Goal: Task Accomplishment & Management: Manage account settings

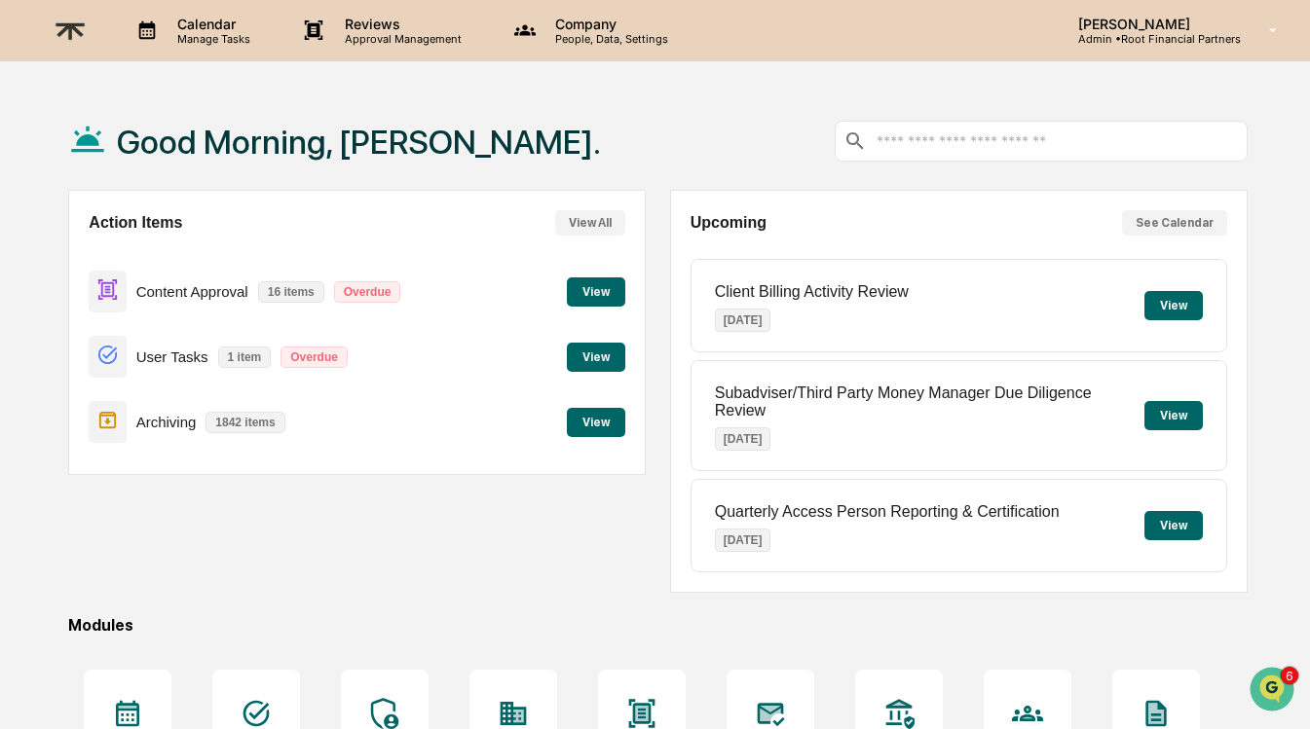
click at [600, 285] on button "View" at bounding box center [596, 291] width 58 height 29
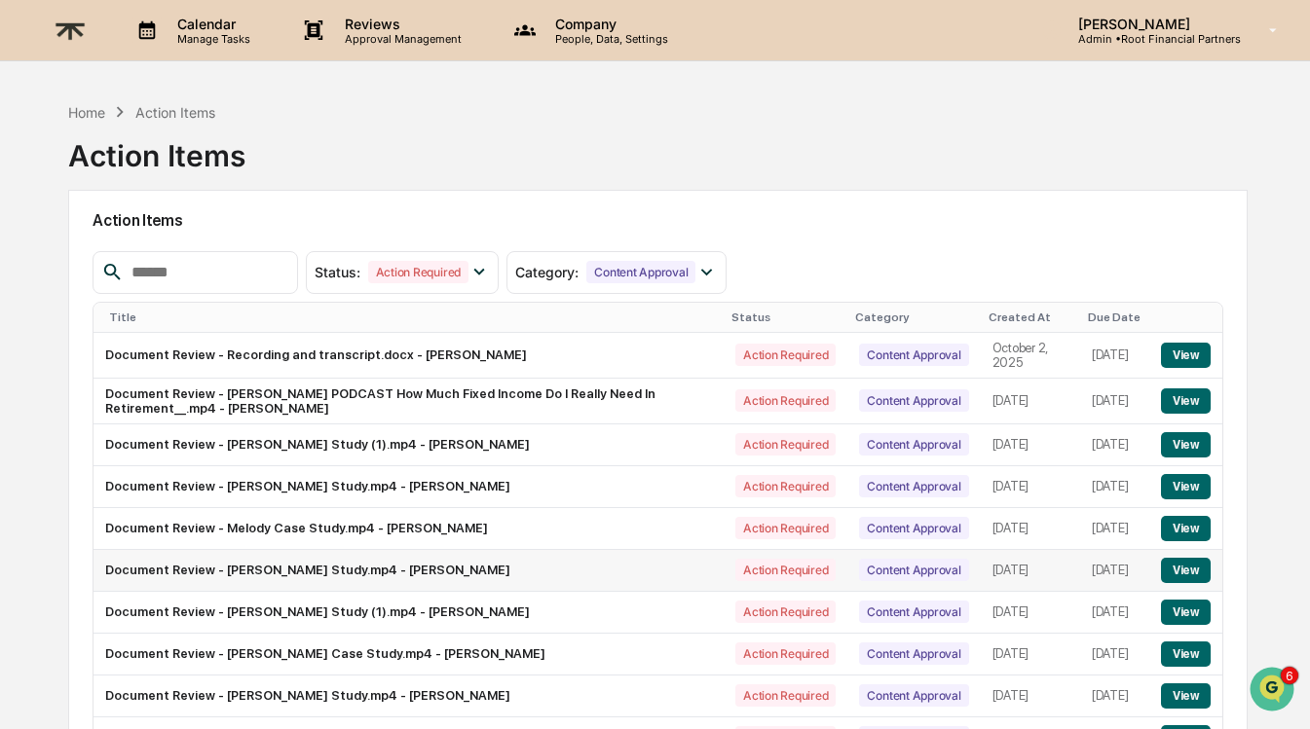
scroll to position [151, 0]
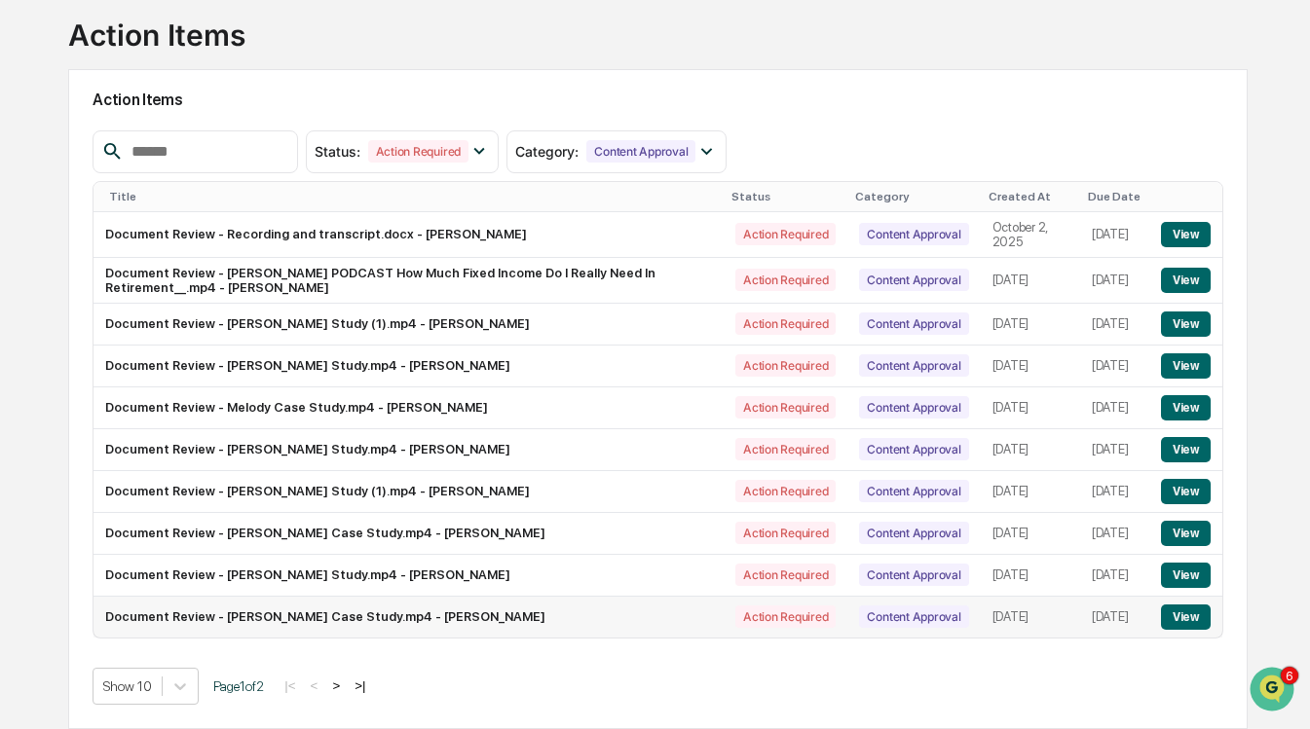
click at [1183, 607] on button "View" at bounding box center [1186, 617] width 50 height 25
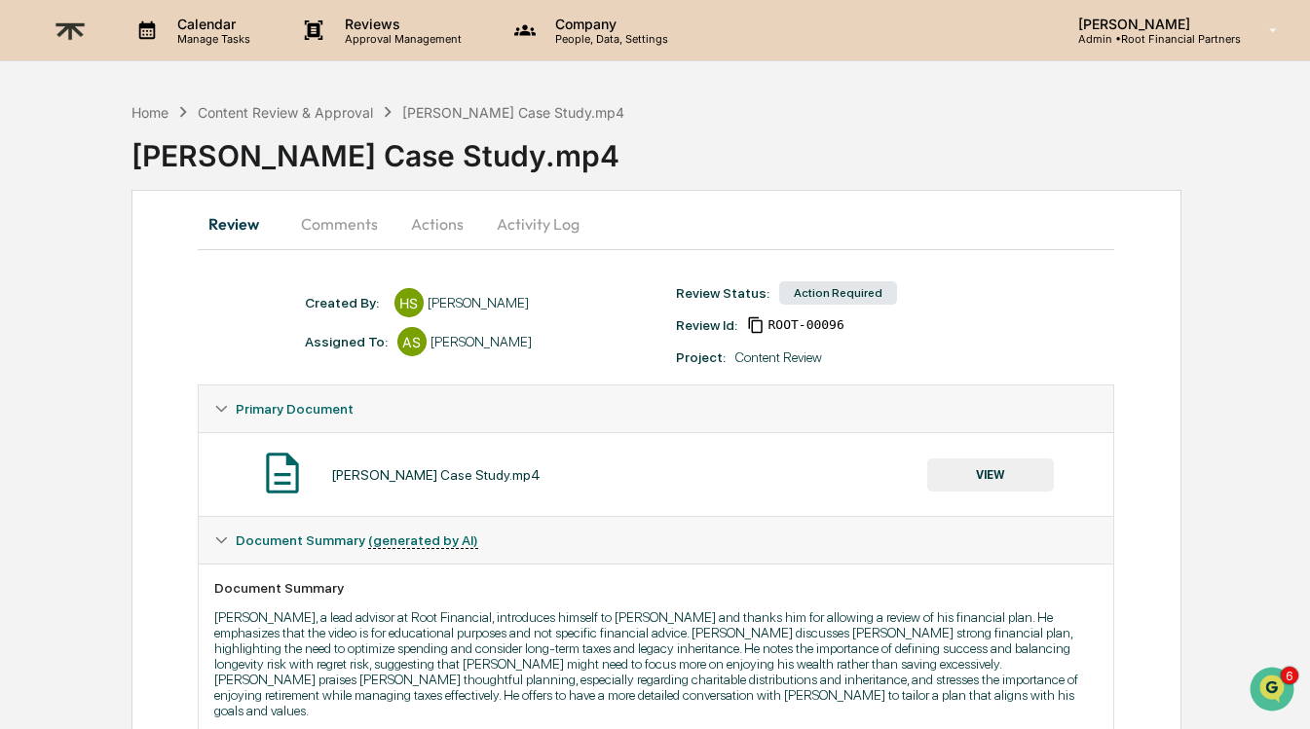
click at [369, 238] on button "Comments" at bounding box center [339, 224] width 108 height 47
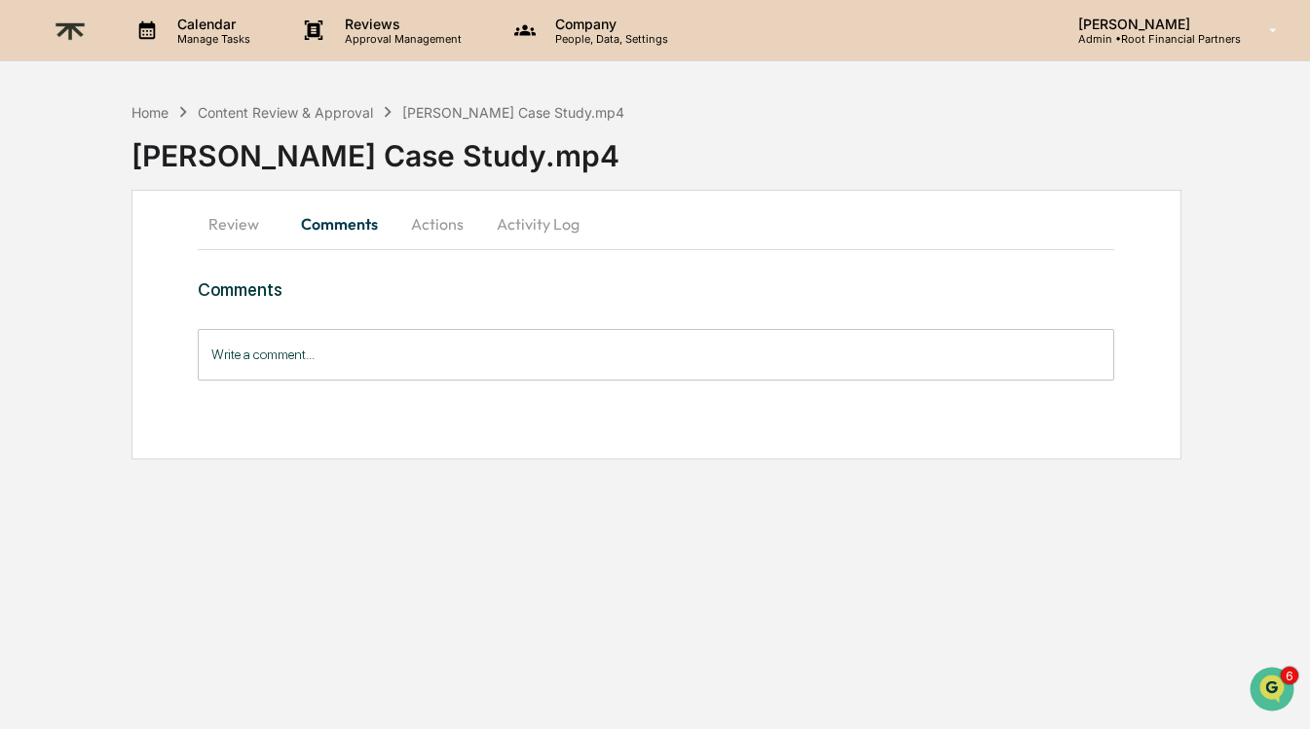
click at [430, 239] on button "Actions" at bounding box center [437, 224] width 88 height 47
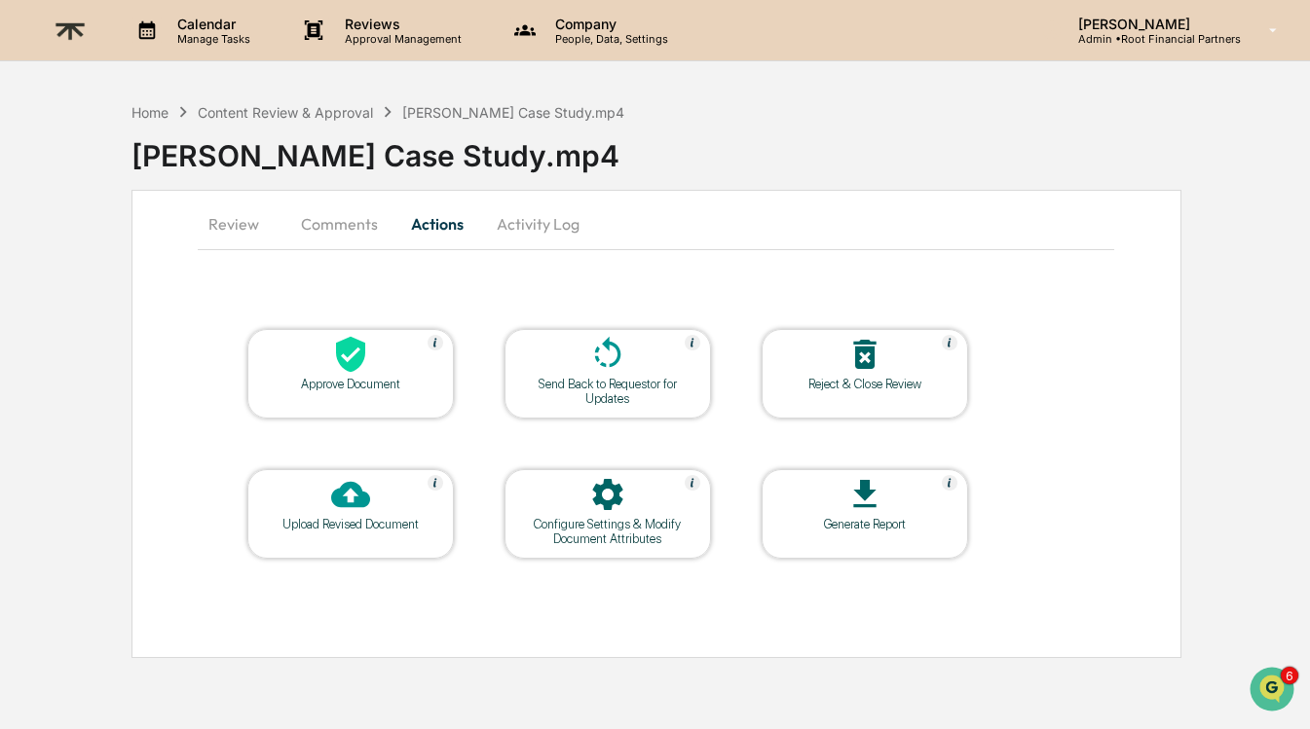
click at [328, 372] on div at bounding box center [350, 356] width 195 height 42
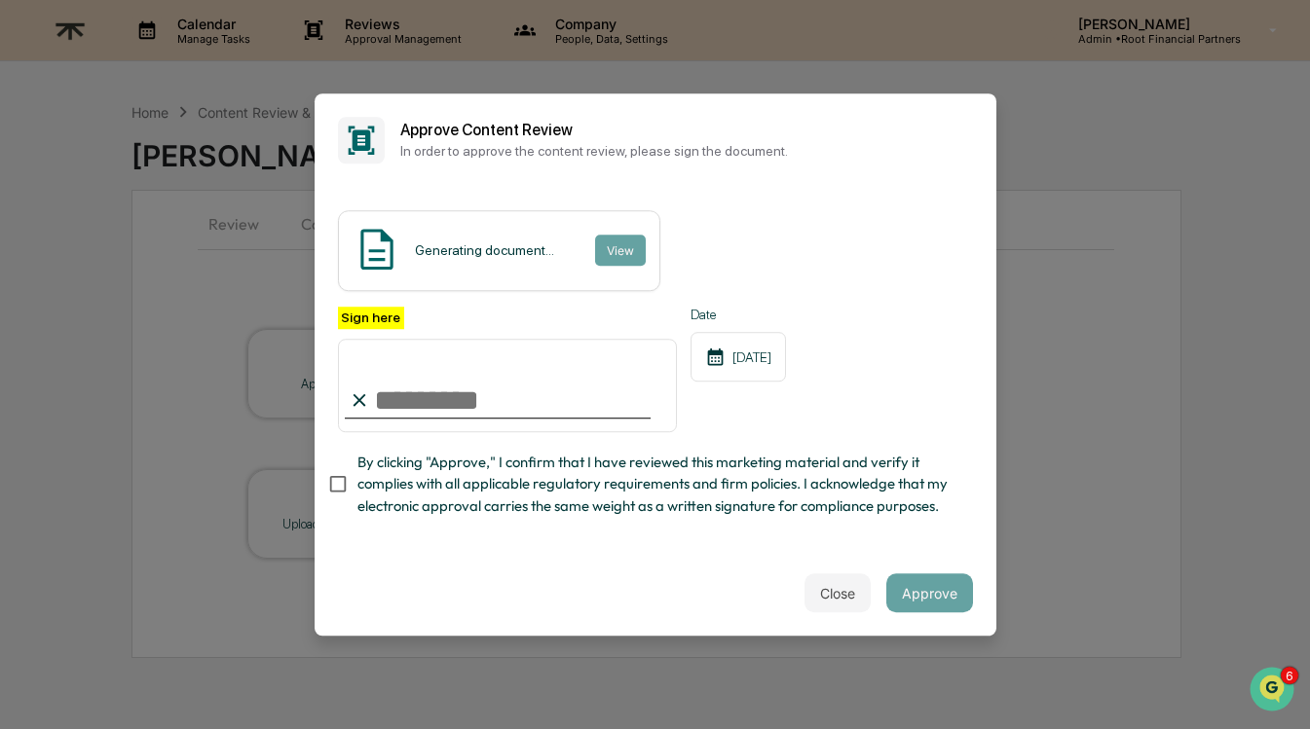
type input "**********"
click at [603, 483] on span "By clicking "Approve," I confirm that I have reviewed this marketing material a…" at bounding box center [657, 484] width 600 height 65
click at [942, 314] on div "**********" at bounding box center [655, 370] width 635 height 127
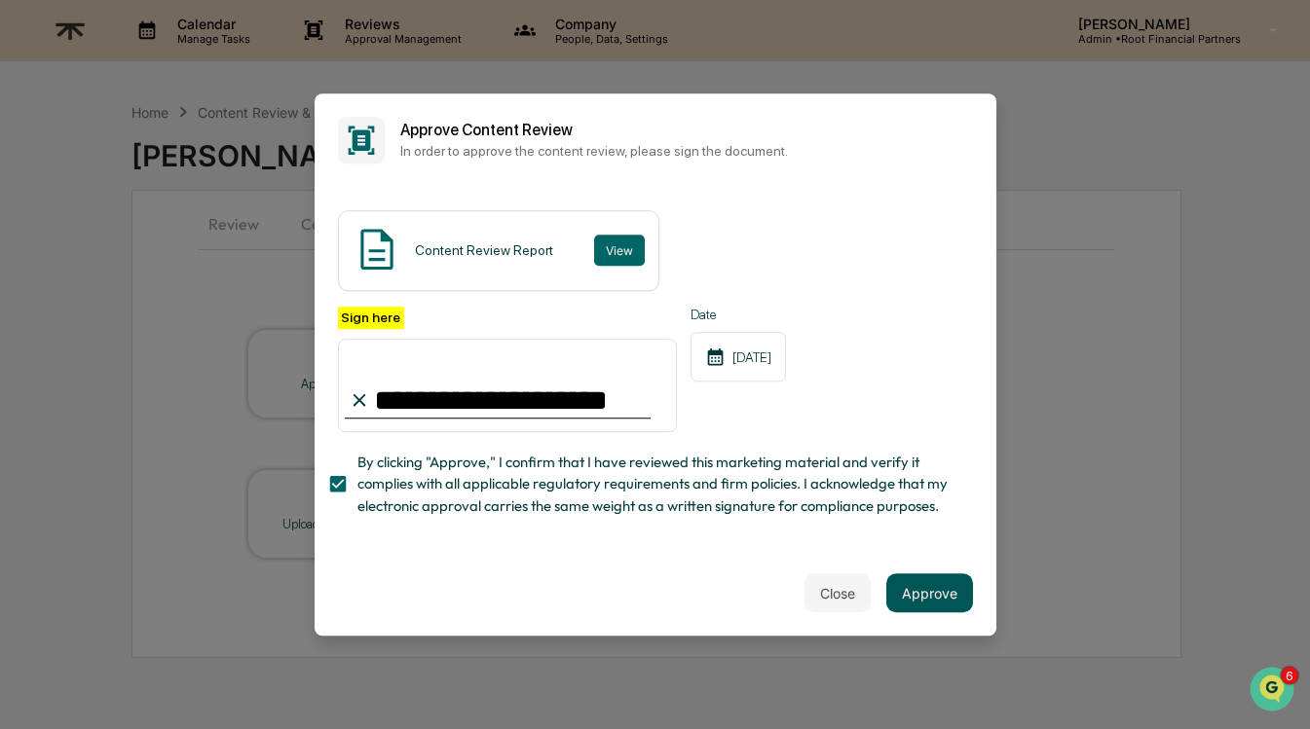
click at [918, 584] on button "Approve" at bounding box center [929, 592] width 87 height 39
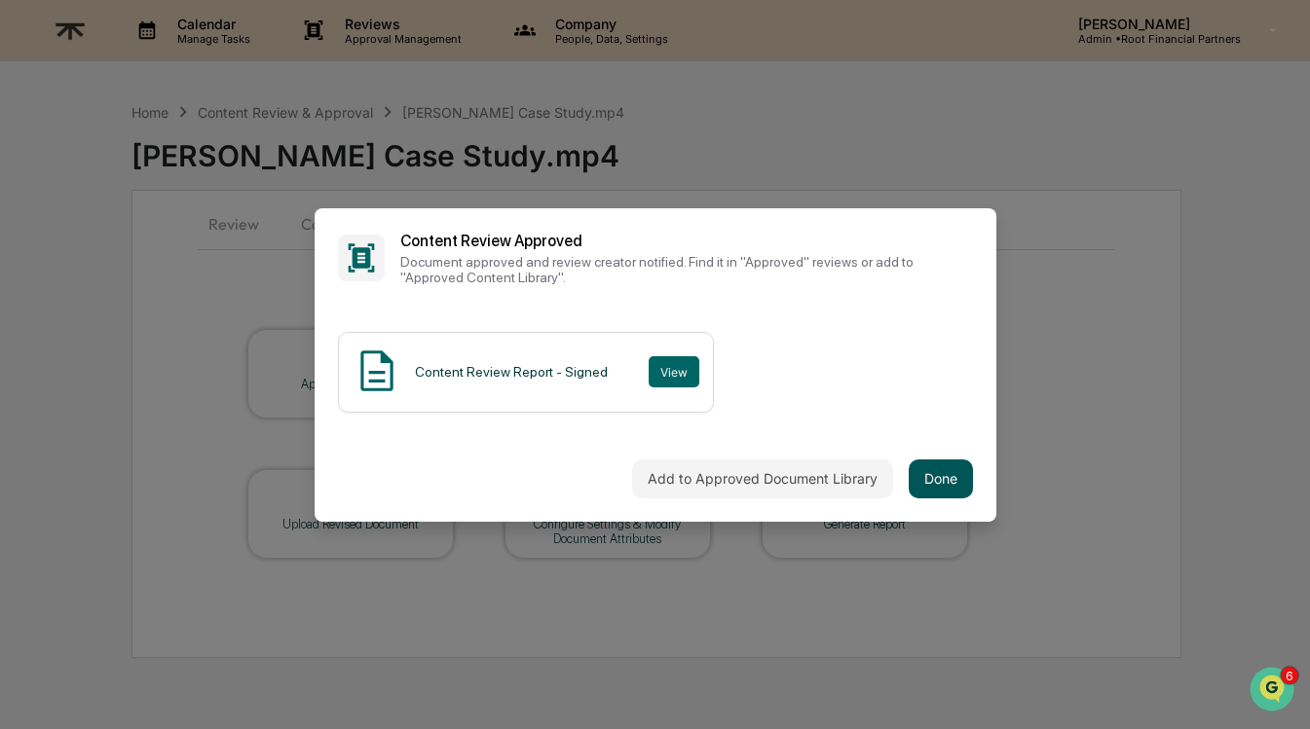
click at [933, 469] on button "Done" at bounding box center [940, 479] width 64 height 39
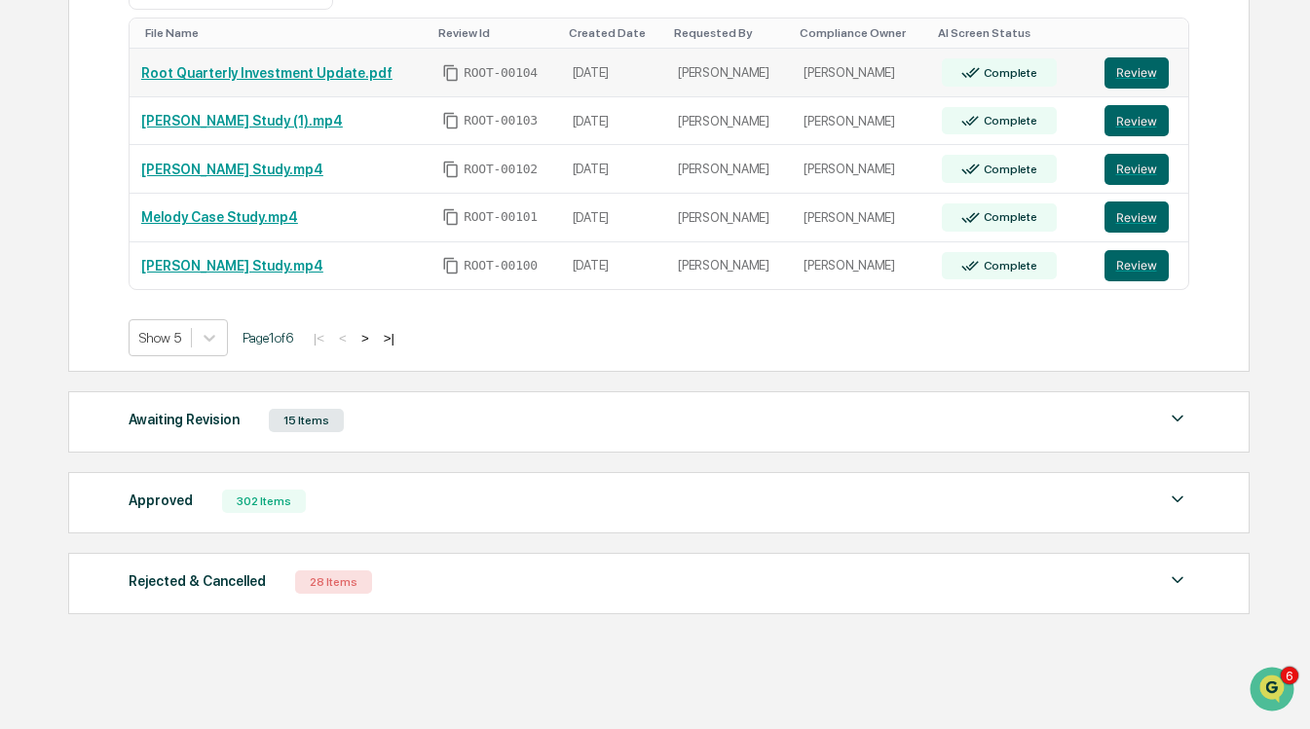
scroll to position [448, 0]
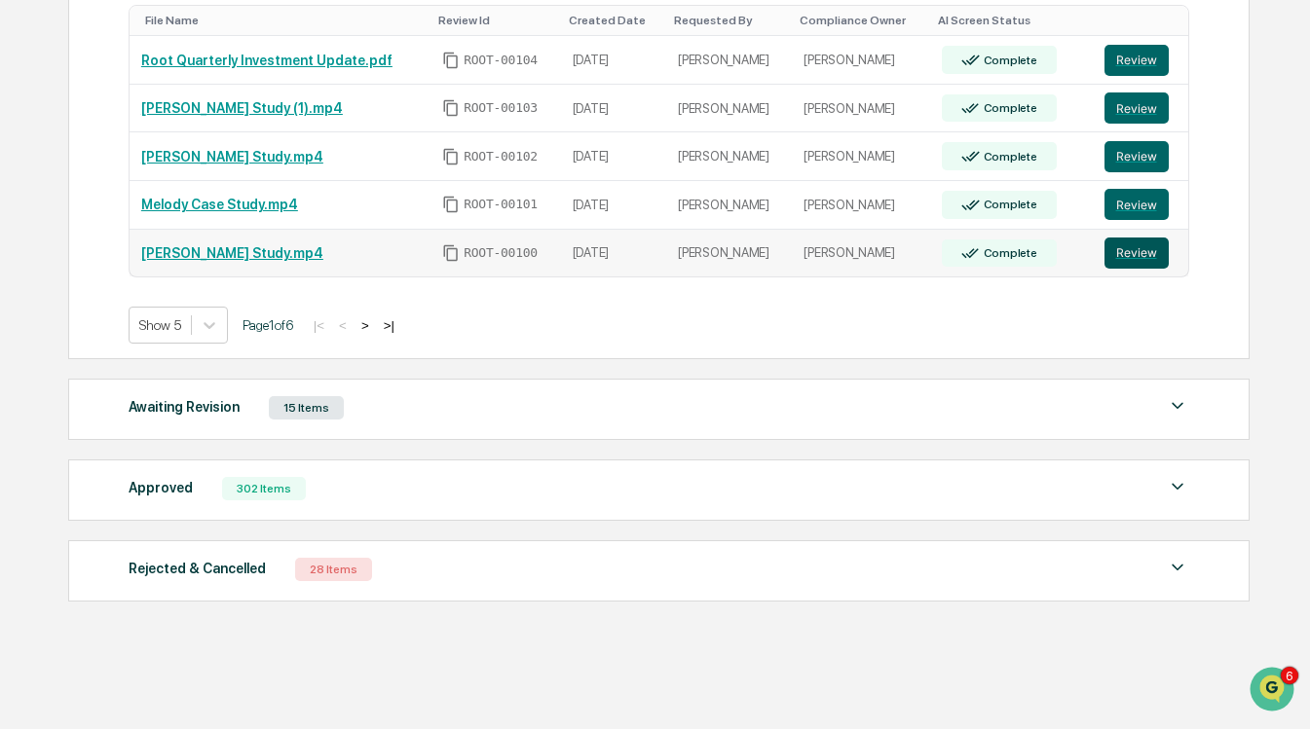
click at [1137, 253] on button "Review" at bounding box center [1136, 253] width 64 height 31
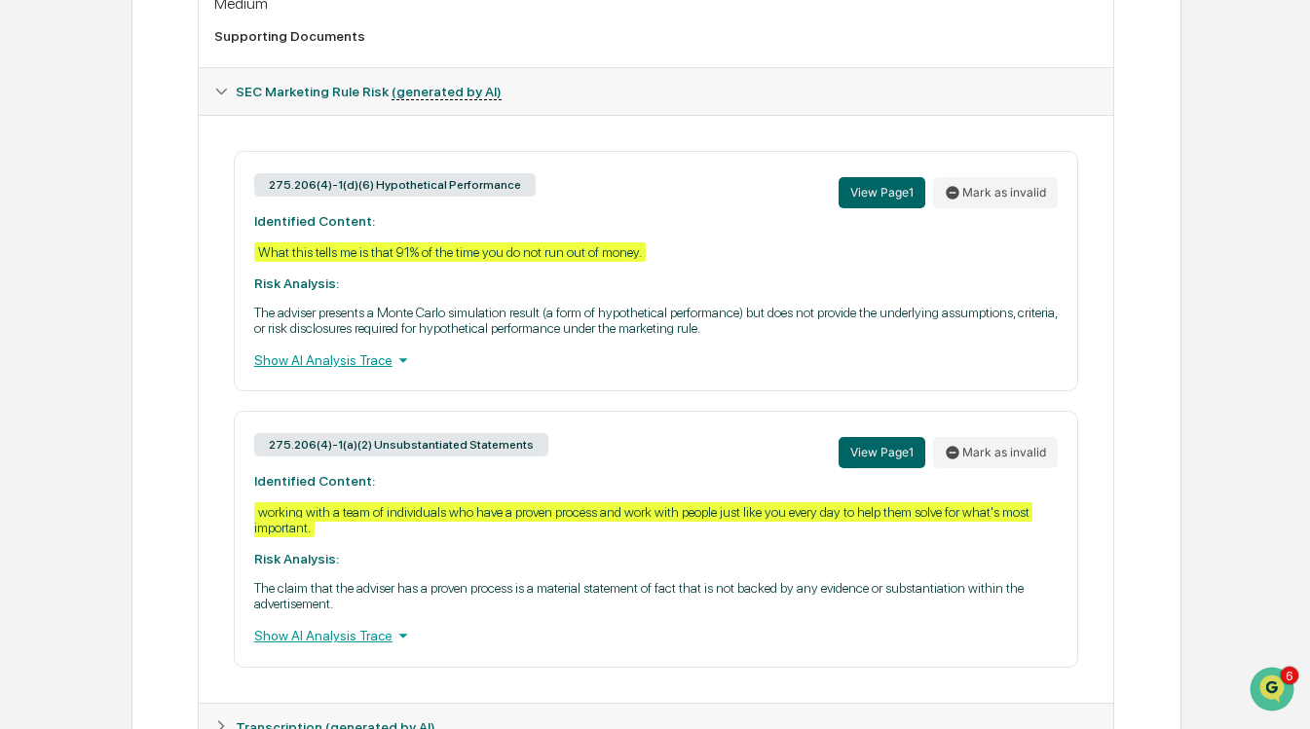
scroll to position [986, 0]
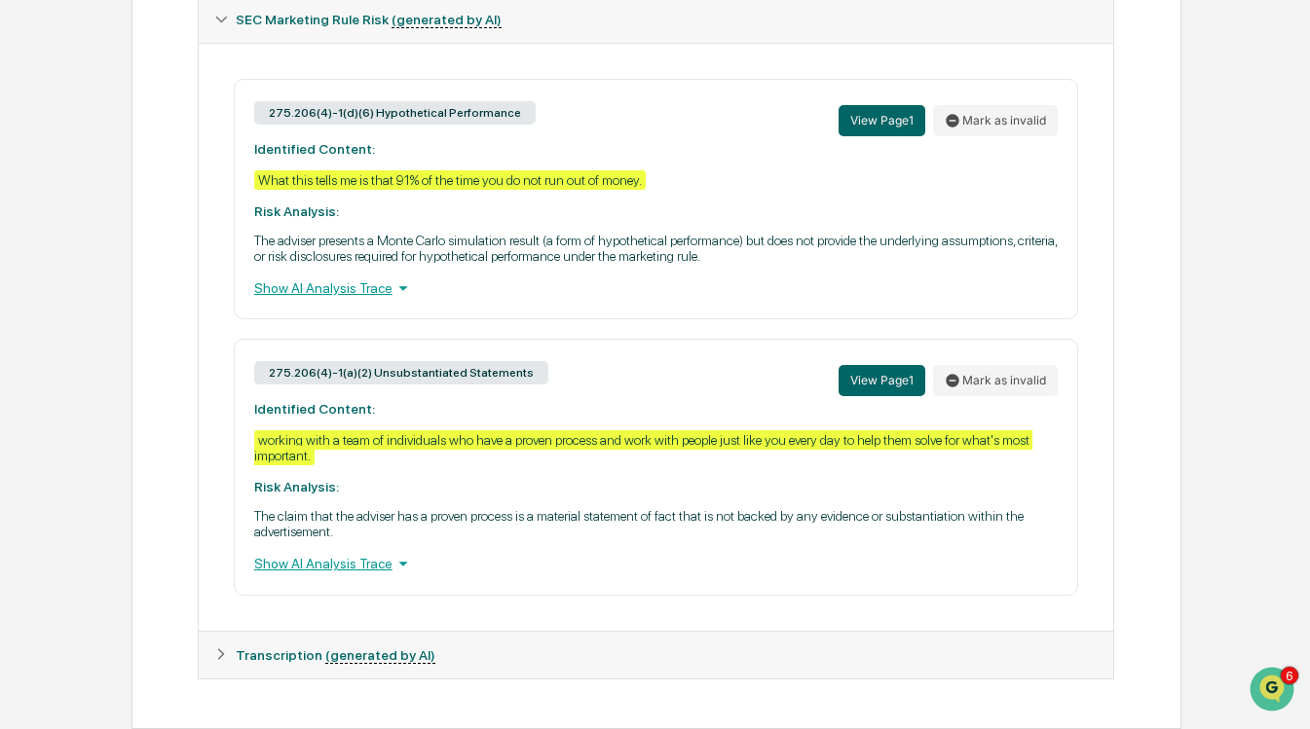
click at [360, 557] on div "Show AI Analysis Trace" at bounding box center [656, 563] width 804 height 21
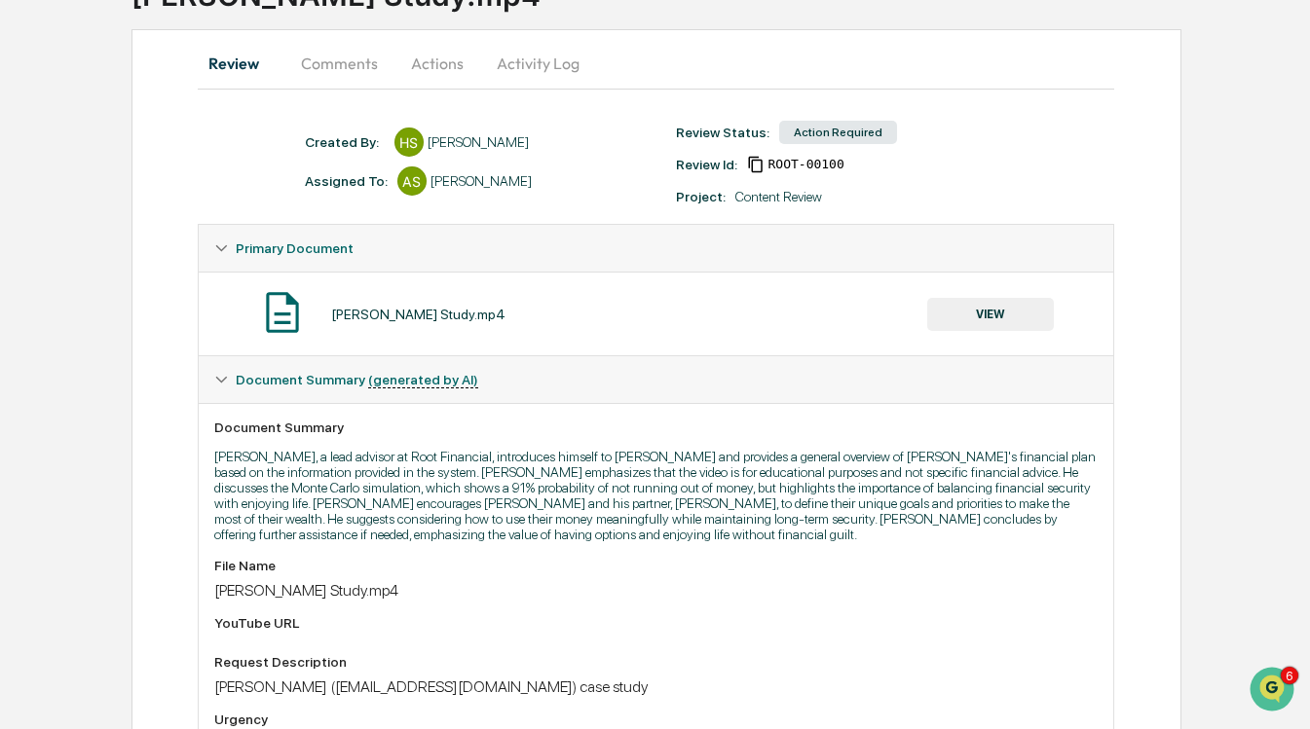
scroll to position [0, 0]
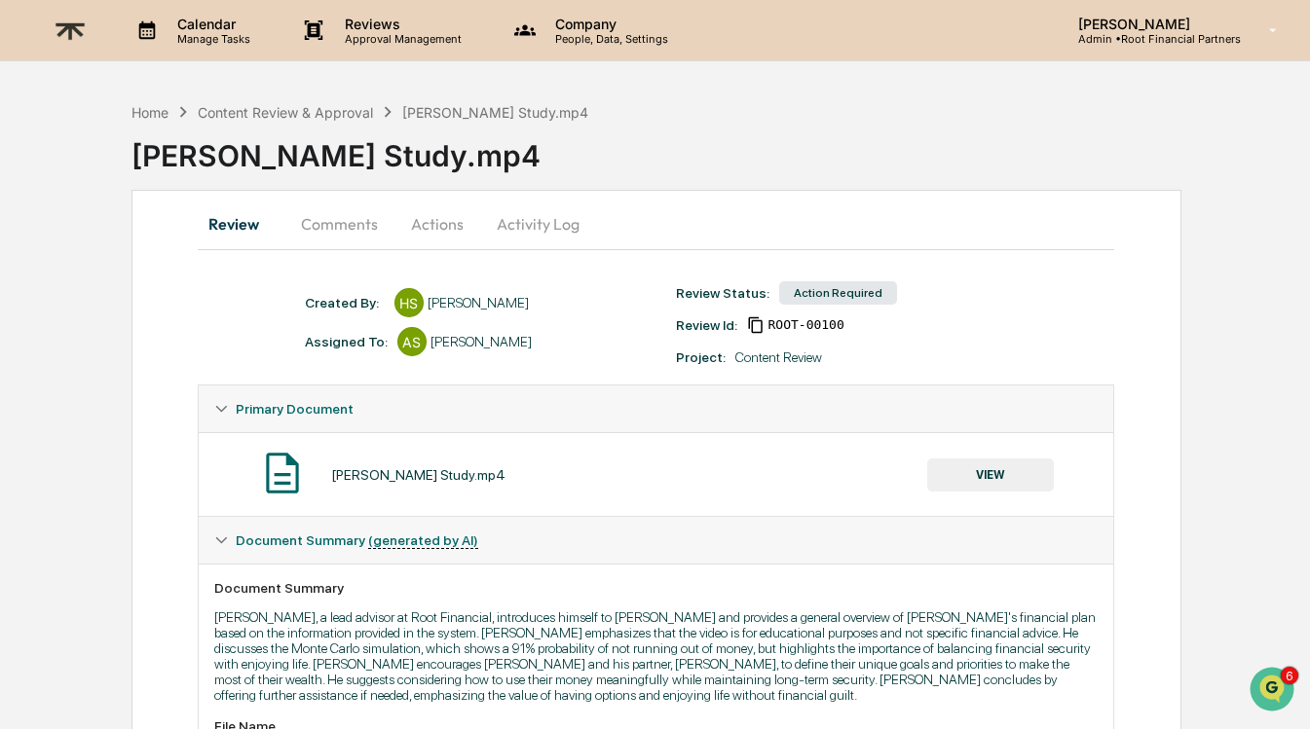
click at [332, 218] on button "Comments" at bounding box center [339, 224] width 108 height 47
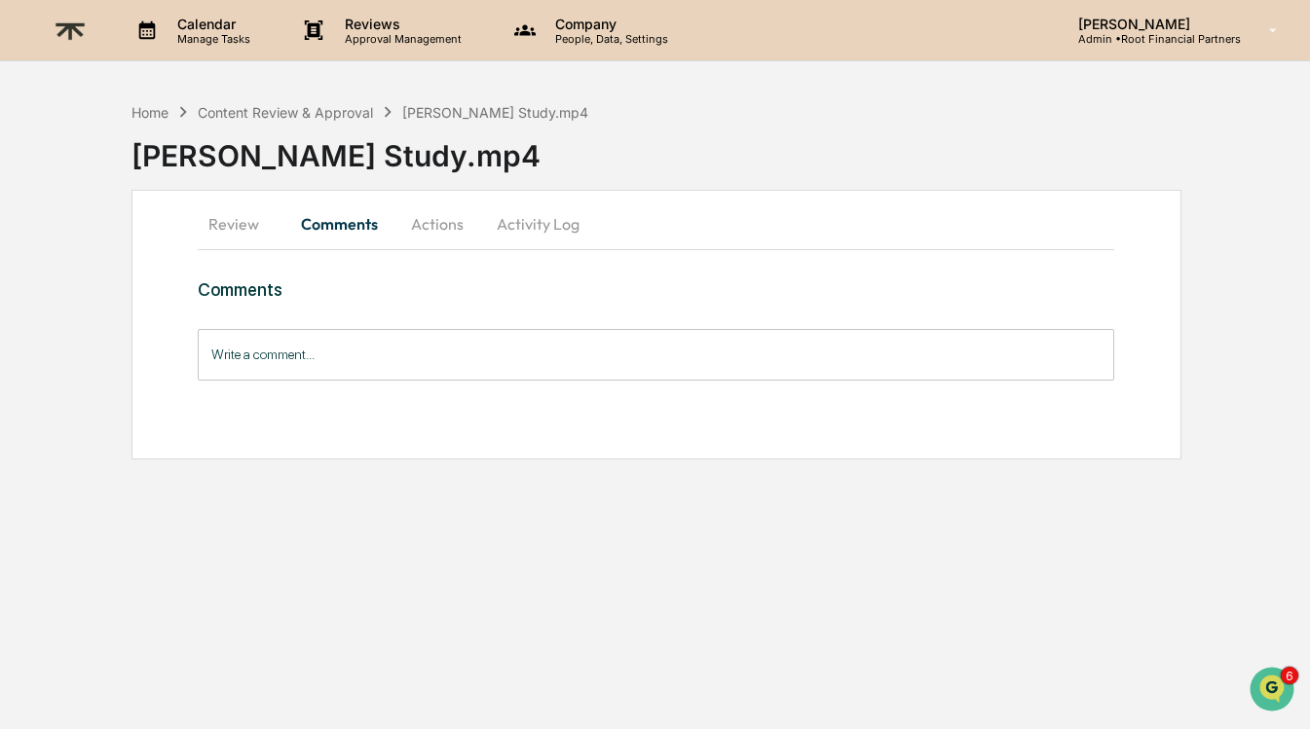
click at [343, 359] on input "Write a comment..." at bounding box center [656, 355] width 917 height 52
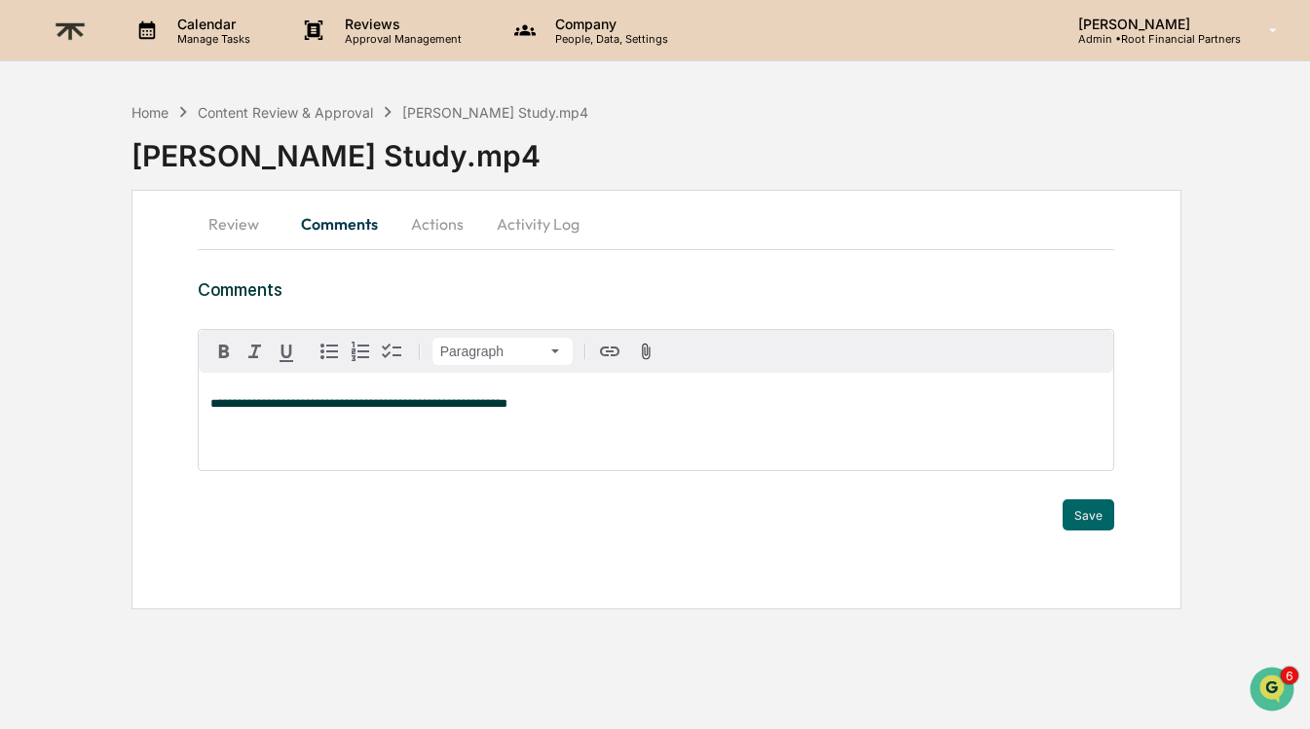
click at [262, 414] on div "**********" at bounding box center [656, 421] width 915 height 97
copy span "**********"
click at [421, 225] on button "Actions" at bounding box center [437, 224] width 88 height 47
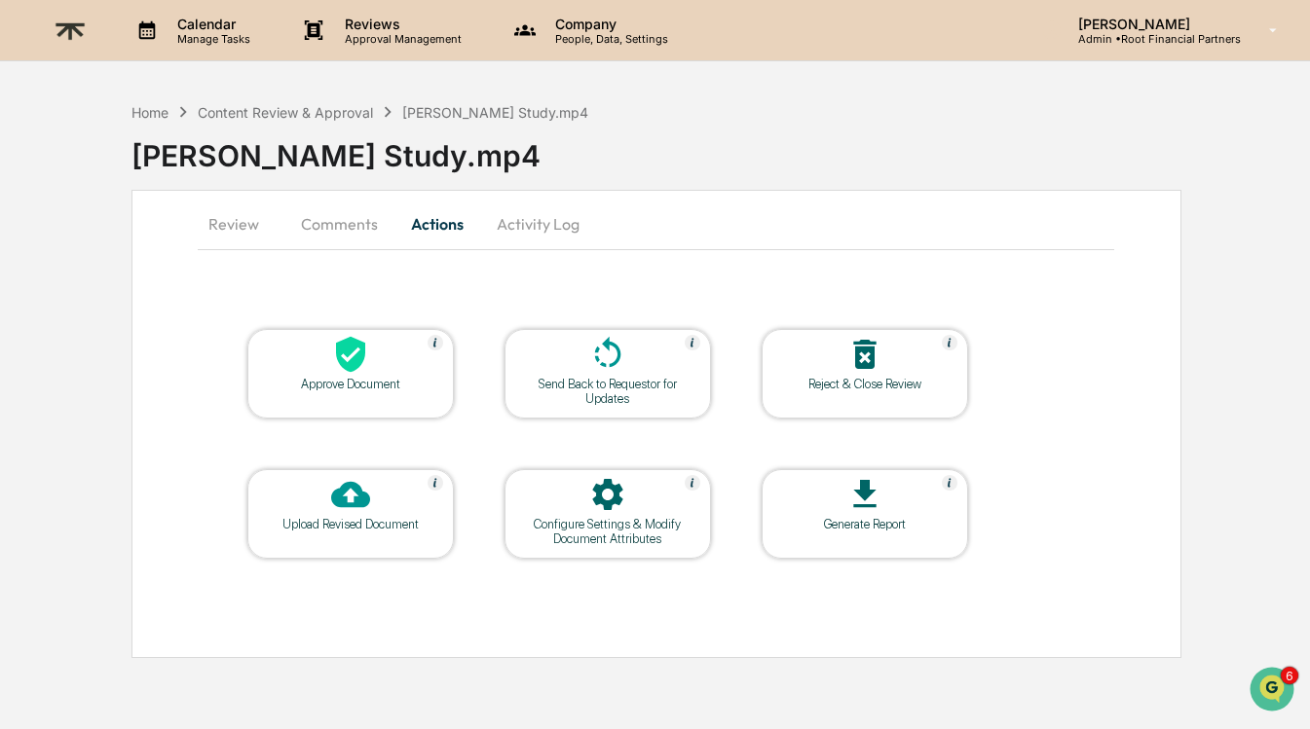
click at [340, 381] on div "Approve Document" at bounding box center [350, 384] width 175 height 15
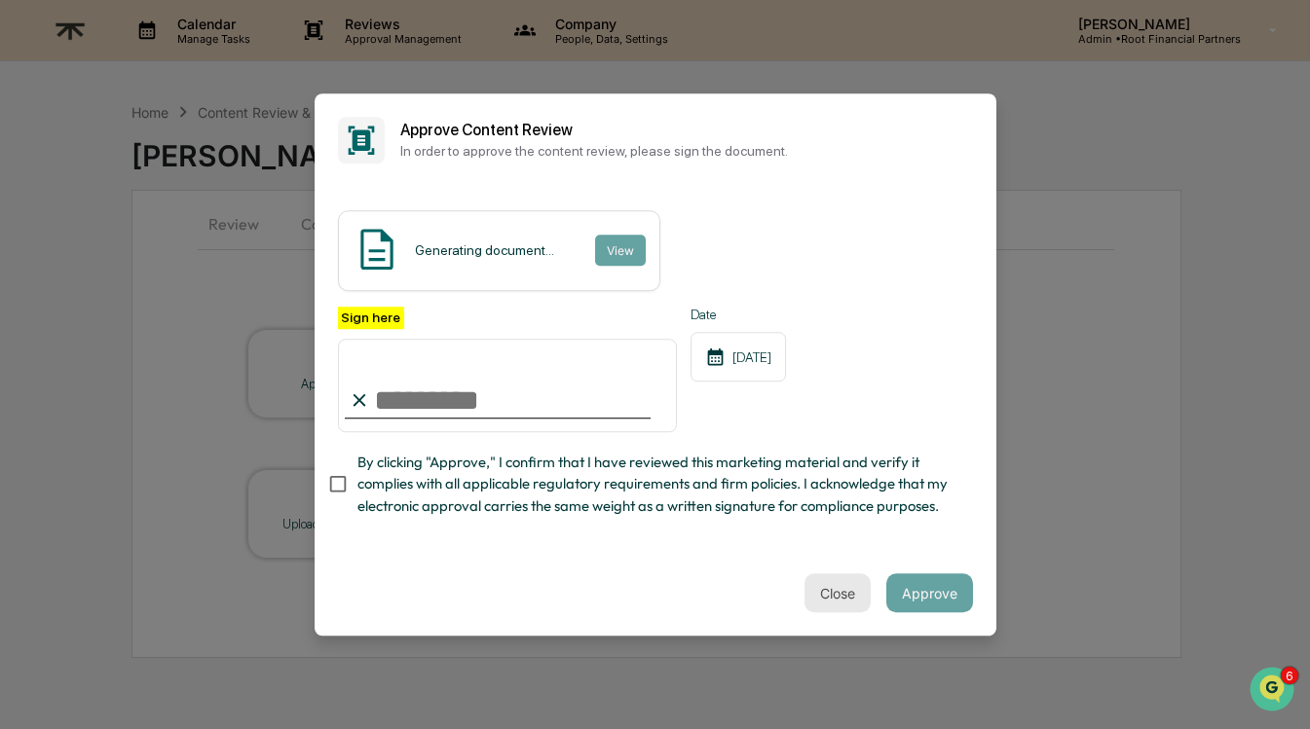
click at [846, 587] on button "Close" at bounding box center [837, 592] width 66 height 39
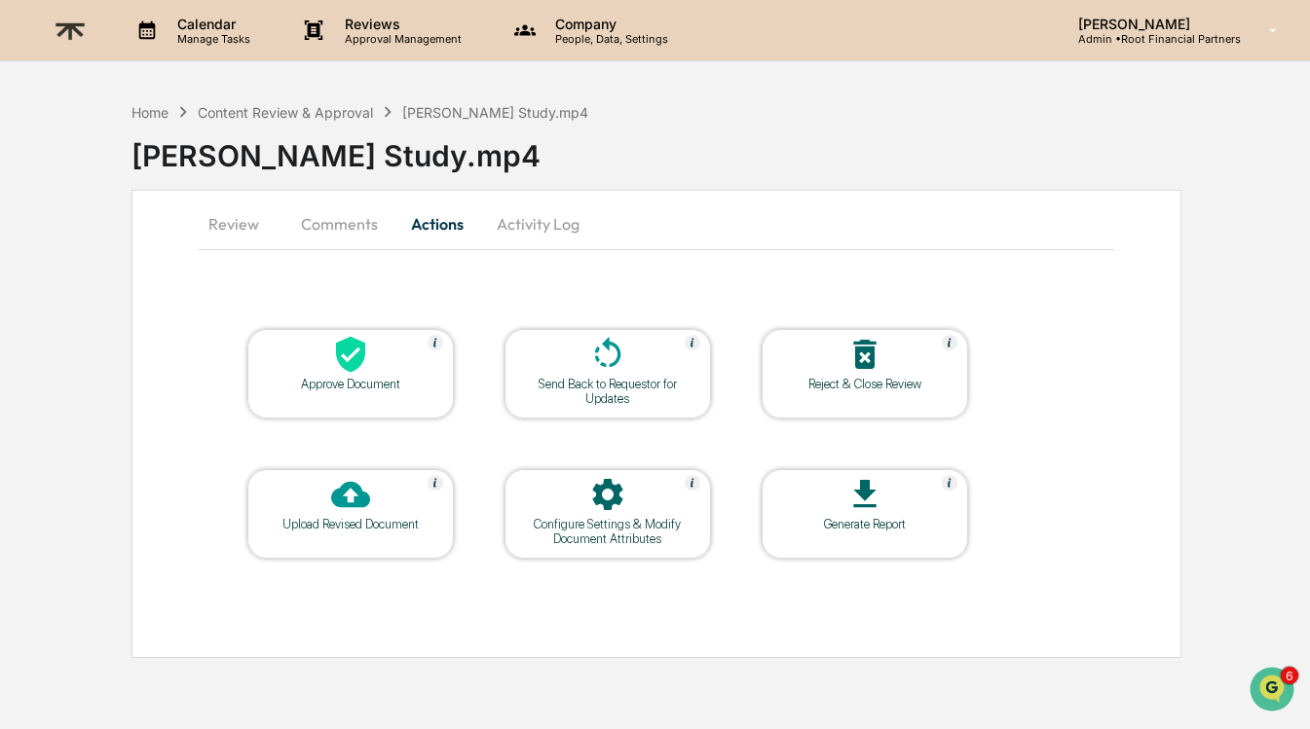
click at [360, 230] on button "Comments" at bounding box center [339, 224] width 108 height 47
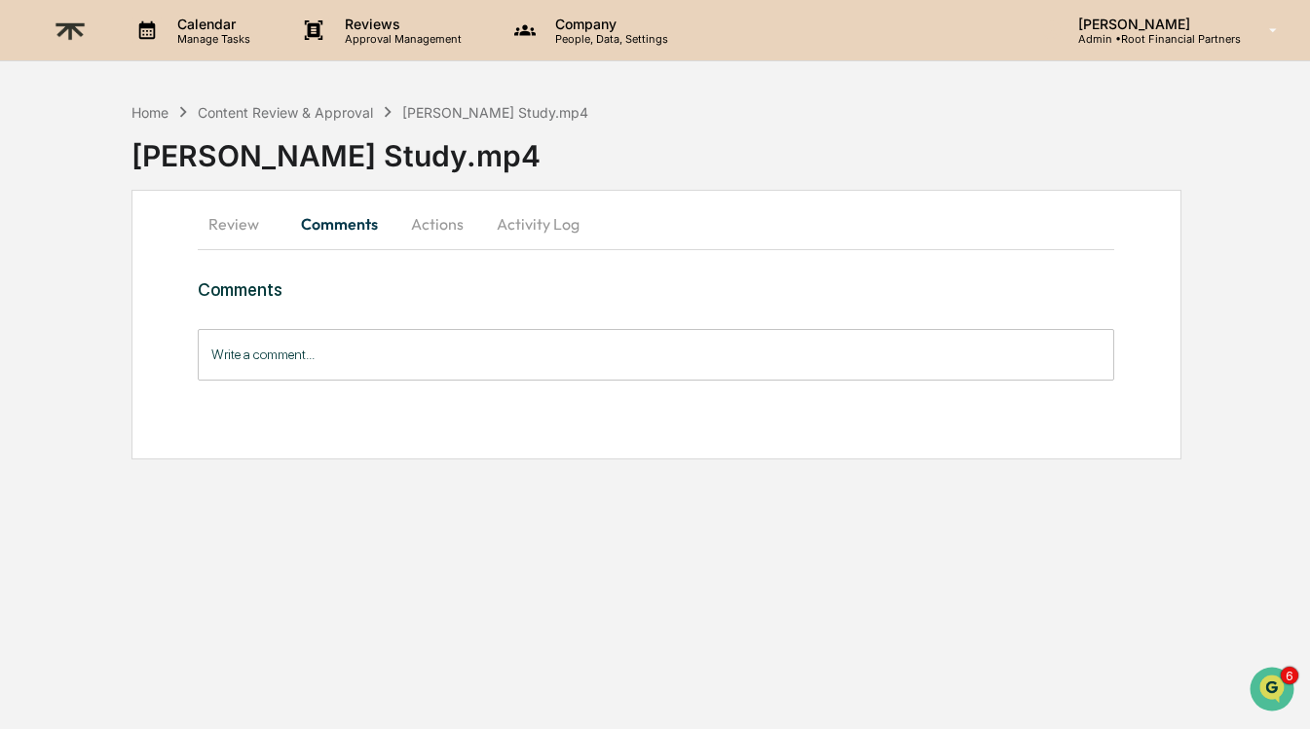
click at [352, 352] on input "Write a comment..." at bounding box center [656, 355] width 917 height 52
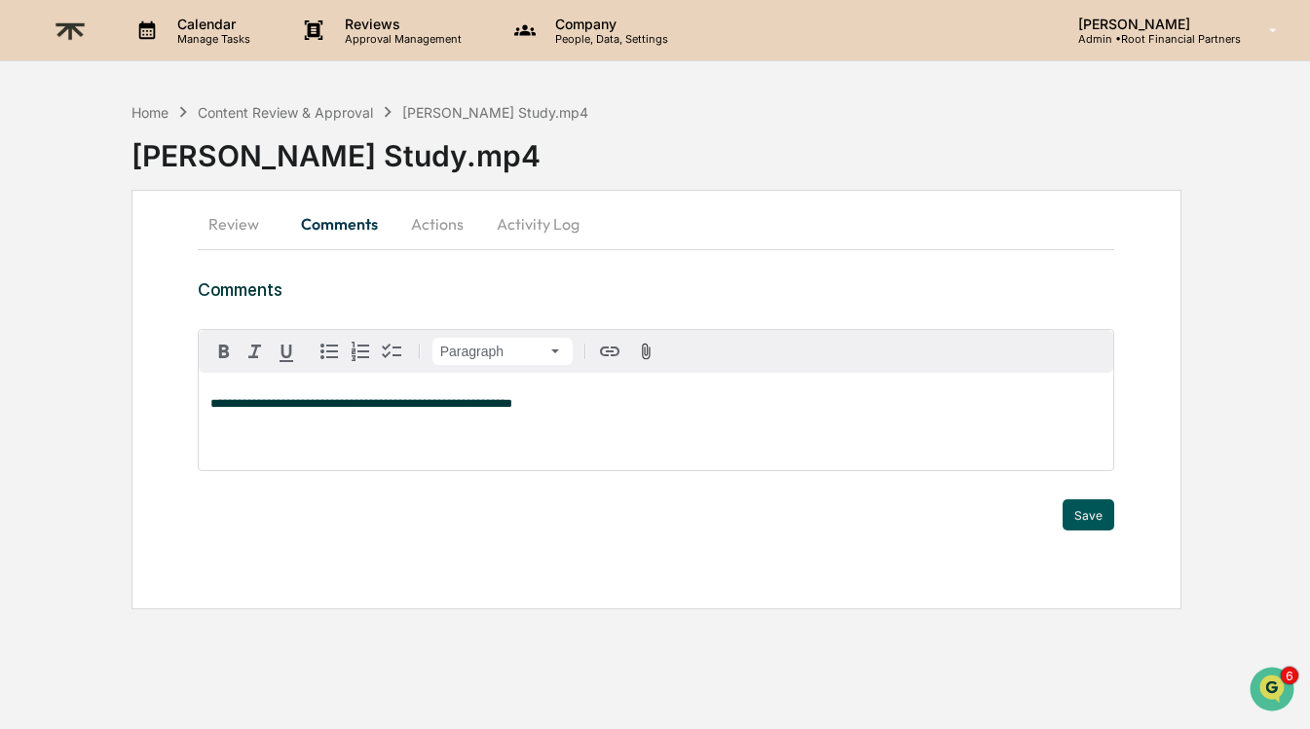
click at [1075, 509] on button "Save" at bounding box center [1088, 514] width 52 height 31
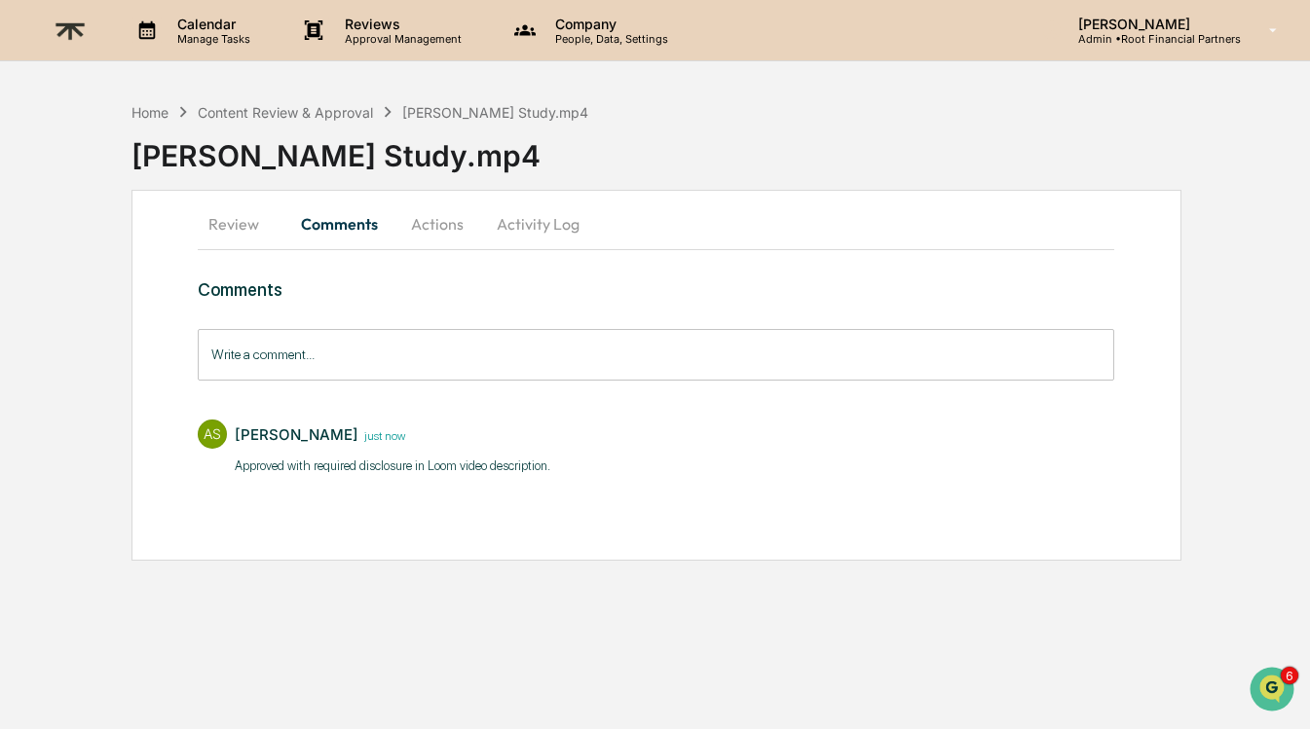
click at [449, 232] on button "Actions" at bounding box center [437, 224] width 88 height 47
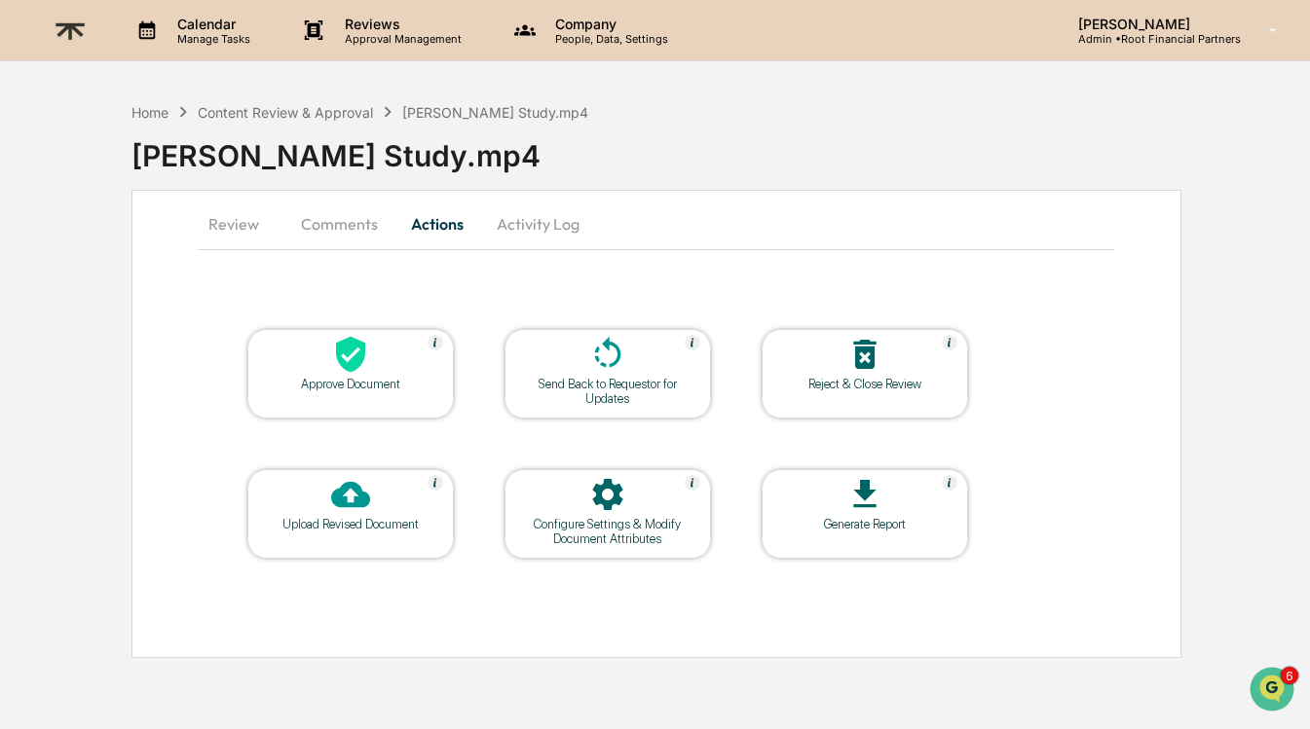
click at [351, 375] on div at bounding box center [350, 356] width 195 height 42
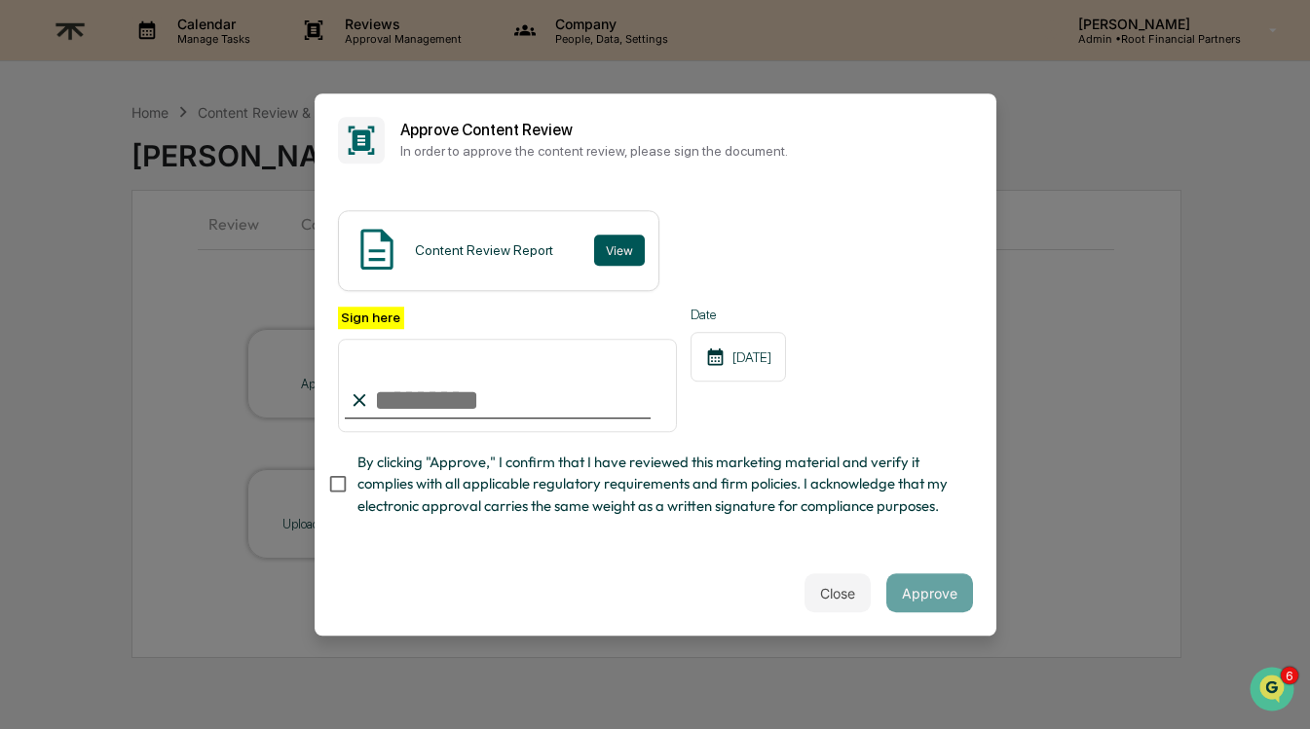
click at [631, 250] on button "View" at bounding box center [619, 250] width 51 height 31
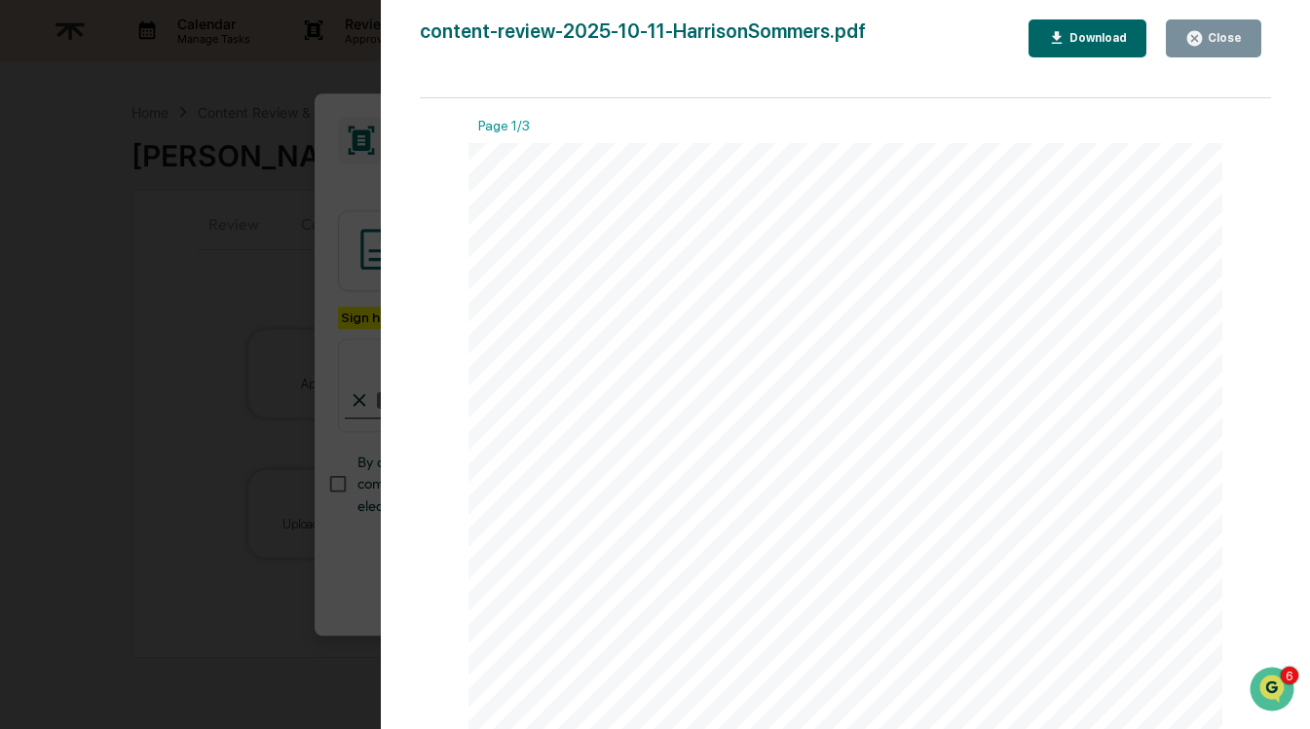
click at [1245, 25] on button "Close" at bounding box center [1212, 38] width 95 height 38
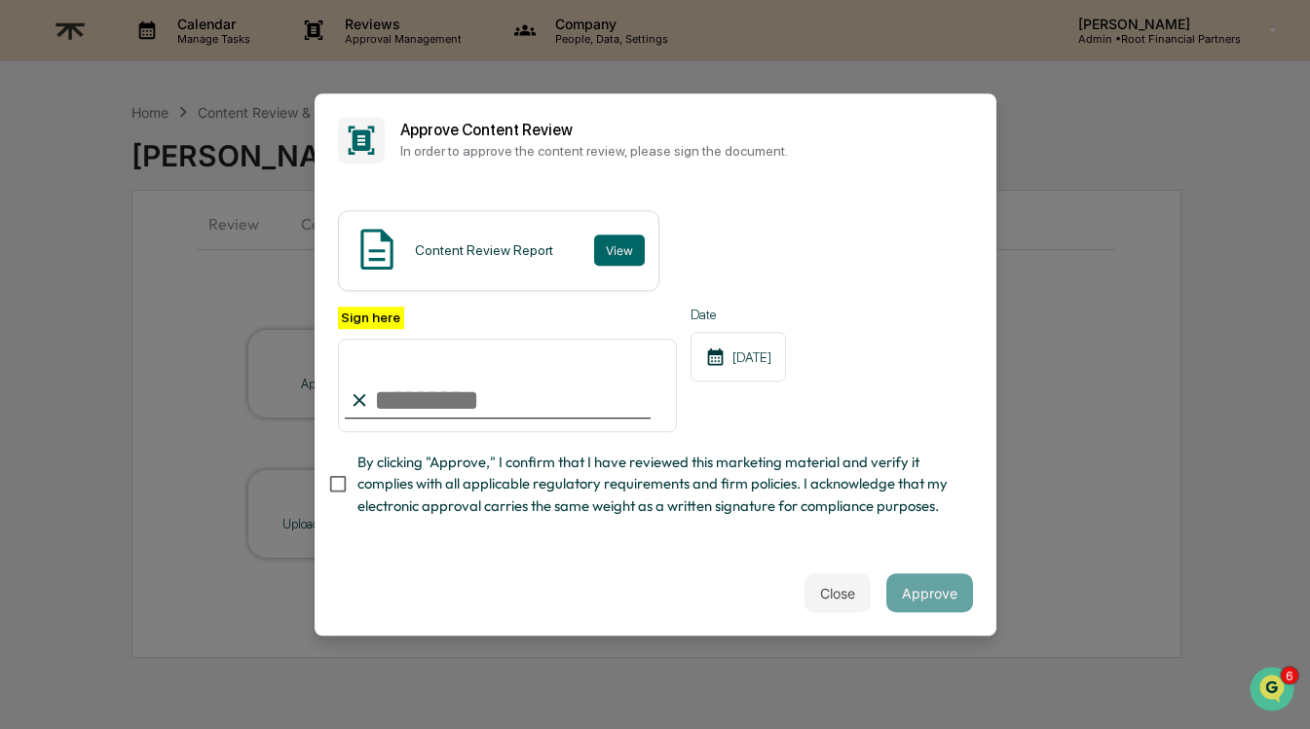
click at [437, 402] on input "Sign here" at bounding box center [508, 385] width 340 height 93
type input "**********"
click at [480, 460] on span "By clicking "Approve," I confirm that I have reviewed this marketing material a…" at bounding box center [657, 484] width 600 height 65
click at [945, 589] on button "Approve" at bounding box center [929, 592] width 87 height 39
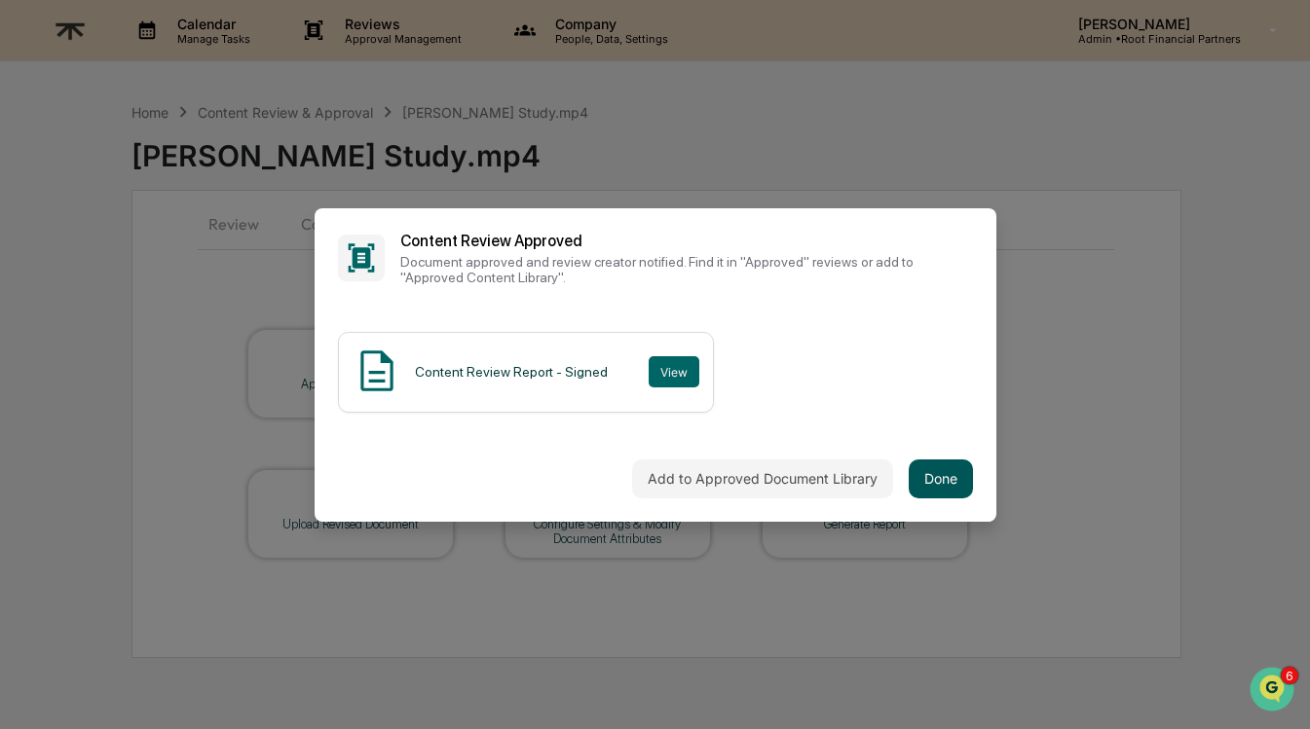
click at [942, 477] on button "Done" at bounding box center [940, 479] width 64 height 39
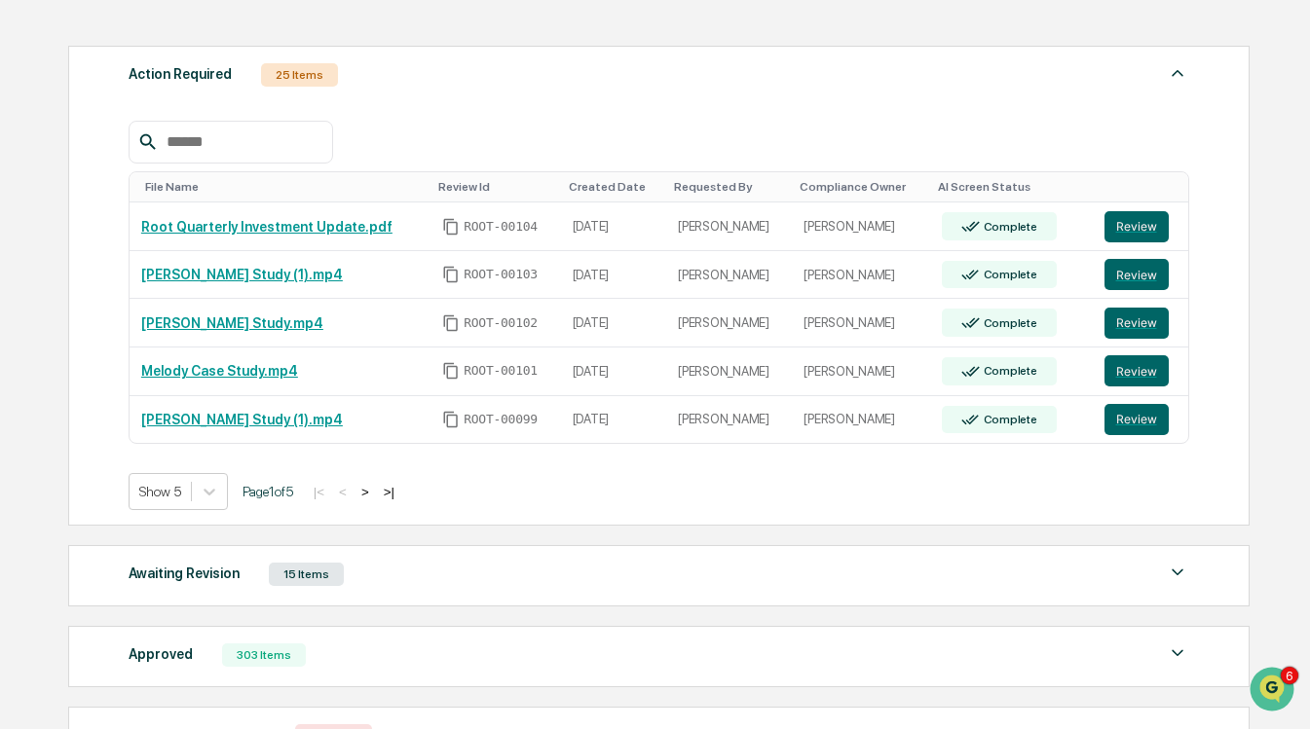
scroll to position [300, 0]
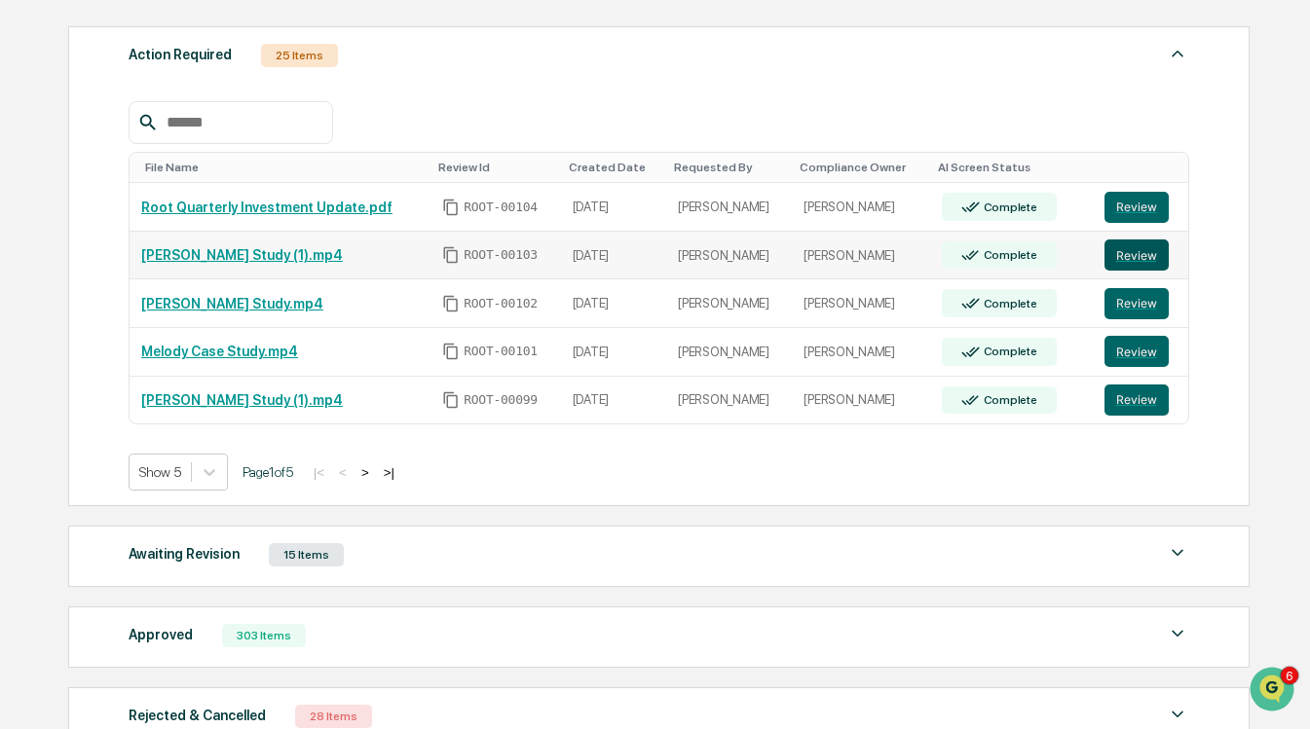
click at [1152, 254] on button "Review" at bounding box center [1136, 255] width 64 height 31
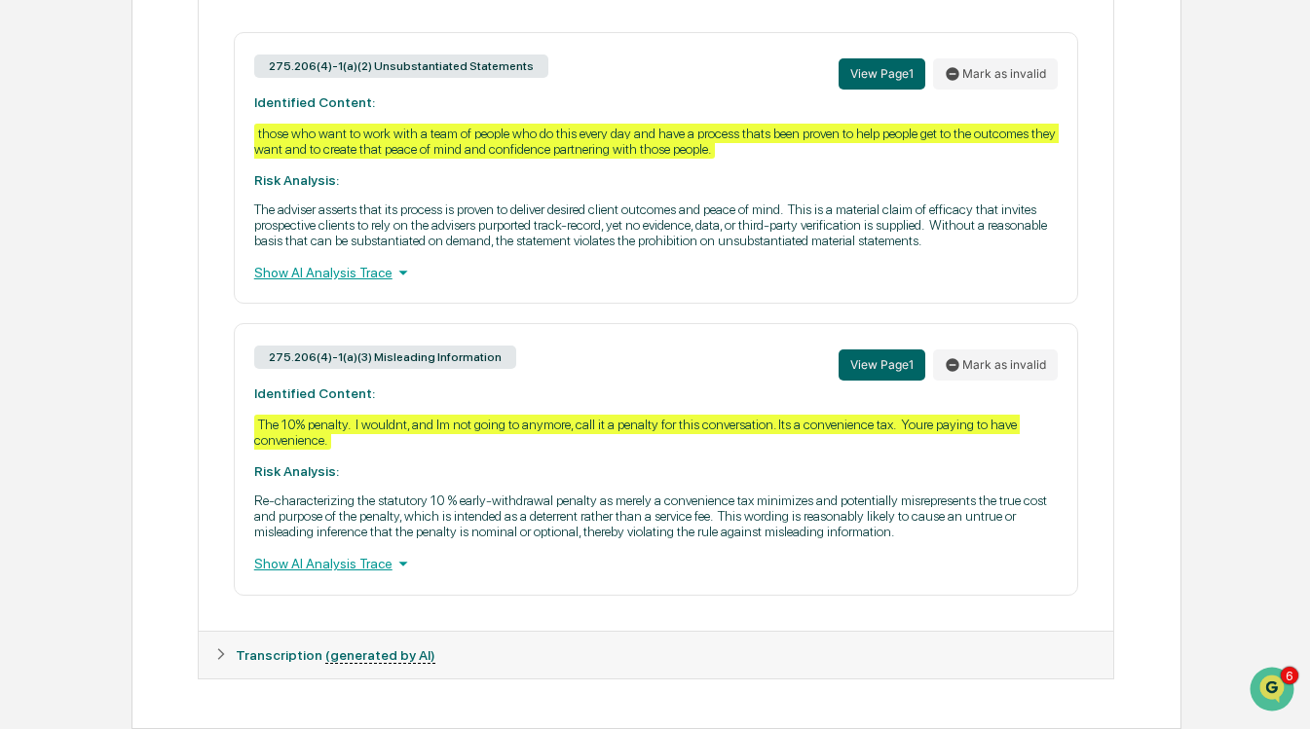
scroll to position [1061, 0]
click at [316, 569] on div "Show AI Analysis Trace" at bounding box center [656, 563] width 804 height 21
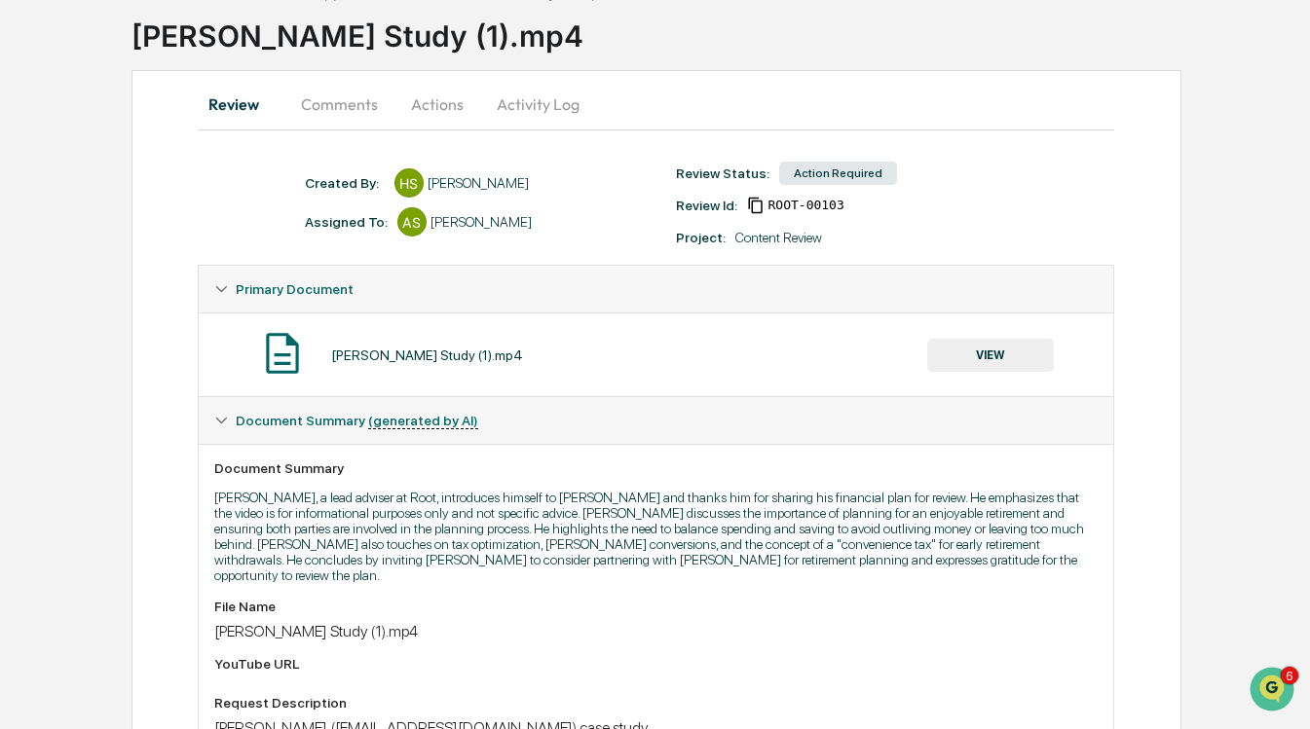
click at [328, 110] on button "Comments" at bounding box center [339, 104] width 108 height 47
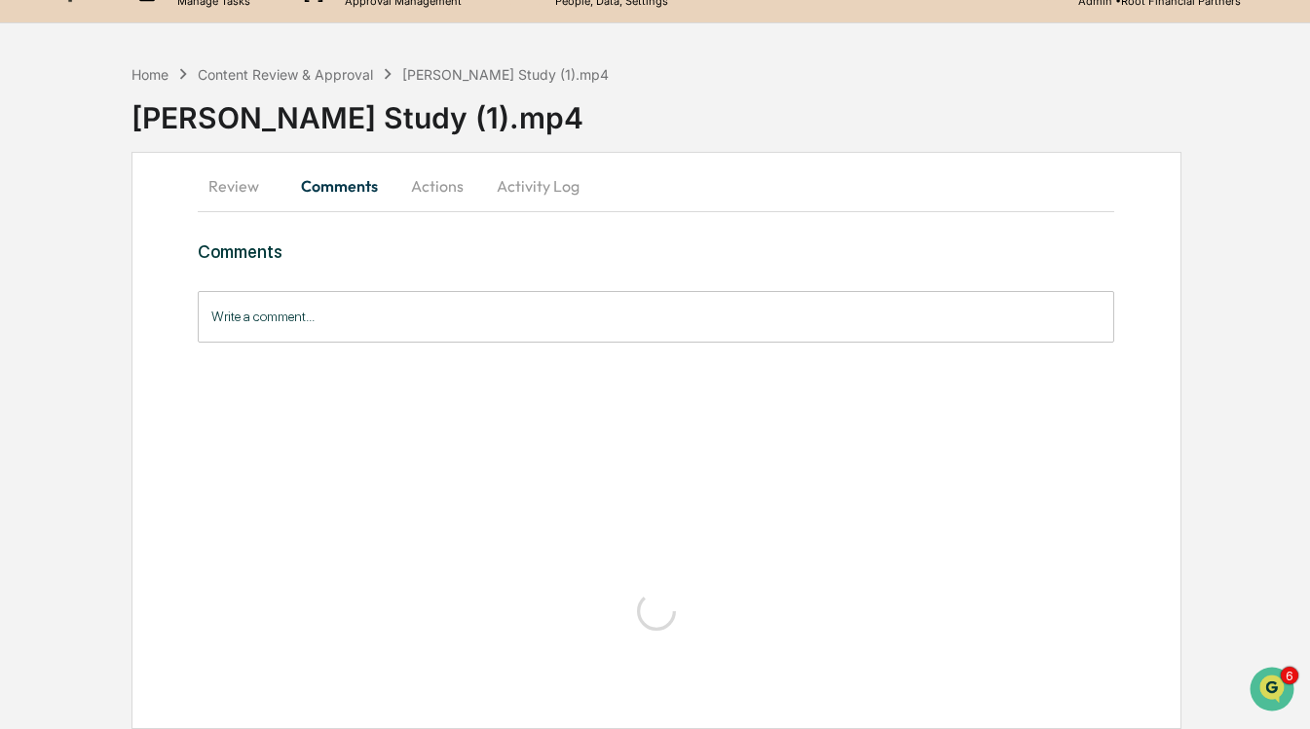
scroll to position [0, 0]
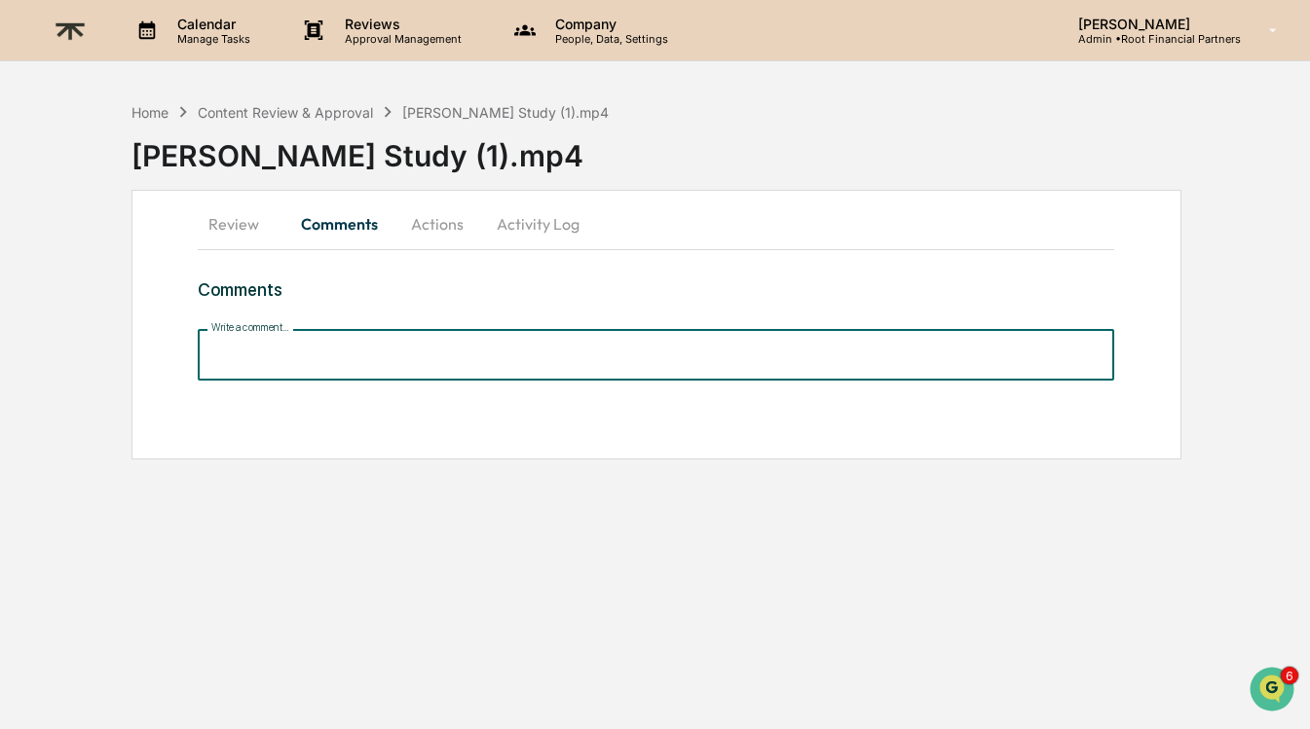
click at [293, 329] on div "Write a comment... Write a comment..." at bounding box center [656, 355] width 917 height 52
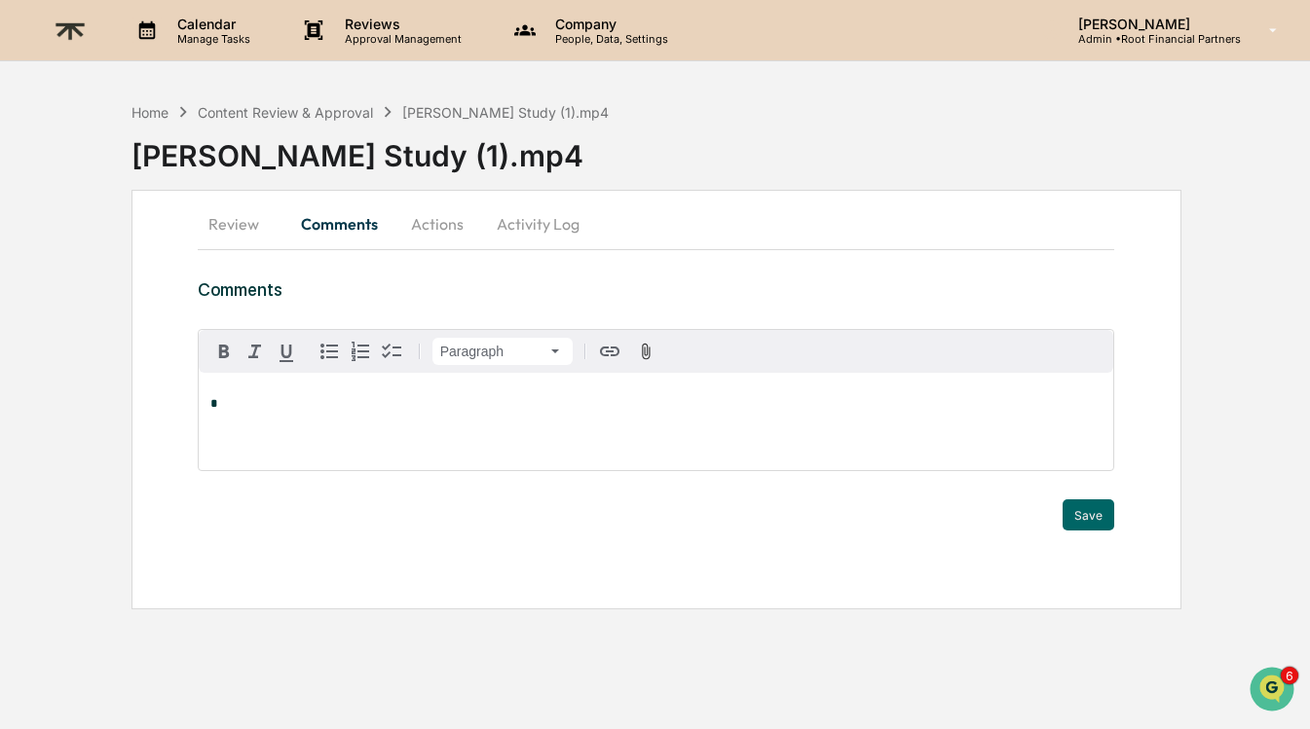
click at [293, 329] on div "Paragraph *" at bounding box center [656, 400] width 917 height 142
click at [514, 403] on p "*" at bounding box center [656, 404] width 892 height 14
click at [1090, 514] on button "Save" at bounding box center [1088, 514] width 52 height 31
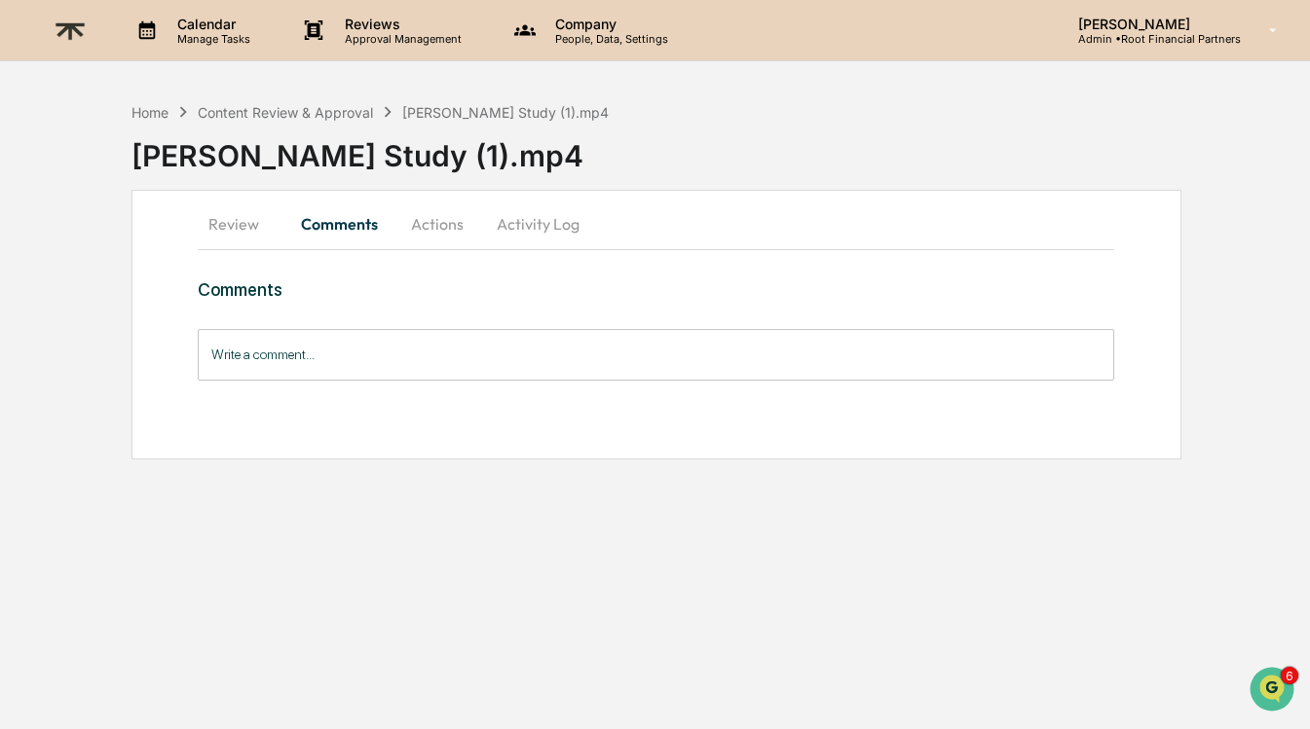
click at [440, 223] on button "Actions" at bounding box center [437, 224] width 88 height 47
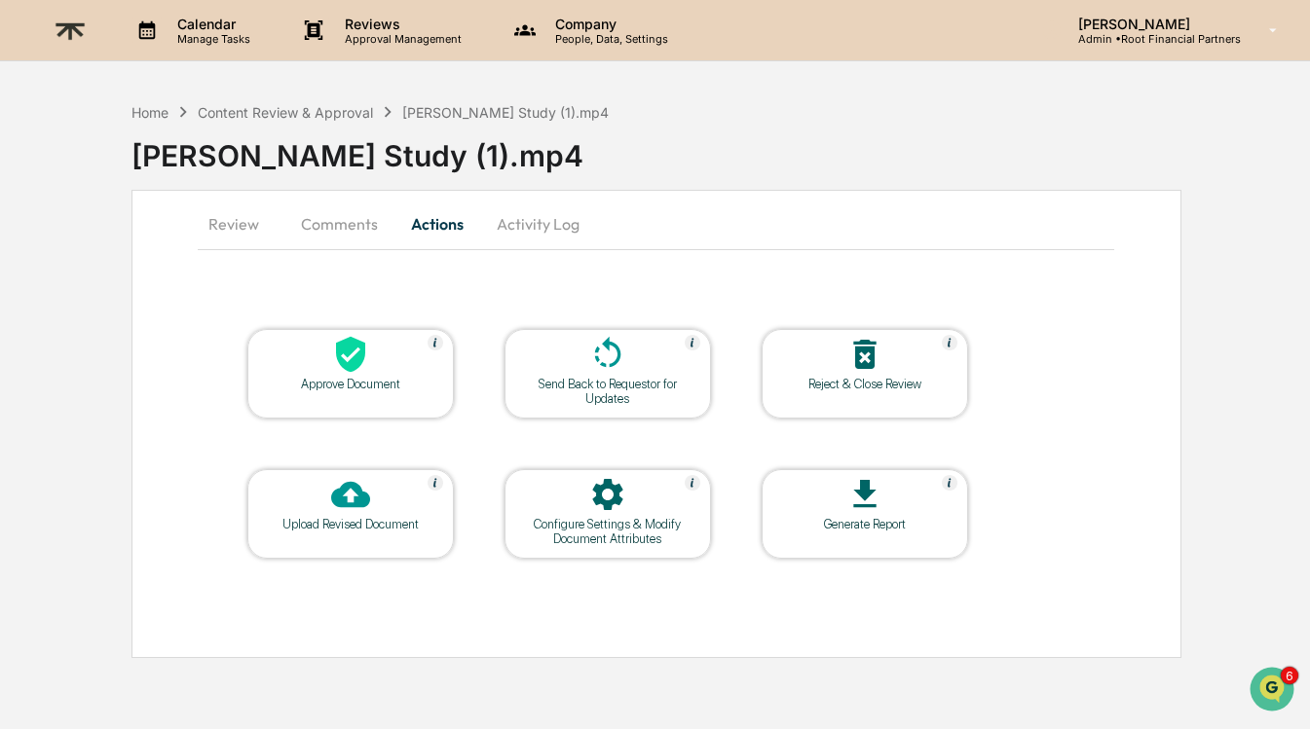
click at [359, 346] on icon at bounding box center [350, 355] width 29 height 36
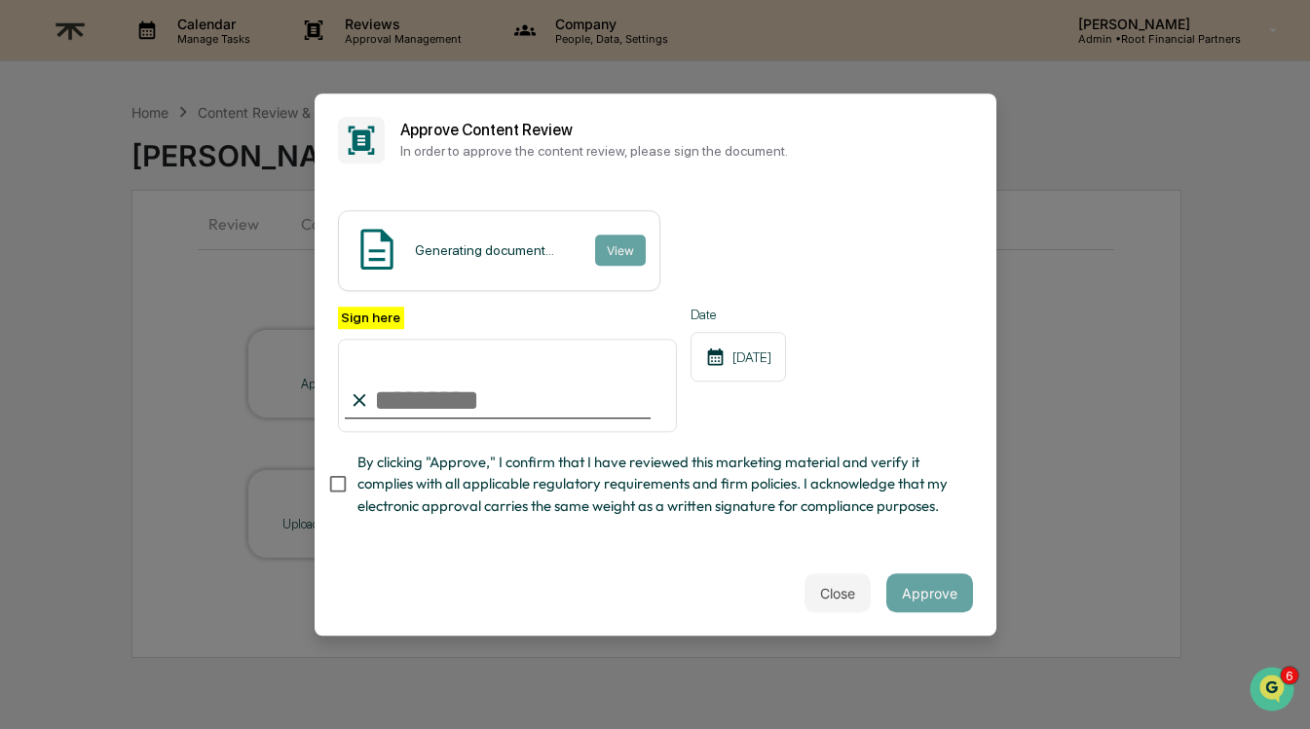
type input "**********"
click at [558, 493] on span "By clicking "Approve," I confirm that I have reviewed this marketing material a…" at bounding box center [657, 484] width 600 height 65
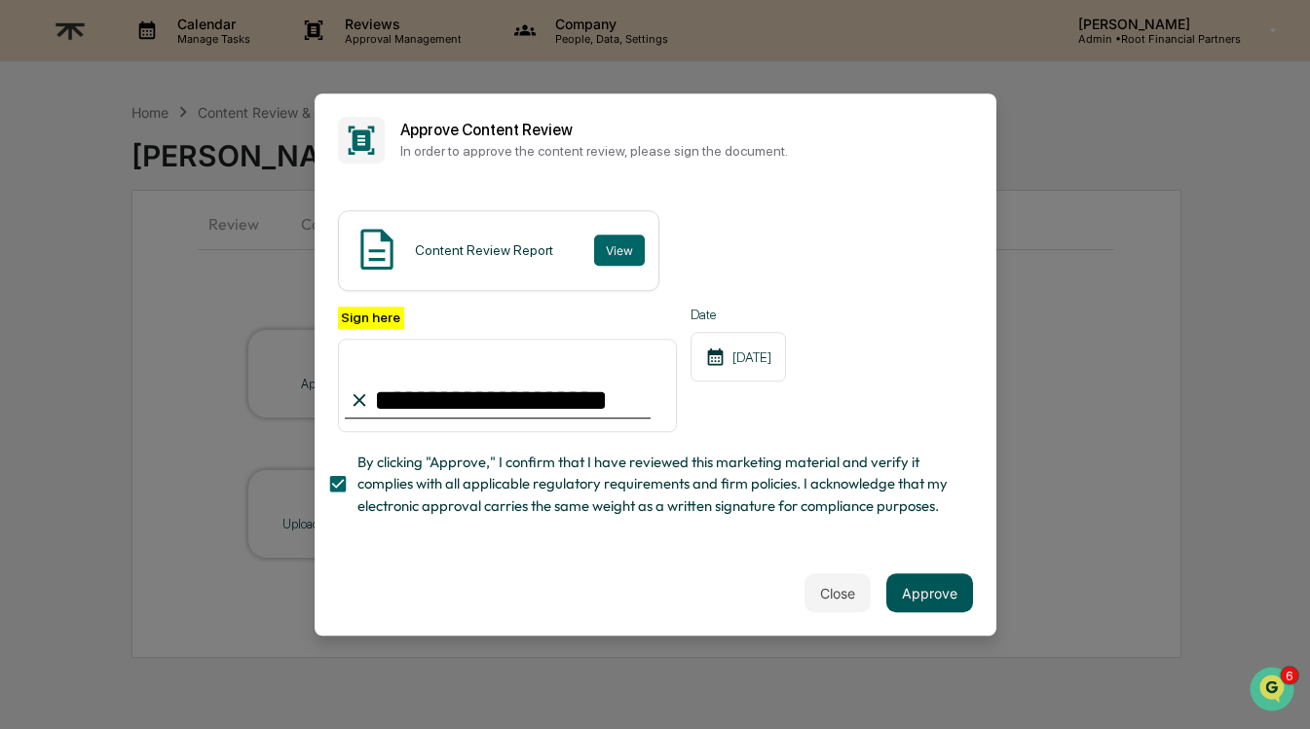
click at [908, 589] on button "Approve" at bounding box center [929, 592] width 87 height 39
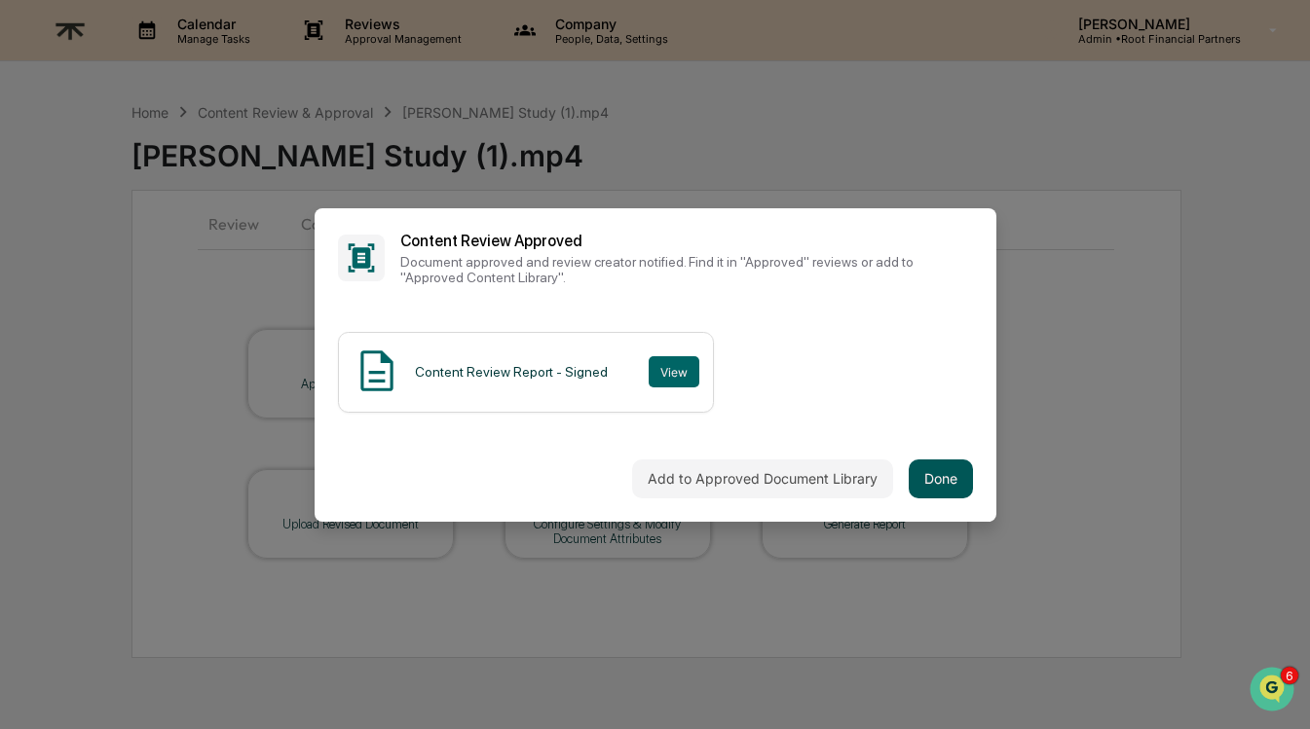
click at [966, 486] on button "Done" at bounding box center [940, 479] width 64 height 39
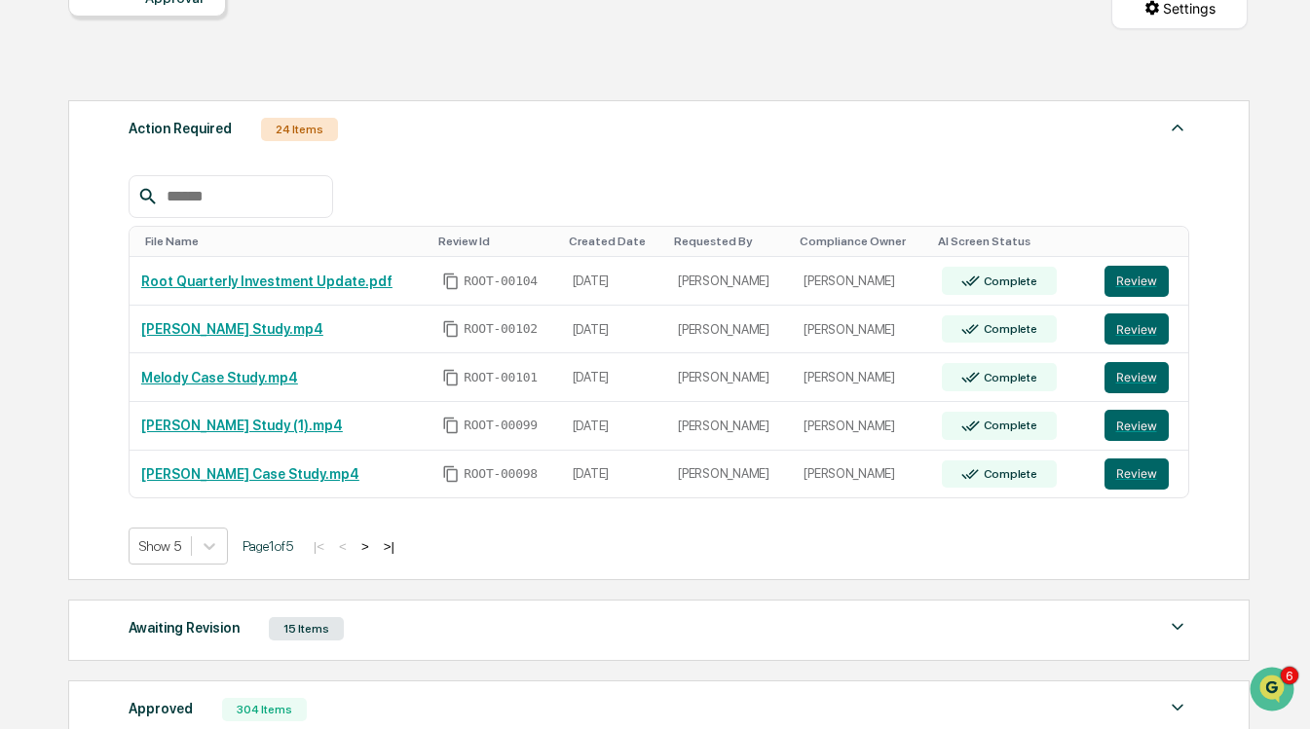
scroll to position [236, 0]
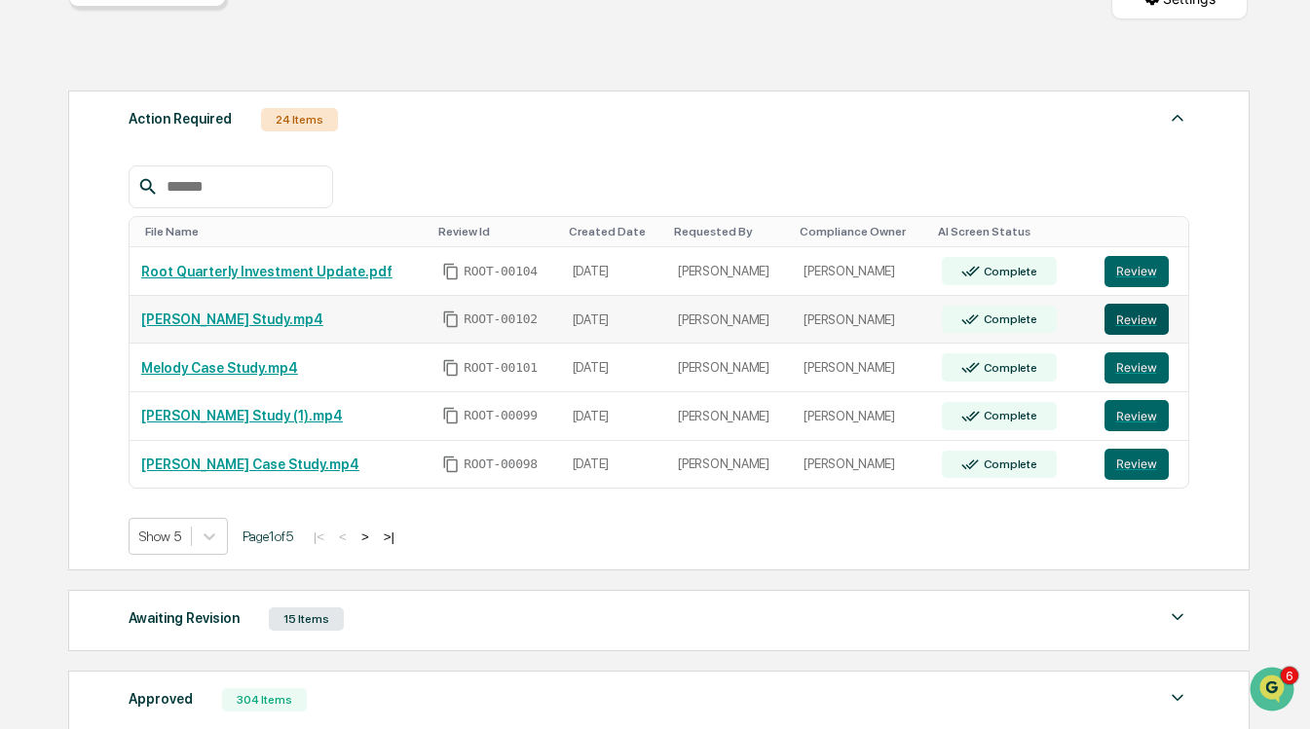
click at [1145, 316] on button "Review" at bounding box center [1136, 319] width 64 height 31
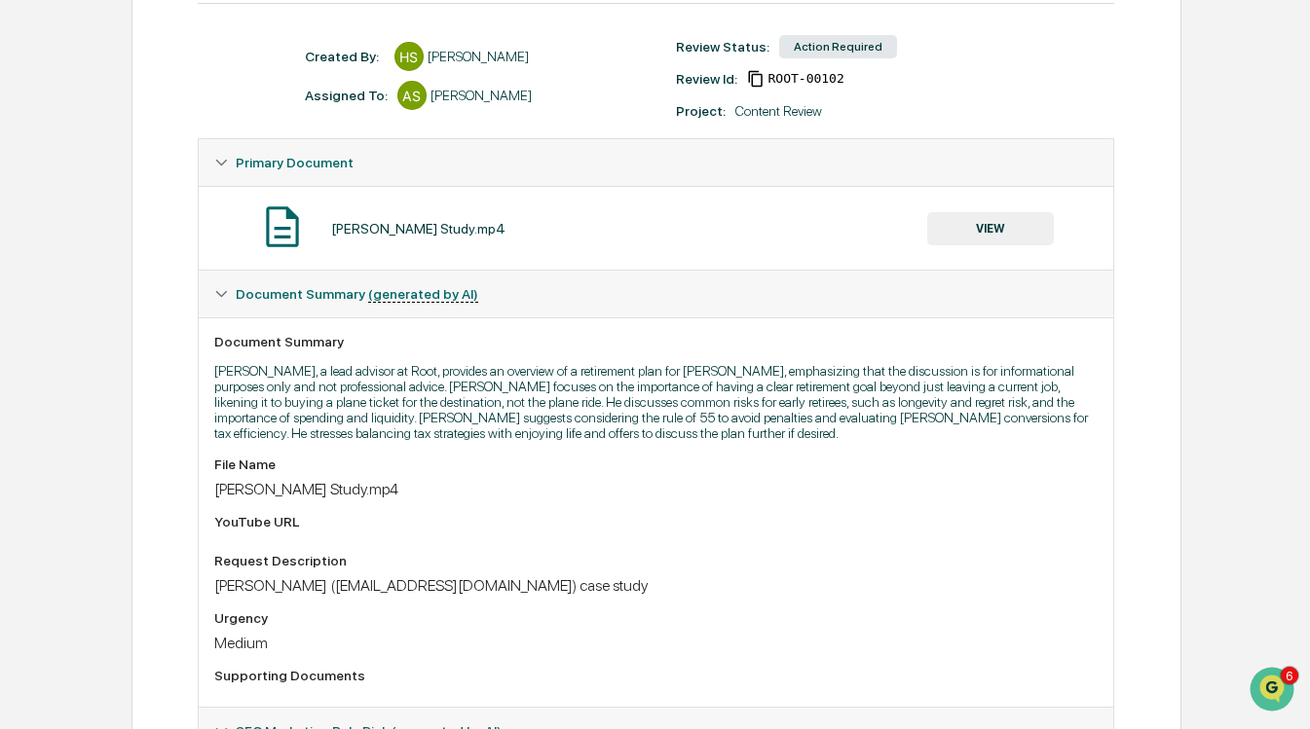
scroll to position [208, 0]
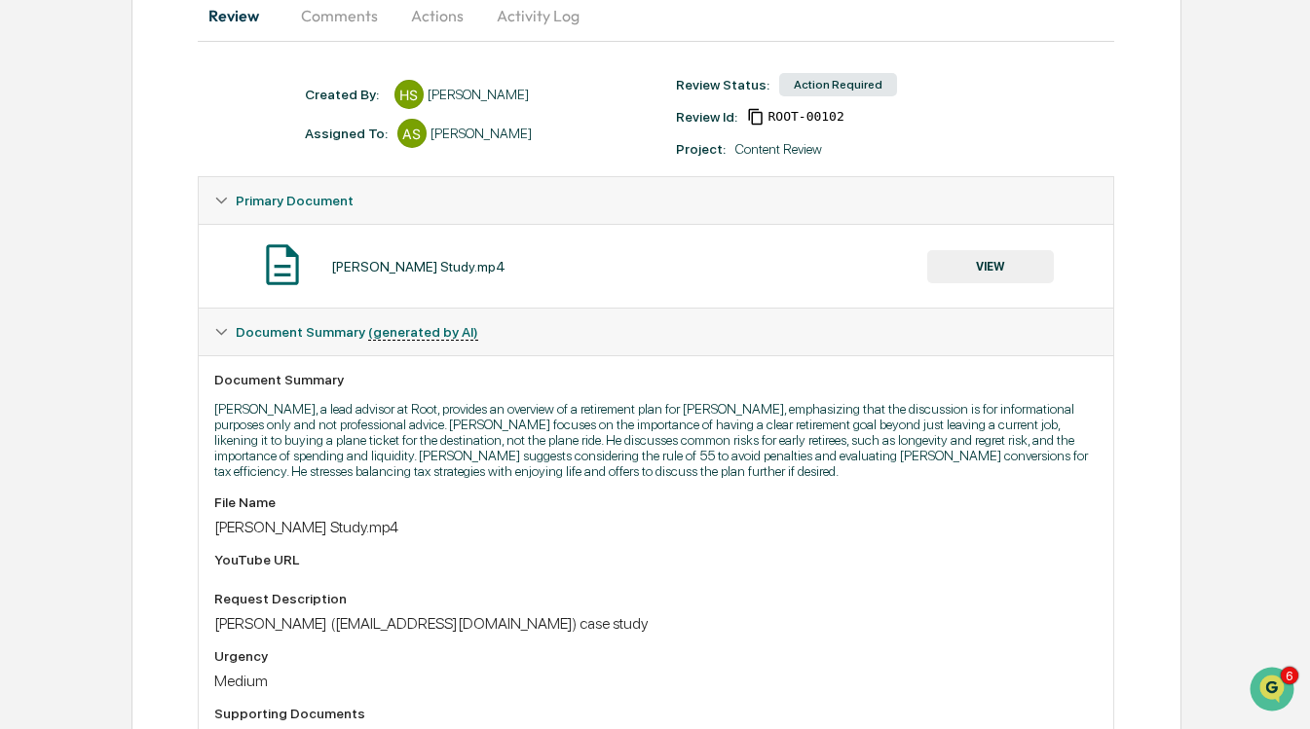
click at [351, 20] on button "Comments" at bounding box center [339, 15] width 108 height 47
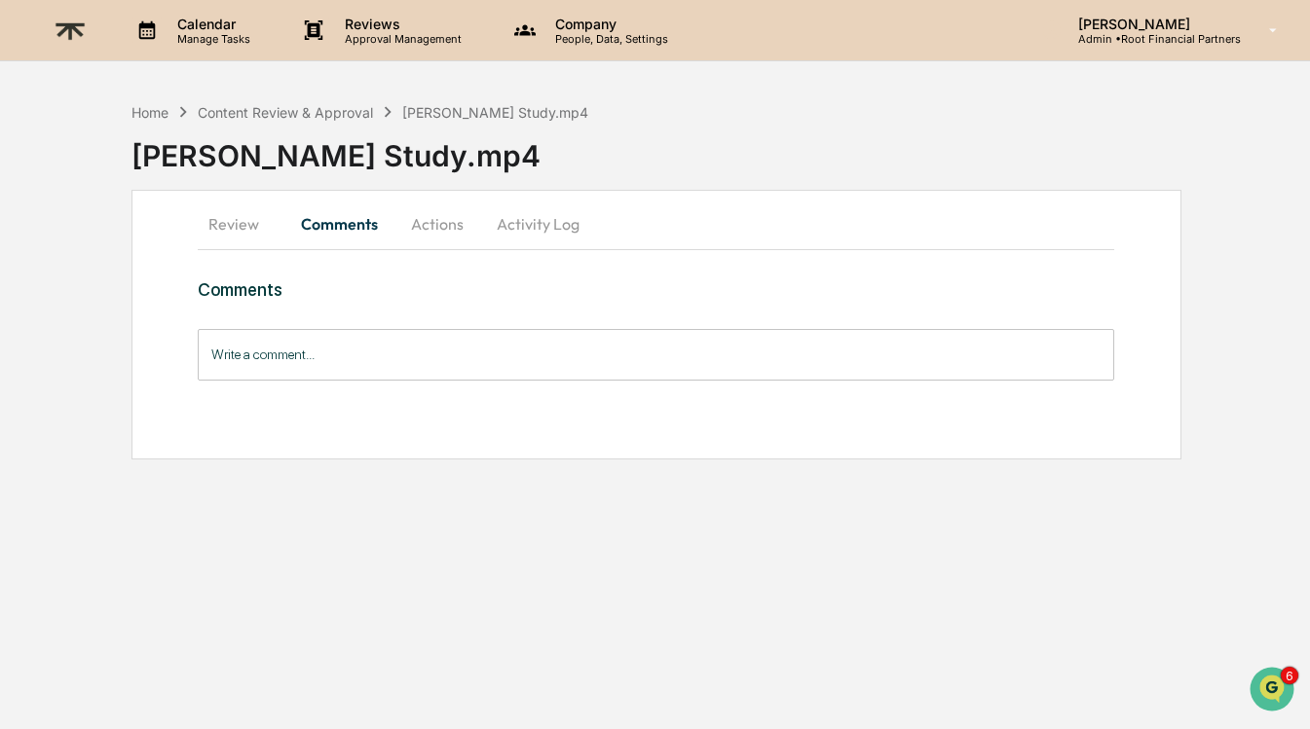
scroll to position [0, 0]
click at [426, 217] on button "Actions" at bounding box center [437, 224] width 88 height 47
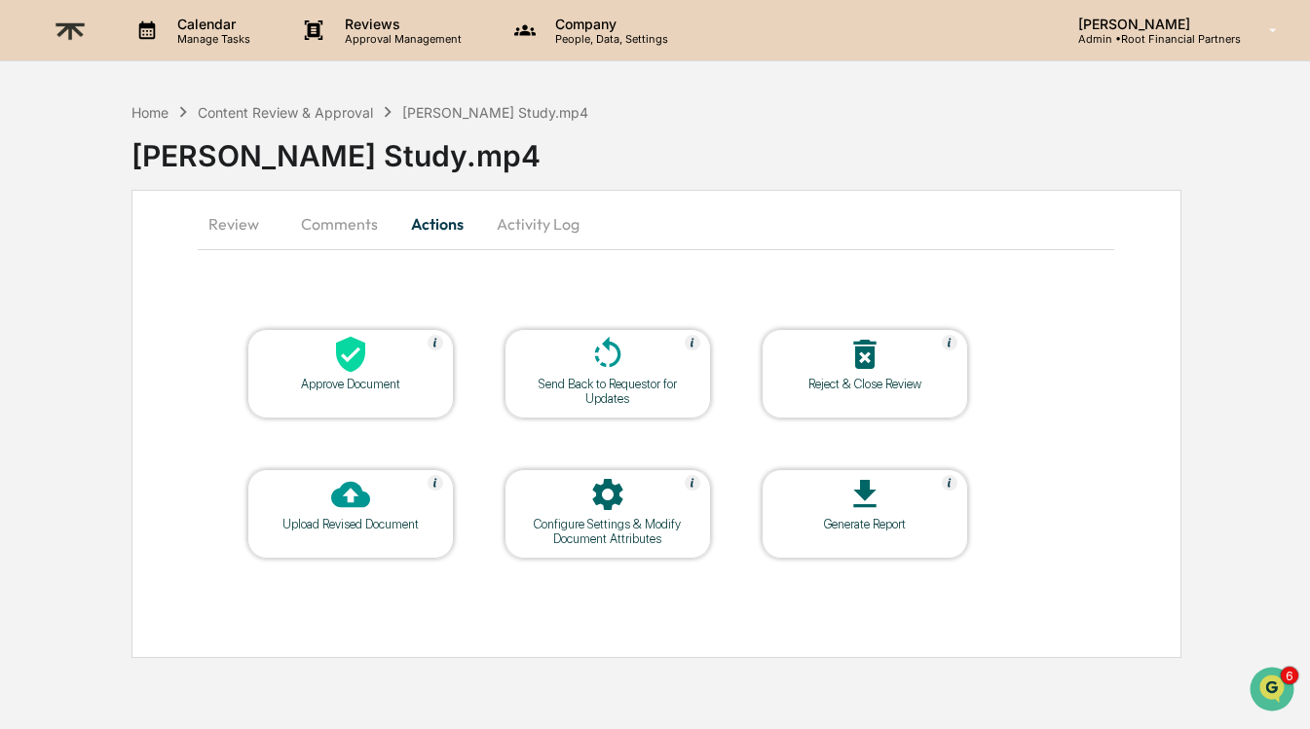
click at [357, 397] on div "Approve Document" at bounding box center [350, 374] width 206 height 90
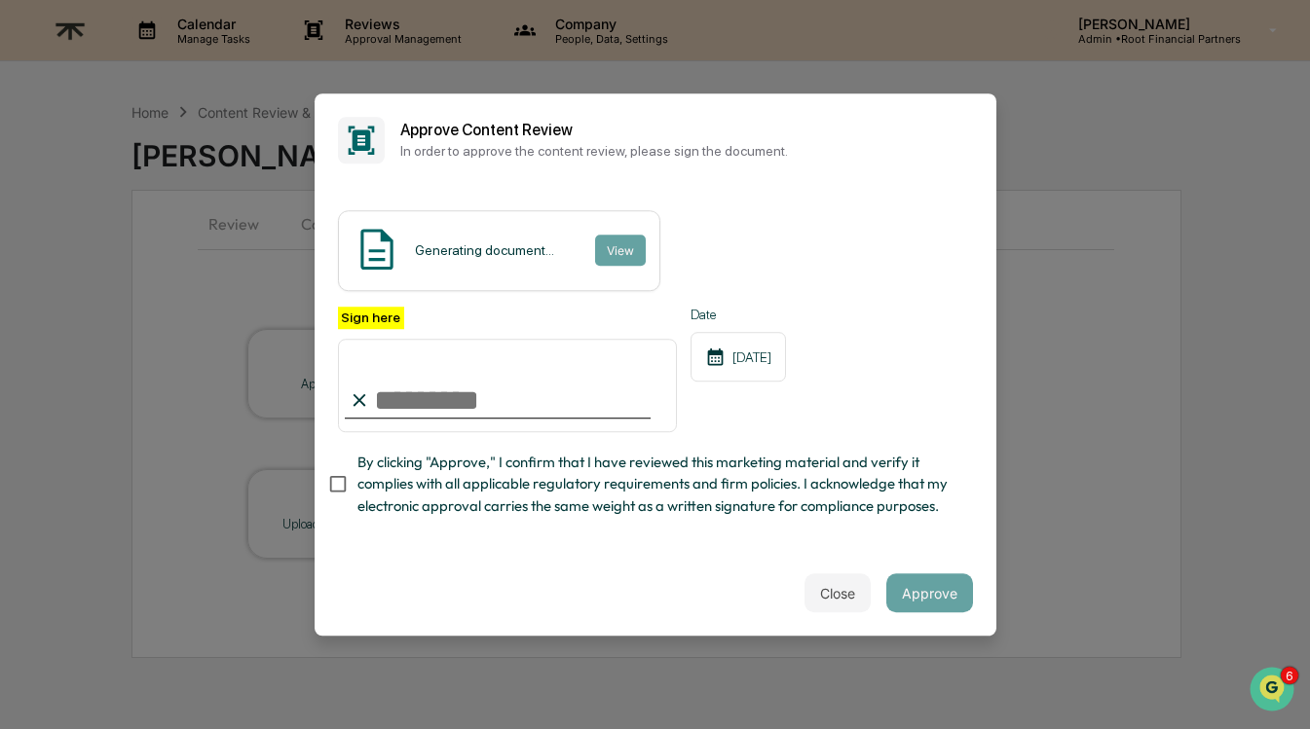
type input "**********"
click at [573, 493] on span "By clicking "Approve," I confirm that I have reviewed this marketing material a…" at bounding box center [657, 484] width 600 height 65
click at [664, 577] on div "Close Approve" at bounding box center [655, 593] width 682 height 86
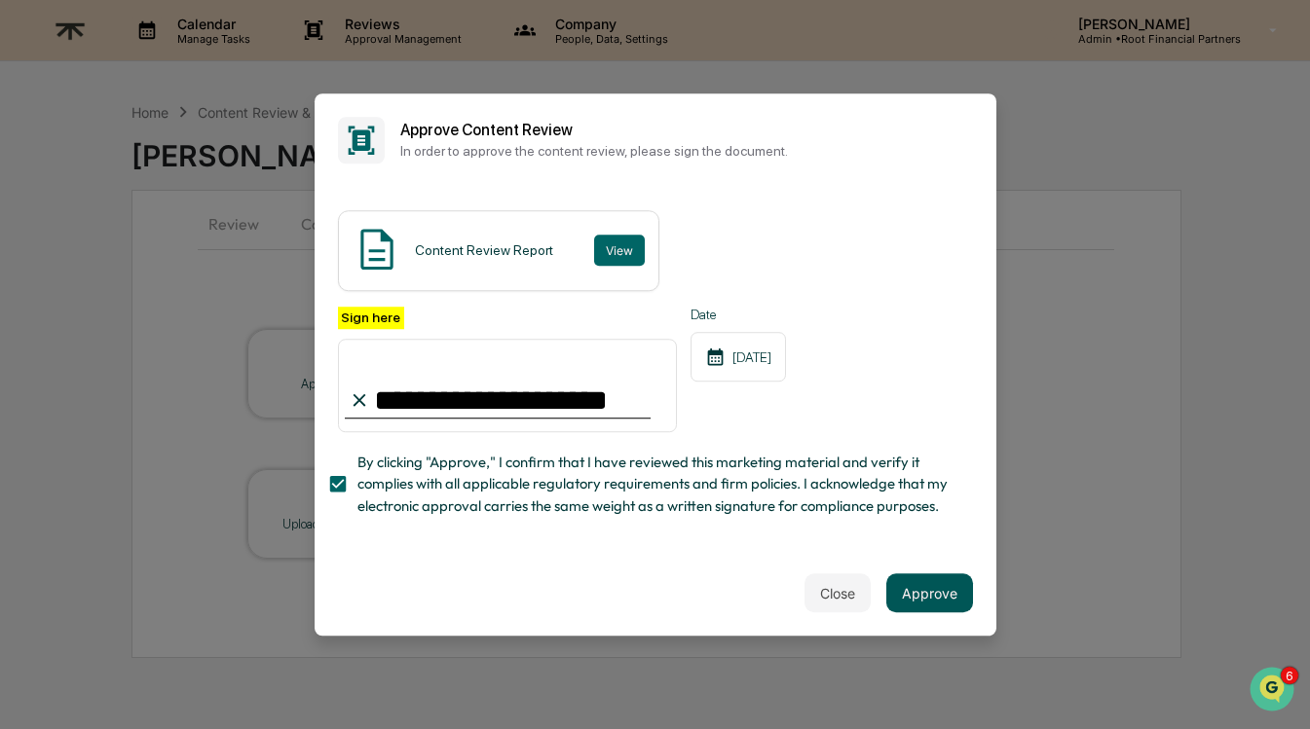
click at [942, 599] on button "Approve" at bounding box center [929, 592] width 87 height 39
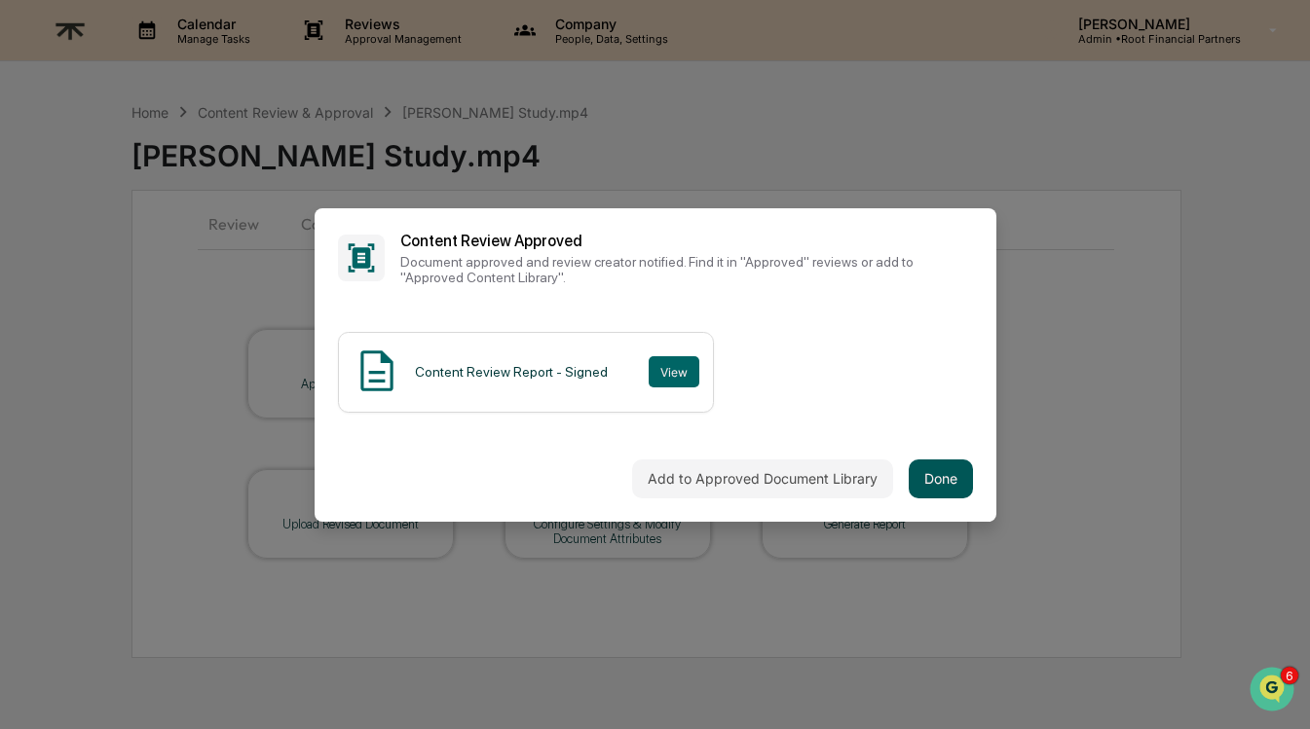
click at [959, 483] on button "Done" at bounding box center [940, 479] width 64 height 39
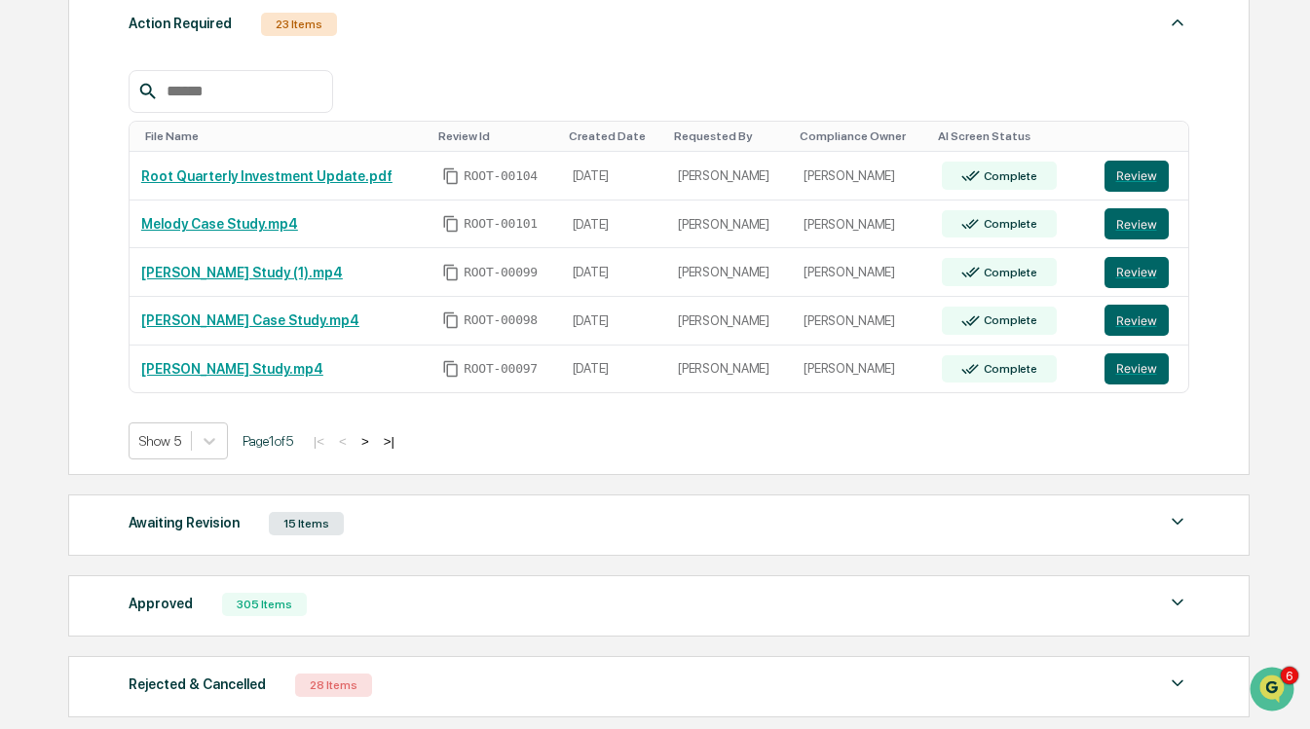
scroll to position [338, 0]
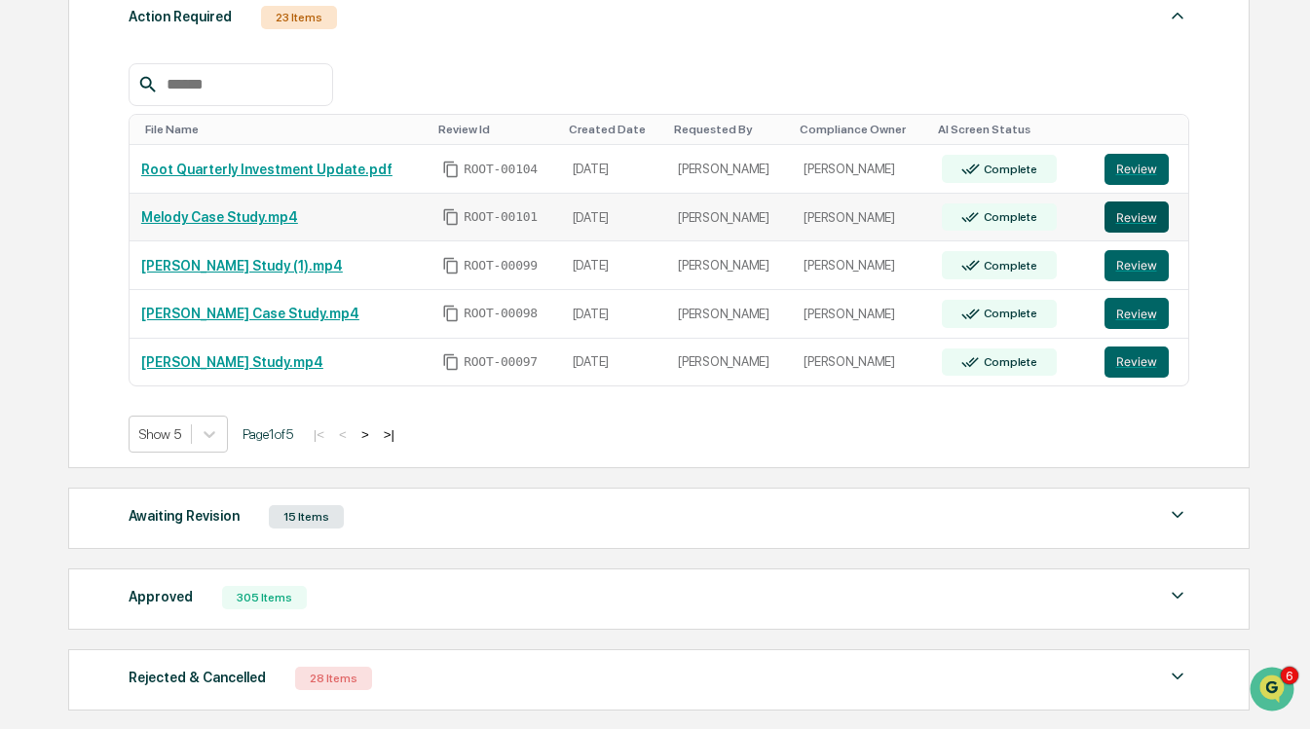
click at [1147, 212] on button "Review" at bounding box center [1136, 217] width 64 height 31
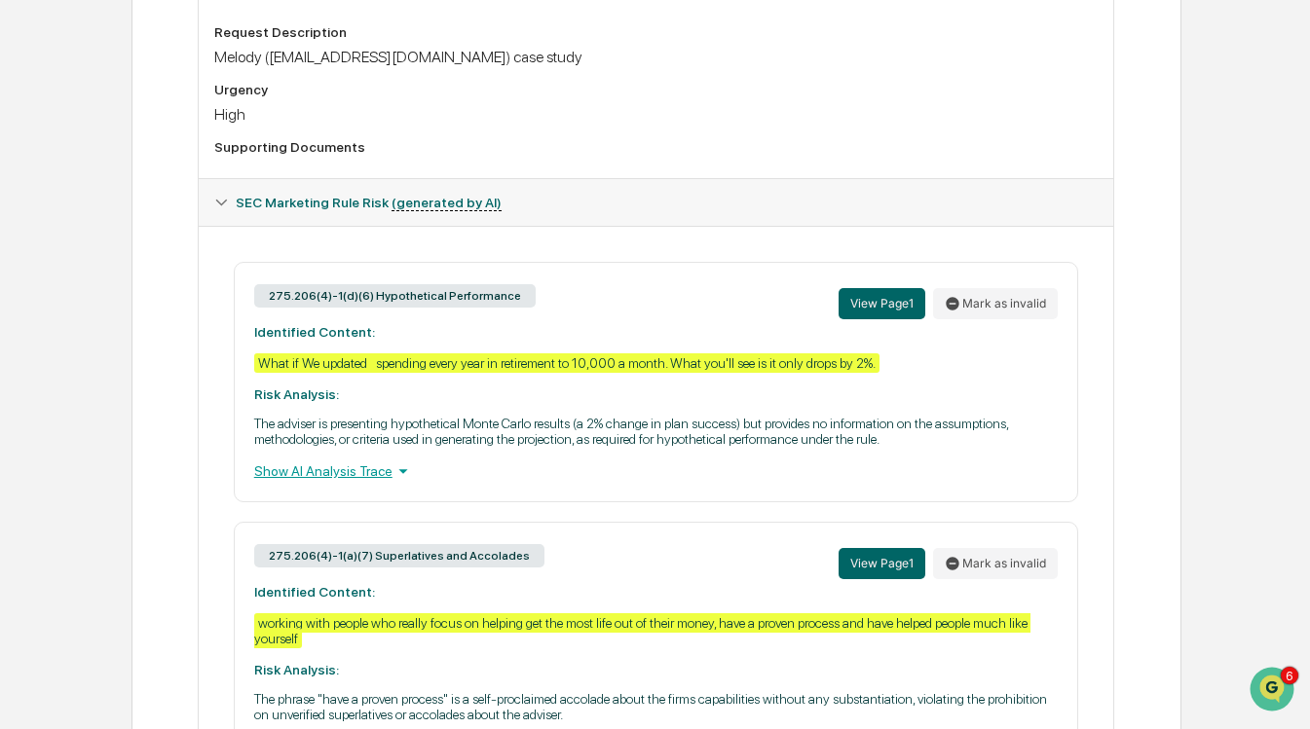
scroll to position [846, 0]
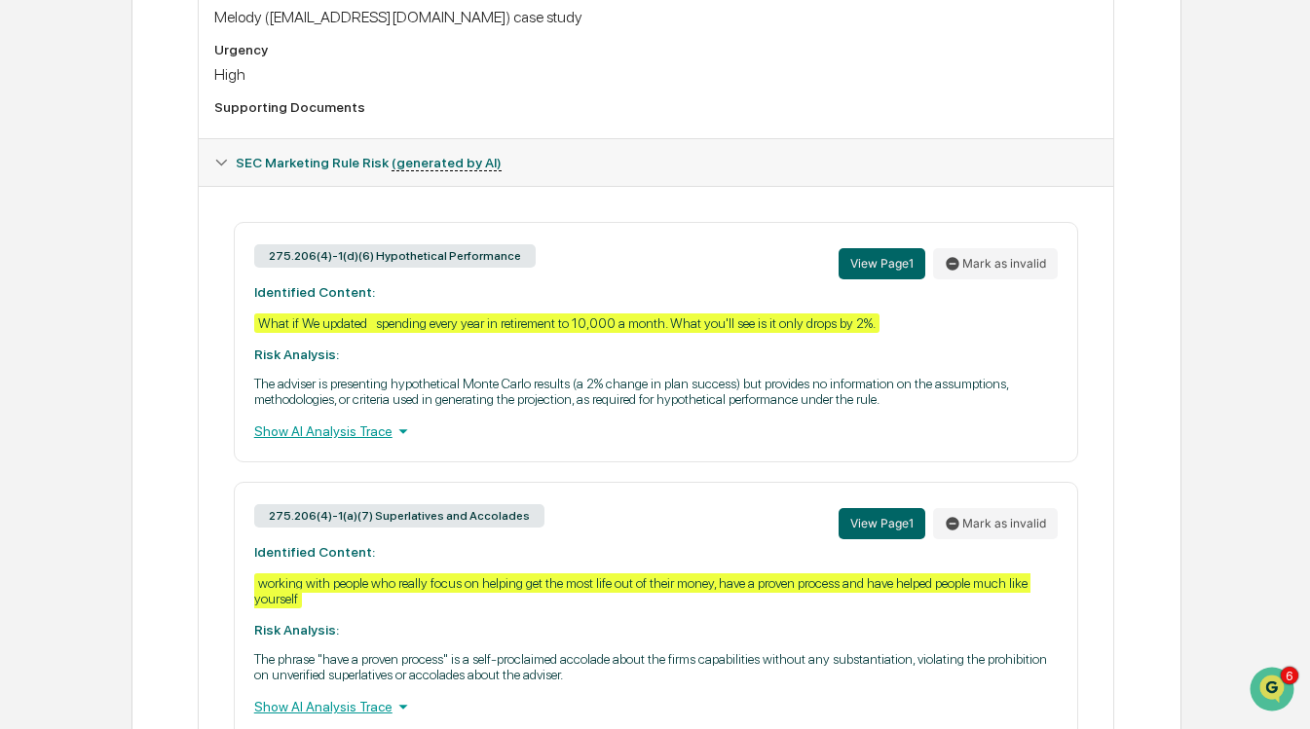
click at [406, 442] on icon at bounding box center [402, 431] width 21 height 21
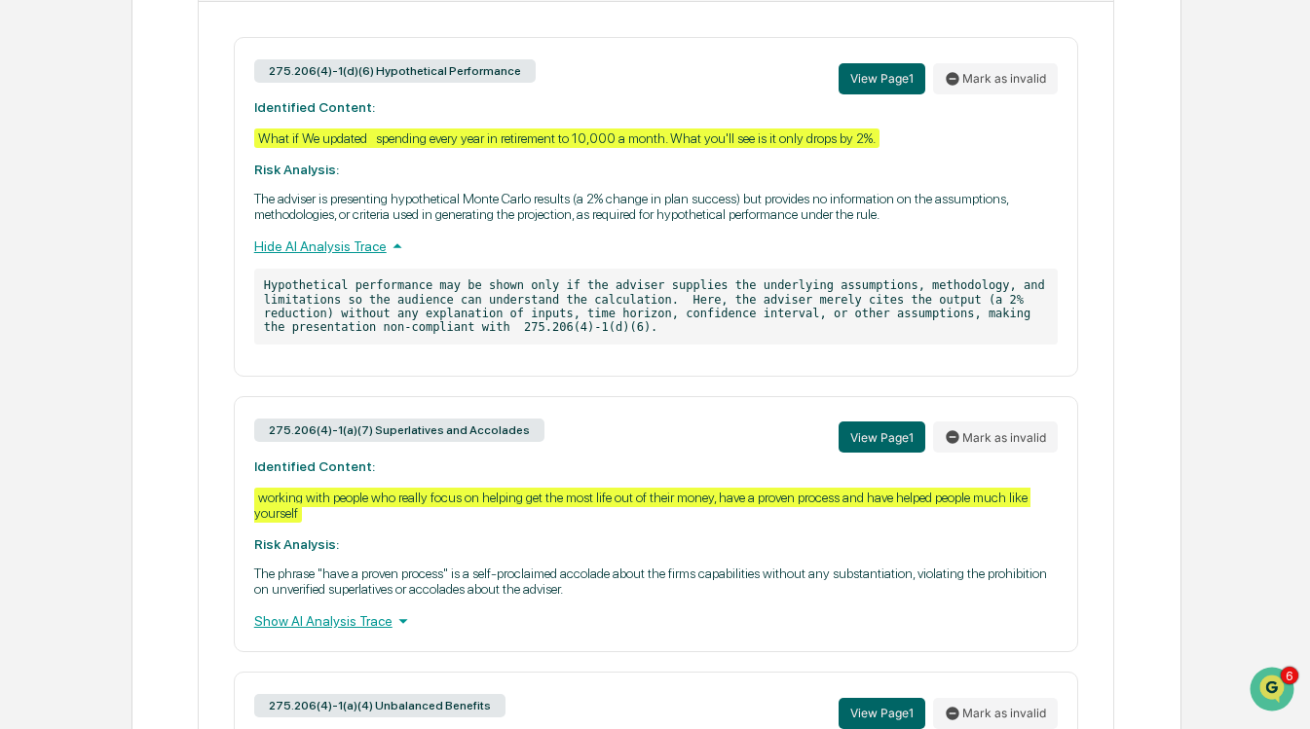
scroll to position [1040, 0]
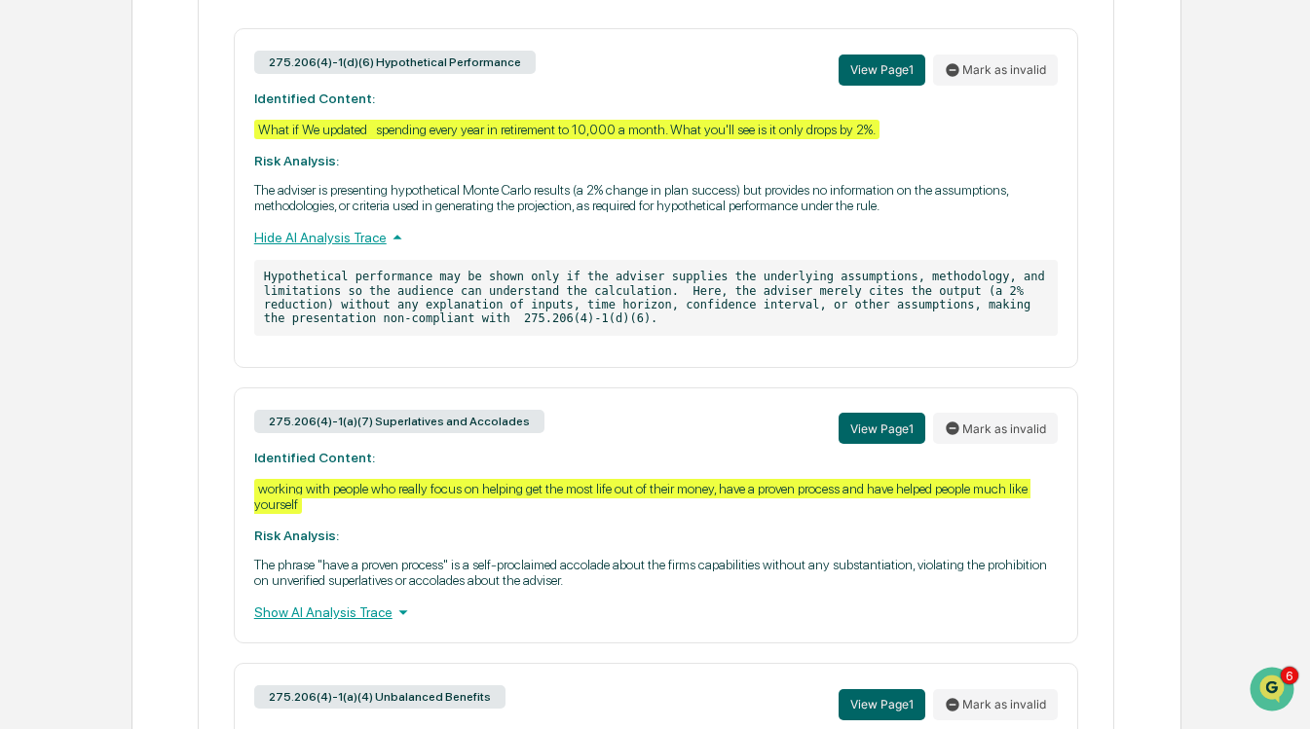
click at [373, 623] on div "Show AI Analysis Trace" at bounding box center [656, 612] width 804 height 21
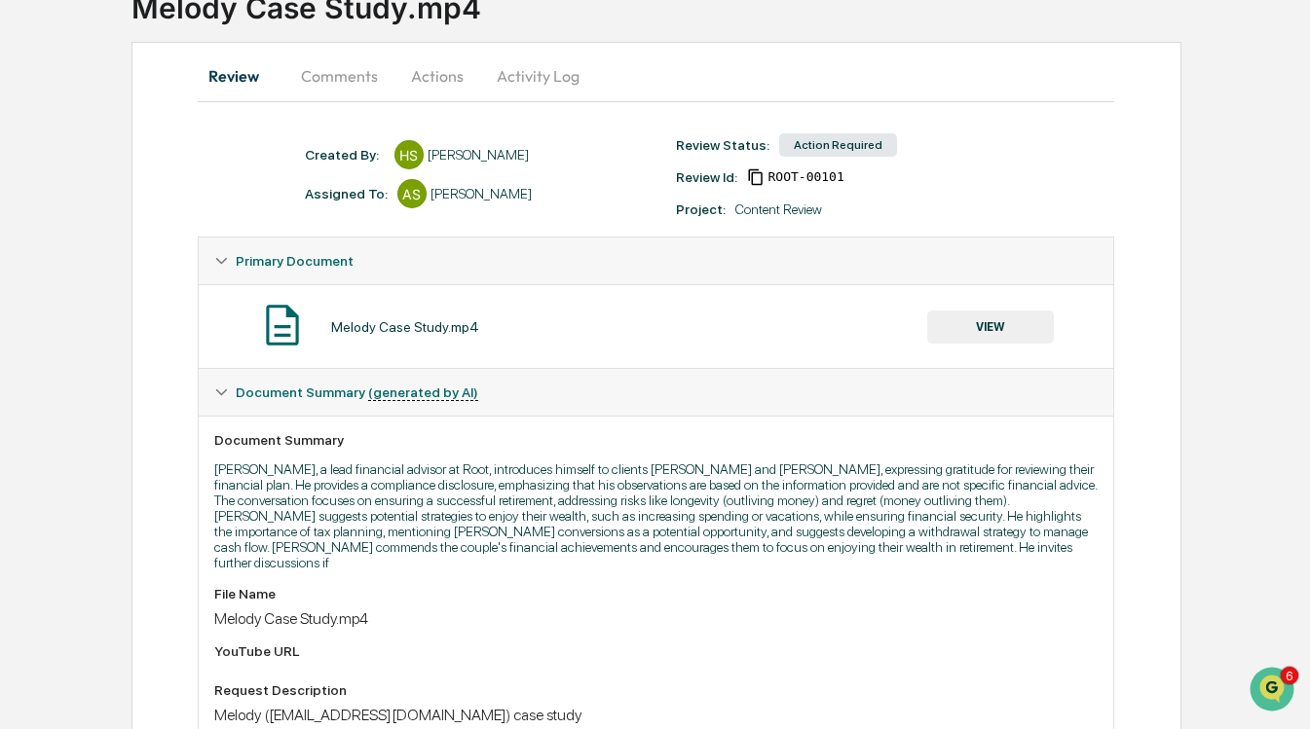
scroll to position [0, 0]
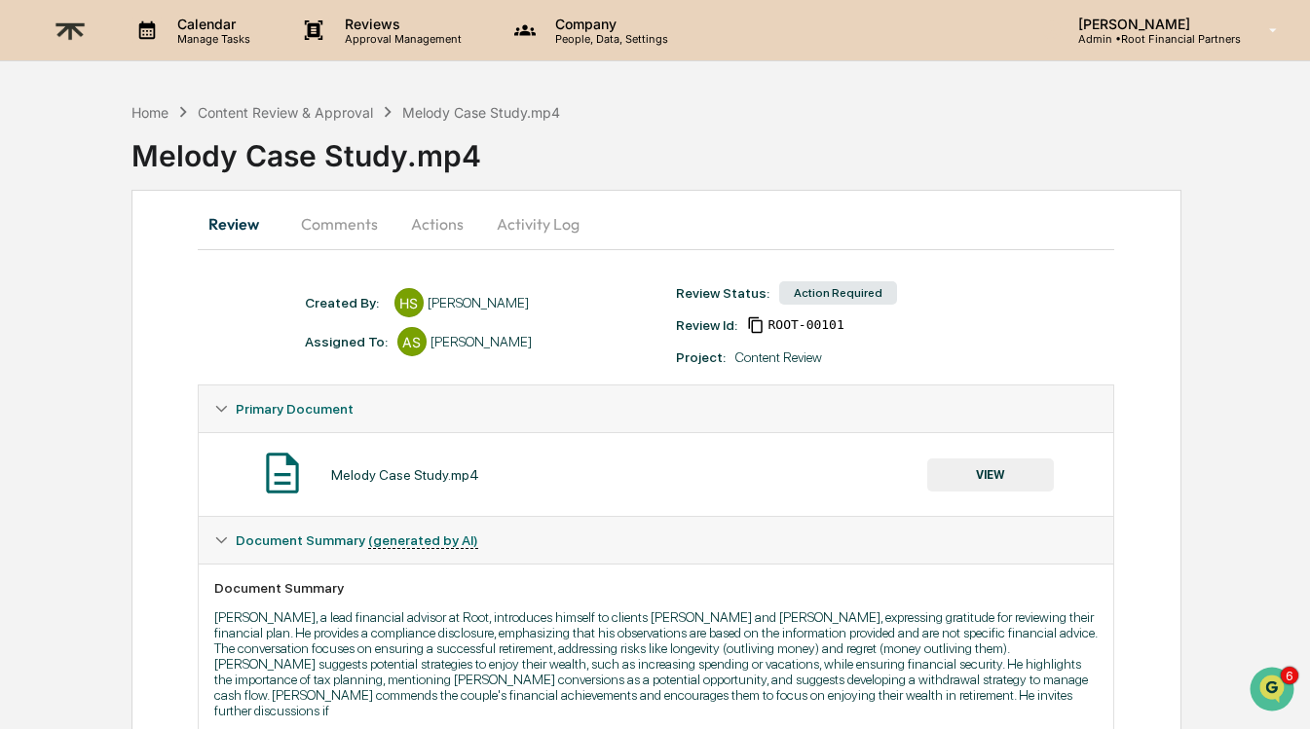
click at [322, 217] on button "Comments" at bounding box center [339, 224] width 108 height 47
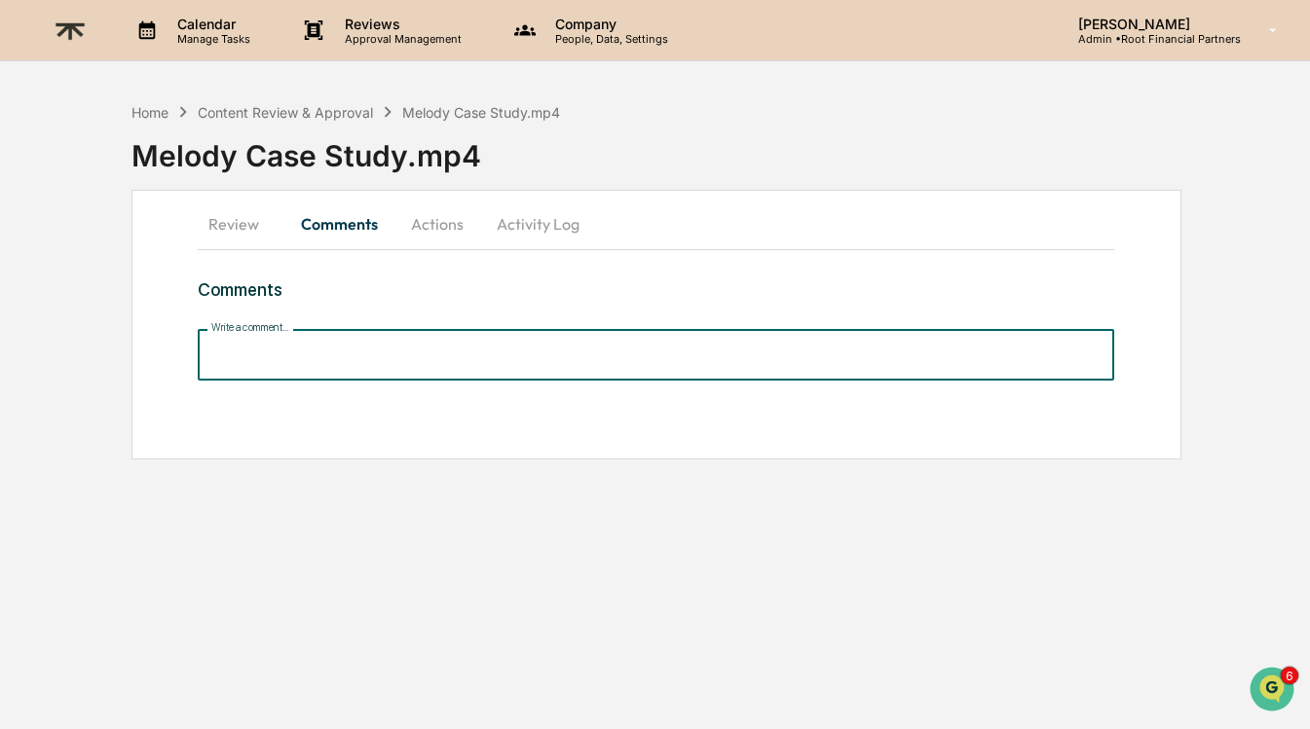
click at [338, 357] on input "Write a comment..." at bounding box center [656, 355] width 917 height 52
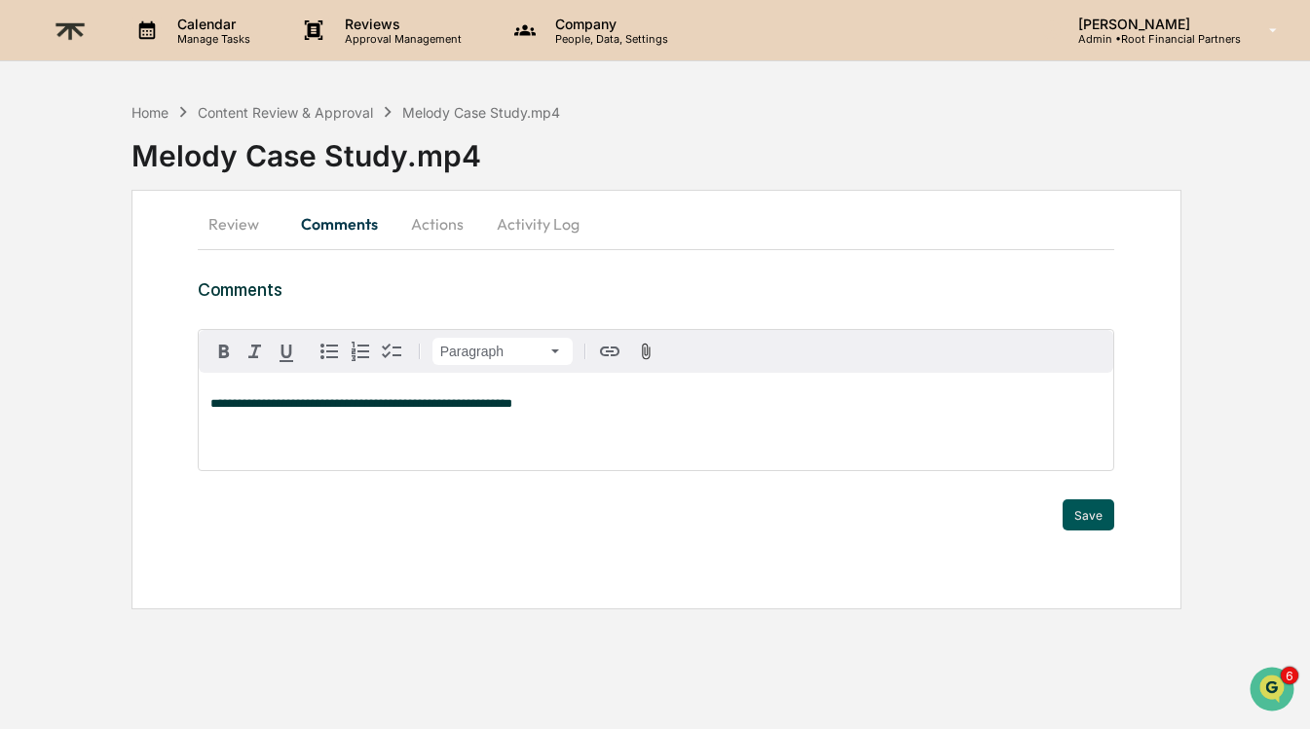
click at [1098, 515] on button "Save" at bounding box center [1088, 514] width 52 height 31
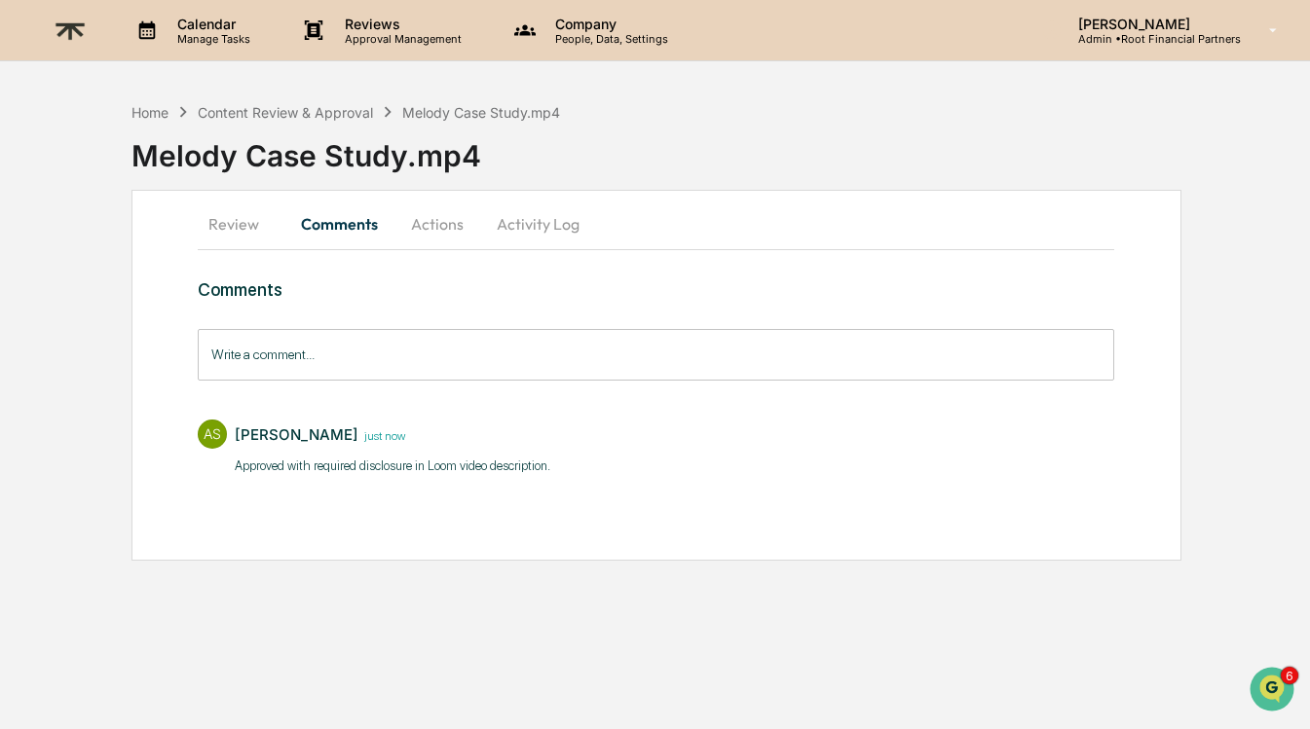
click at [438, 225] on button "Actions" at bounding box center [437, 224] width 88 height 47
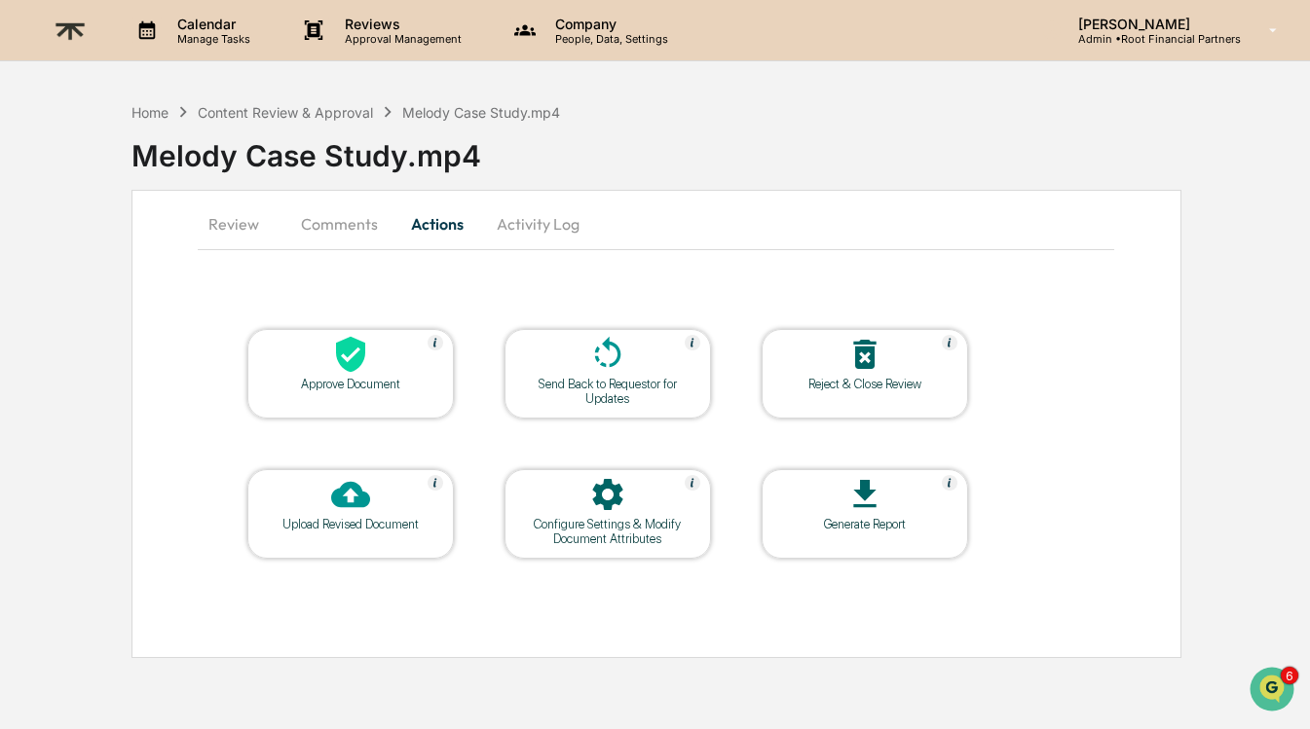
click at [338, 375] on div at bounding box center [350, 356] width 195 height 42
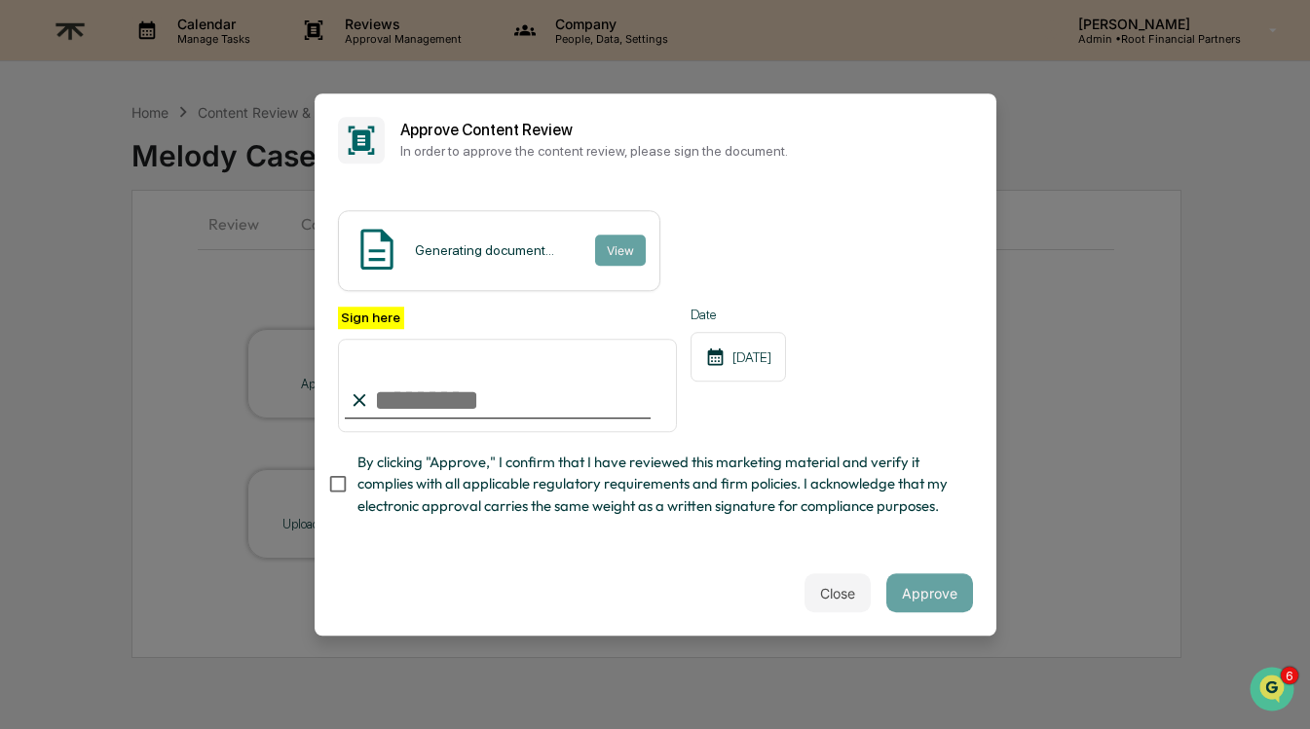
type input "**********"
click at [447, 479] on span "By clicking "Approve," I confirm that I have reviewed this marketing material a…" at bounding box center [657, 484] width 600 height 65
click at [632, 593] on div "Close Approve" at bounding box center [655, 593] width 682 height 86
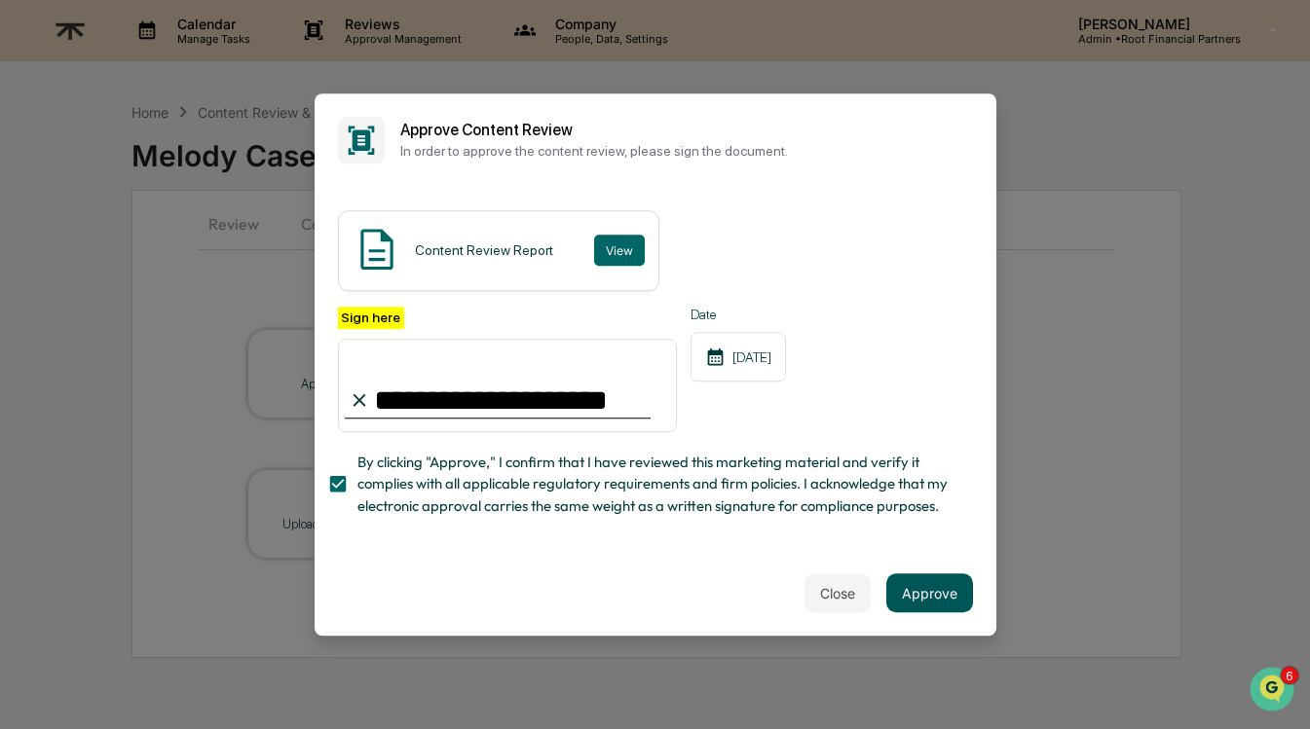
click at [925, 579] on button "Approve" at bounding box center [929, 592] width 87 height 39
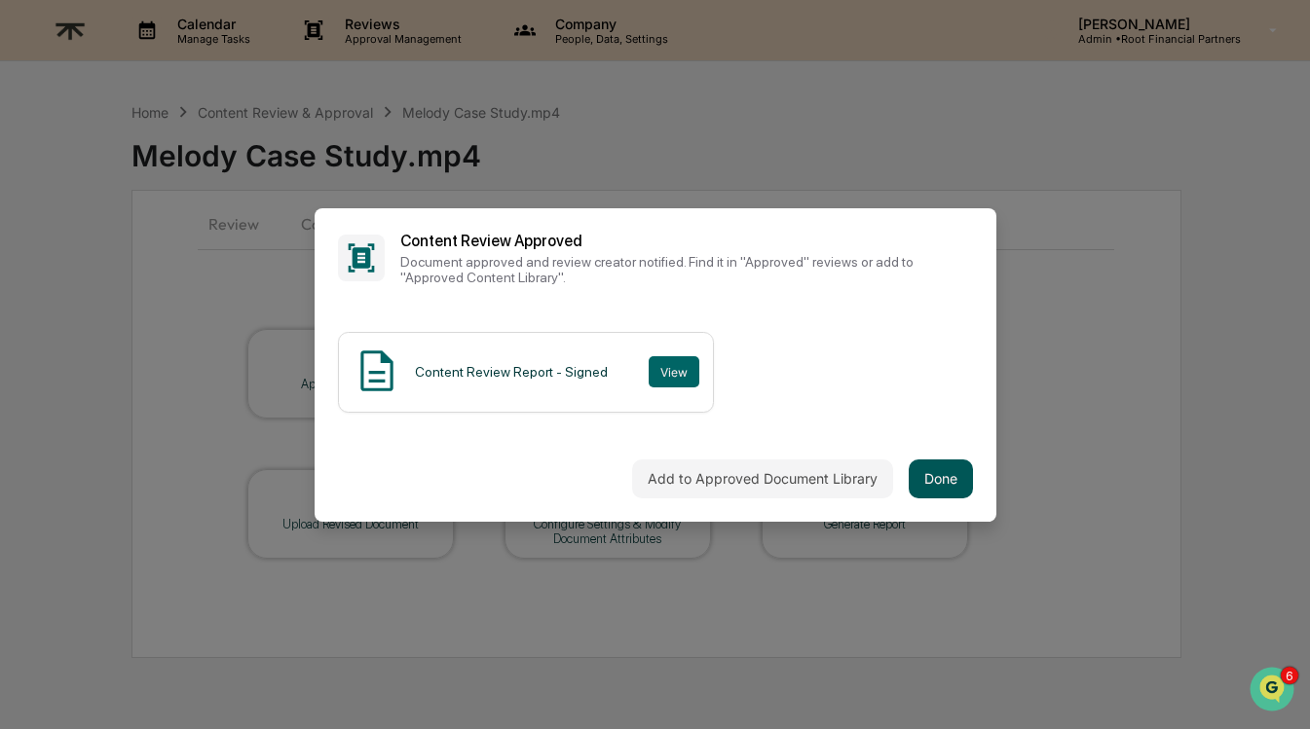
click at [943, 472] on button "Done" at bounding box center [940, 479] width 64 height 39
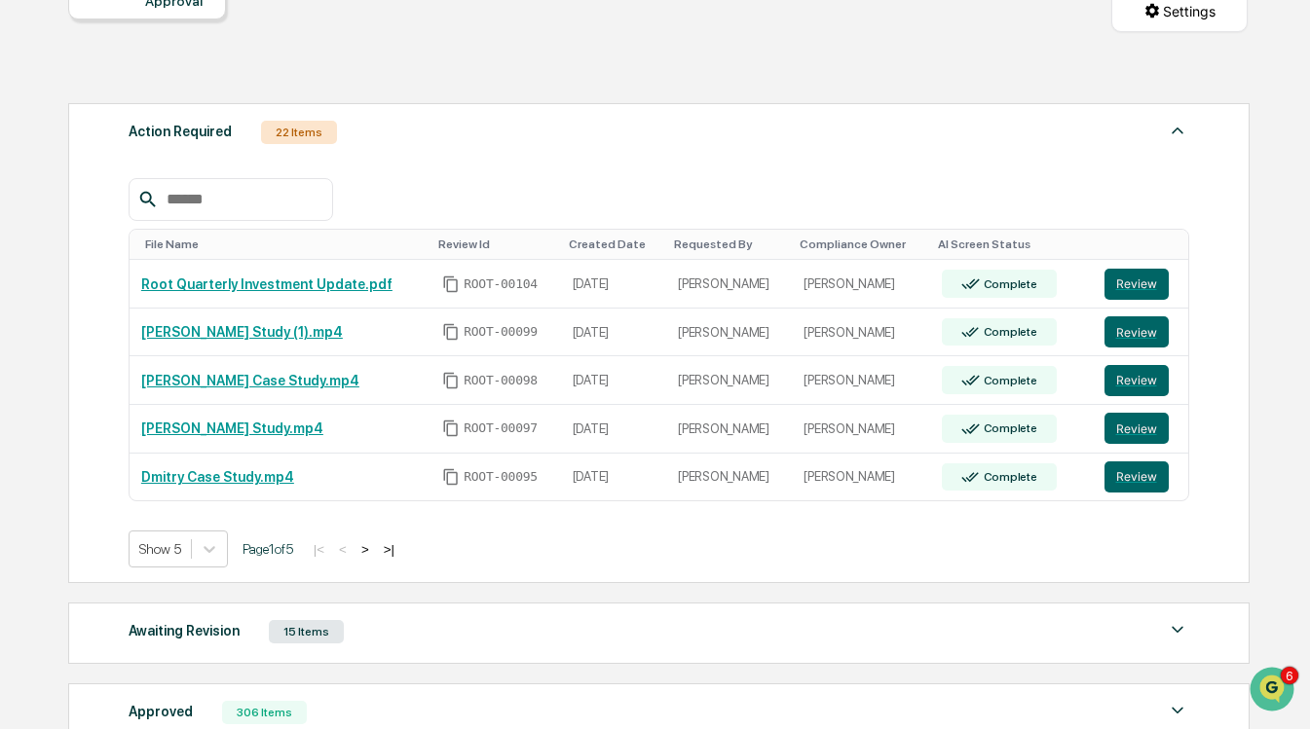
scroll to position [229, 0]
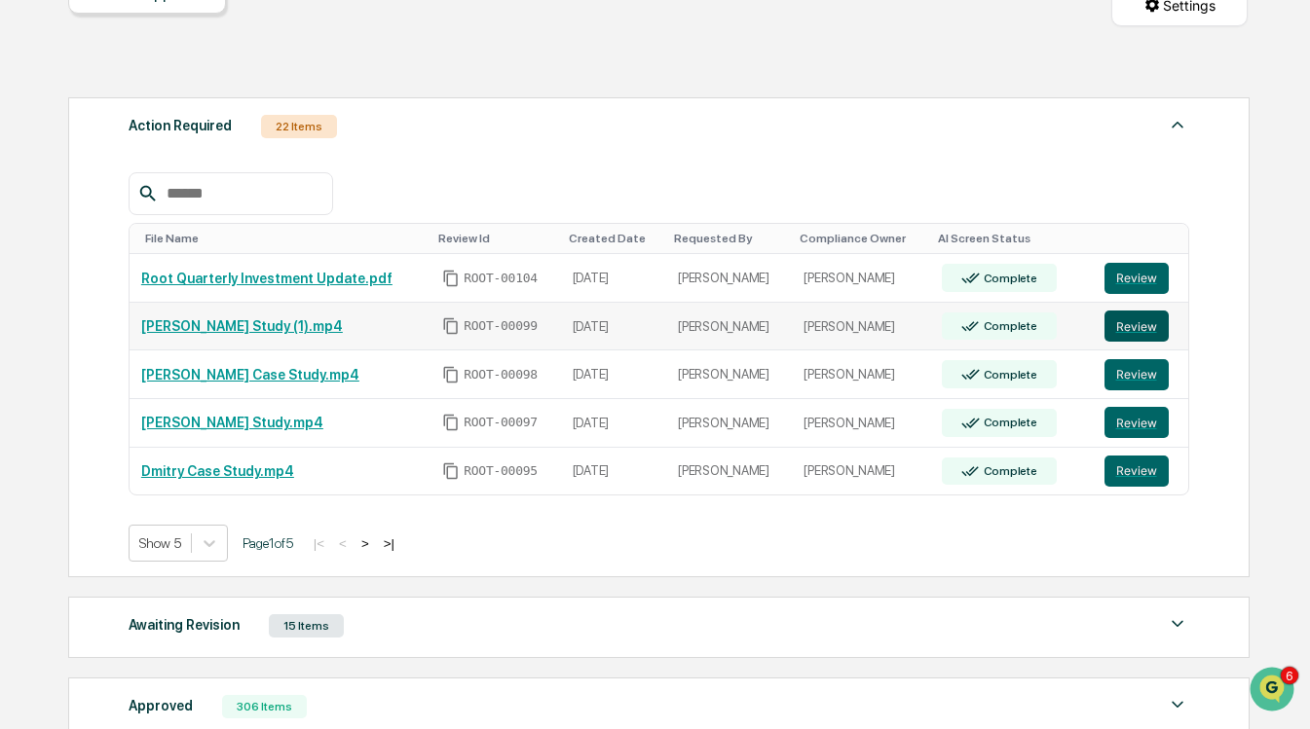
click at [1139, 328] on button "Review" at bounding box center [1136, 326] width 64 height 31
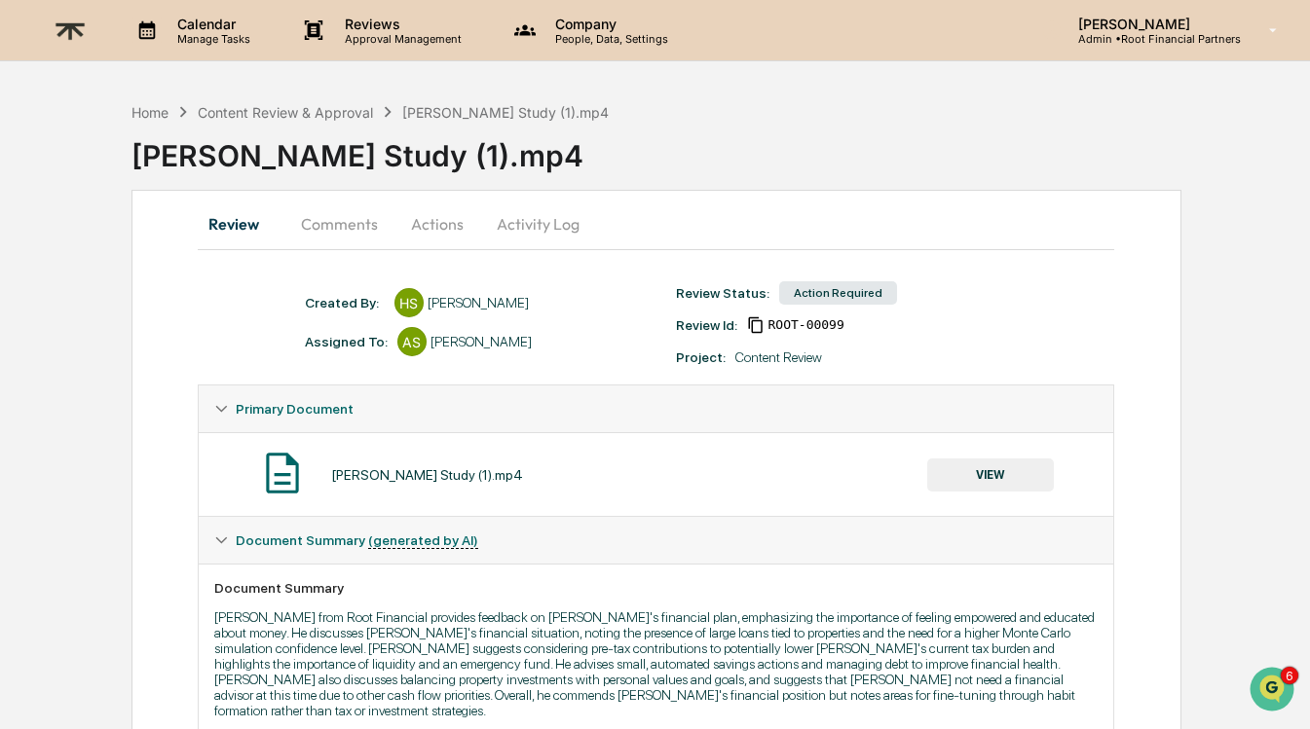
click at [341, 228] on button "Comments" at bounding box center [339, 224] width 108 height 47
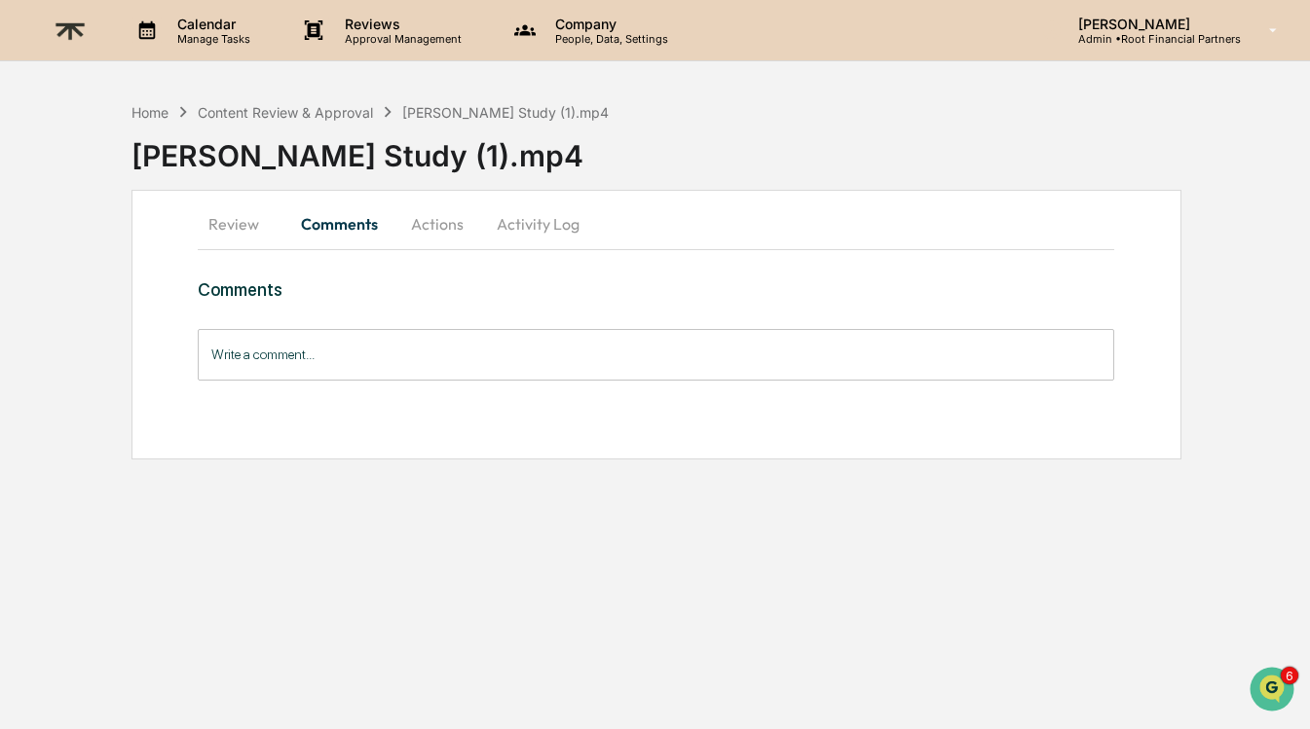
click at [447, 234] on button "Actions" at bounding box center [437, 224] width 88 height 47
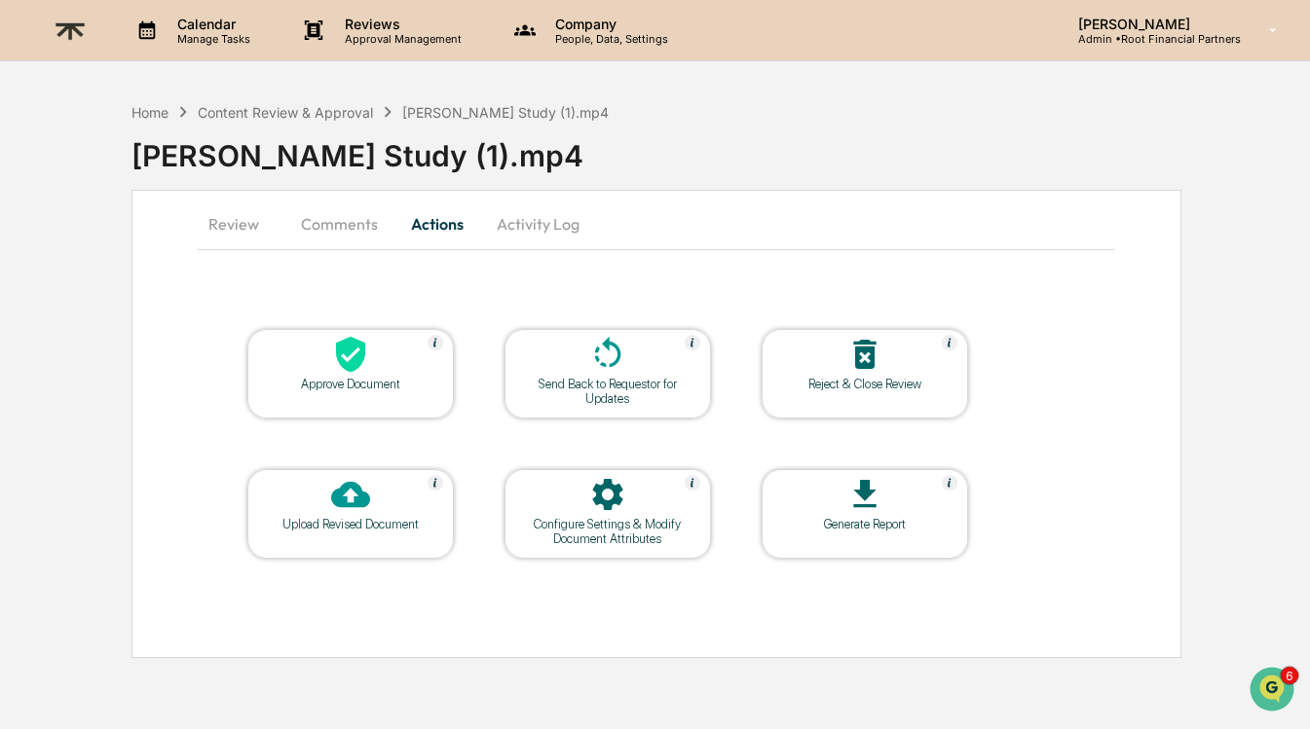
click at [368, 361] on icon at bounding box center [350, 354] width 39 height 39
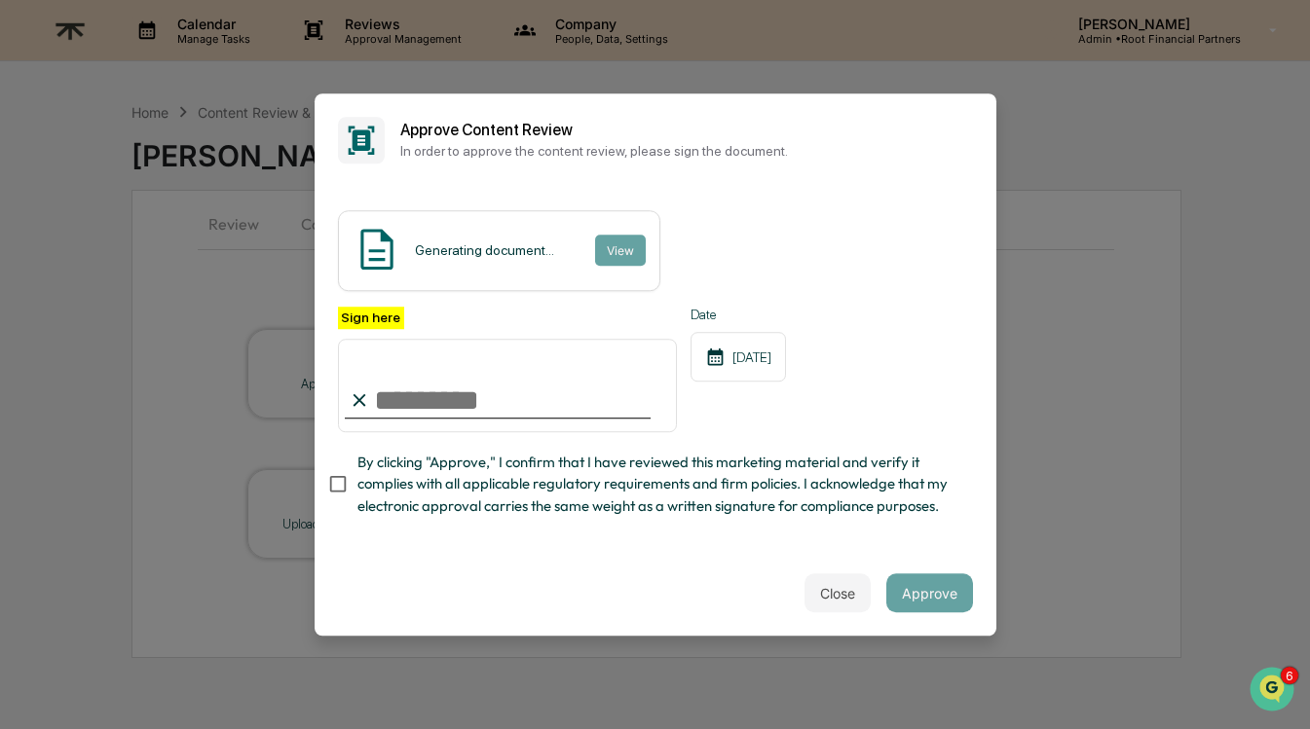
type input "**********"
click at [648, 483] on span "By clicking "Approve," I confirm that I have reviewed this marketing material a…" at bounding box center [657, 484] width 600 height 65
click at [933, 530] on div "**********" at bounding box center [655, 369] width 682 height 364
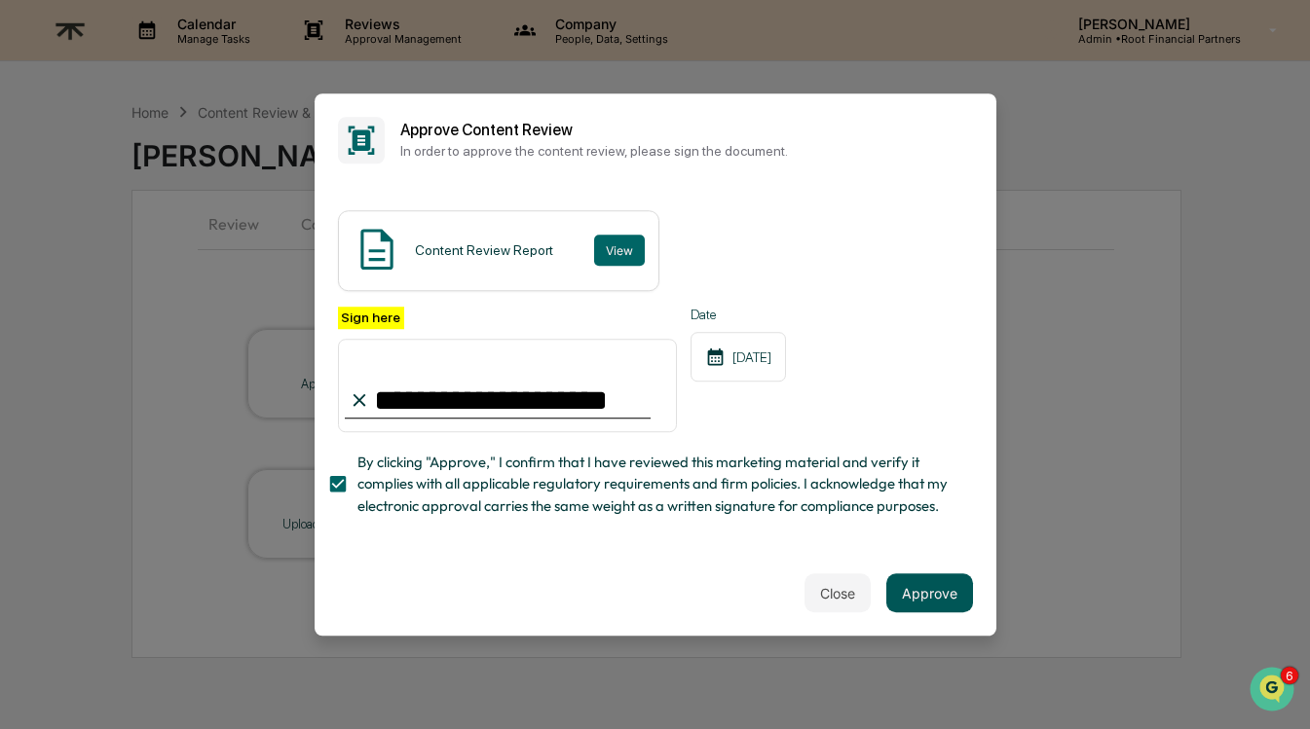
click at [938, 588] on button "Approve" at bounding box center [929, 592] width 87 height 39
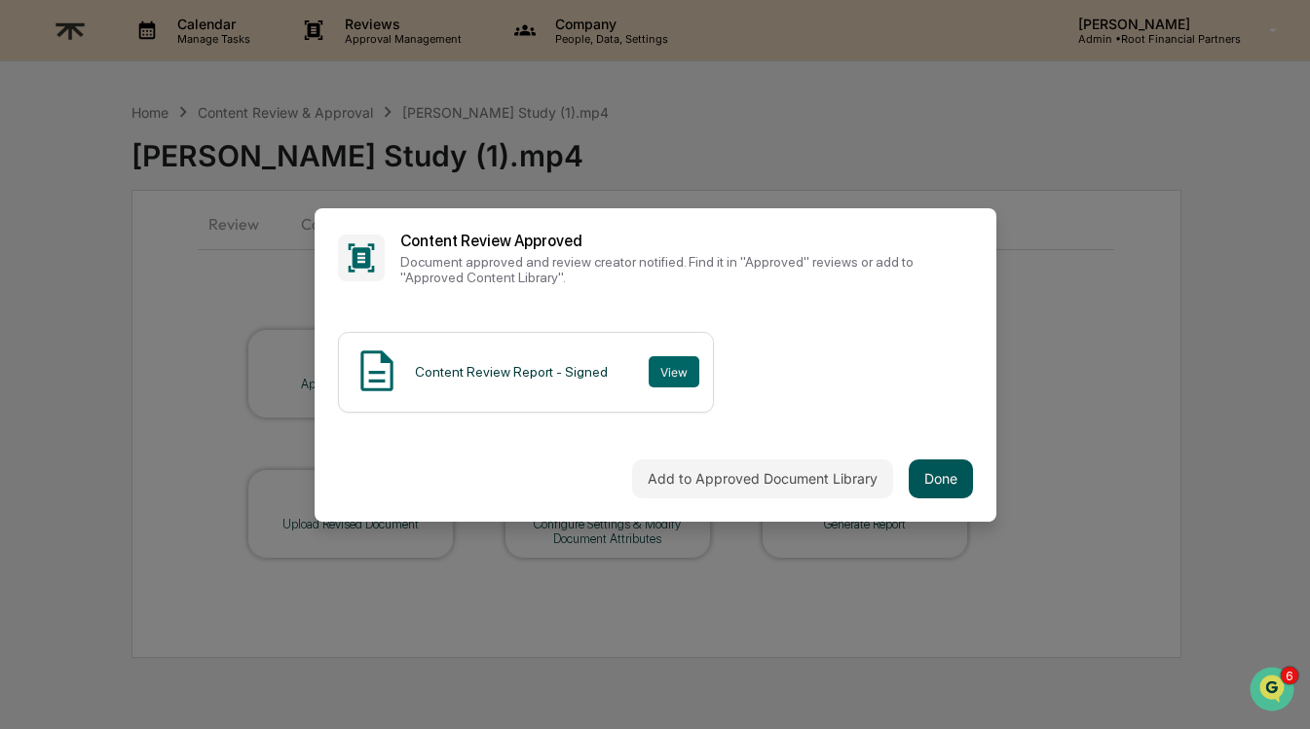
click at [946, 468] on button "Done" at bounding box center [940, 479] width 64 height 39
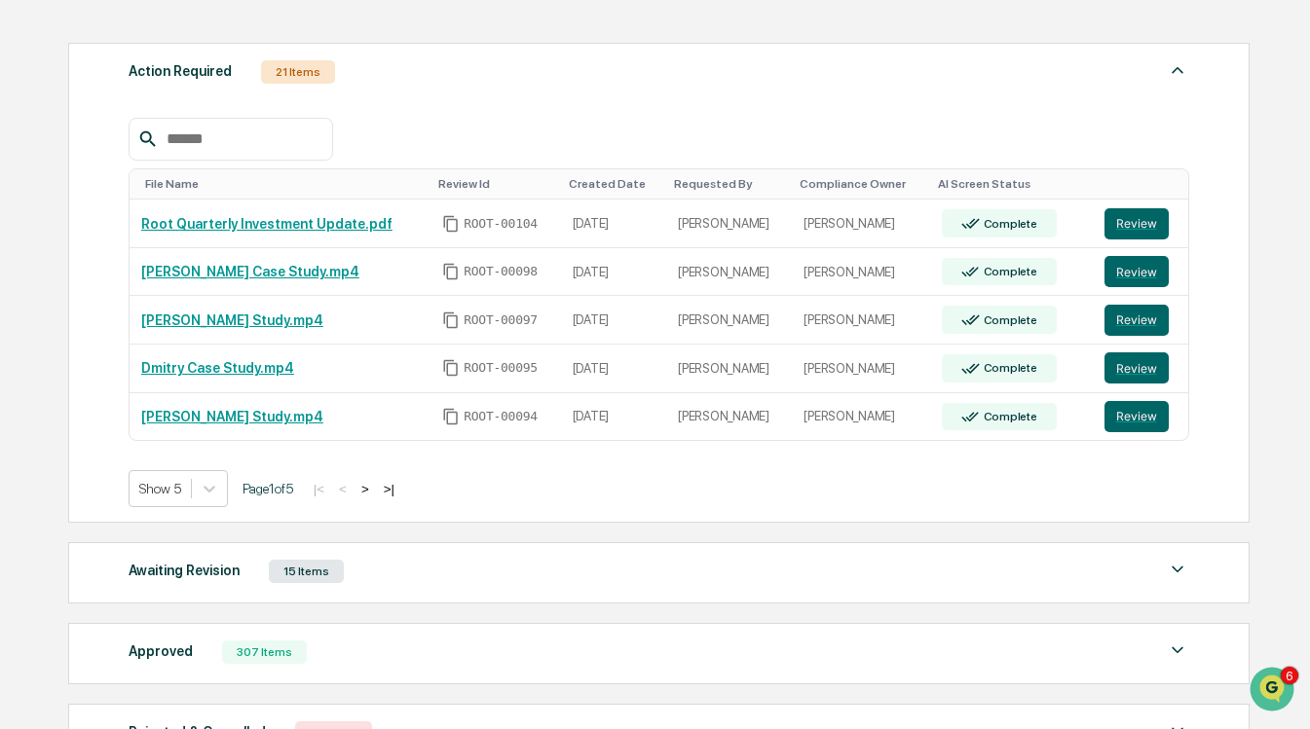
scroll to position [293, 0]
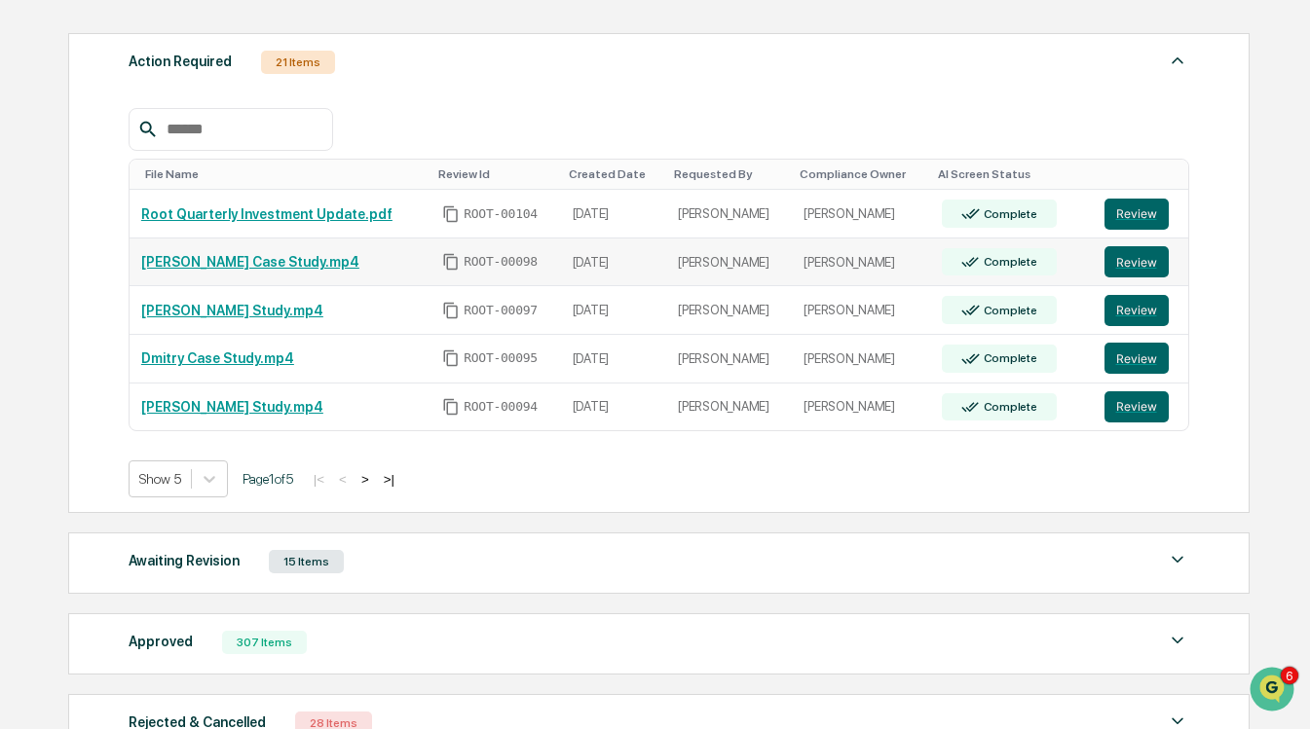
click at [218, 270] on link "Bethany Case Study.mp4" at bounding box center [250, 262] width 218 height 16
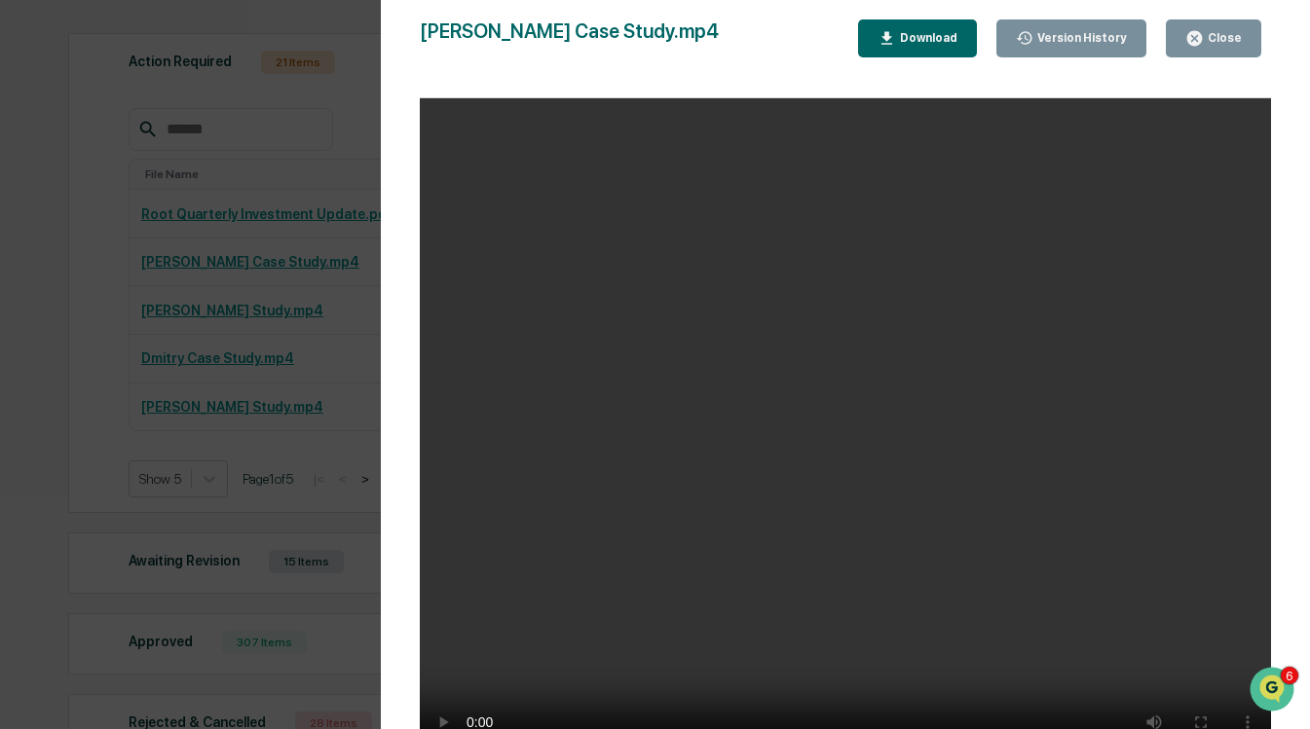
click at [1227, 37] on div "Close" at bounding box center [1222, 38] width 38 height 14
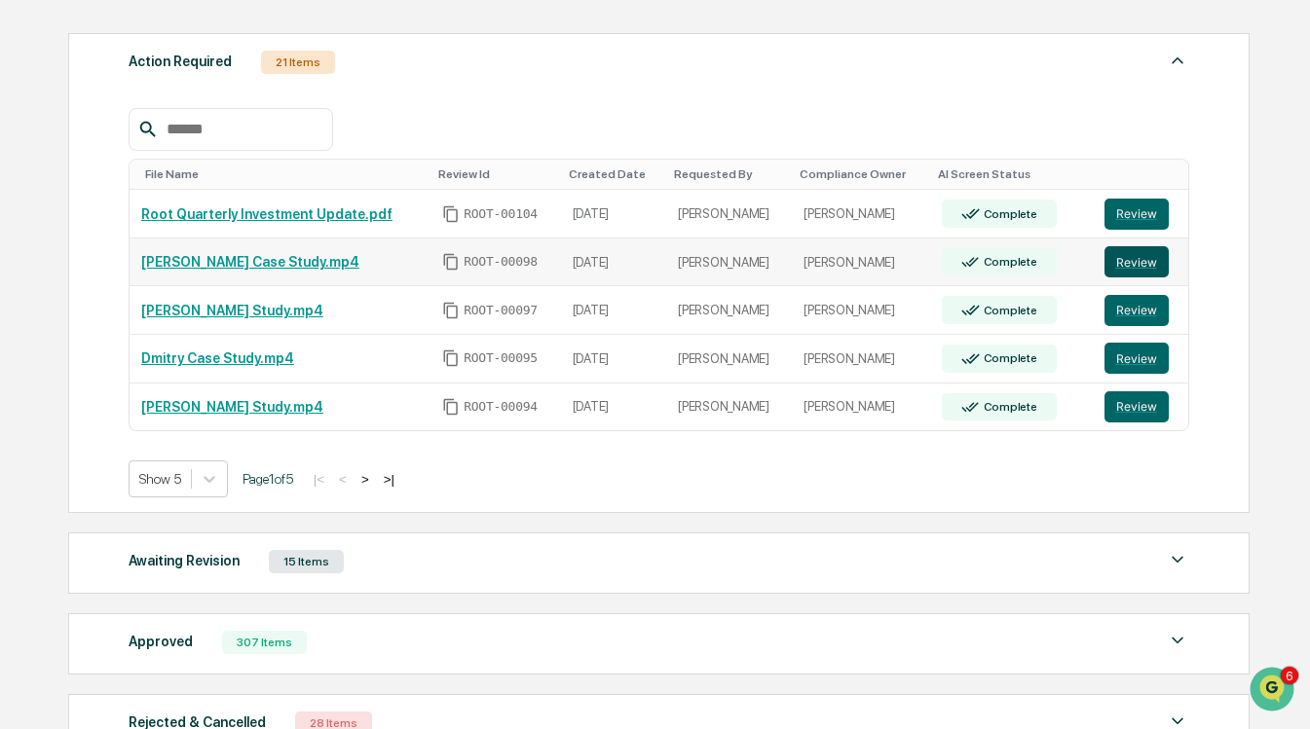
click at [1136, 252] on button "Review" at bounding box center [1136, 261] width 64 height 31
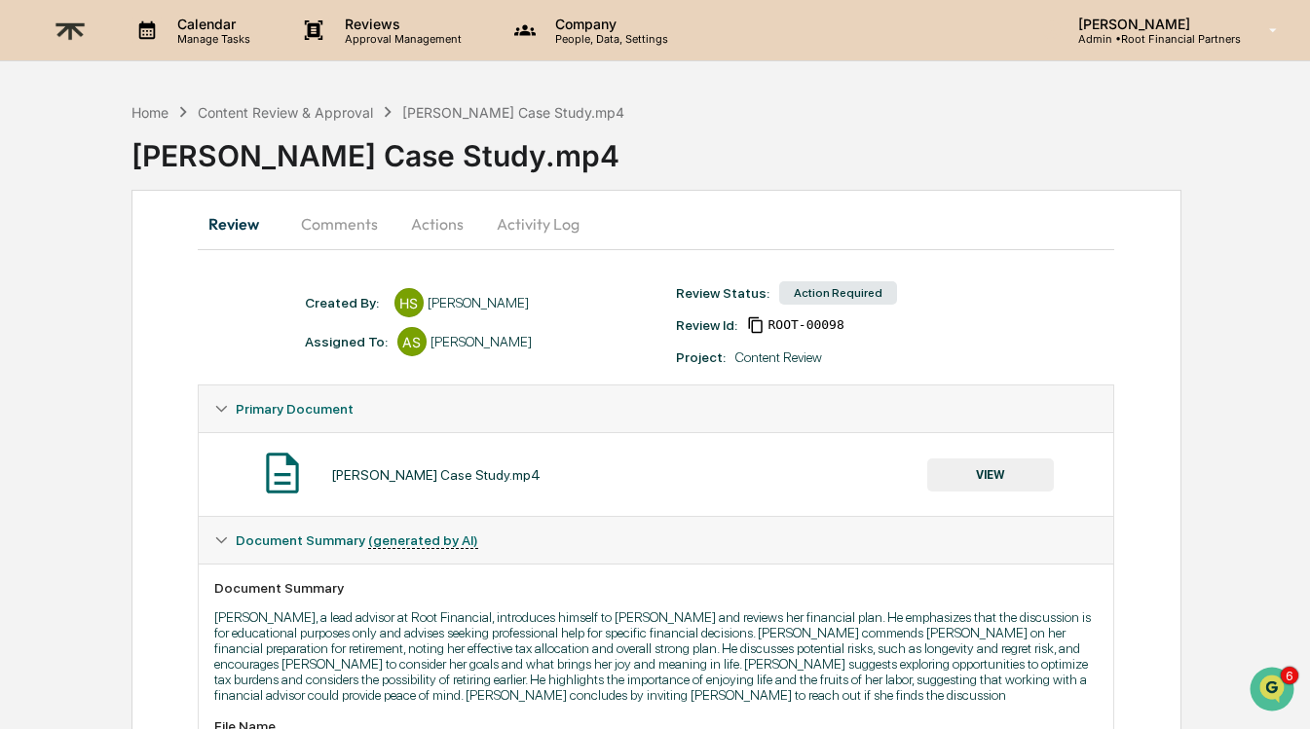
click at [325, 209] on button "Comments" at bounding box center [339, 224] width 108 height 47
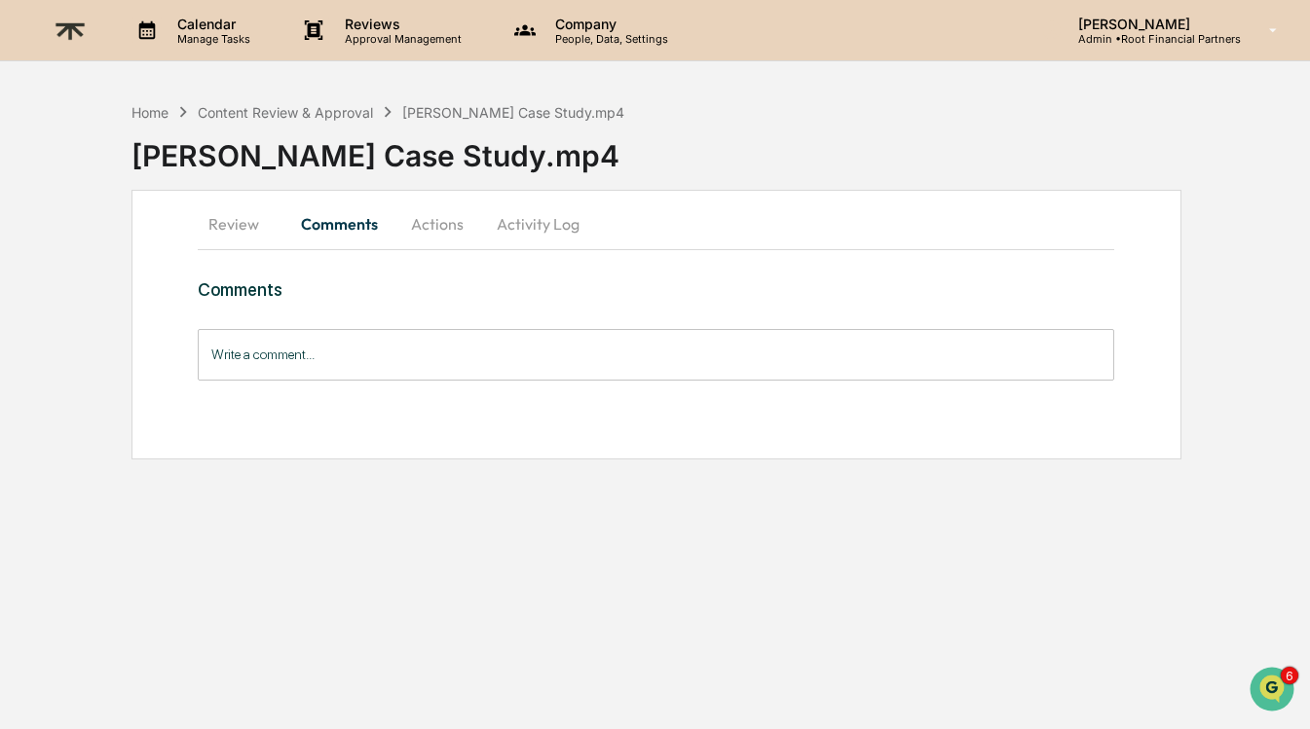
click at [428, 230] on button "Actions" at bounding box center [437, 224] width 88 height 47
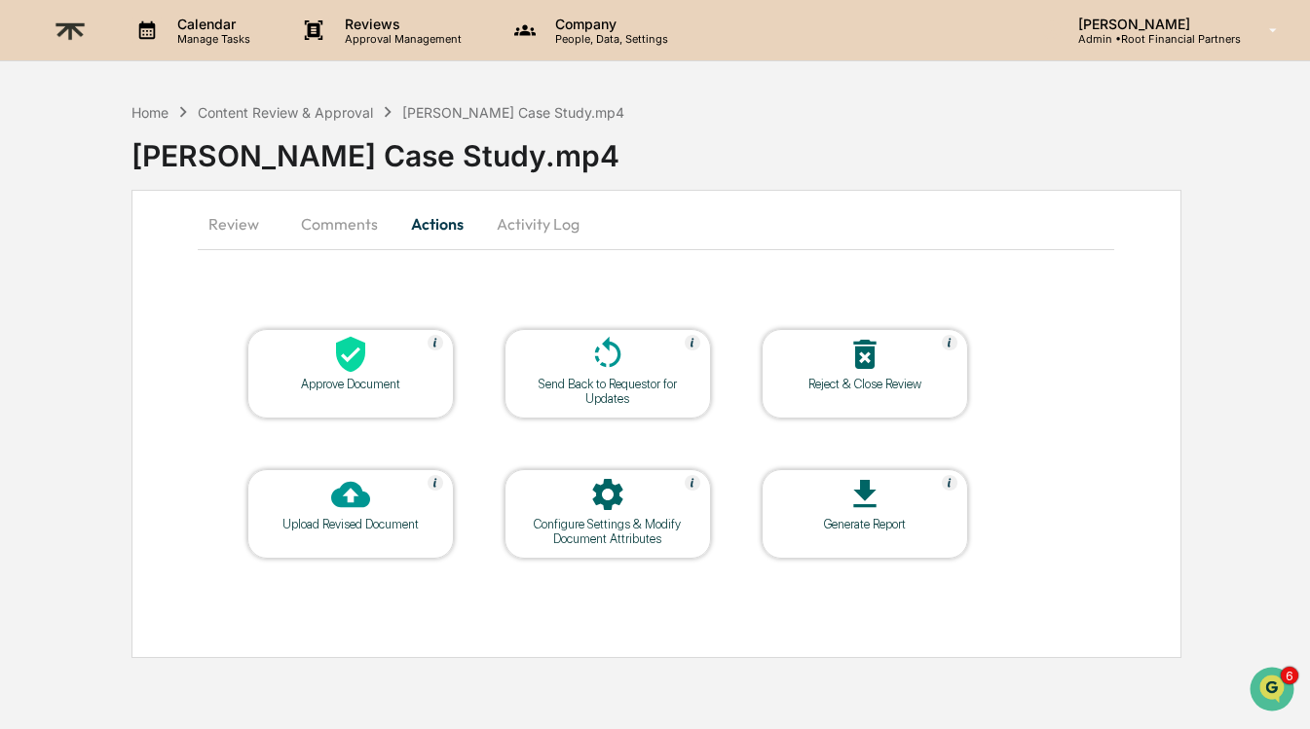
click at [318, 367] on div at bounding box center [350, 356] width 195 height 42
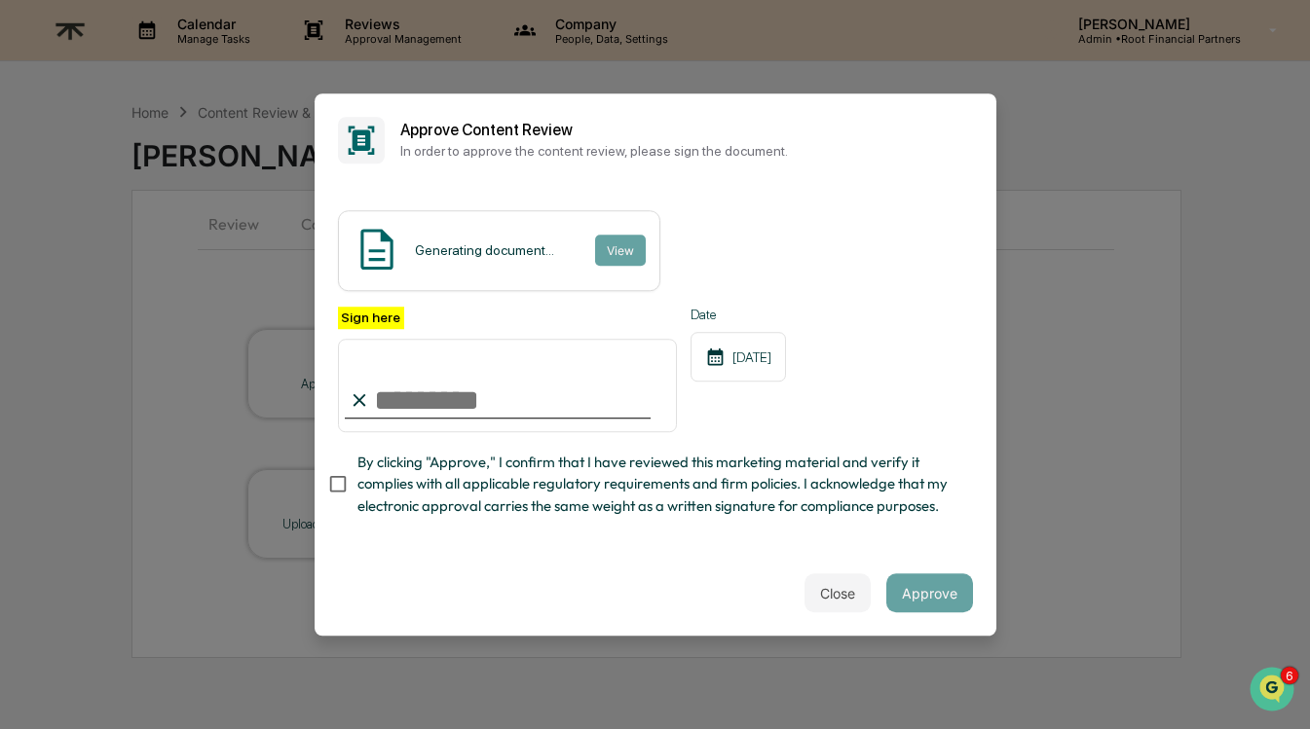
type input "**********"
click at [581, 489] on span "By clicking "Approve," I confirm that I have reviewed this marketing material a…" at bounding box center [657, 484] width 600 height 65
click at [724, 571] on div "Close Approve" at bounding box center [655, 593] width 682 height 86
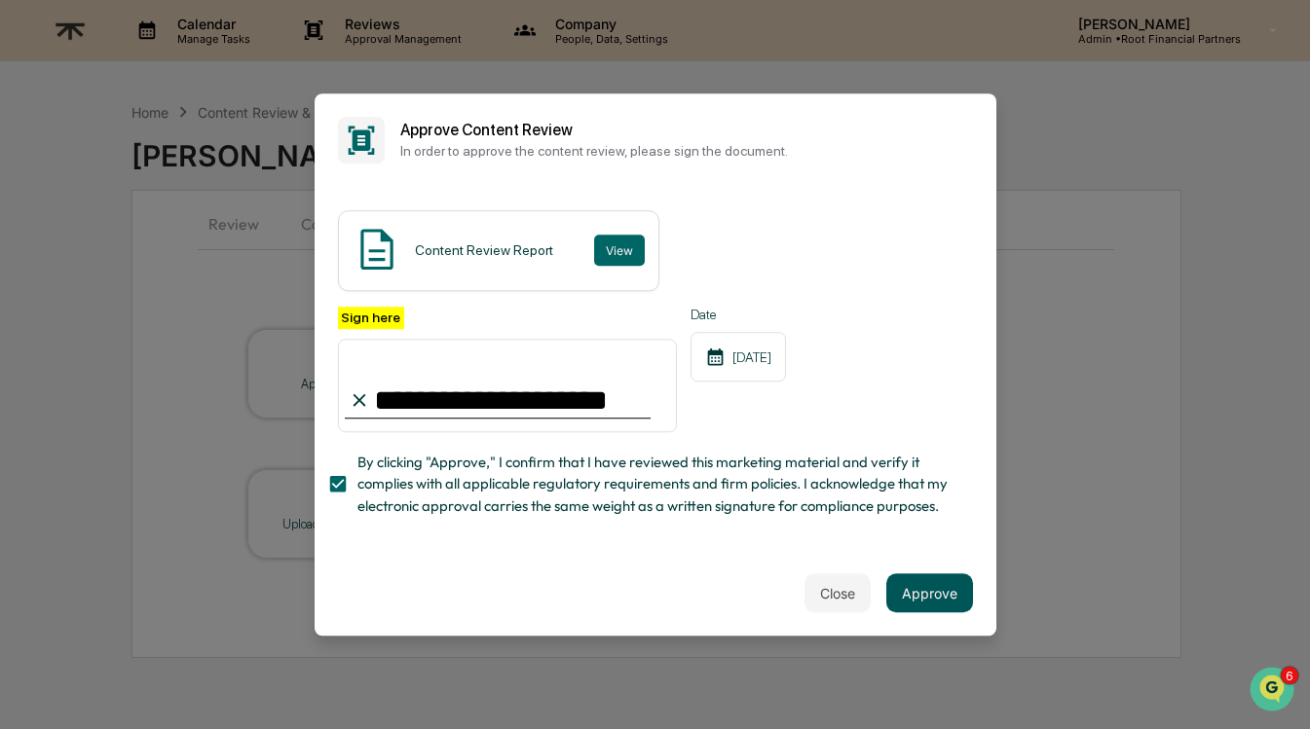
click at [953, 590] on button "Approve" at bounding box center [929, 592] width 87 height 39
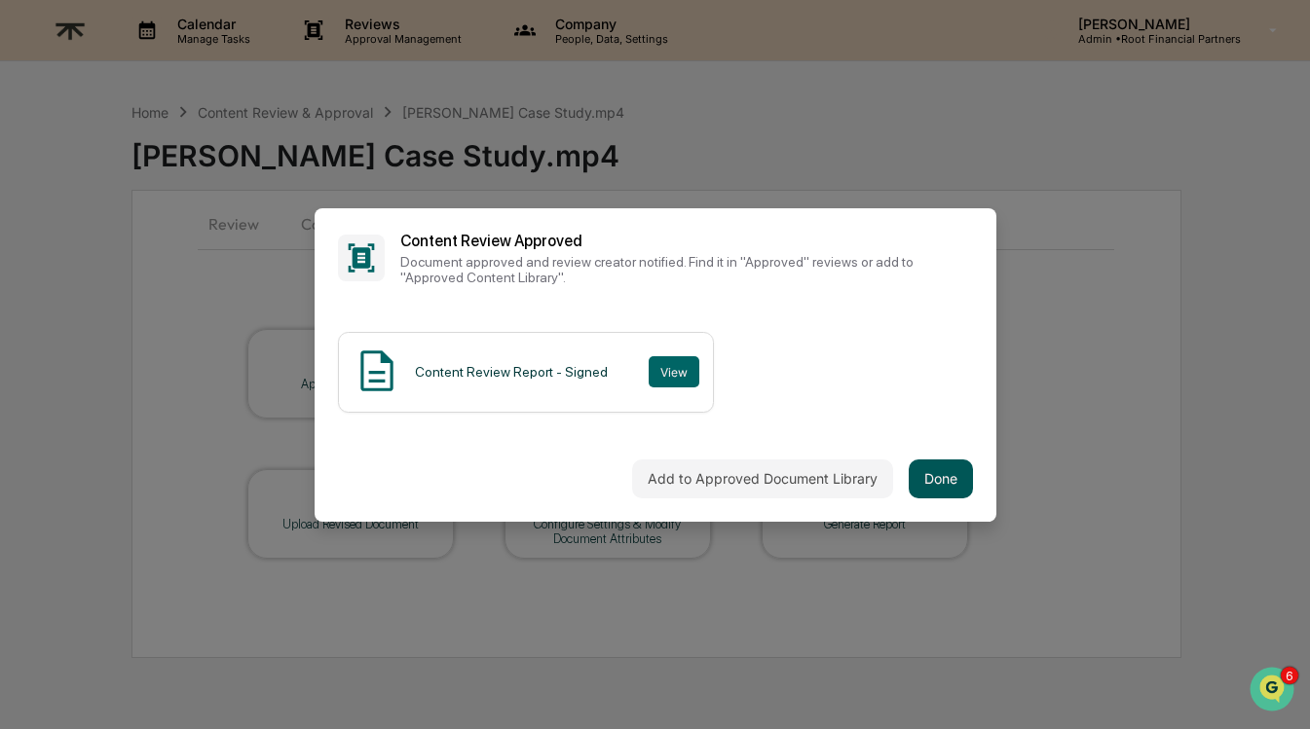
click at [955, 479] on button "Done" at bounding box center [940, 479] width 64 height 39
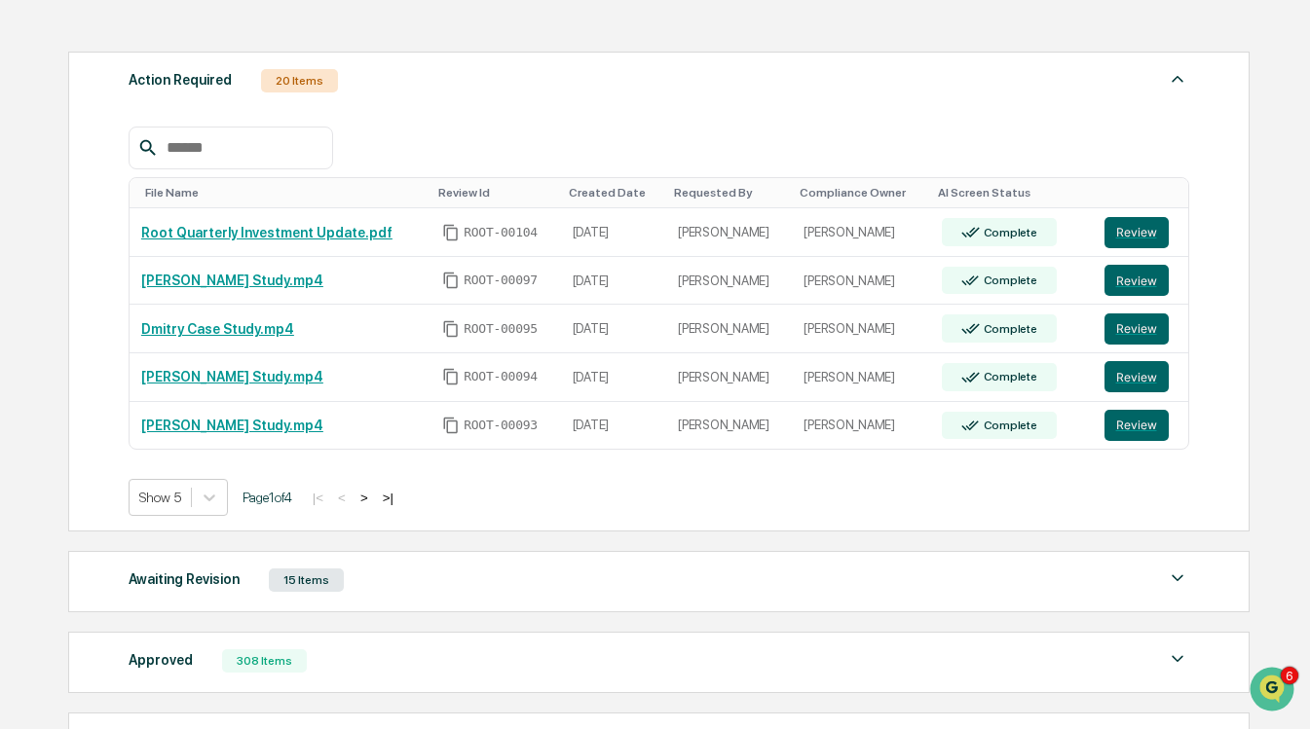
scroll to position [284, 0]
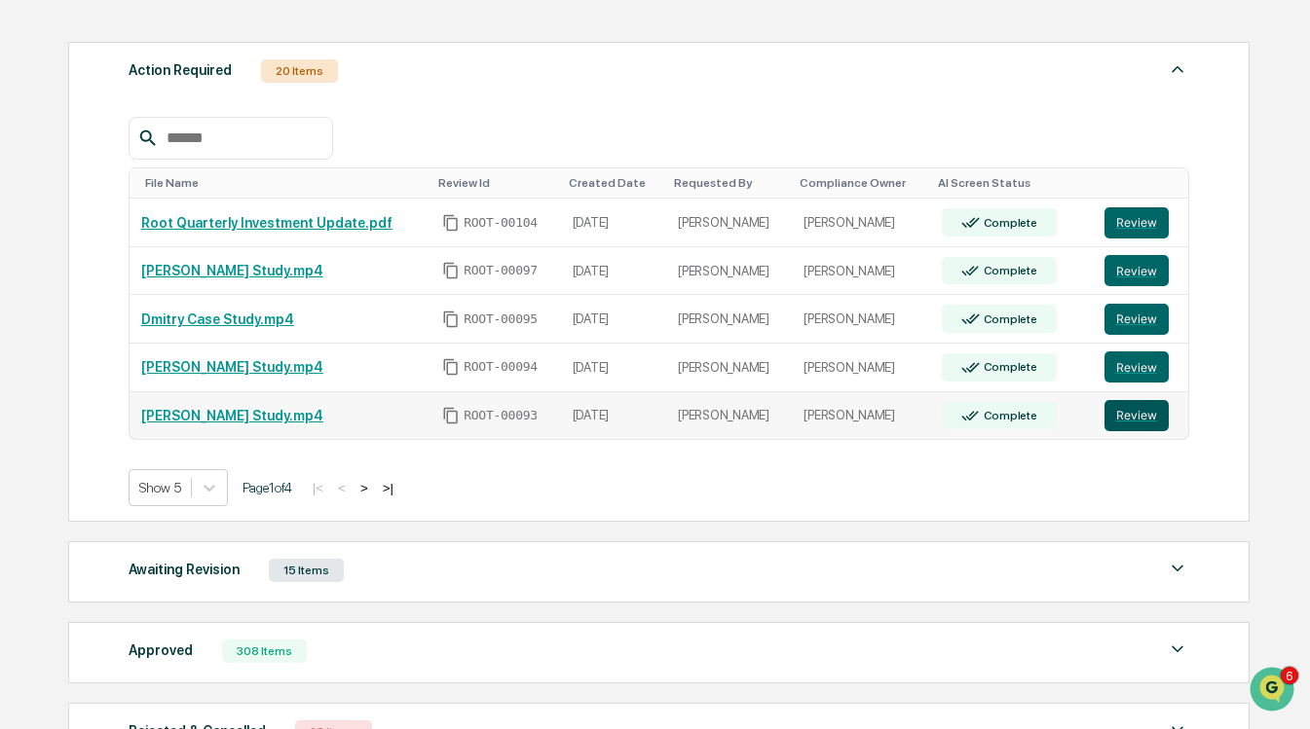
click at [1161, 423] on button "Review" at bounding box center [1136, 415] width 64 height 31
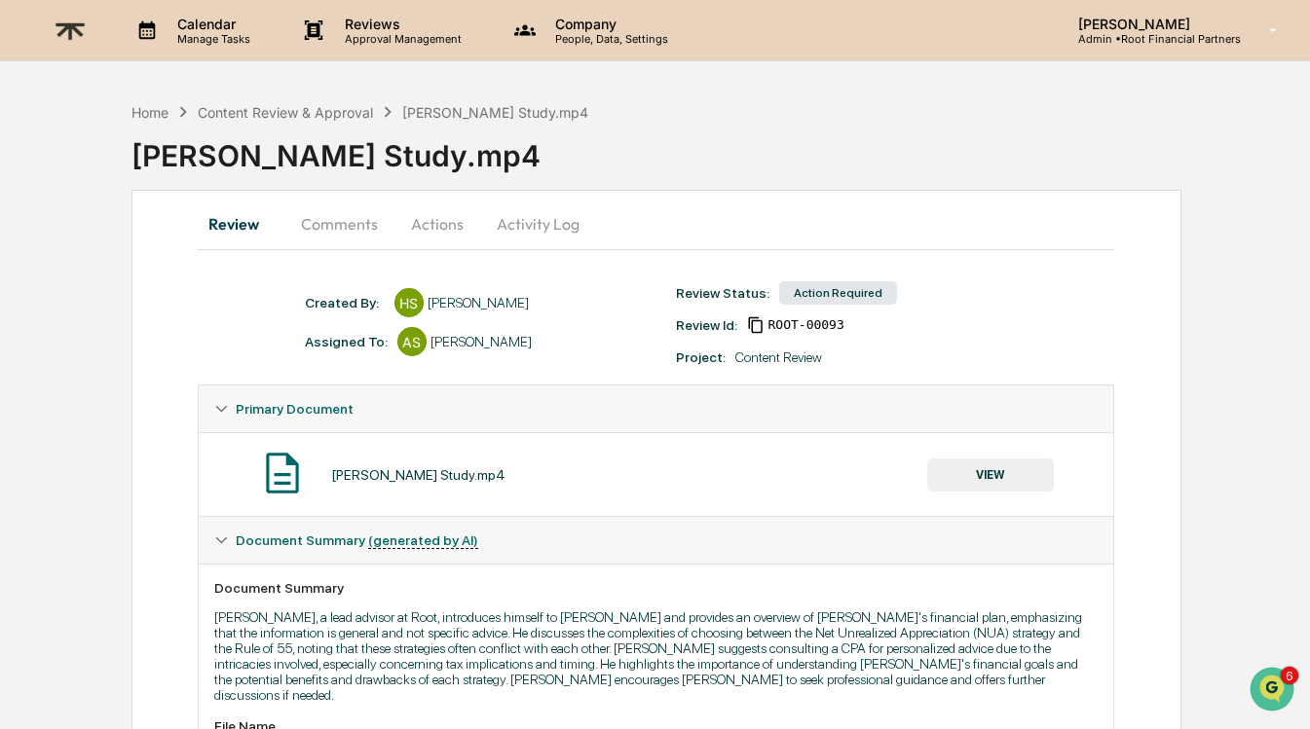
click at [450, 238] on button "Actions" at bounding box center [437, 224] width 88 height 47
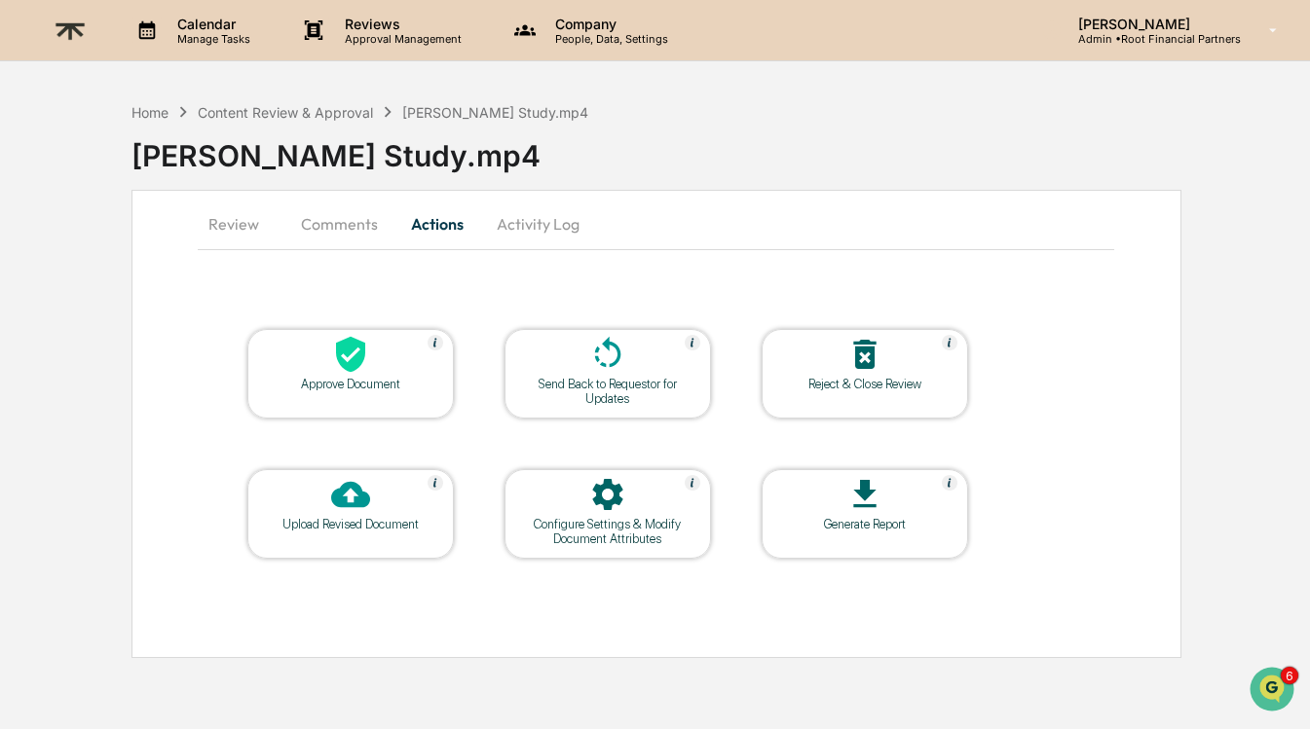
click at [344, 346] on icon at bounding box center [350, 355] width 29 height 36
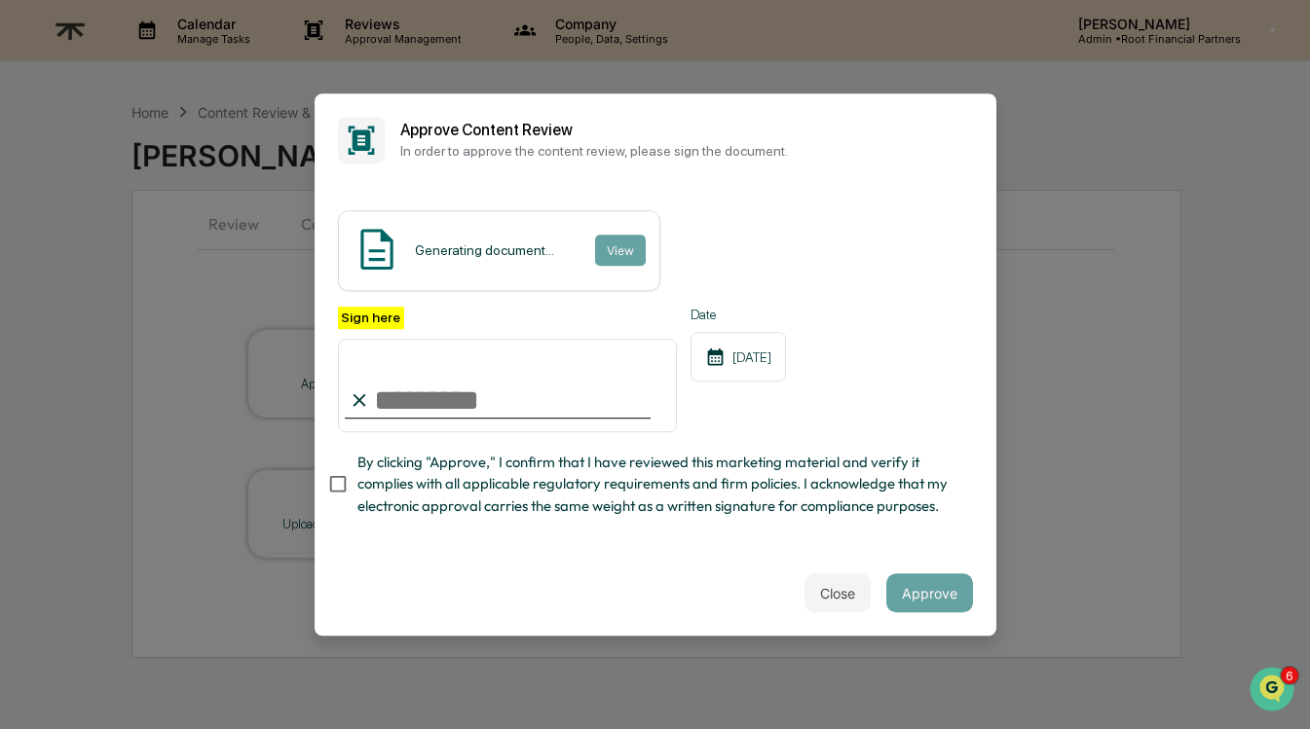
type input "**********"
click at [683, 460] on span "By clicking "Approve," I confirm that I have reviewed this marketing material a…" at bounding box center [657, 484] width 600 height 65
click at [819, 602] on button "Close" at bounding box center [837, 592] width 66 height 39
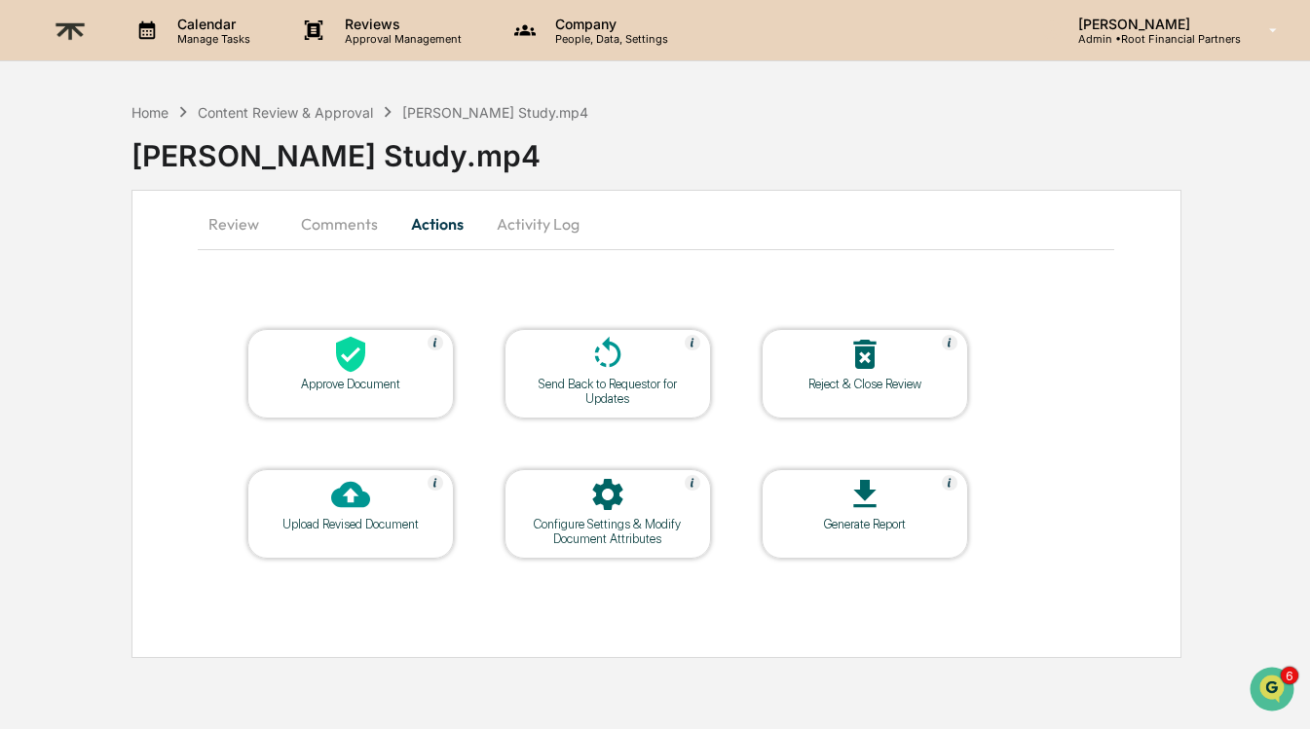
click at [351, 228] on button "Comments" at bounding box center [339, 224] width 108 height 47
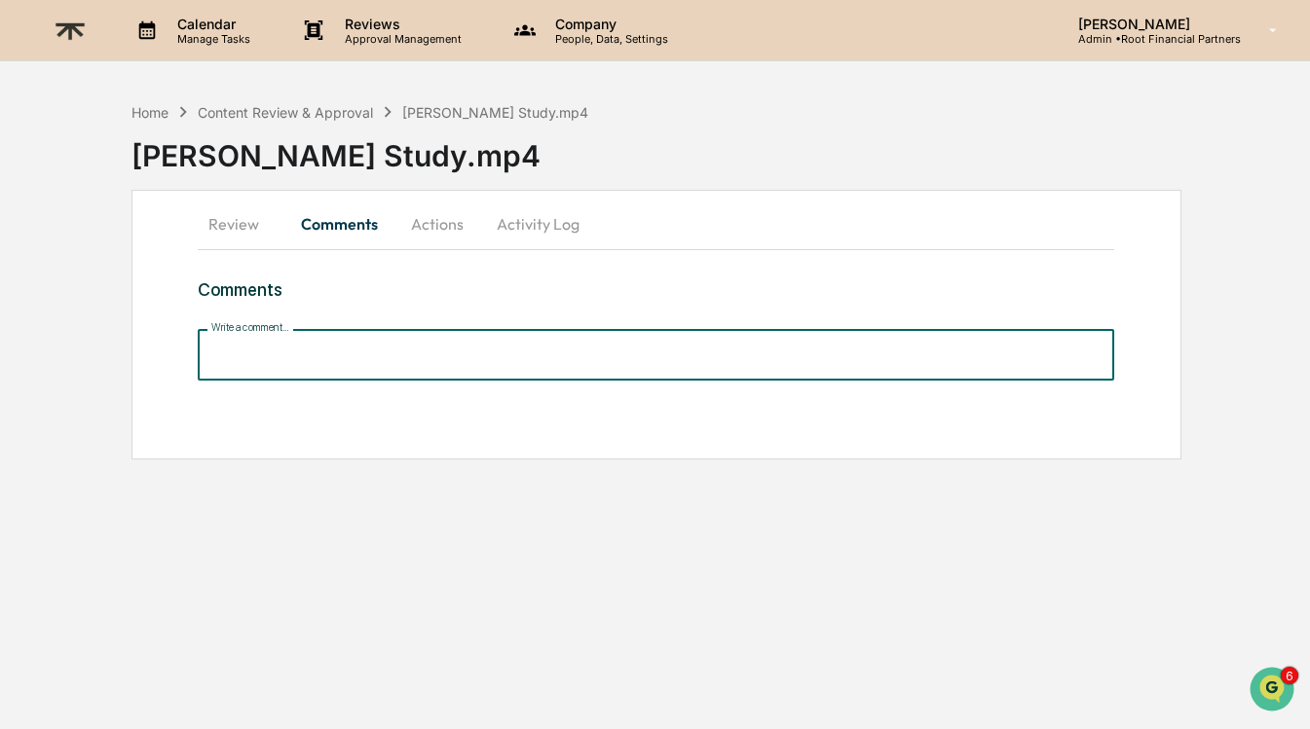
click at [342, 340] on input "Write a comment..." at bounding box center [656, 355] width 917 height 52
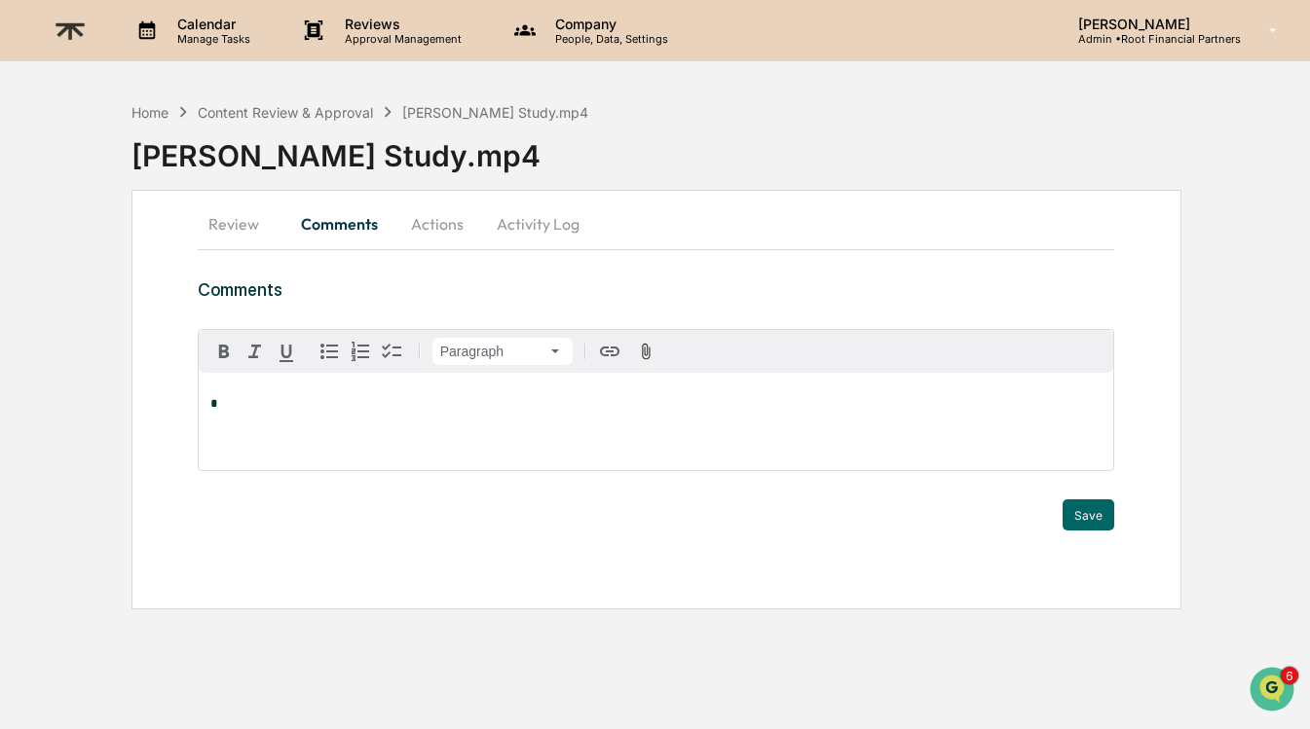
click at [435, 229] on button "Actions" at bounding box center [437, 224] width 88 height 47
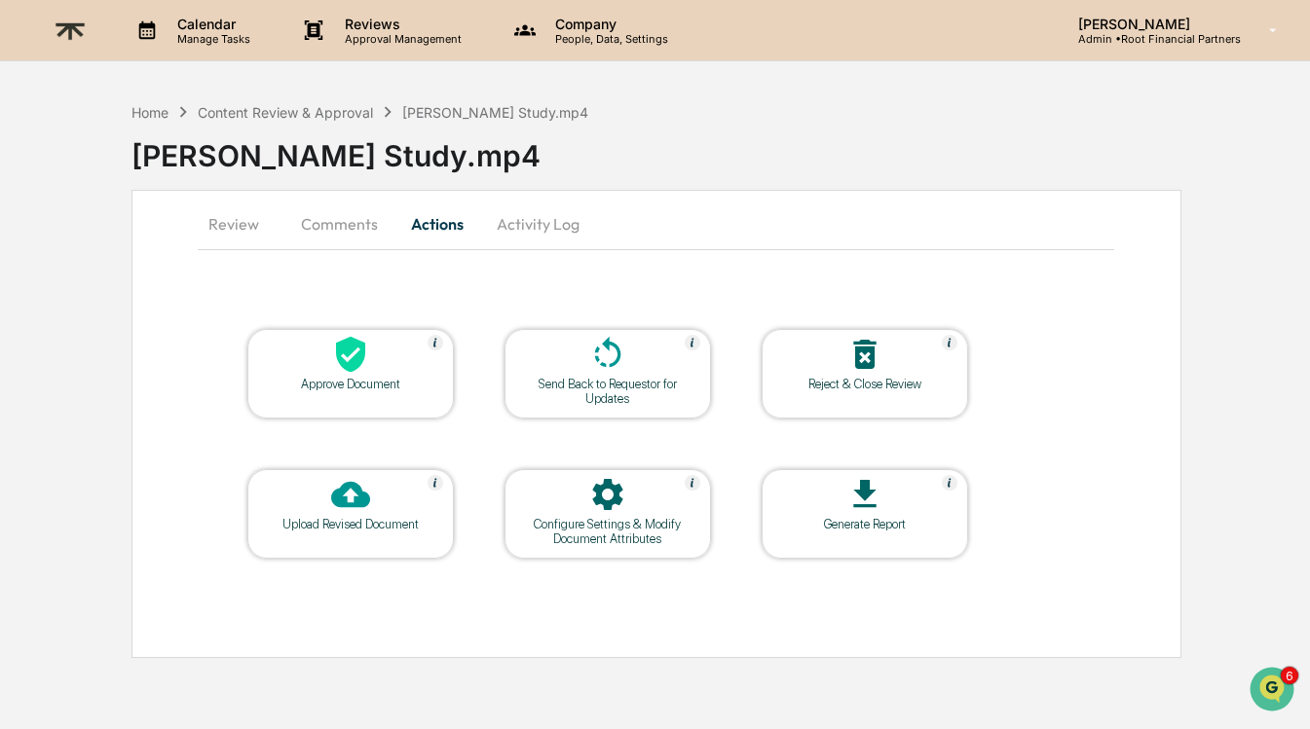
click at [527, 236] on button "Activity Log" at bounding box center [538, 224] width 114 height 47
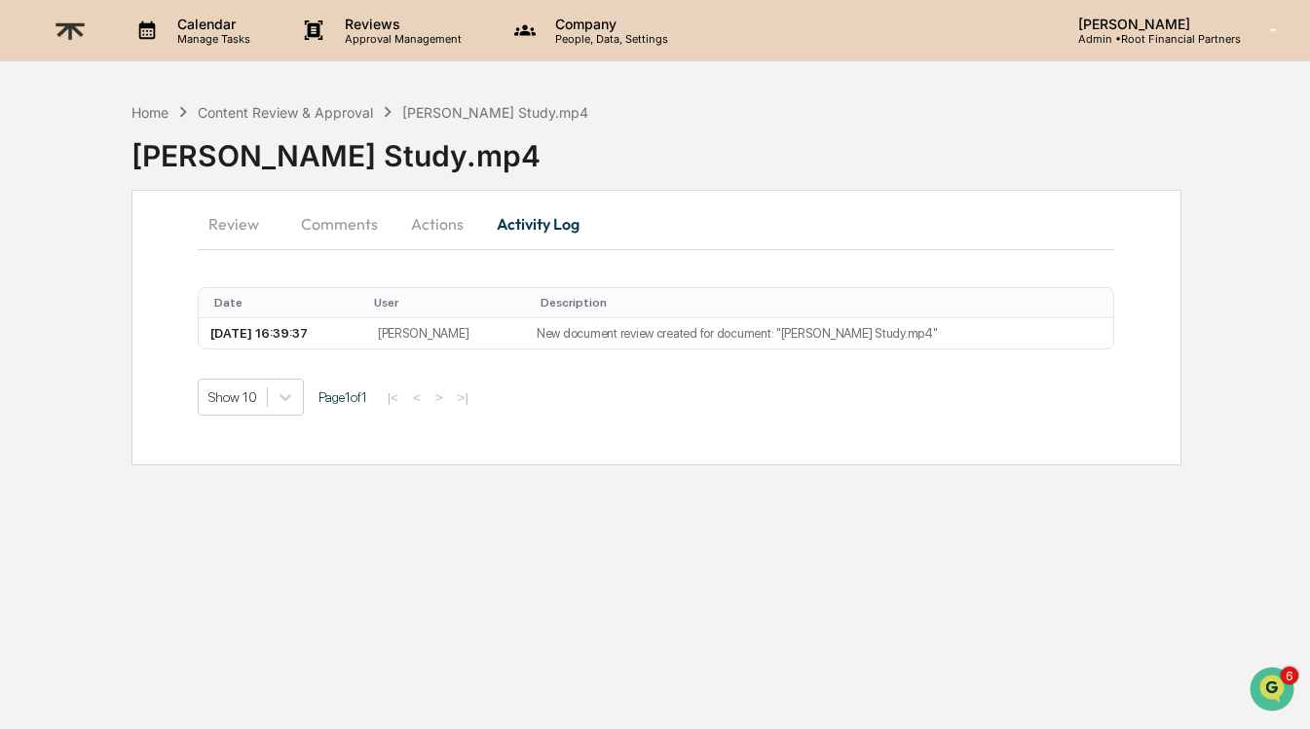
click at [441, 223] on button "Actions" at bounding box center [437, 224] width 88 height 47
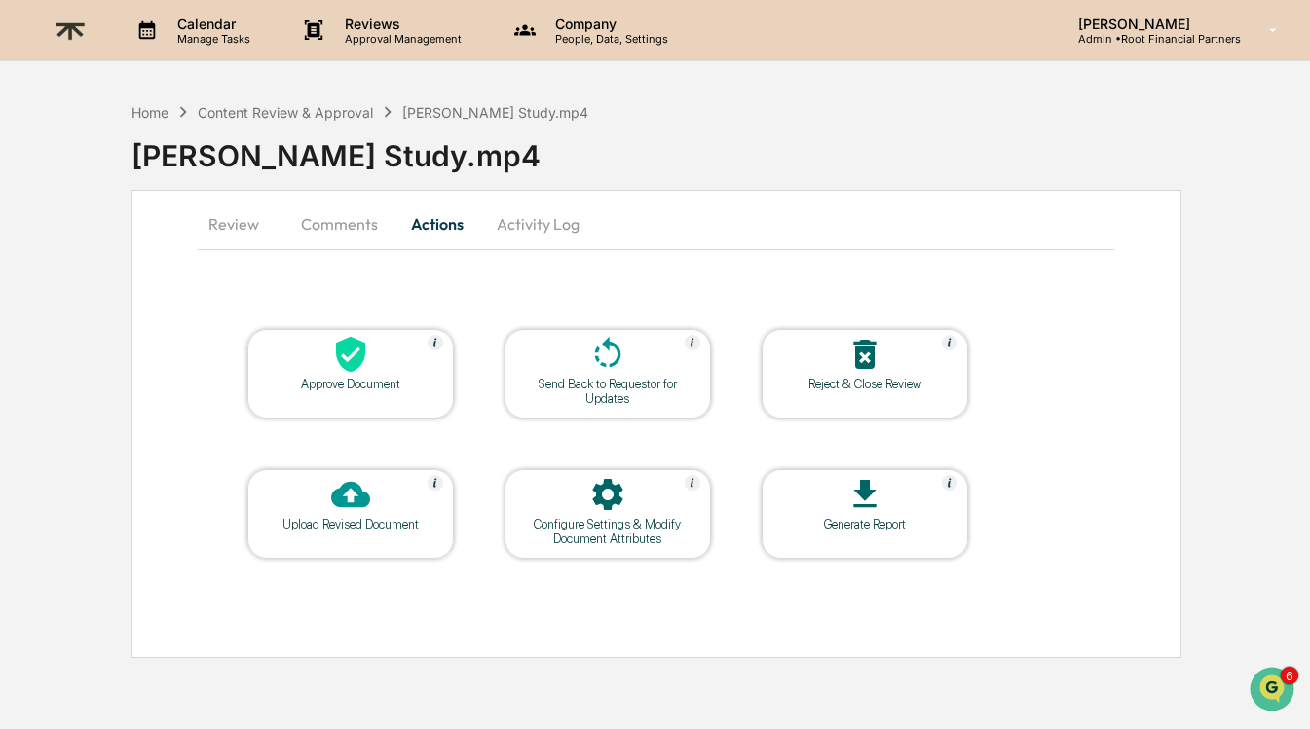
click at [335, 344] on icon at bounding box center [350, 354] width 39 height 39
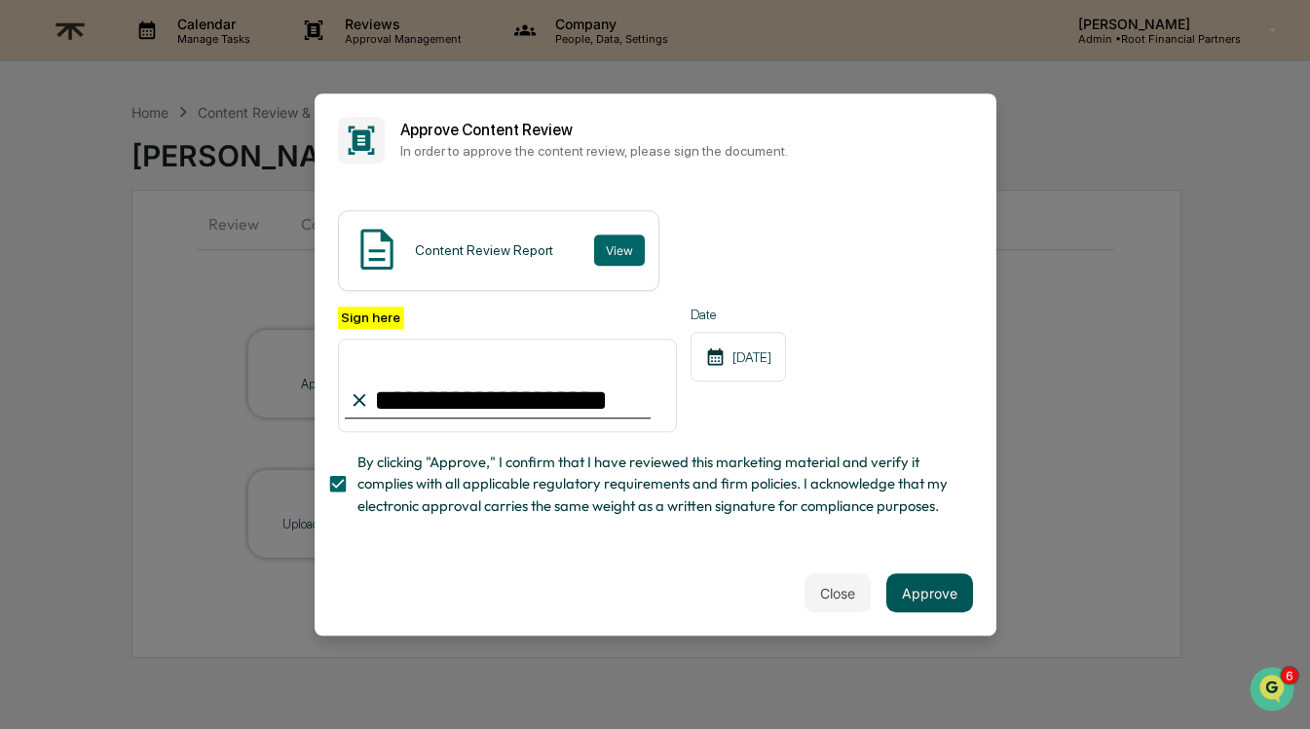
click at [914, 597] on button "Approve" at bounding box center [929, 592] width 87 height 39
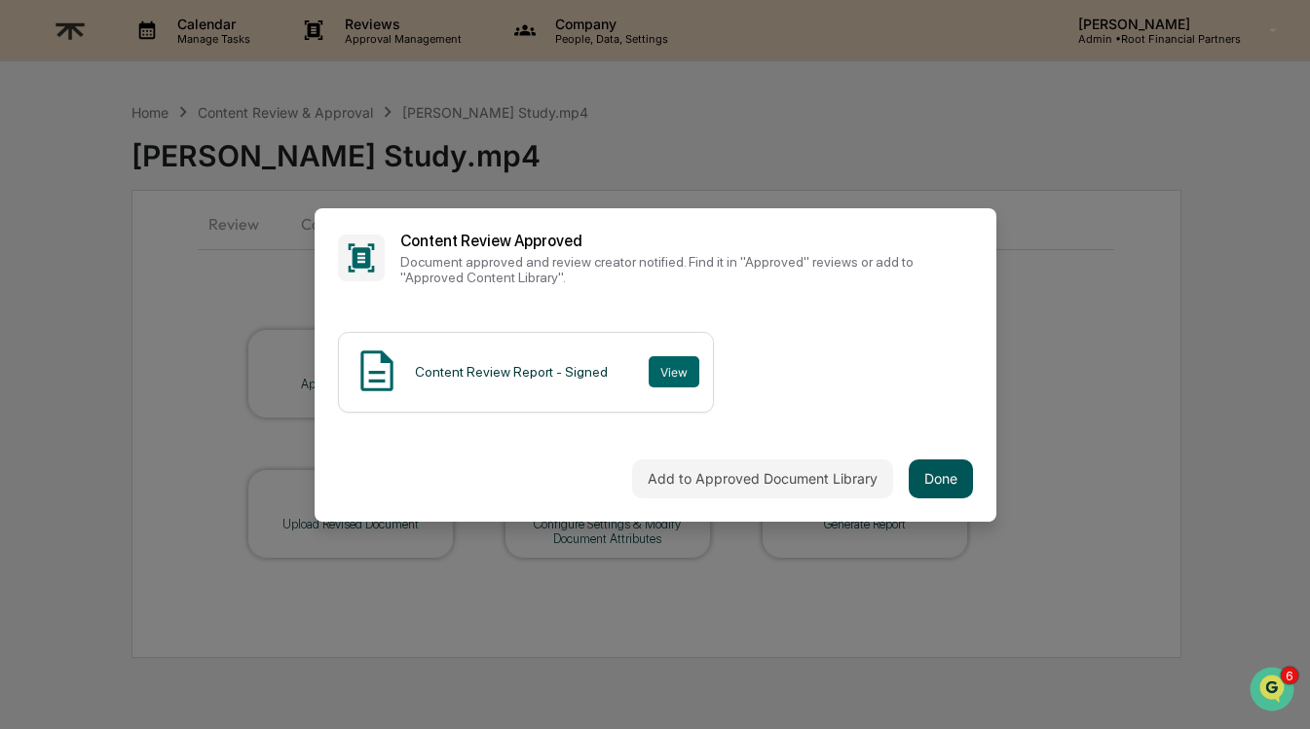
click at [940, 479] on button "Done" at bounding box center [940, 479] width 64 height 39
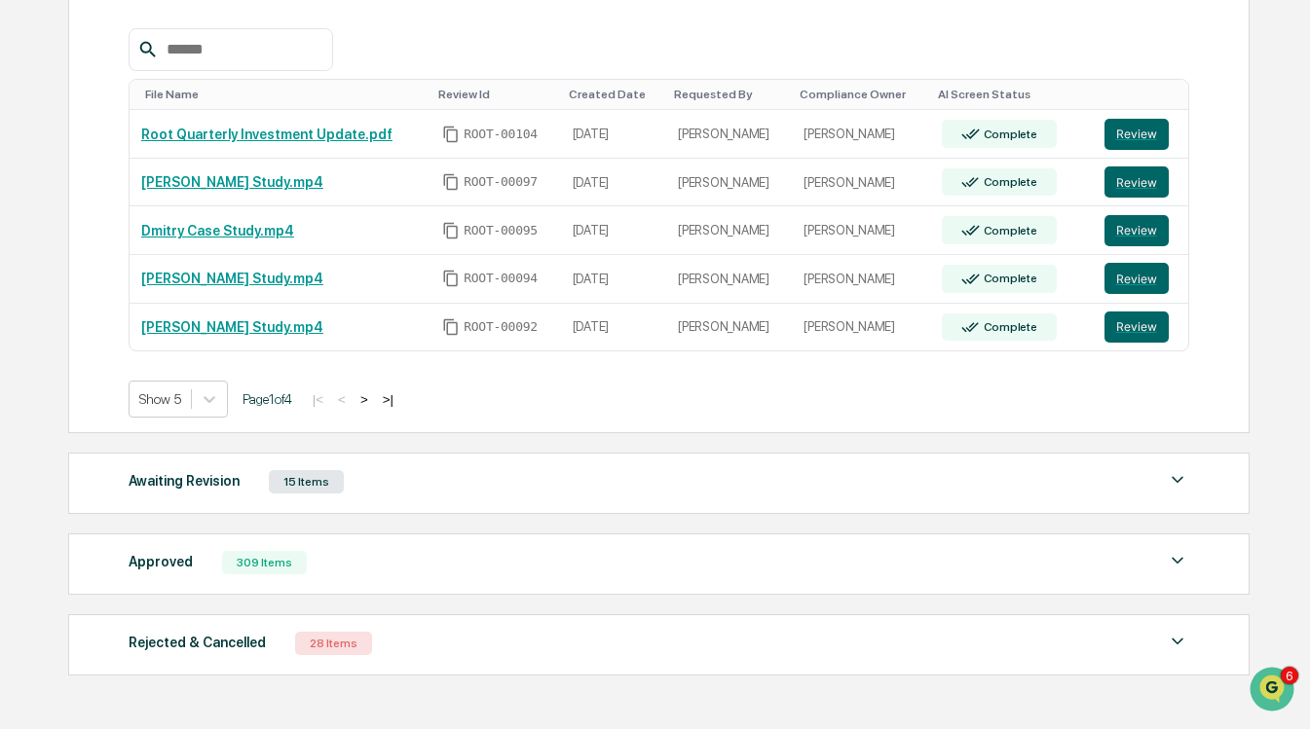
scroll to position [379, 0]
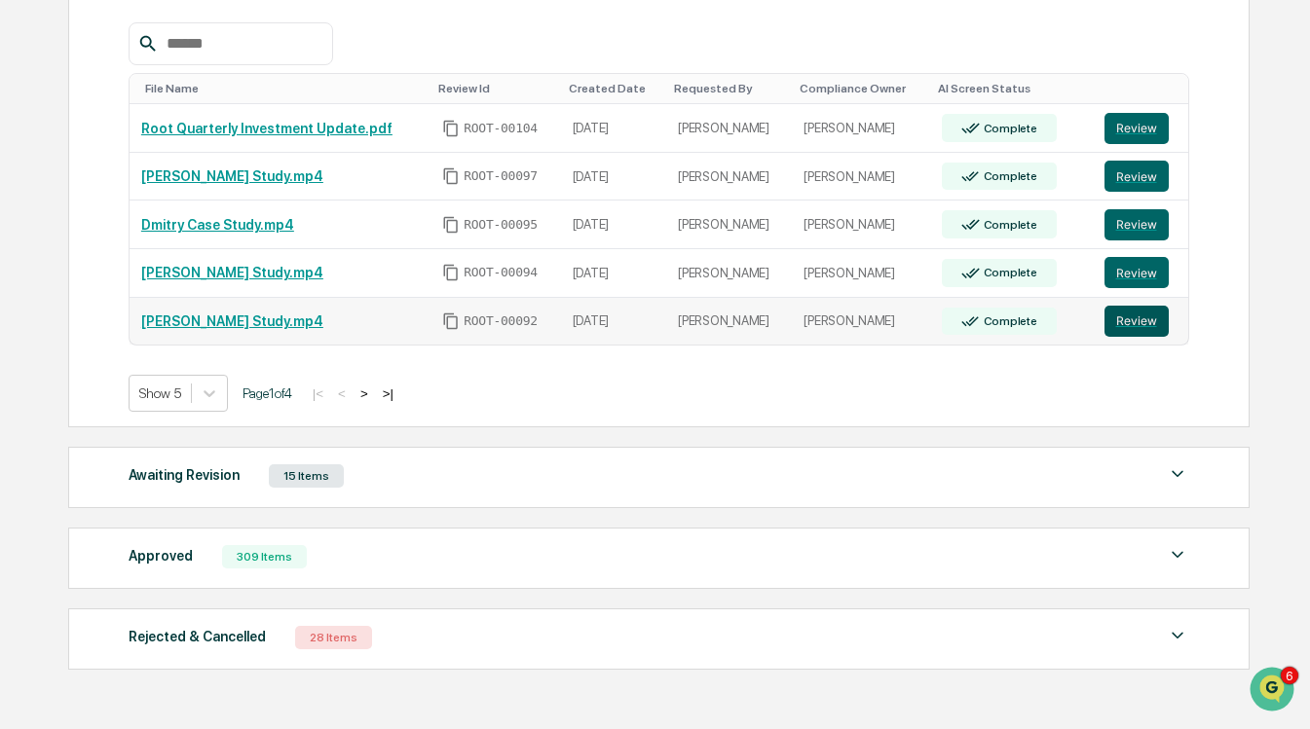
click at [1127, 330] on button "Review" at bounding box center [1136, 321] width 64 height 31
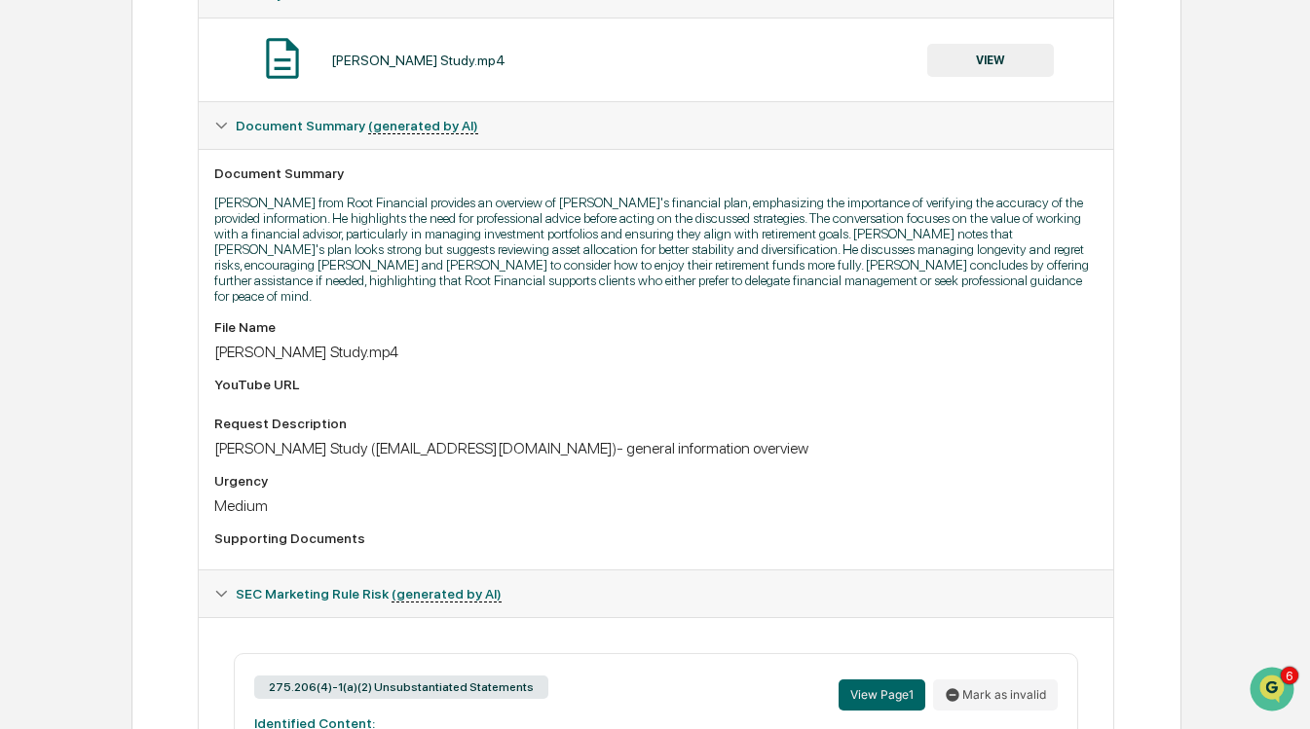
scroll to position [10, 0]
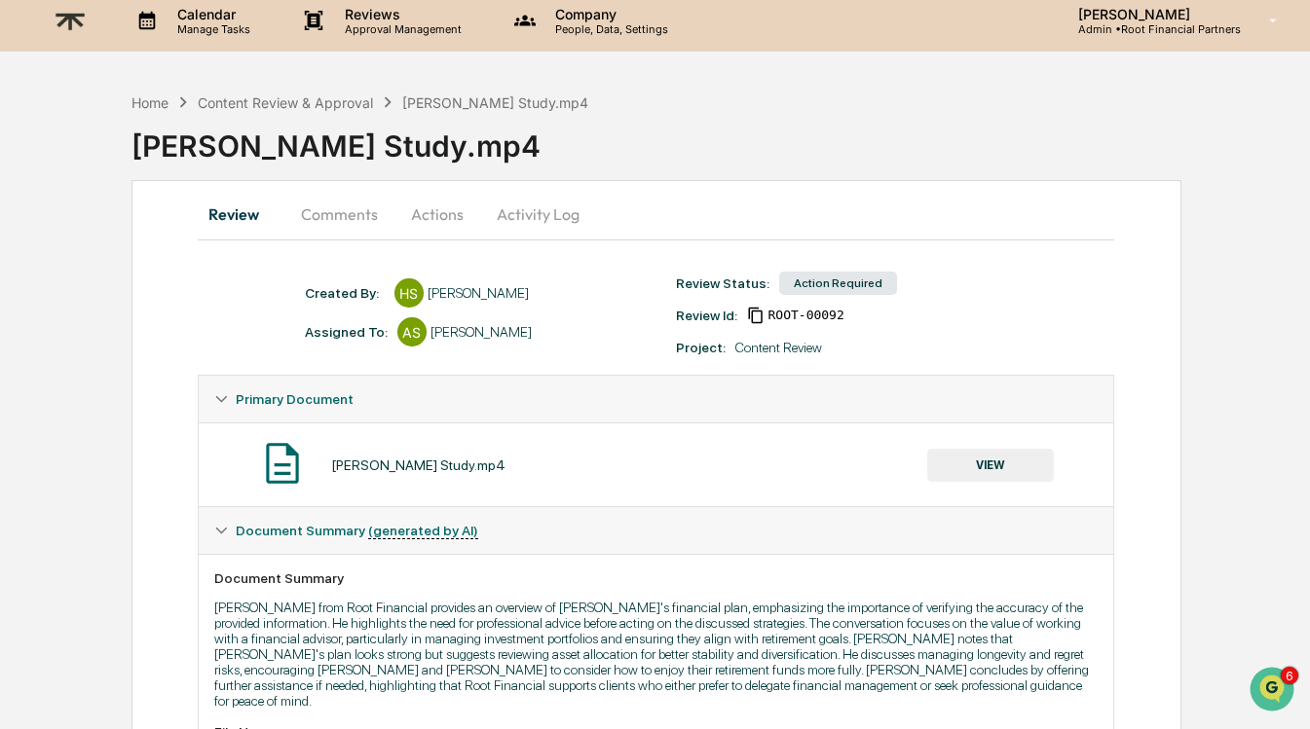
click at [444, 204] on button "Actions" at bounding box center [437, 214] width 88 height 47
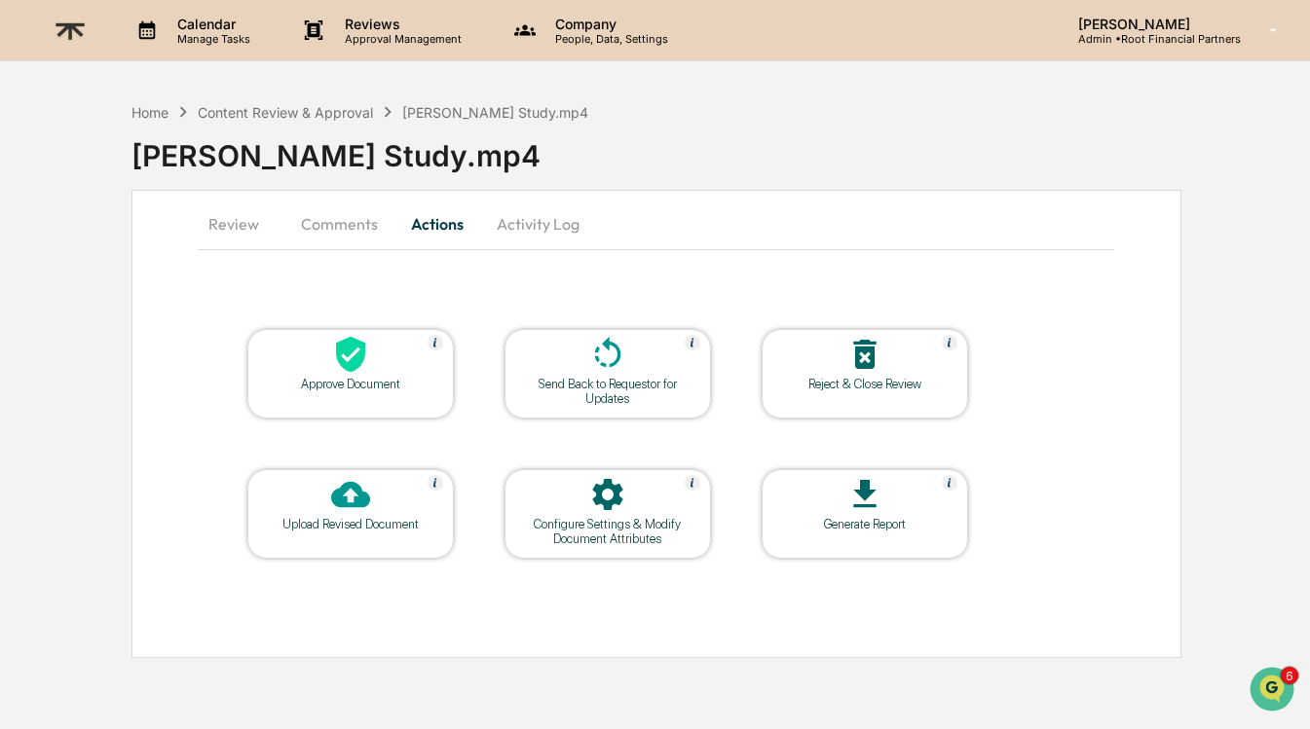
click at [348, 344] on icon at bounding box center [350, 355] width 29 height 36
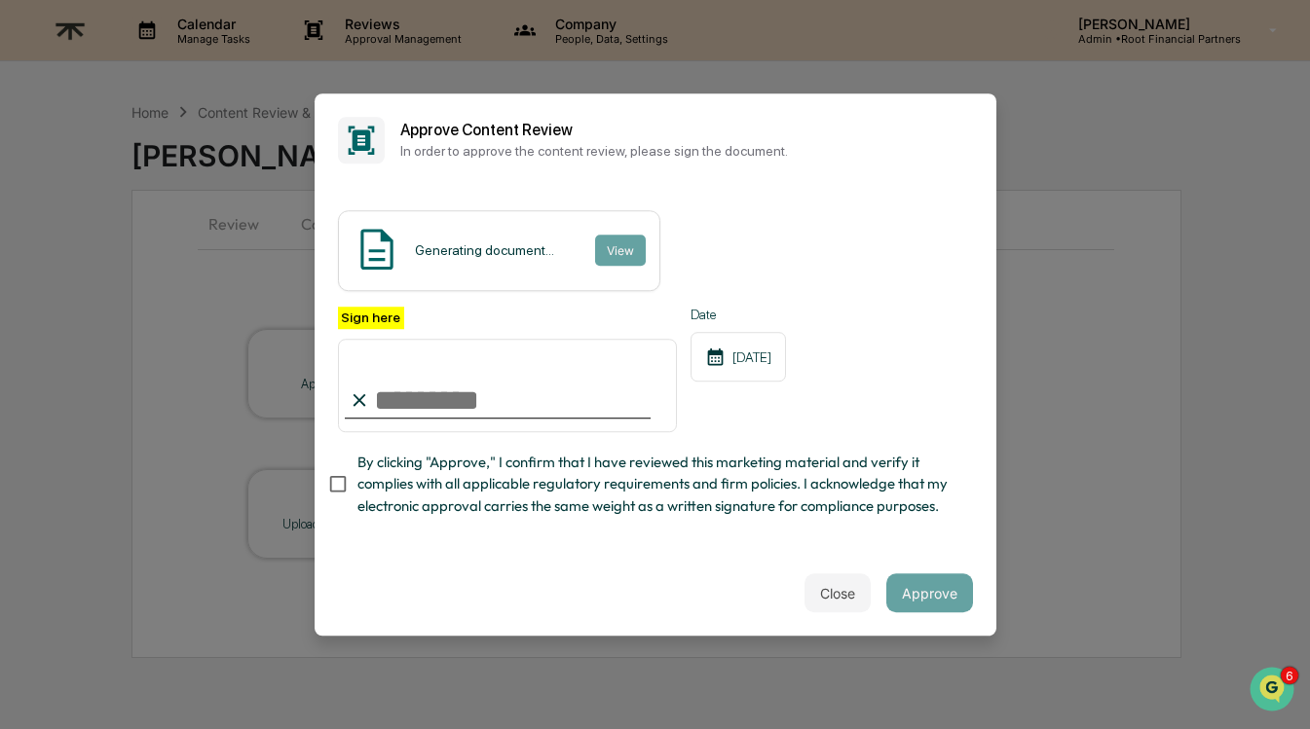
type input "**********"
click at [620, 485] on span "By clicking "Approve," I confirm that I have reviewed this marketing material a…" at bounding box center [657, 484] width 600 height 65
click at [955, 532] on div "**********" at bounding box center [655, 369] width 682 height 364
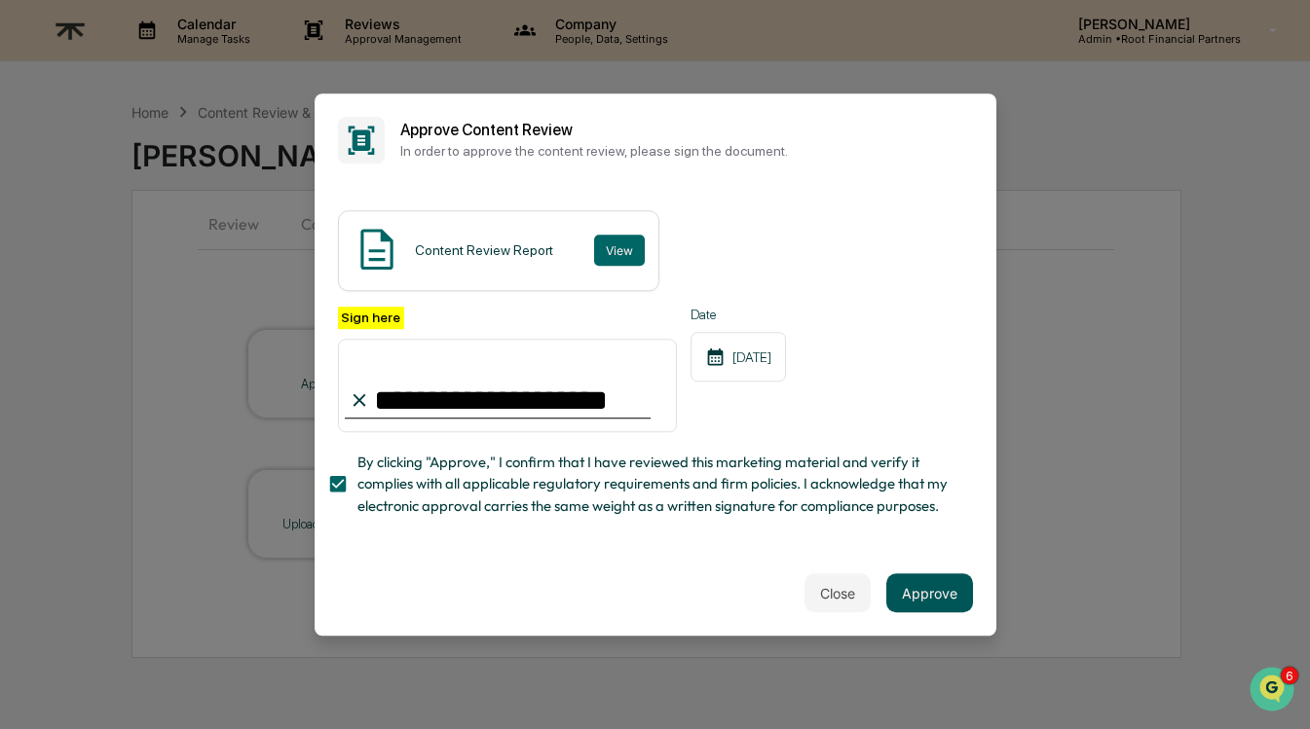
click at [932, 586] on button "Approve" at bounding box center [929, 592] width 87 height 39
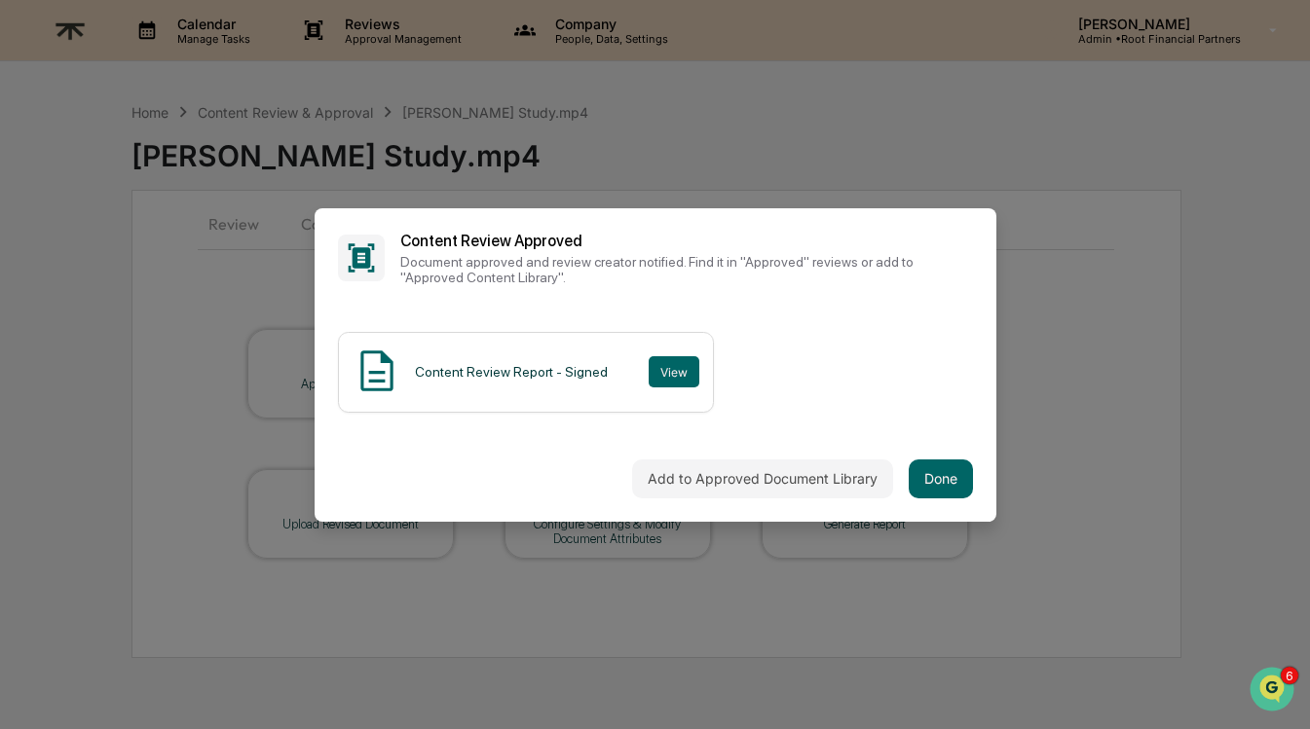
click at [915, 380] on div "Content Review Report - Signed View" at bounding box center [655, 372] width 635 height 81
click at [947, 470] on button "Done" at bounding box center [940, 479] width 64 height 39
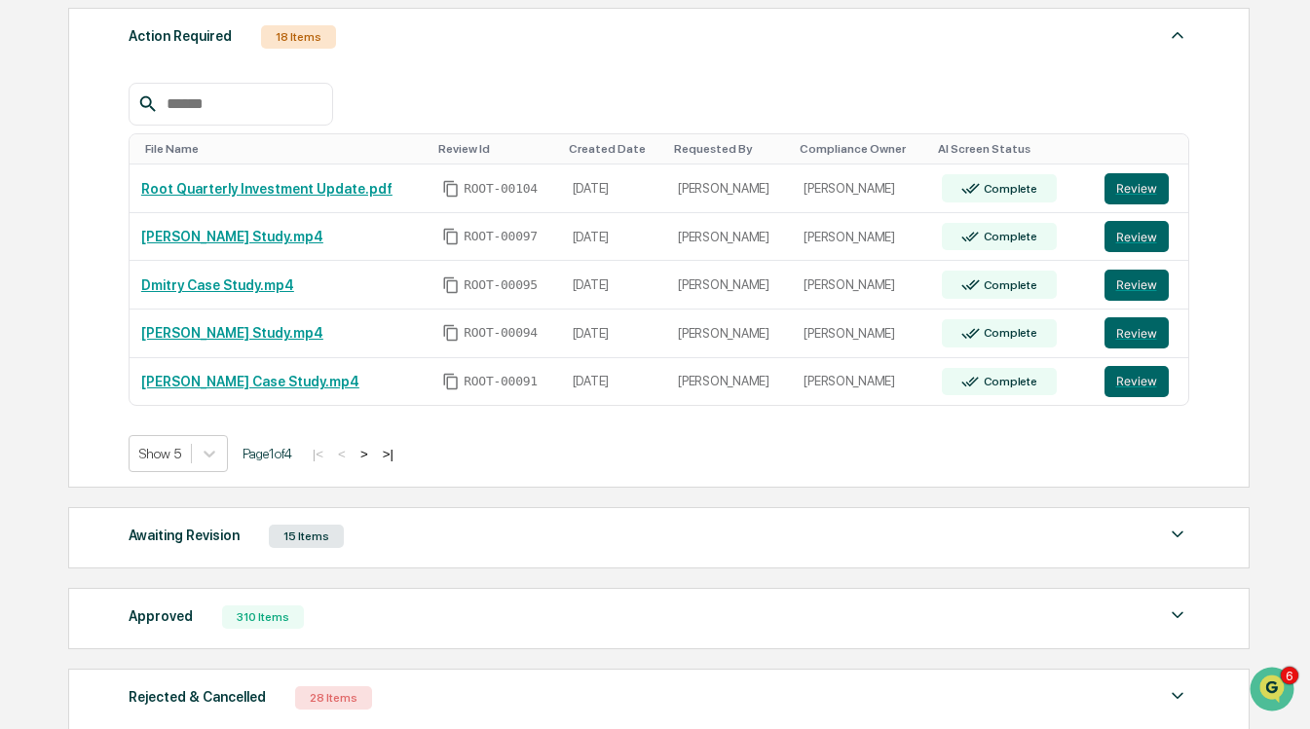
scroll to position [320, 0]
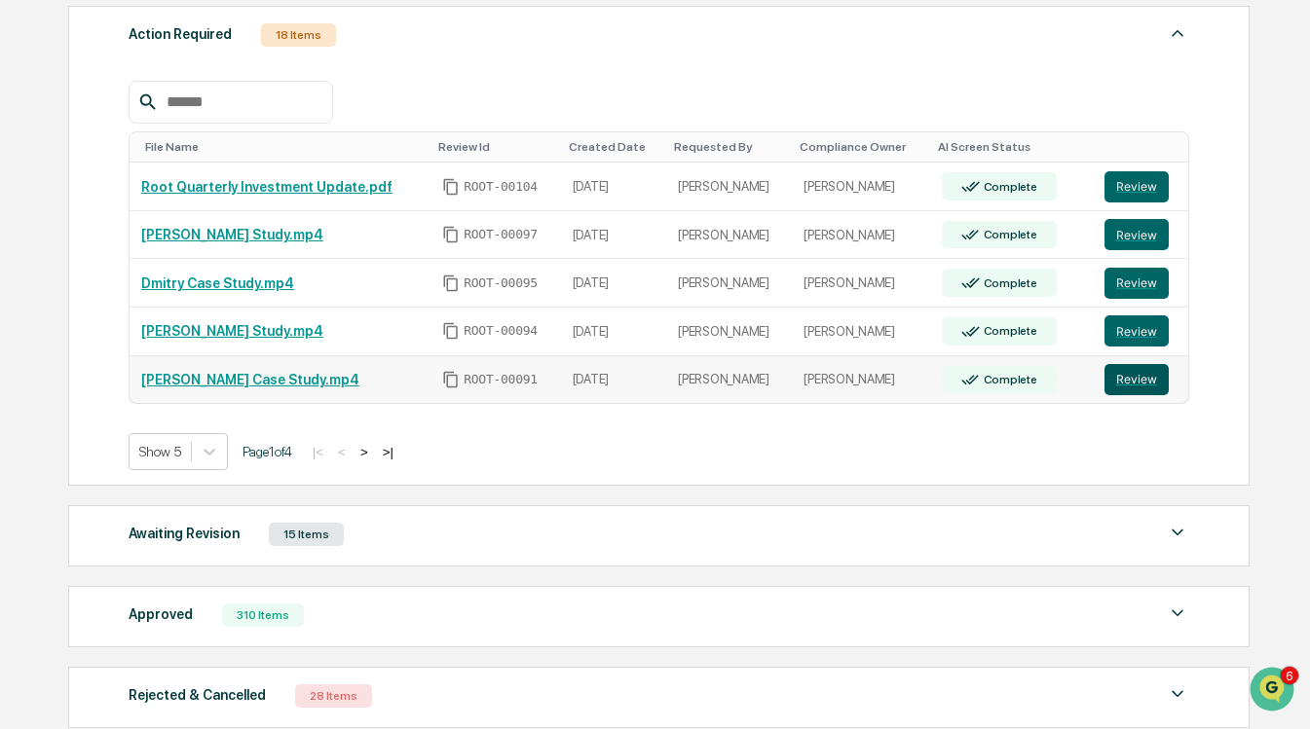
click at [1138, 377] on button "Review" at bounding box center [1136, 379] width 64 height 31
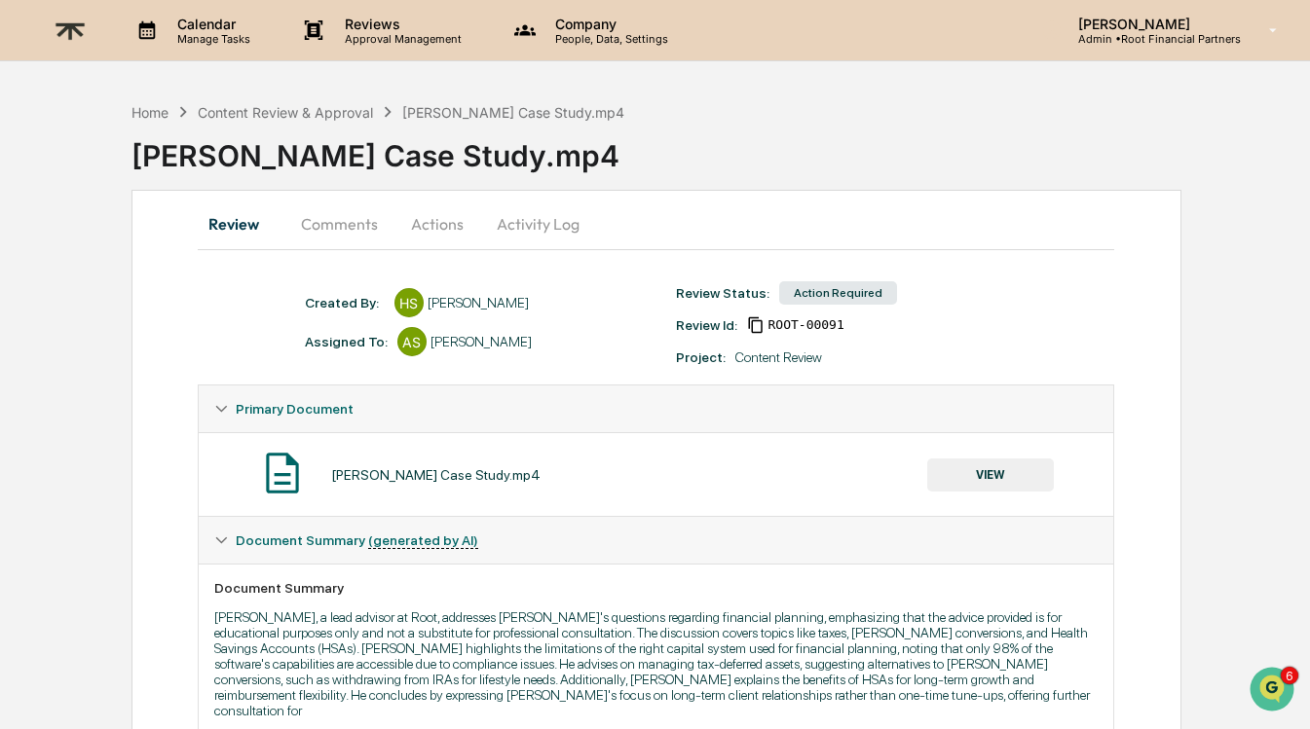
click at [340, 226] on button "Comments" at bounding box center [339, 224] width 108 height 47
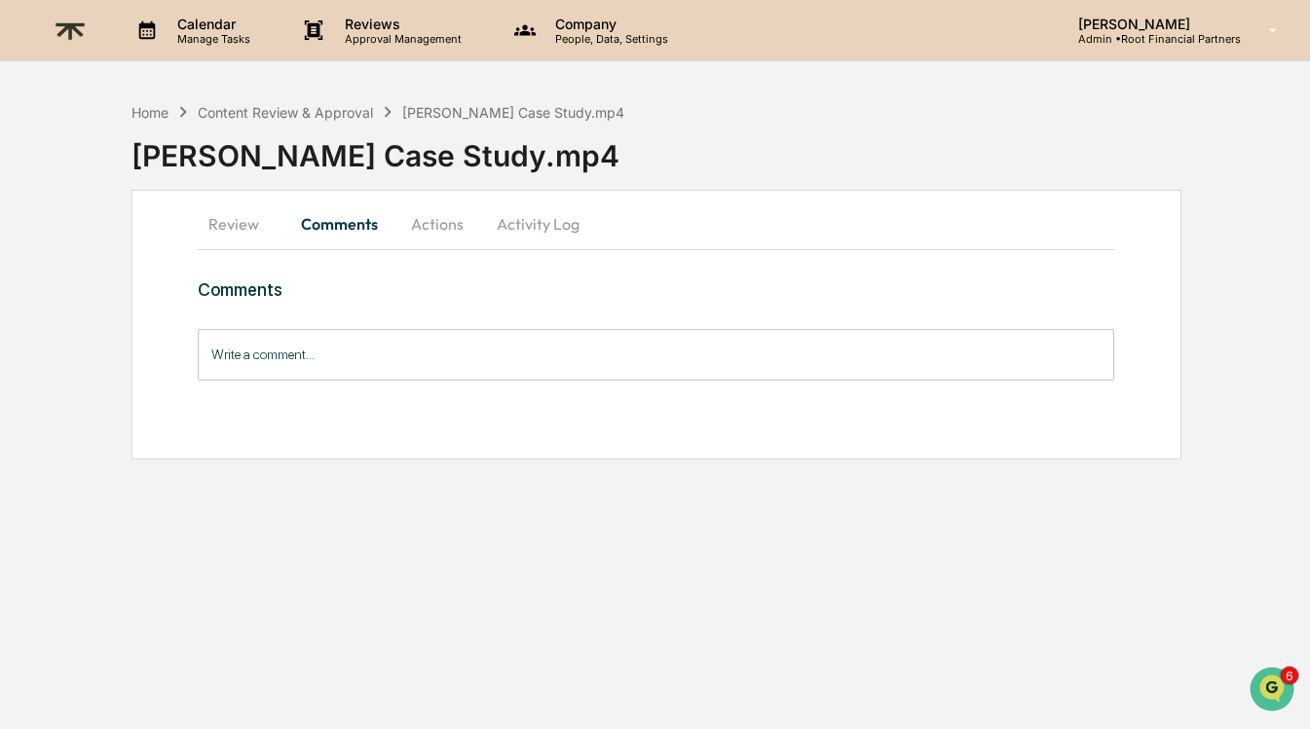
click at [294, 343] on input "Write a comment..." at bounding box center [656, 355] width 917 height 52
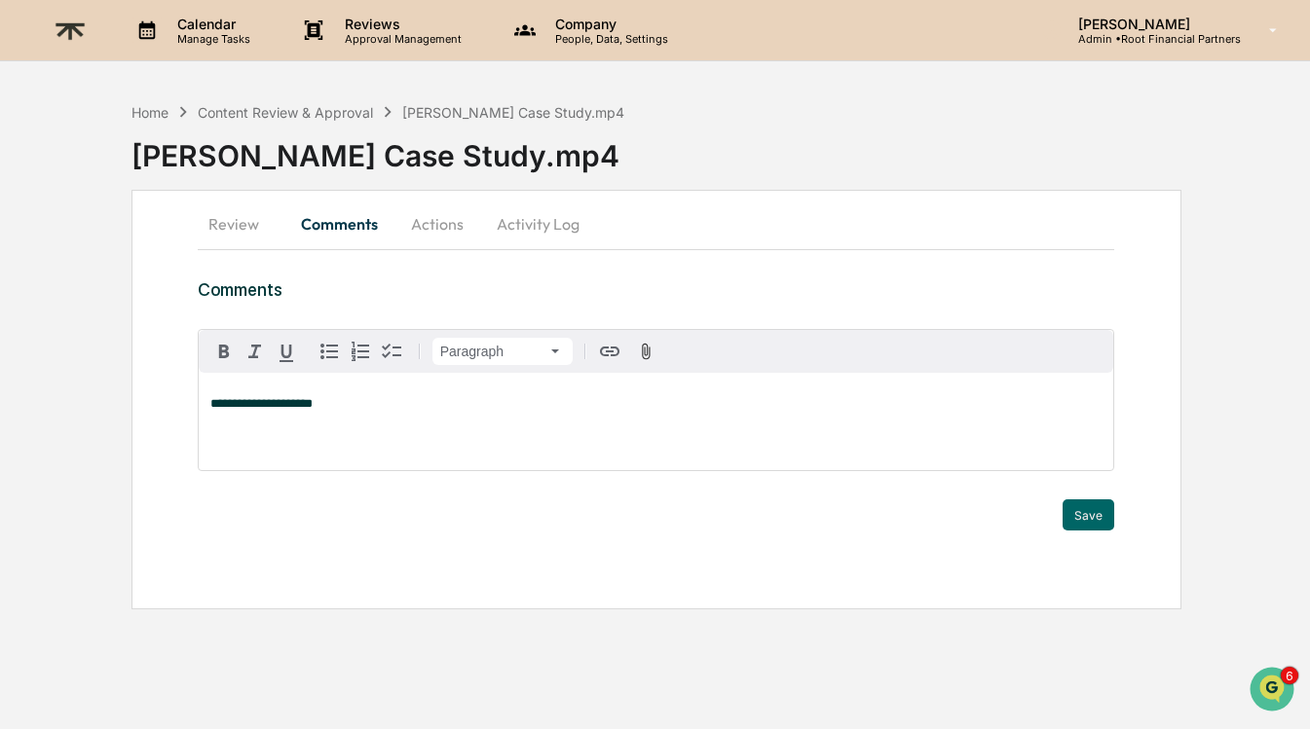
click at [448, 227] on button "Actions" at bounding box center [437, 224] width 88 height 47
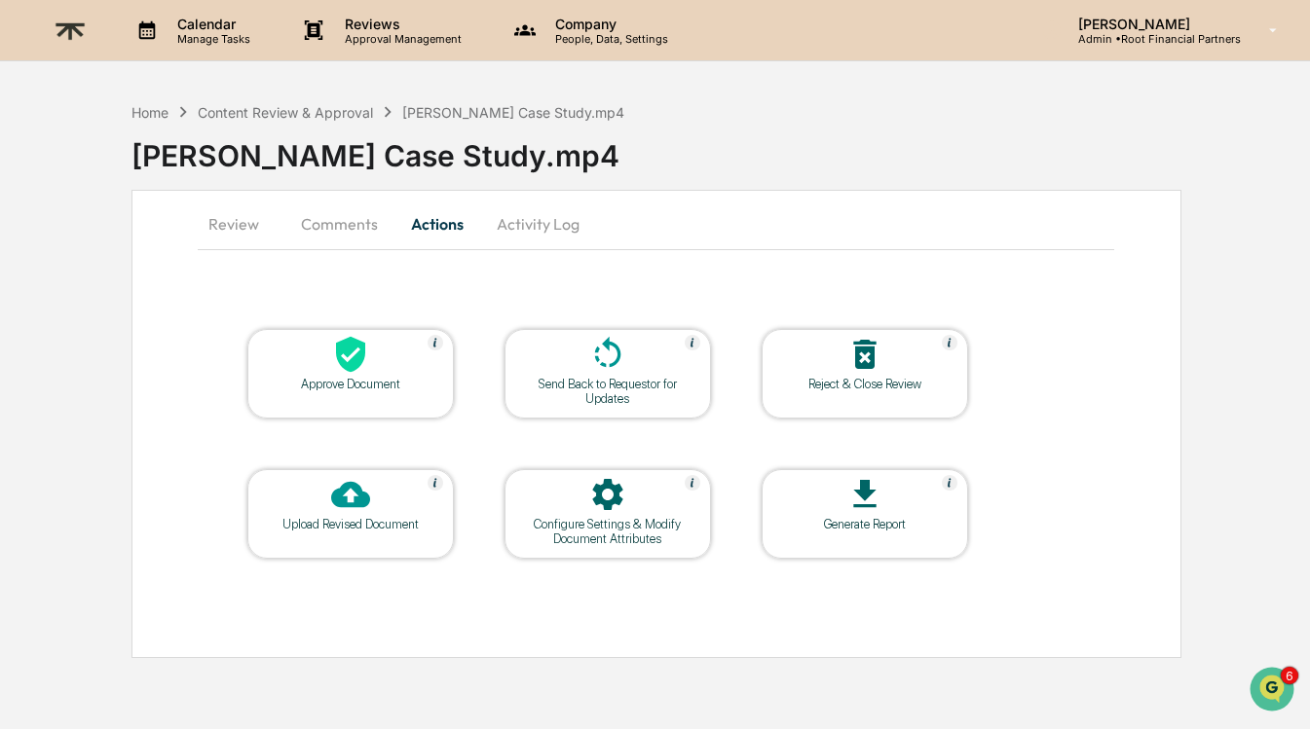
click at [363, 400] on div "Approve Document" at bounding box center [350, 374] width 206 height 90
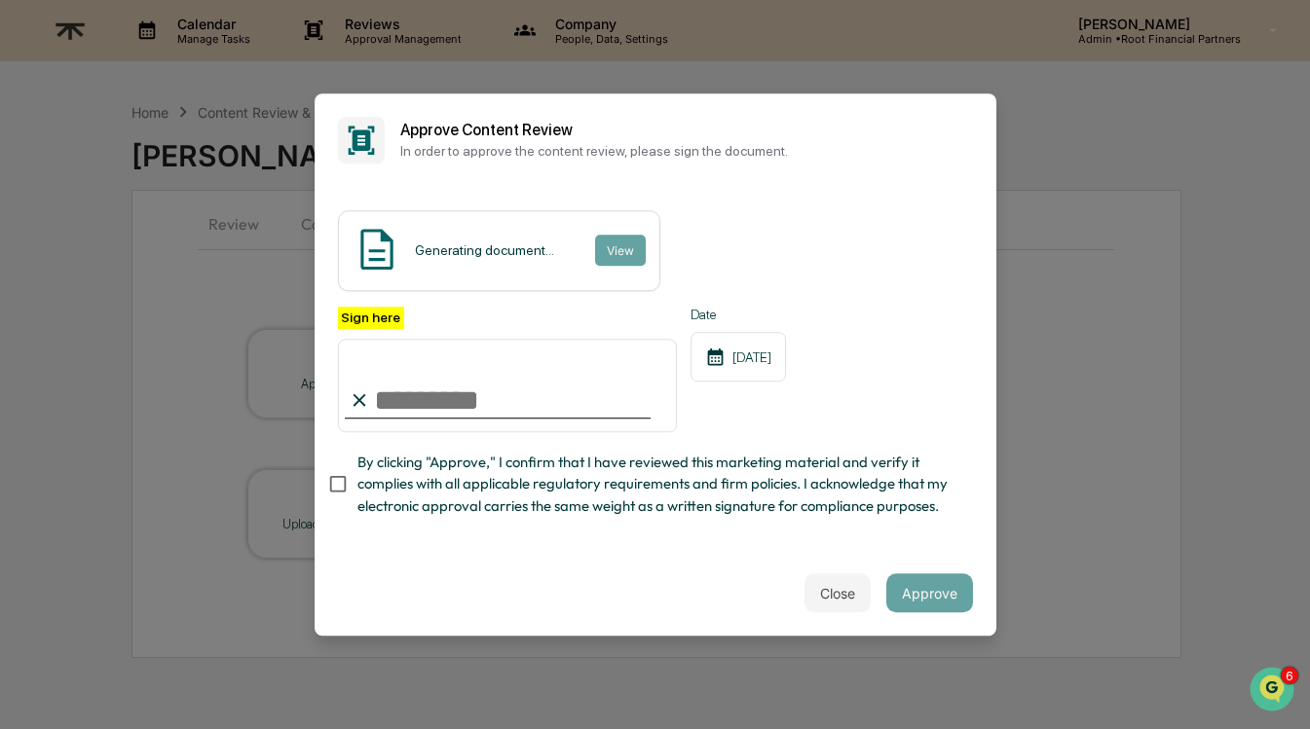
type input "**********"
click at [440, 485] on span "By clicking "Approve," I confirm that I have reviewed this marketing material a…" at bounding box center [657, 484] width 600 height 65
click at [936, 524] on div "**********" at bounding box center [655, 417] width 635 height 221
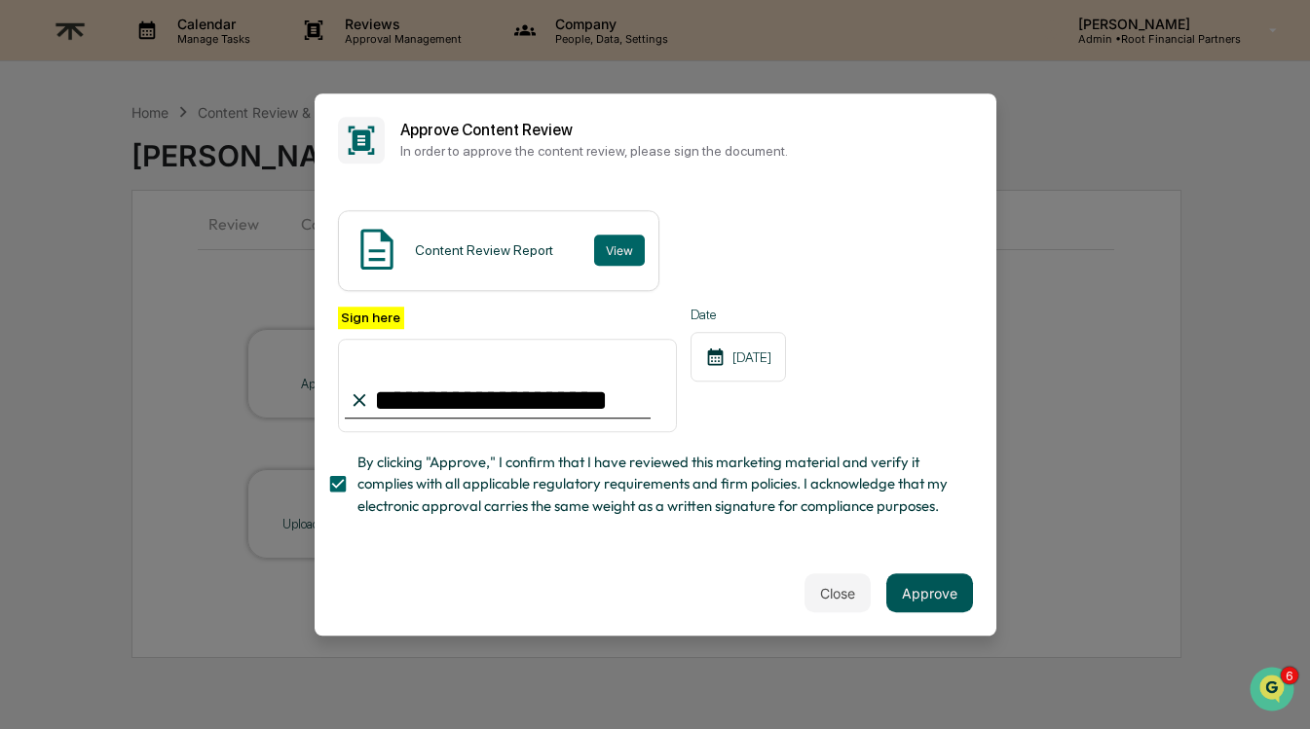
click at [941, 582] on button "Approve" at bounding box center [929, 592] width 87 height 39
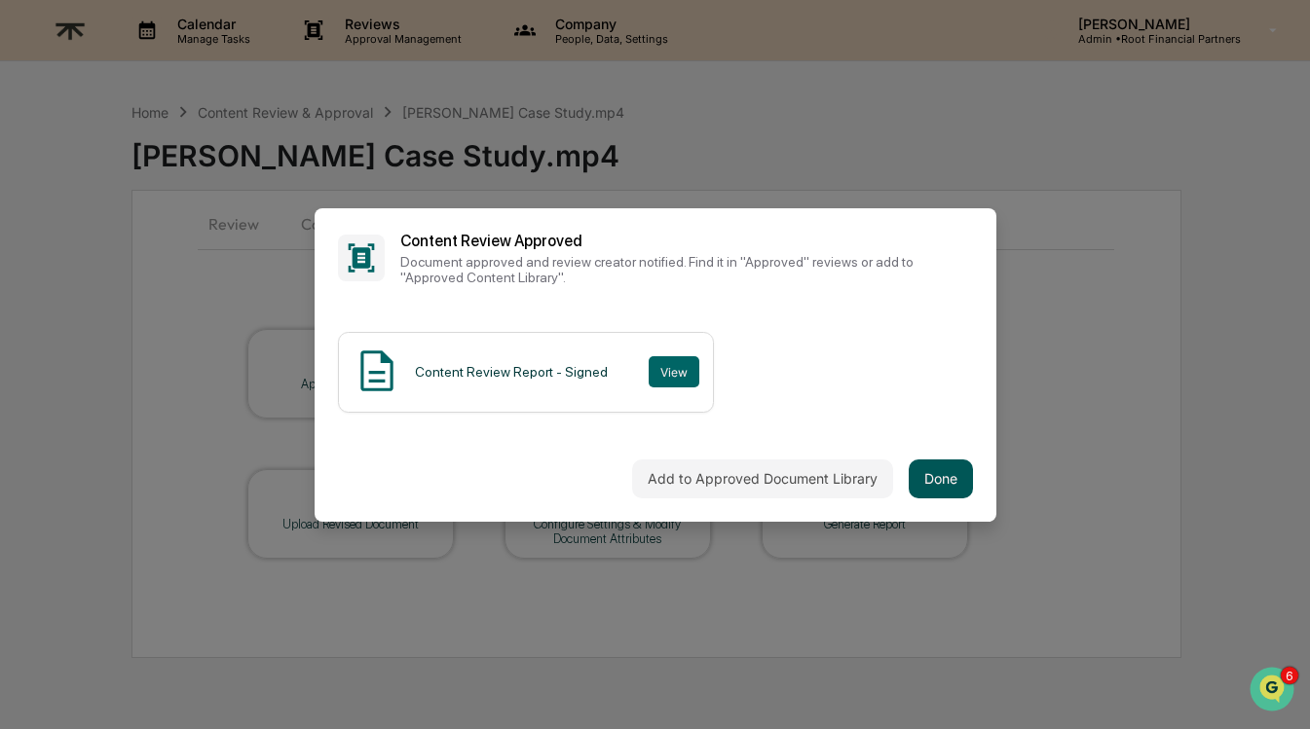
click at [941, 470] on button "Done" at bounding box center [940, 479] width 64 height 39
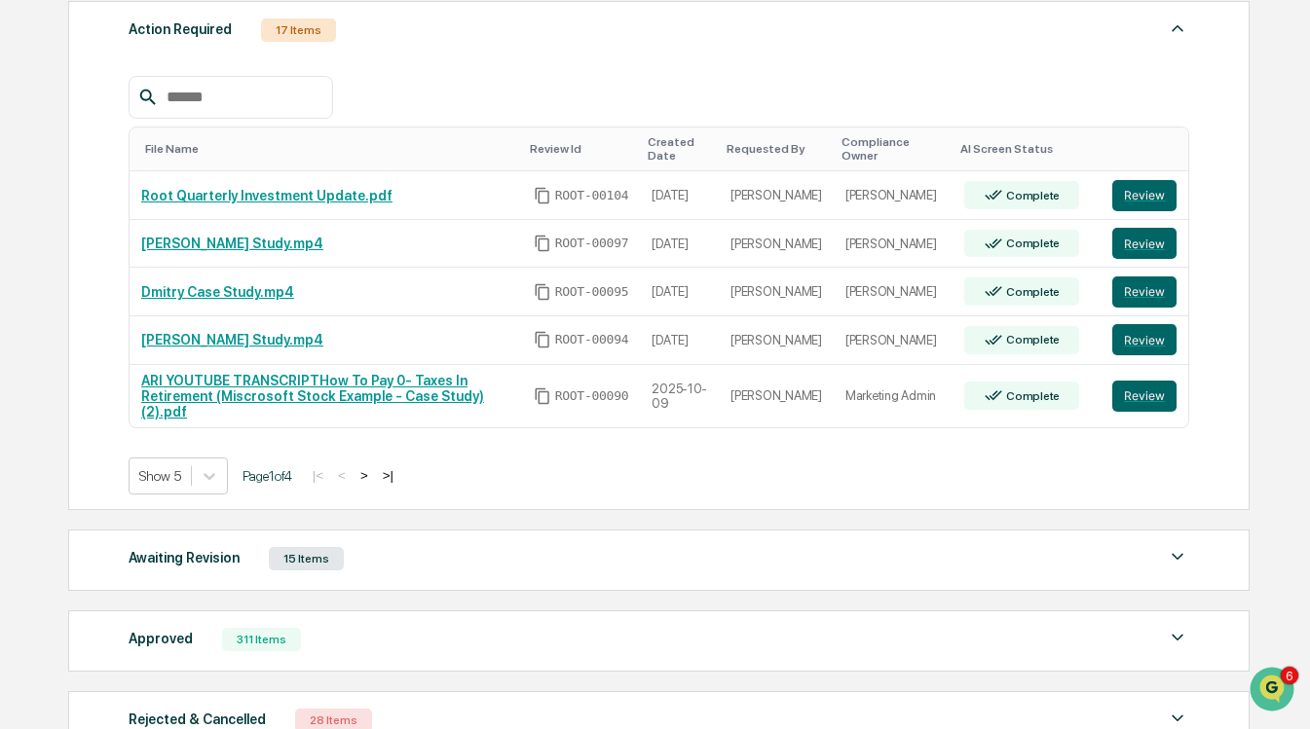
scroll to position [346, 0]
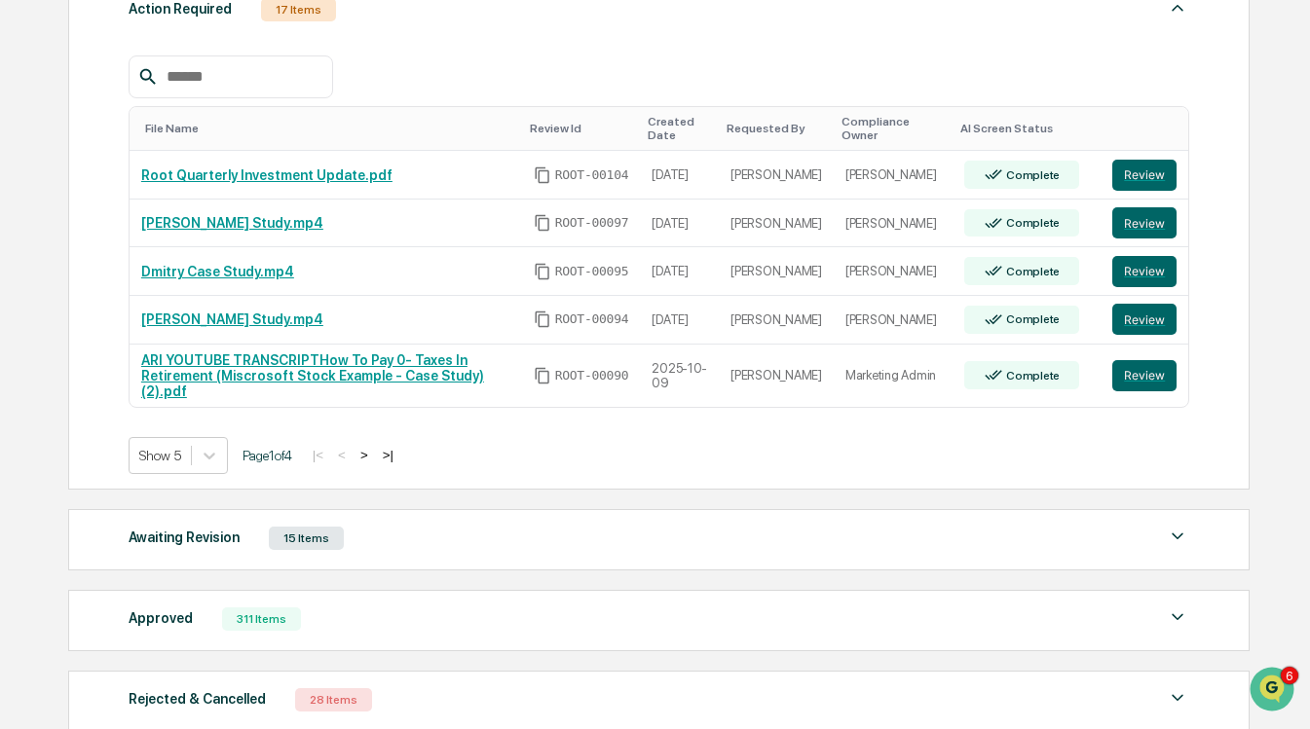
click at [374, 454] on button ">" at bounding box center [363, 455] width 19 height 17
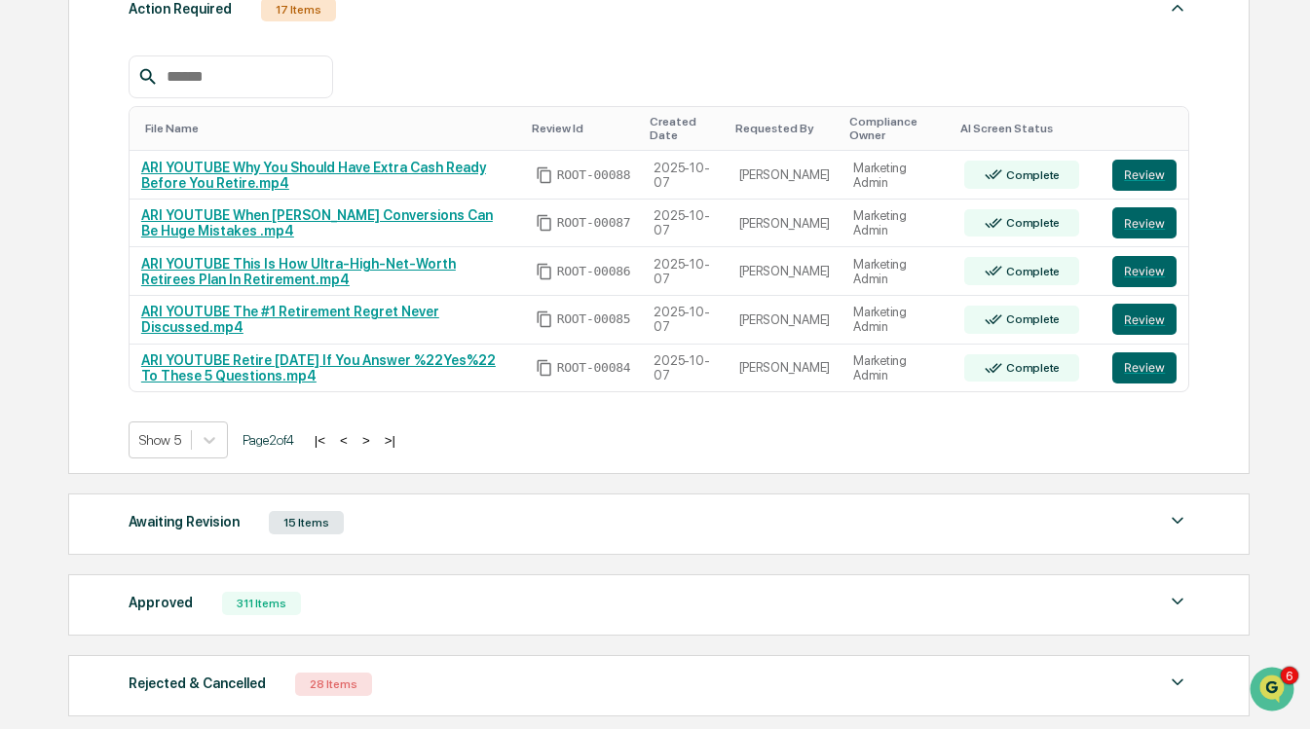
click at [353, 441] on button "<" at bounding box center [343, 440] width 19 height 17
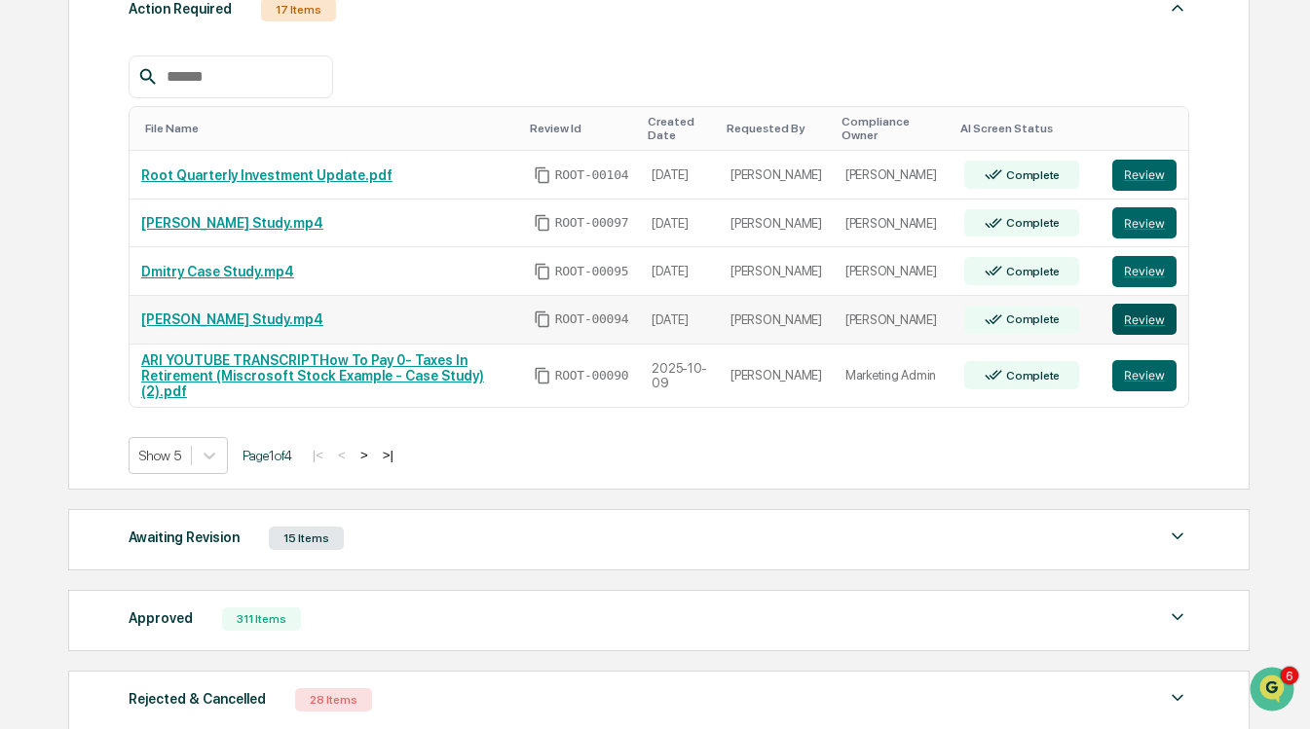
click at [1156, 318] on button "Review" at bounding box center [1144, 319] width 64 height 31
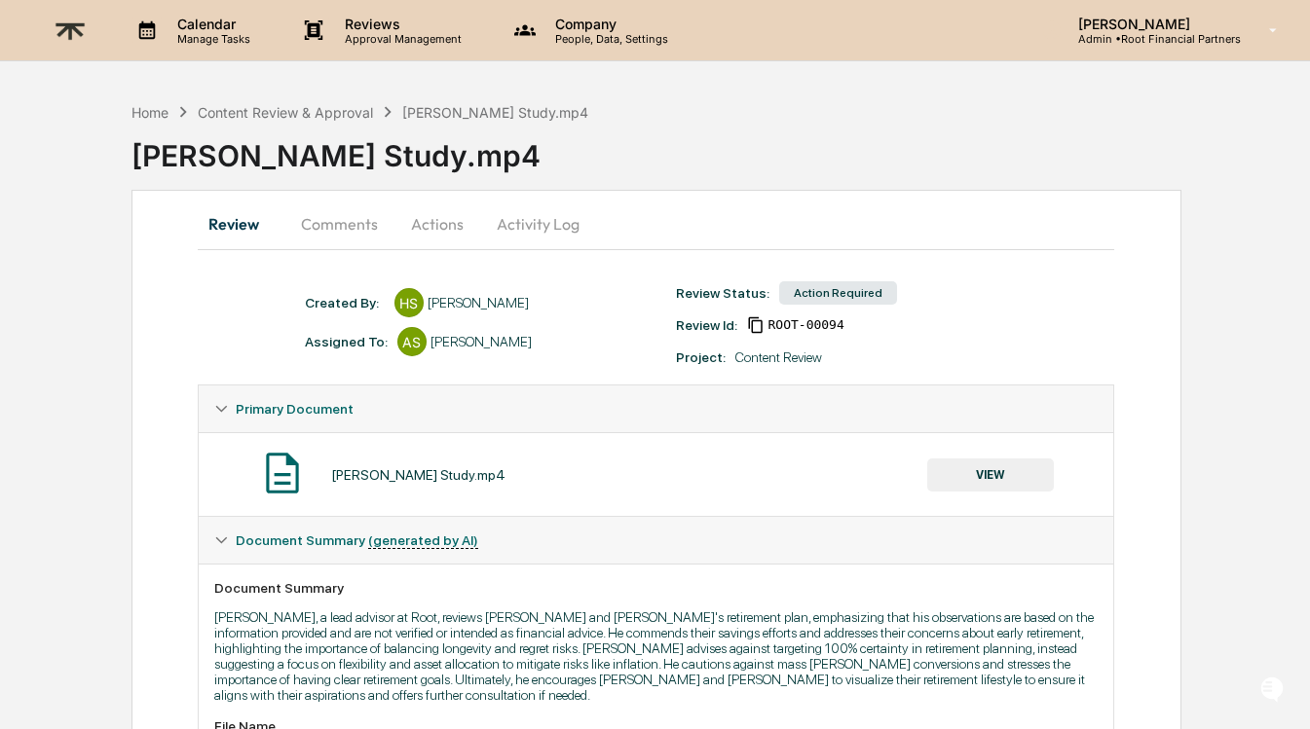
click at [348, 218] on button "Comments" at bounding box center [339, 224] width 108 height 47
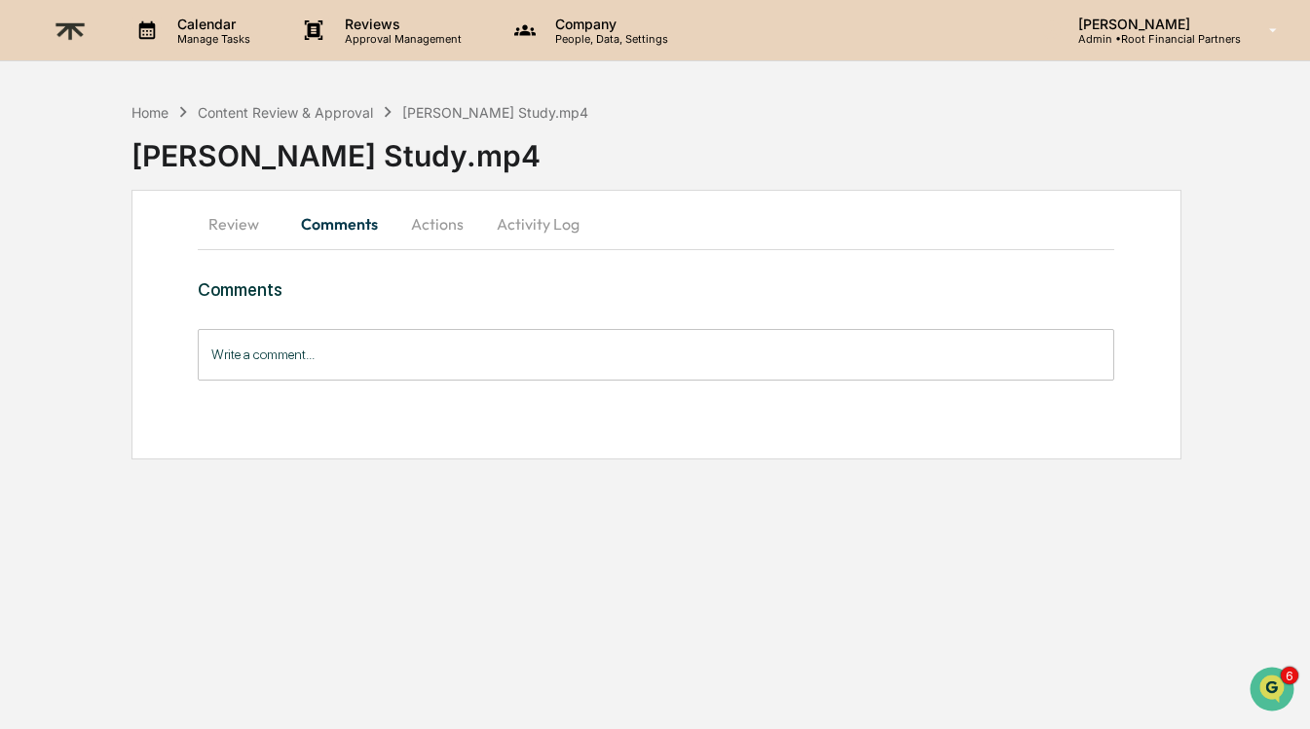
click at [449, 224] on button "Actions" at bounding box center [437, 224] width 88 height 47
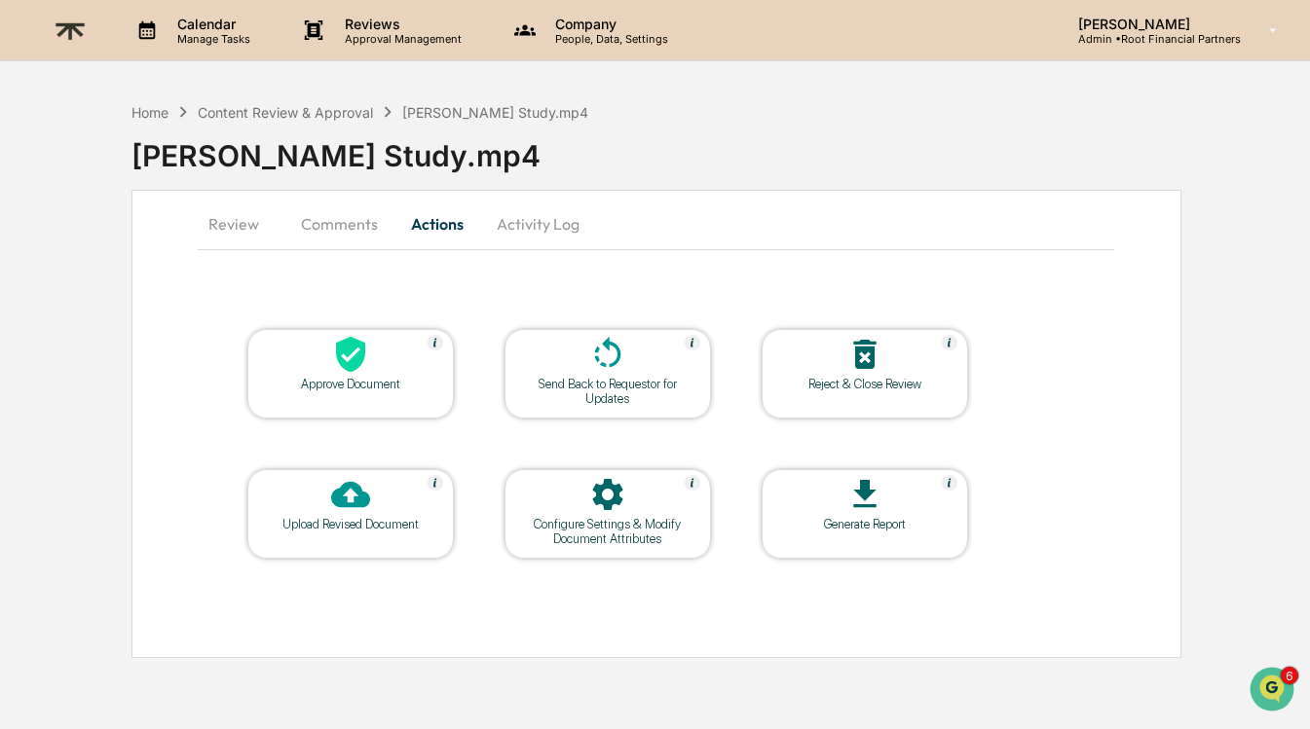
click at [343, 379] on div "Approve Document" at bounding box center [350, 384] width 175 height 15
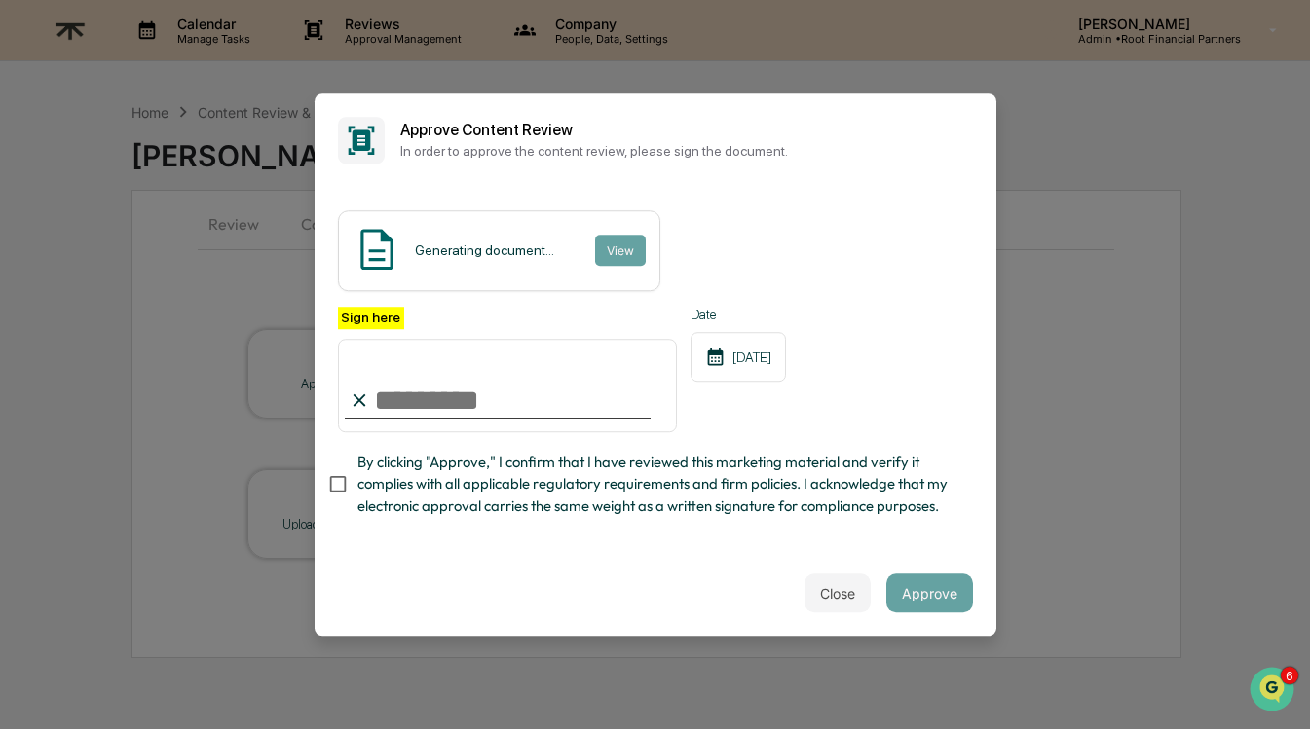
type input "**********"
click at [586, 495] on span "By clicking "Approve," I confirm that I have reviewed this marketing material a…" at bounding box center [657, 484] width 600 height 65
click at [822, 584] on button "Close" at bounding box center [837, 592] width 66 height 39
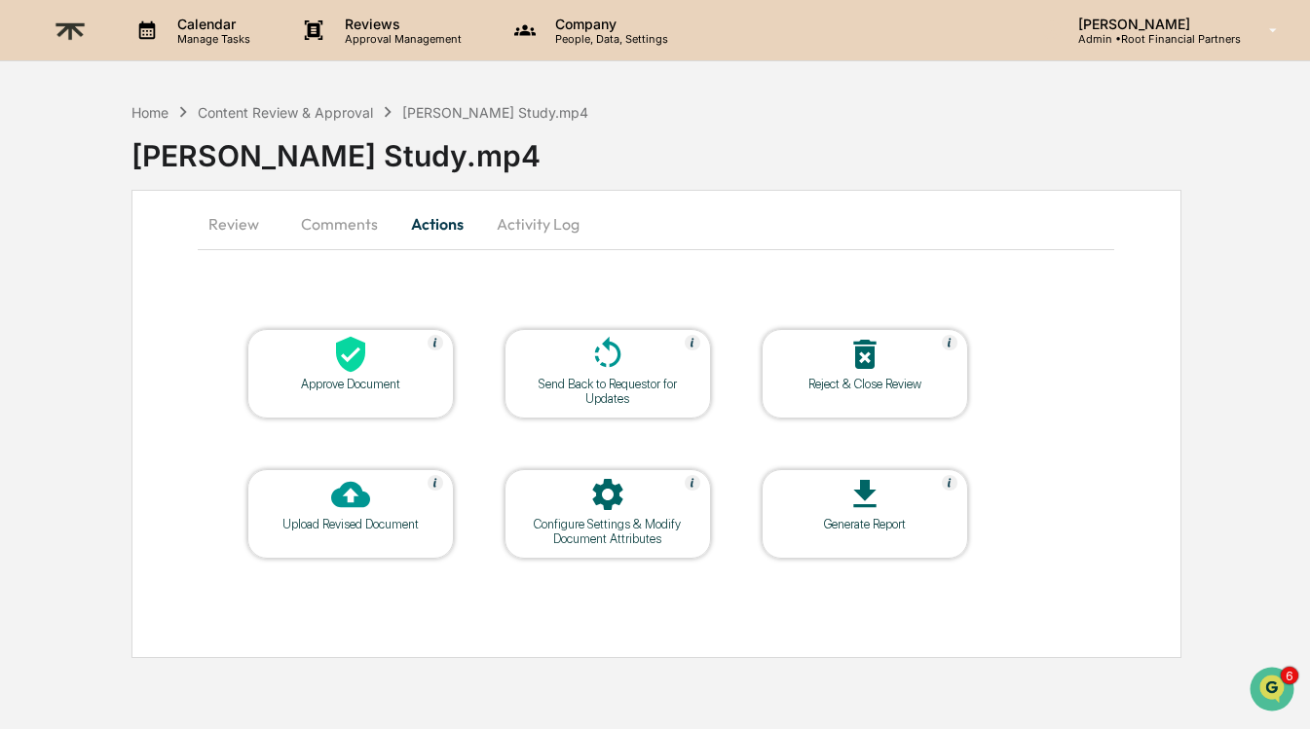
click at [333, 220] on button "Comments" at bounding box center [339, 224] width 108 height 47
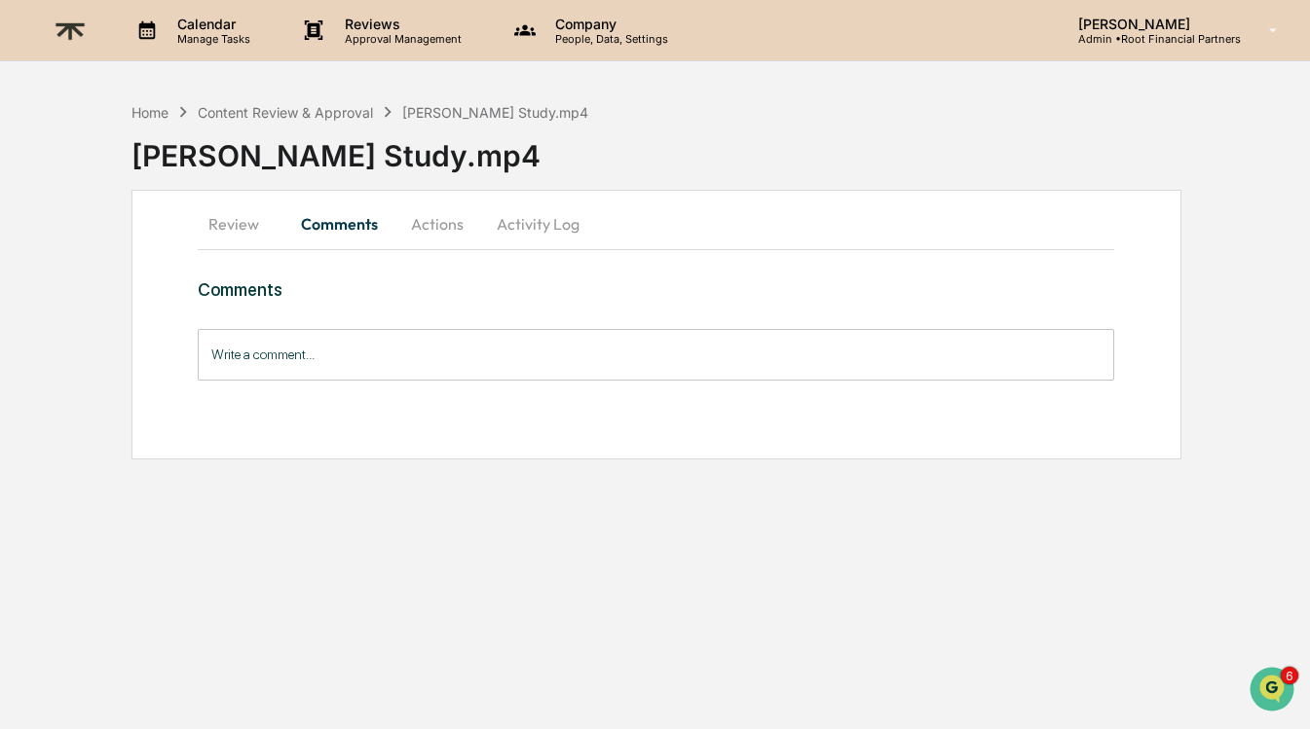
click at [428, 220] on button "Actions" at bounding box center [437, 224] width 88 height 47
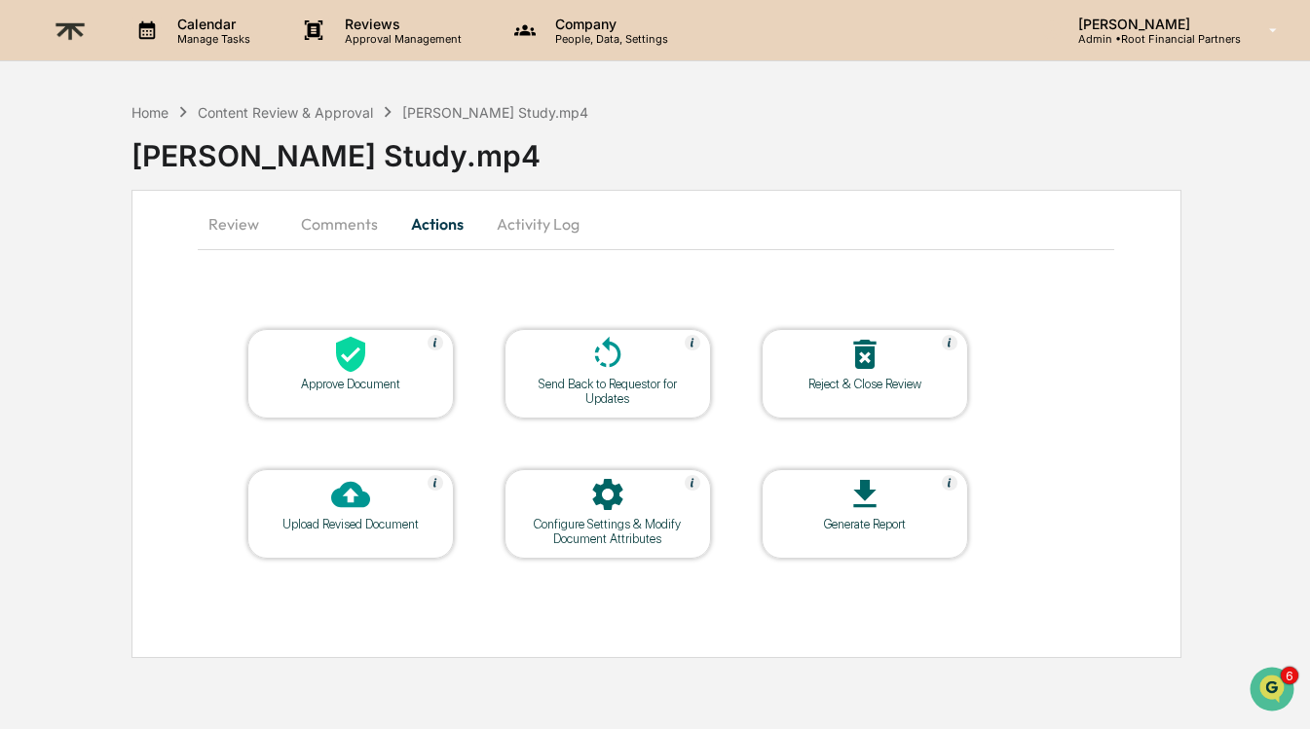
click at [367, 220] on button "Comments" at bounding box center [339, 224] width 108 height 47
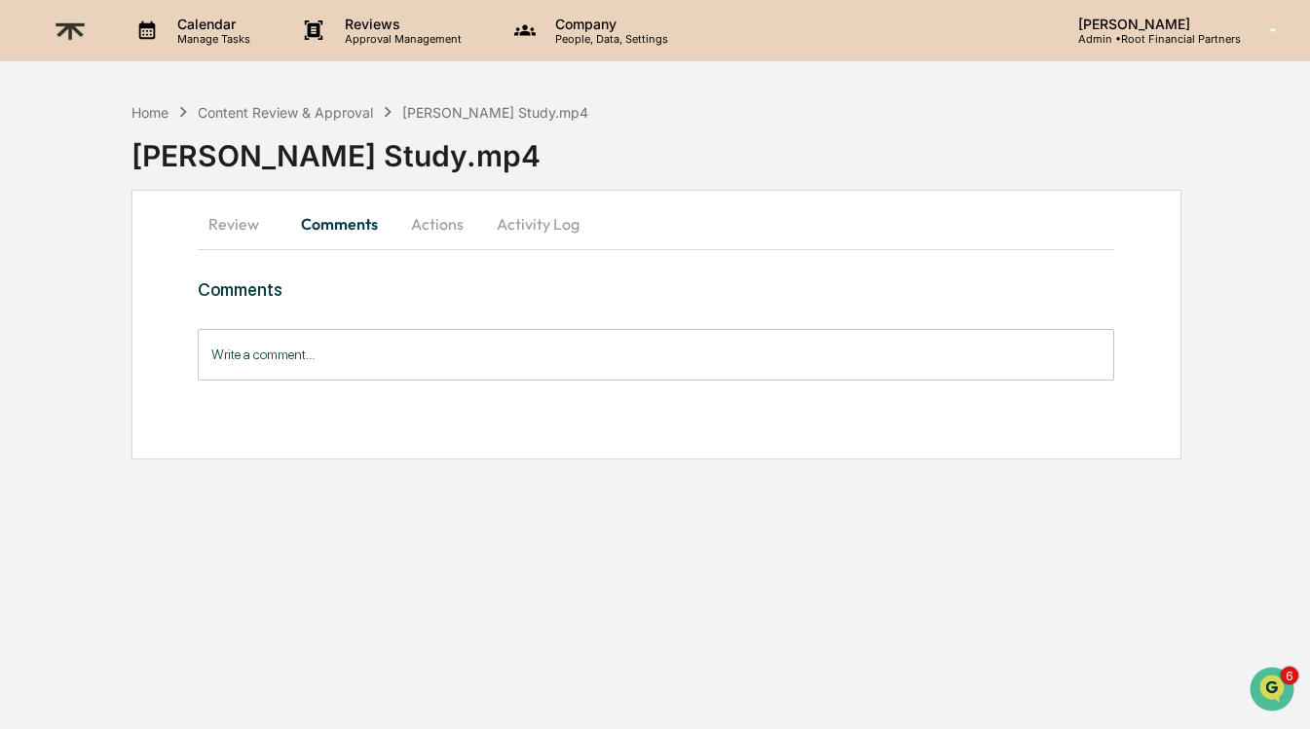
click at [250, 231] on button "Review" at bounding box center [242, 224] width 88 height 47
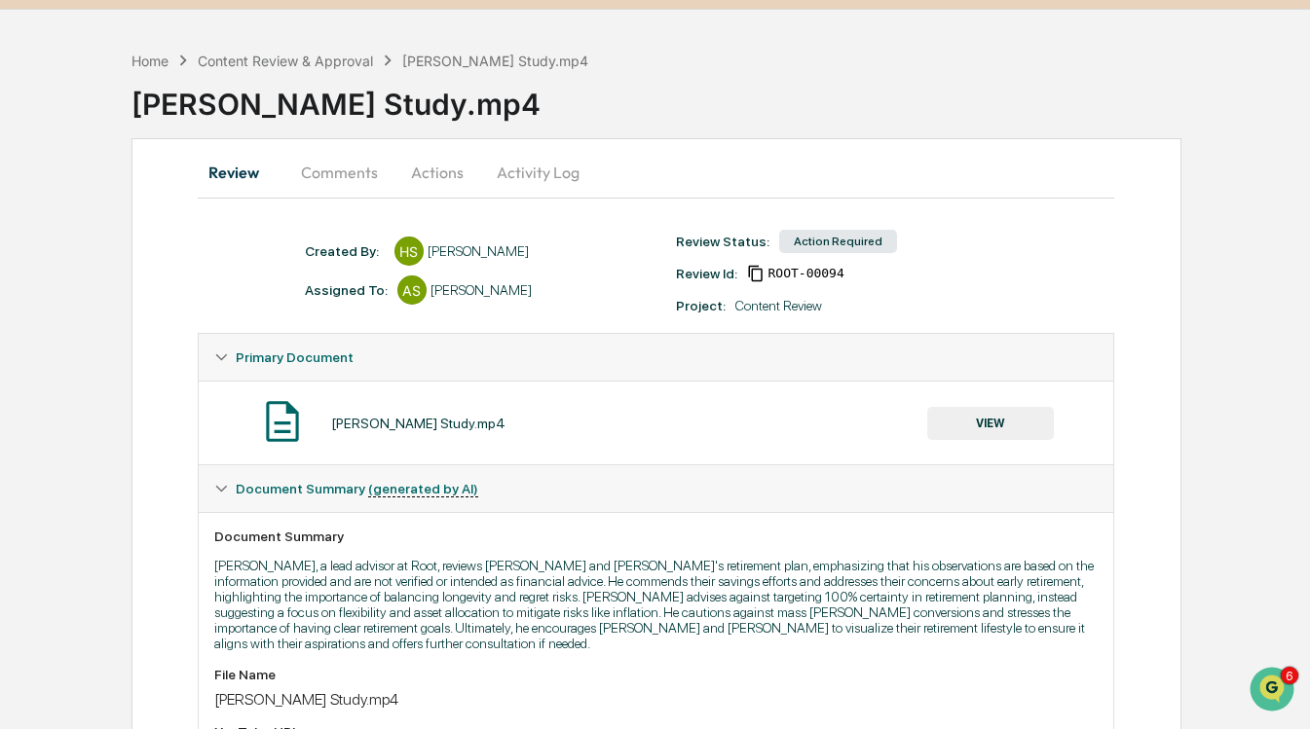
scroll to position [73, 0]
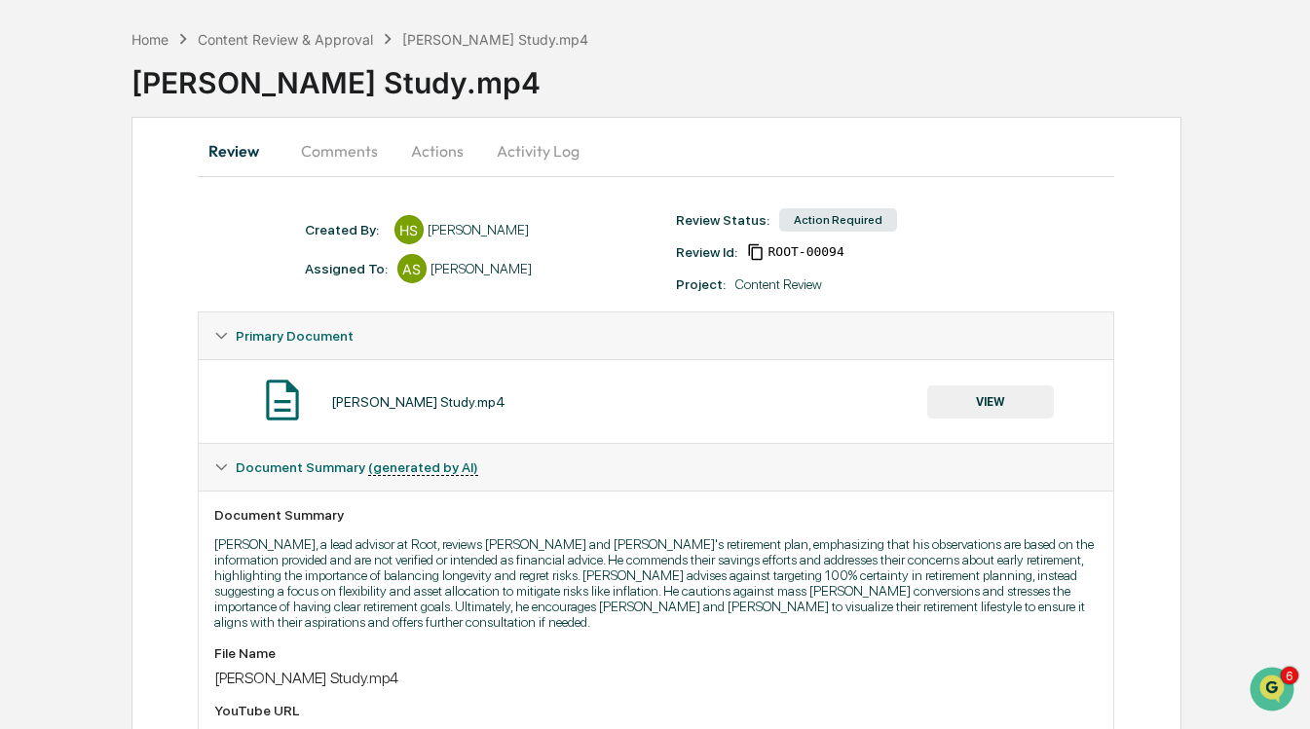
click at [341, 149] on button "Comments" at bounding box center [339, 151] width 108 height 47
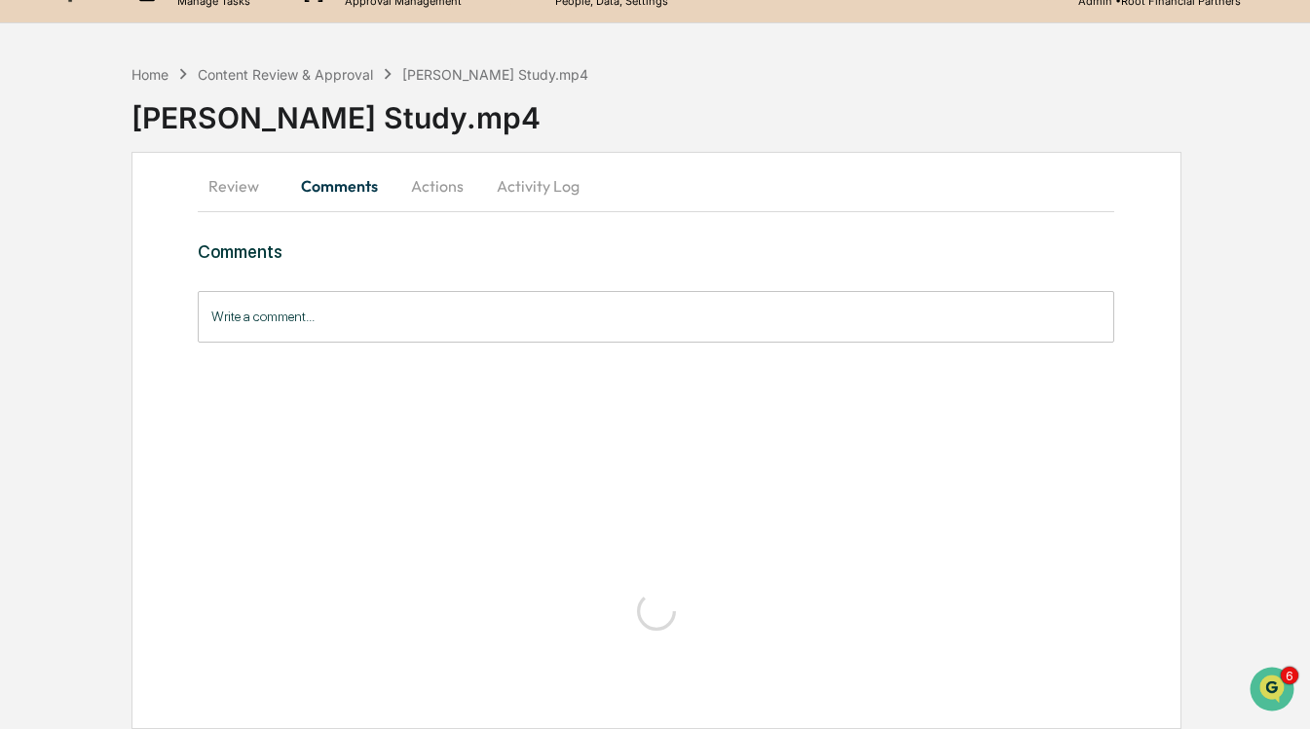
scroll to position [0, 0]
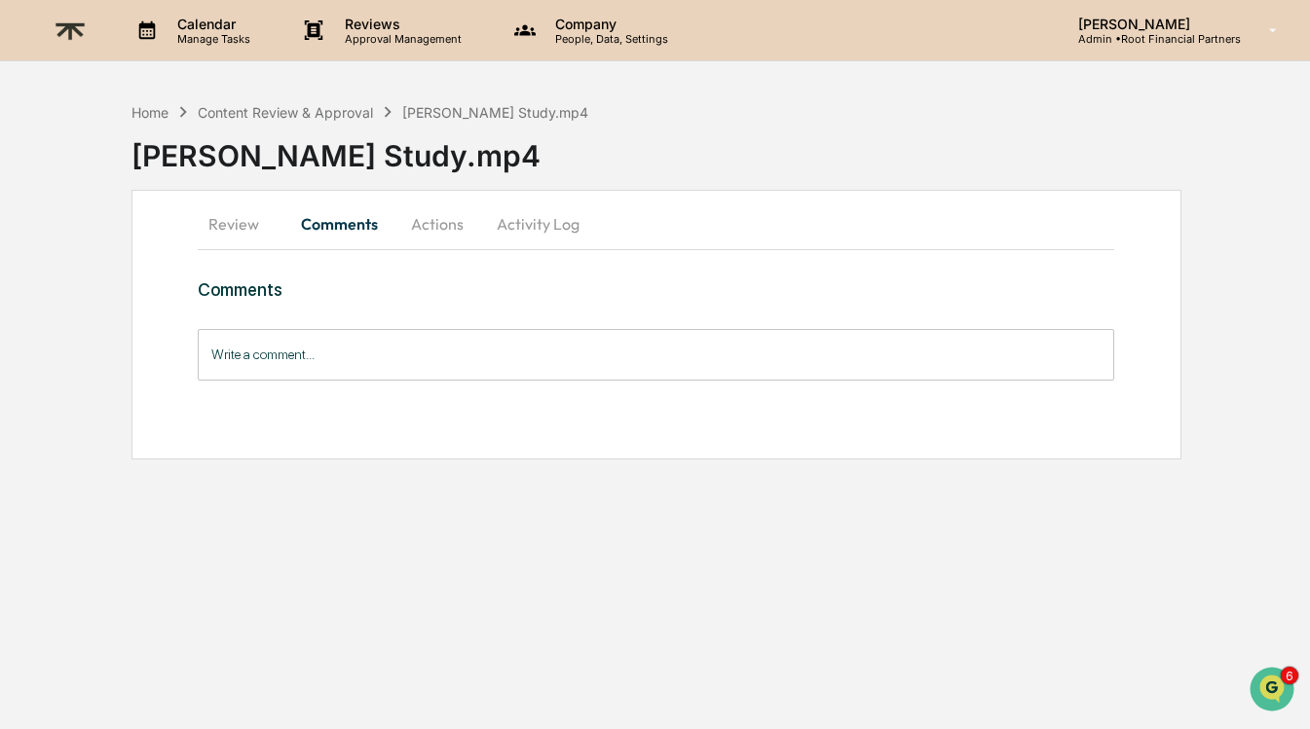
click at [443, 228] on button "Actions" at bounding box center [437, 224] width 88 height 47
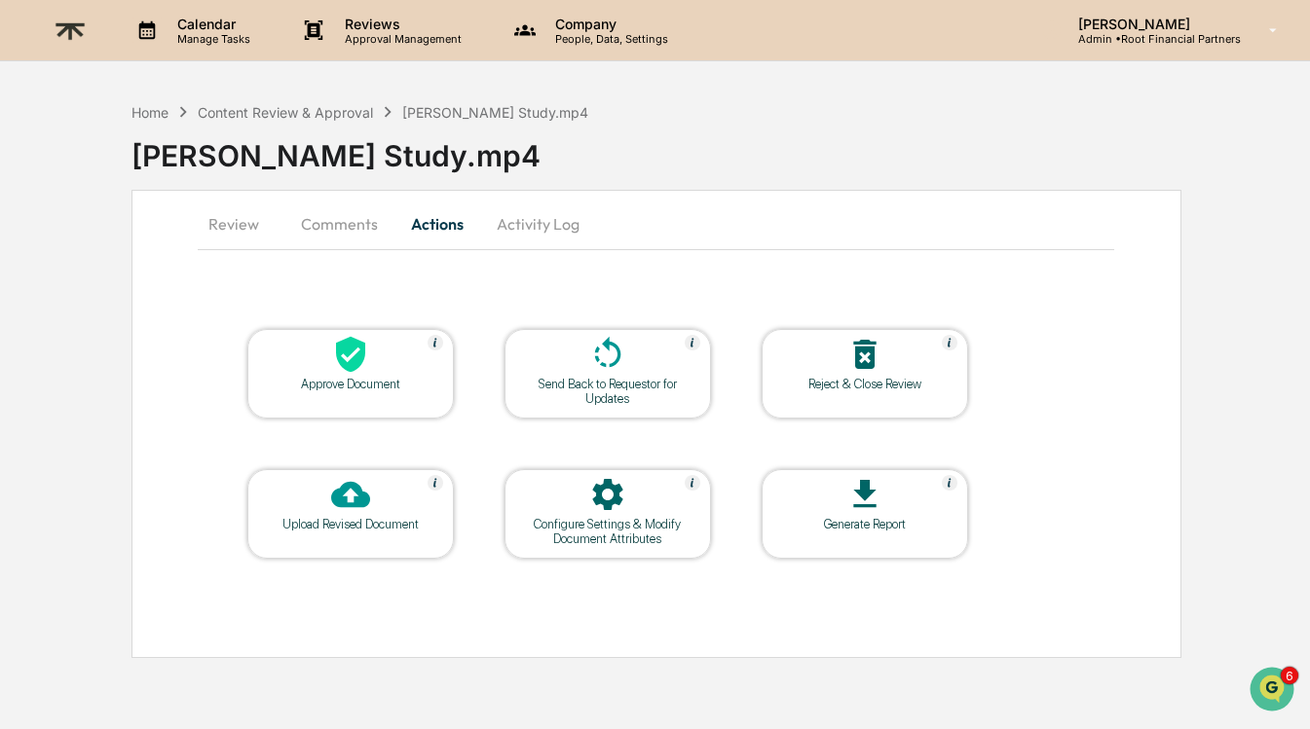
click at [535, 231] on button "Activity Log" at bounding box center [538, 224] width 114 height 47
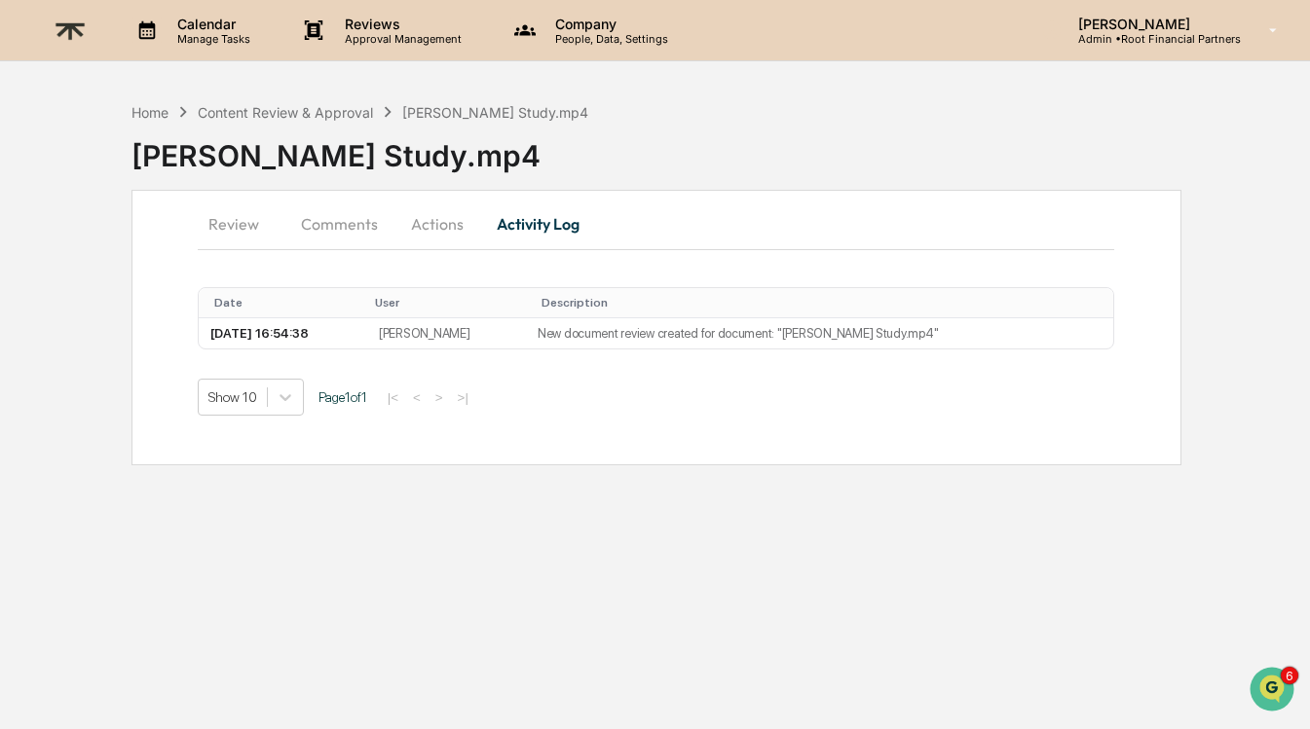
click at [239, 223] on button "Review" at bounding box center [242, 224] width 88 height 47
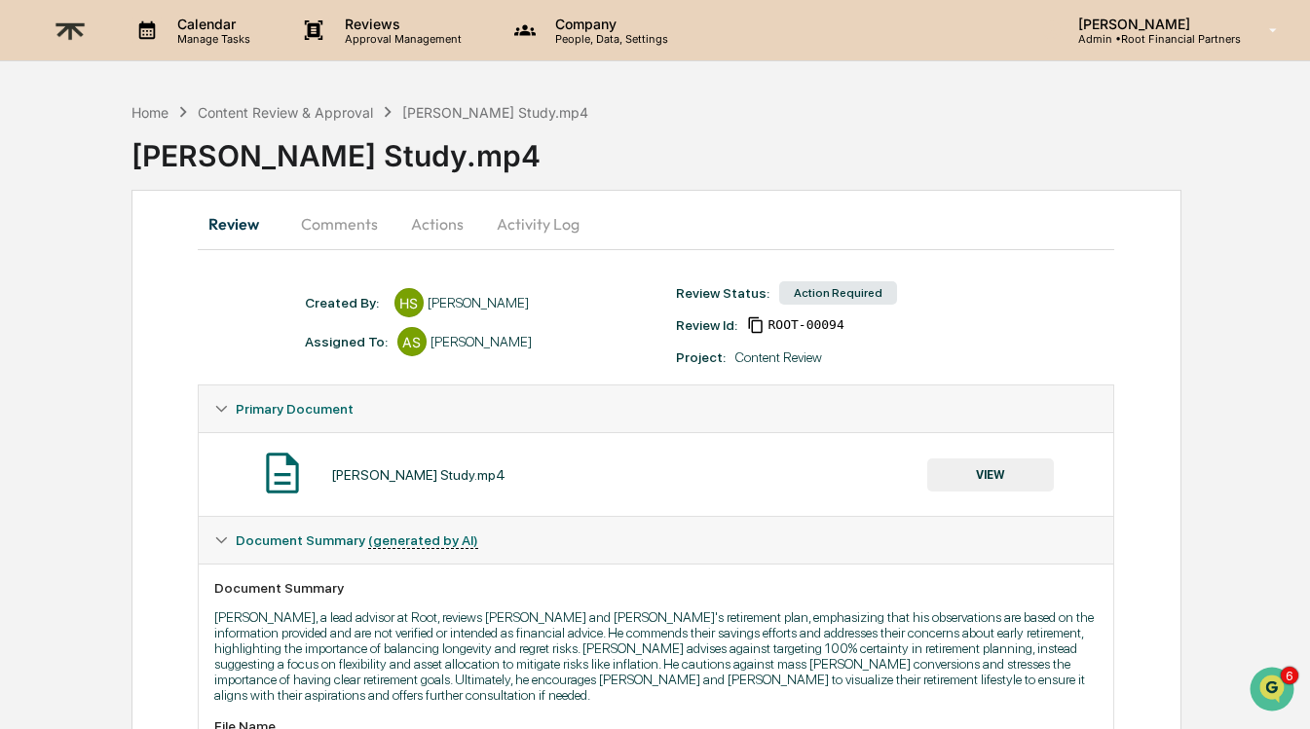
click at [429, 237] on button "Actions" at bounding box center [437, 224] width 88 height 47
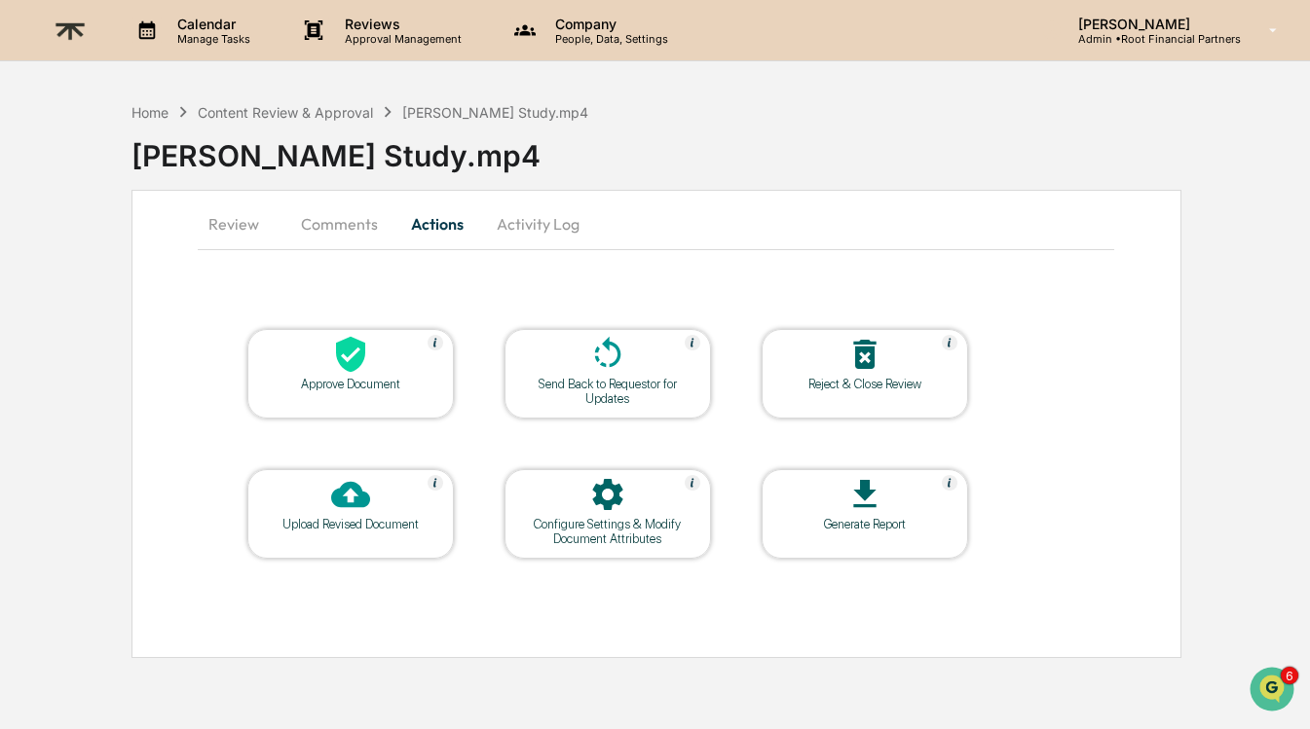
click at [351, 351] on icon at bounding box center [350, 355] width 29 height 36
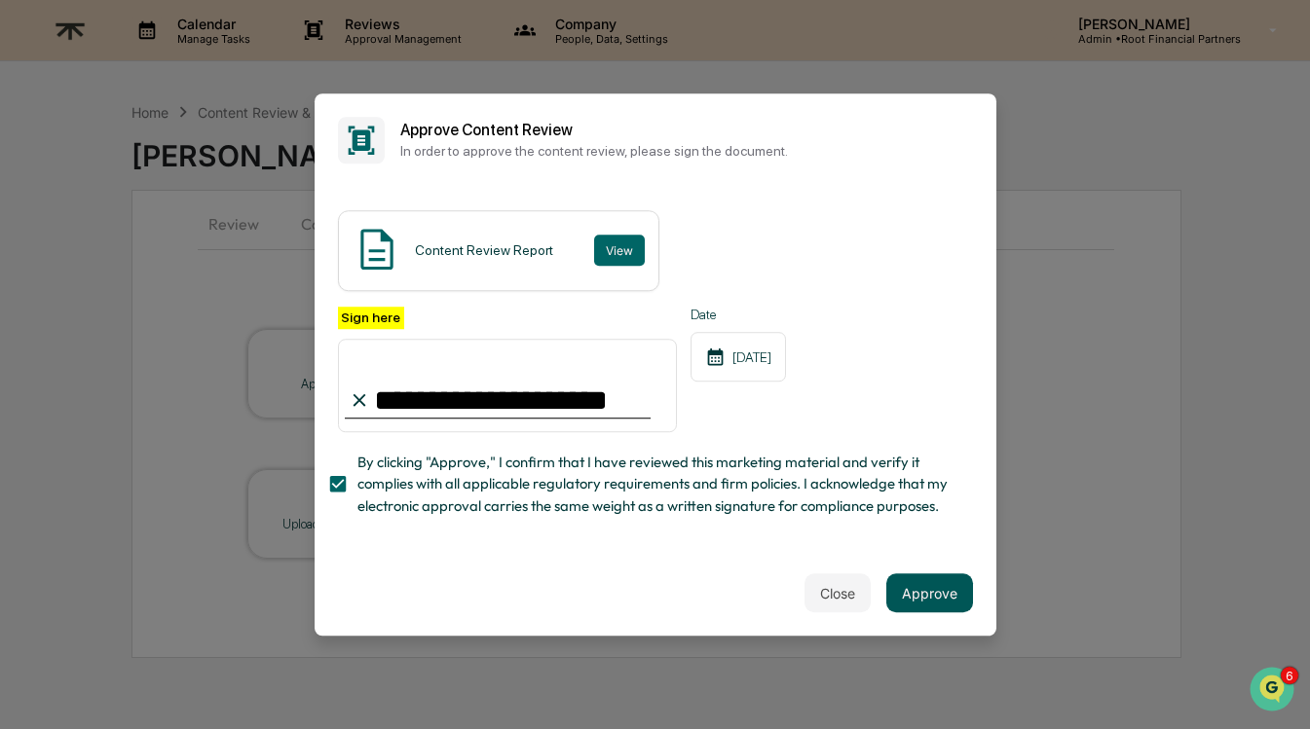
click at [923, 590] on button "Approve" at bounding box center [929, 592] width 87 height 39
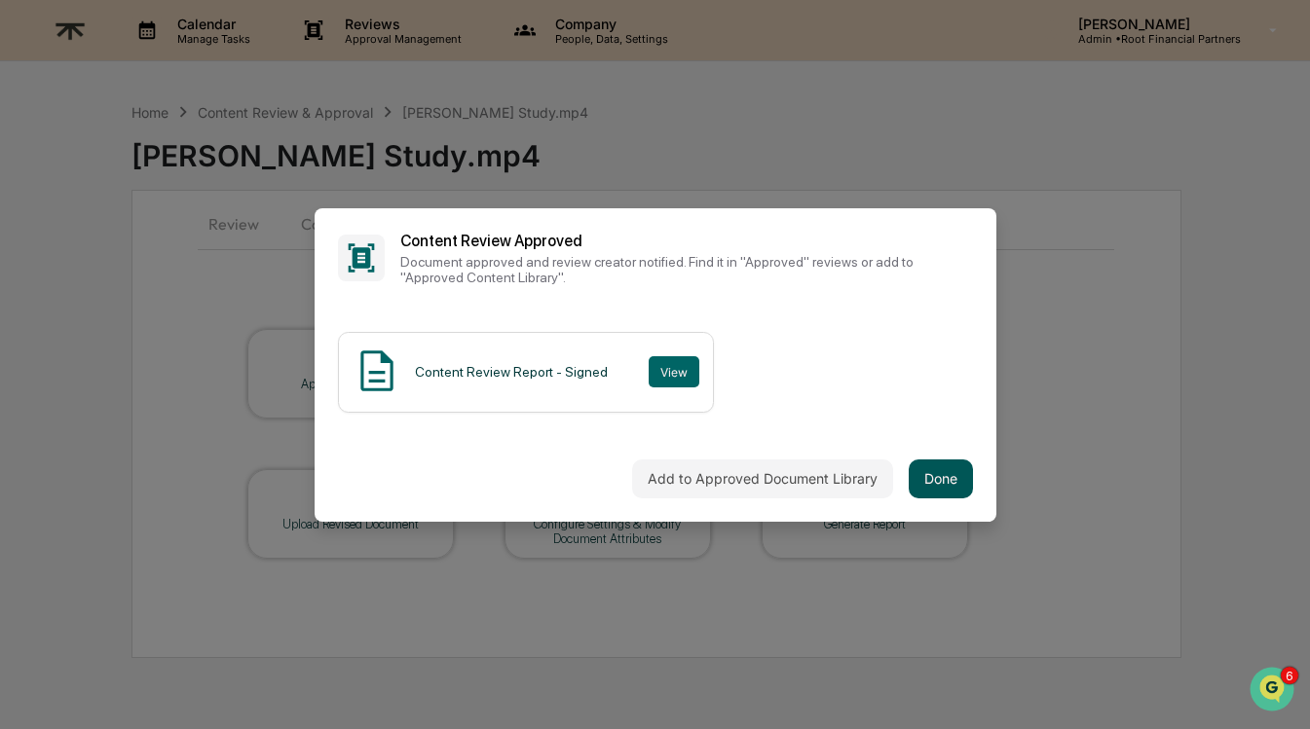
click at [950, 482] on button "Done" at bounding box center [940, 479] width 64 height 39
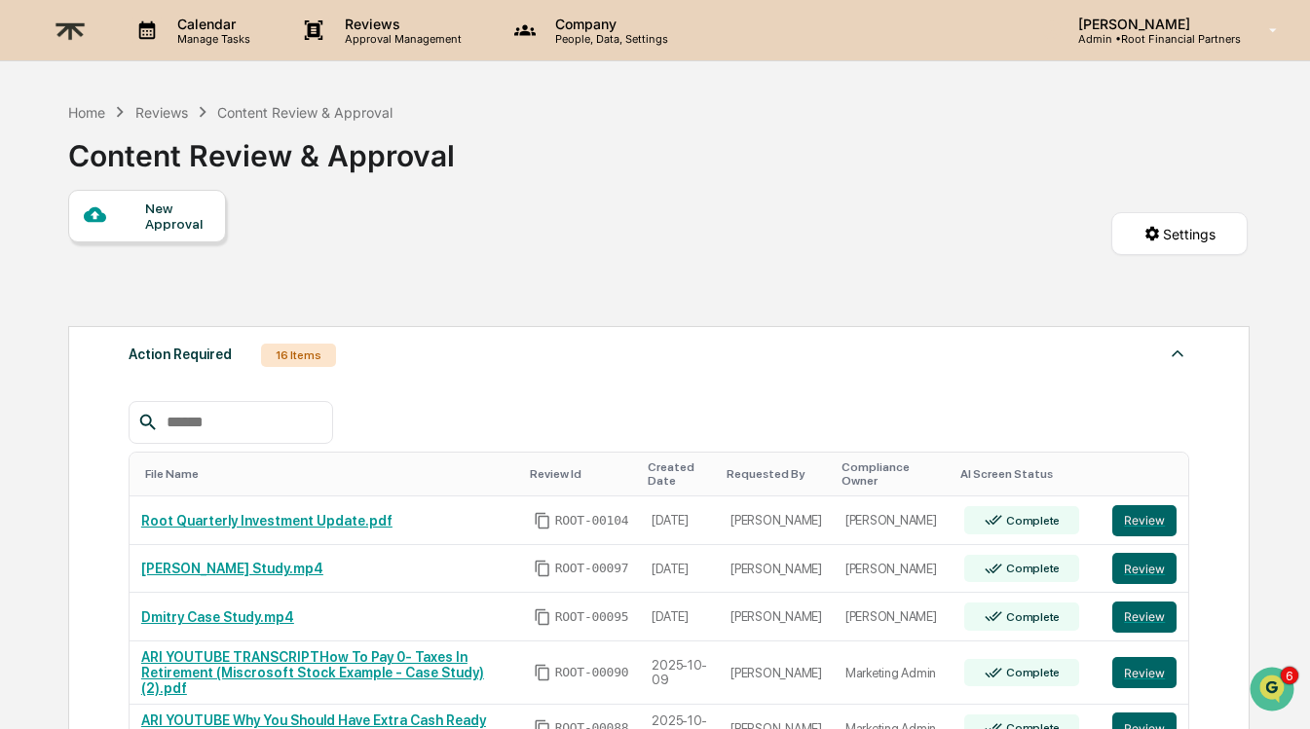
click at [339, 109] on div "Content Review & Approval" at bounding box center [304, 112] width 175 height 17
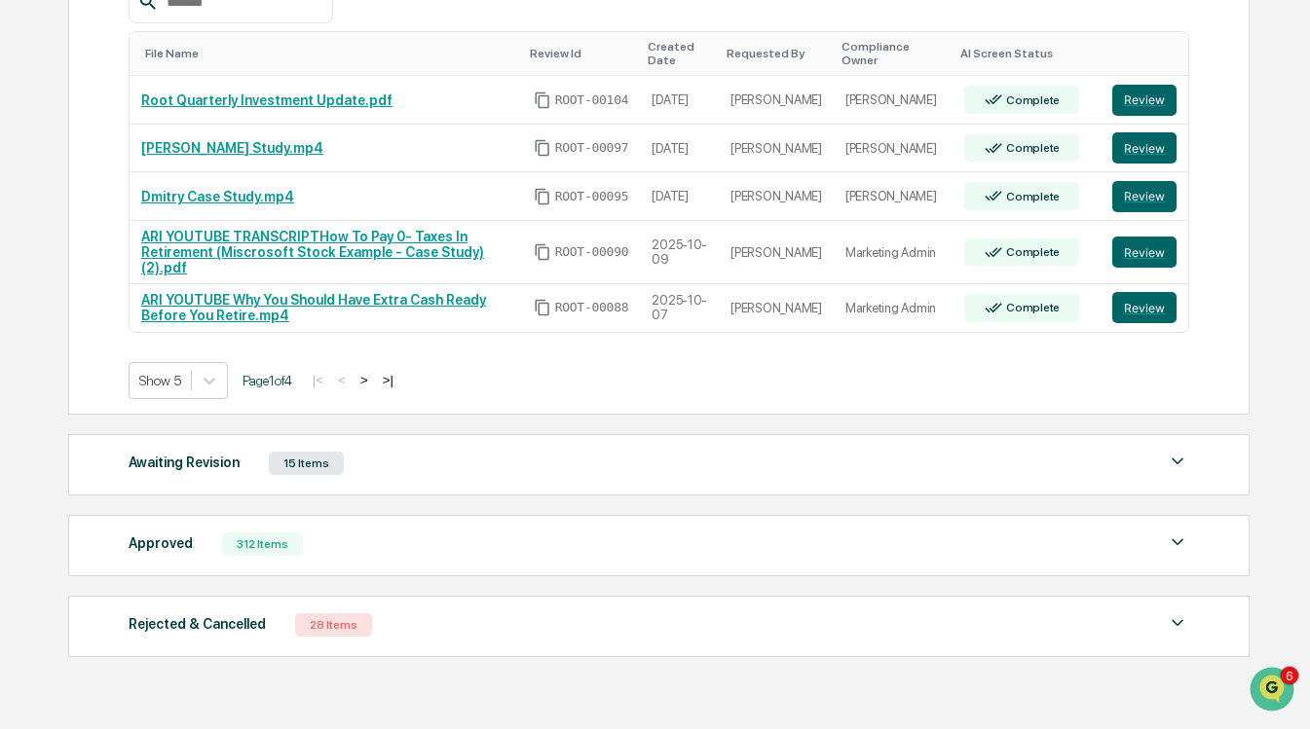
scroll to position [423, 0]
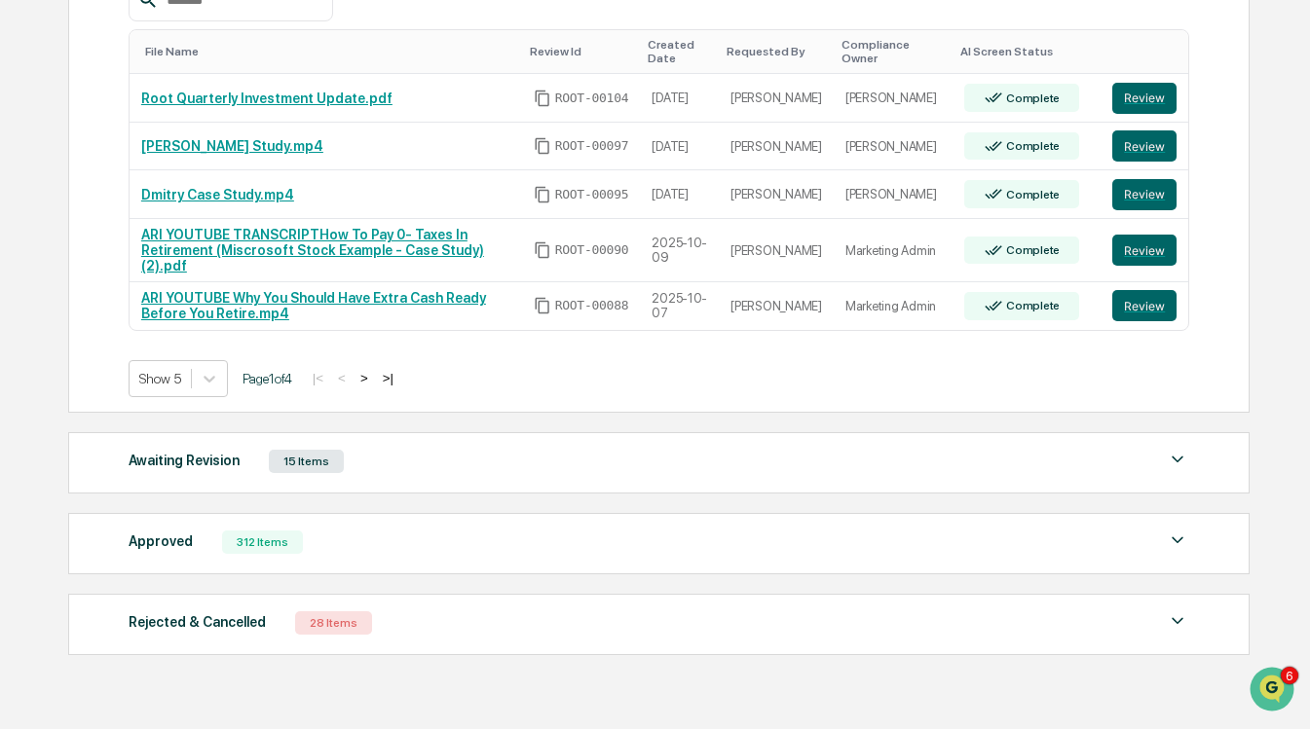
click at [399, 380] on button ">|" at bounding box center [388, 378] width 22 height 17
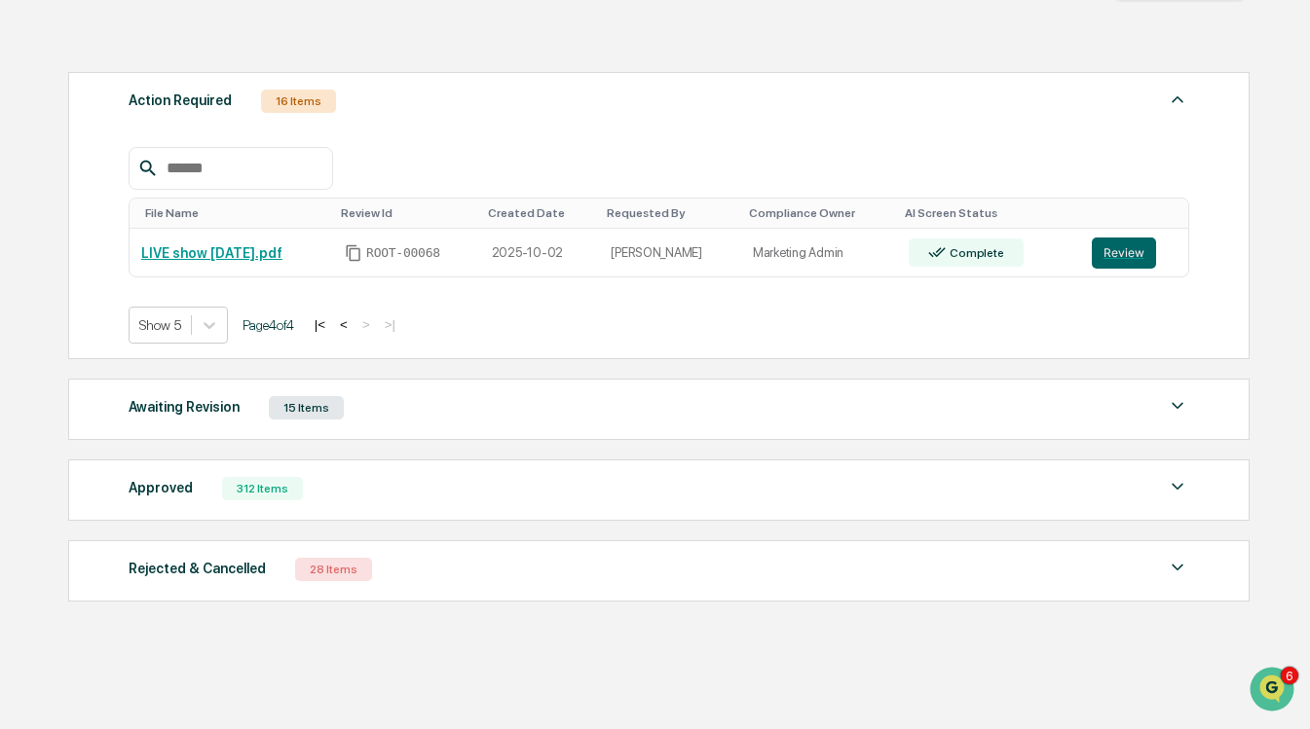
click at [353, 321] on button "<" at bounding box center [343, 324] width 19 height 17
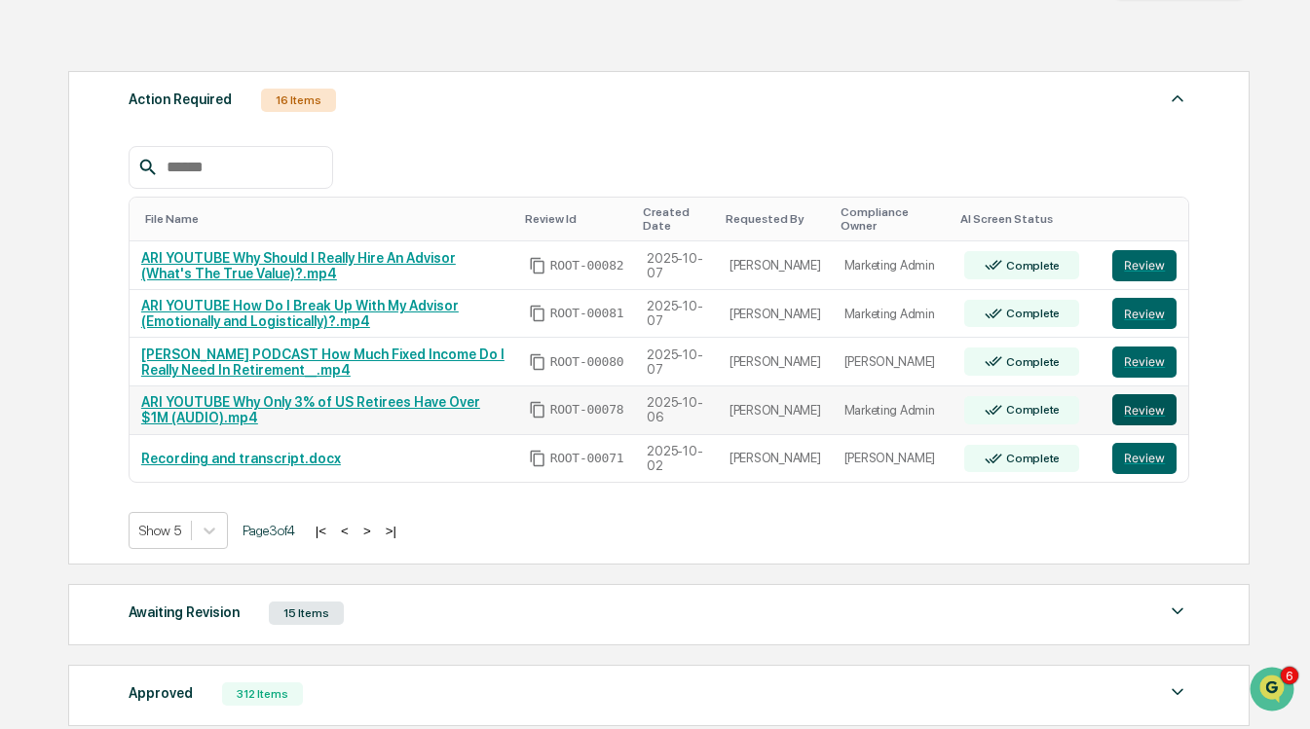
click at [1141, 408] on button "Review" at bounding box center [1144, 409] width 64 height 31
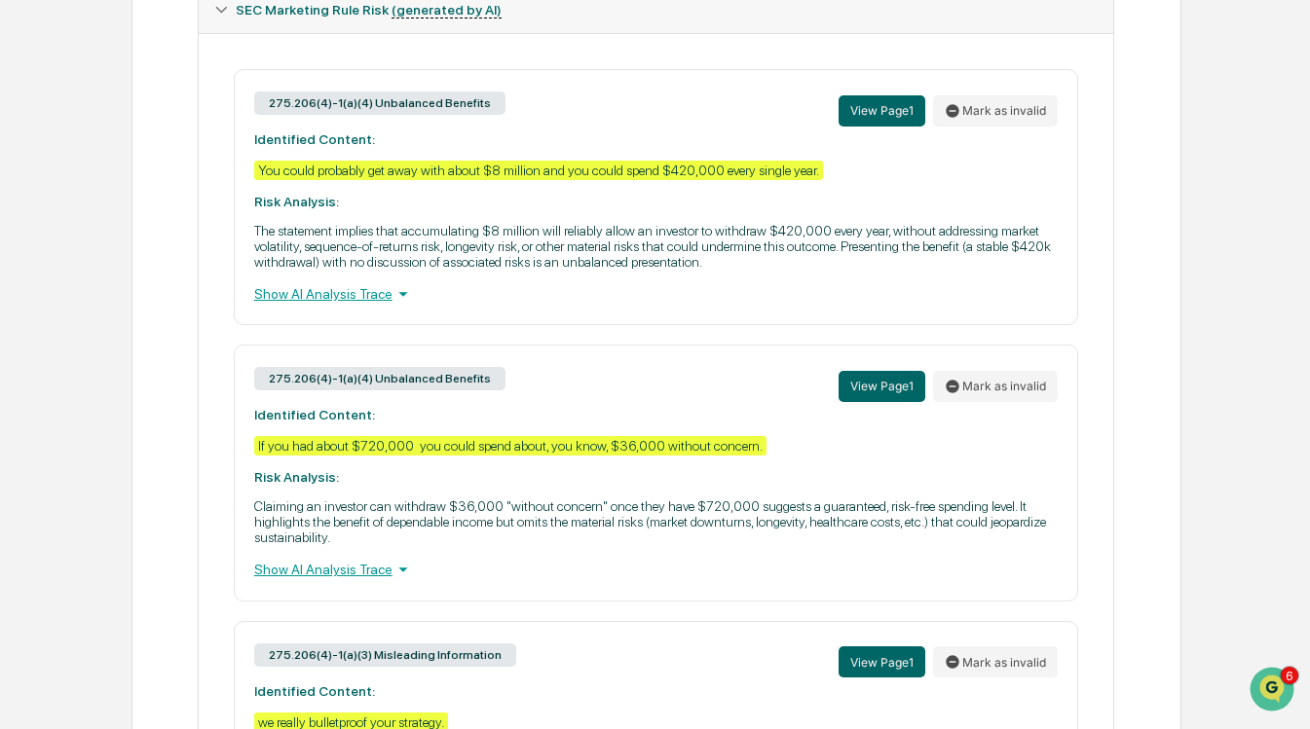
scroll to position [889, 0]
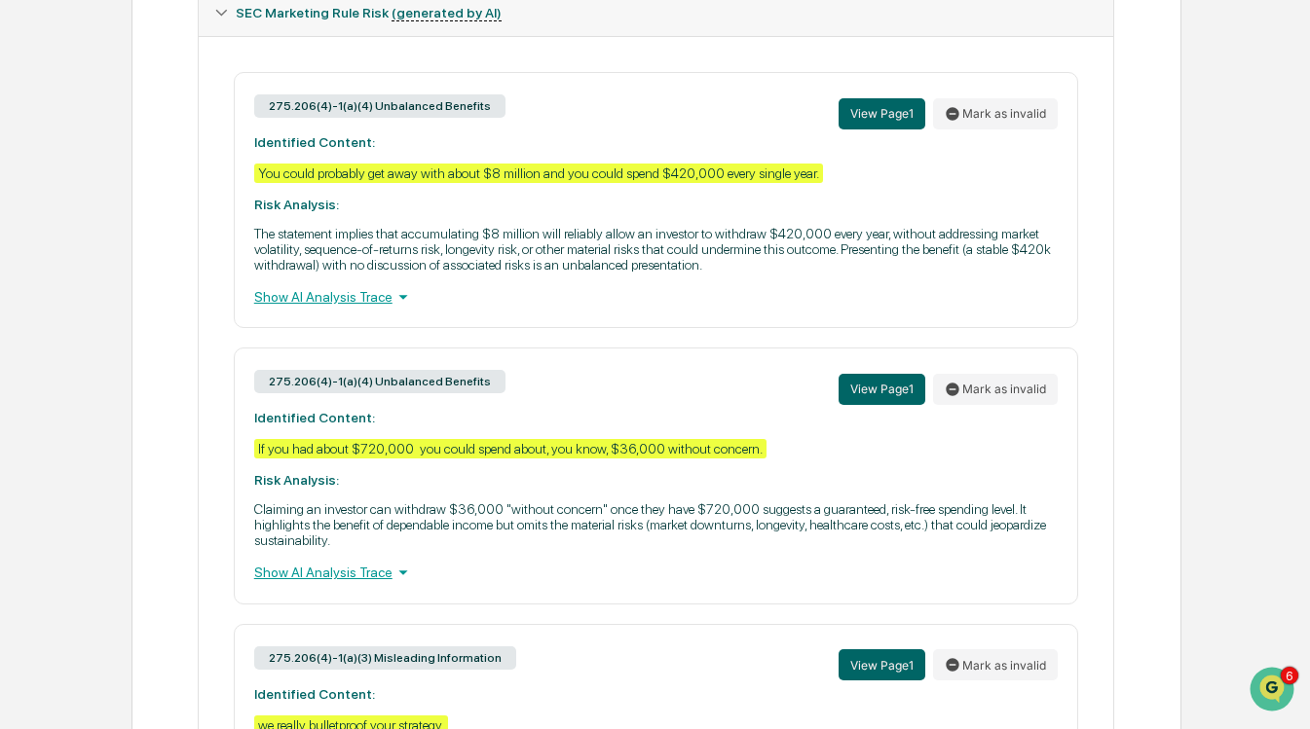
click at [707, 263] on p "The statement implies that accumulating $8 million will reliably allow an inves…" at bounding box center [656, 249] width 804 height 47
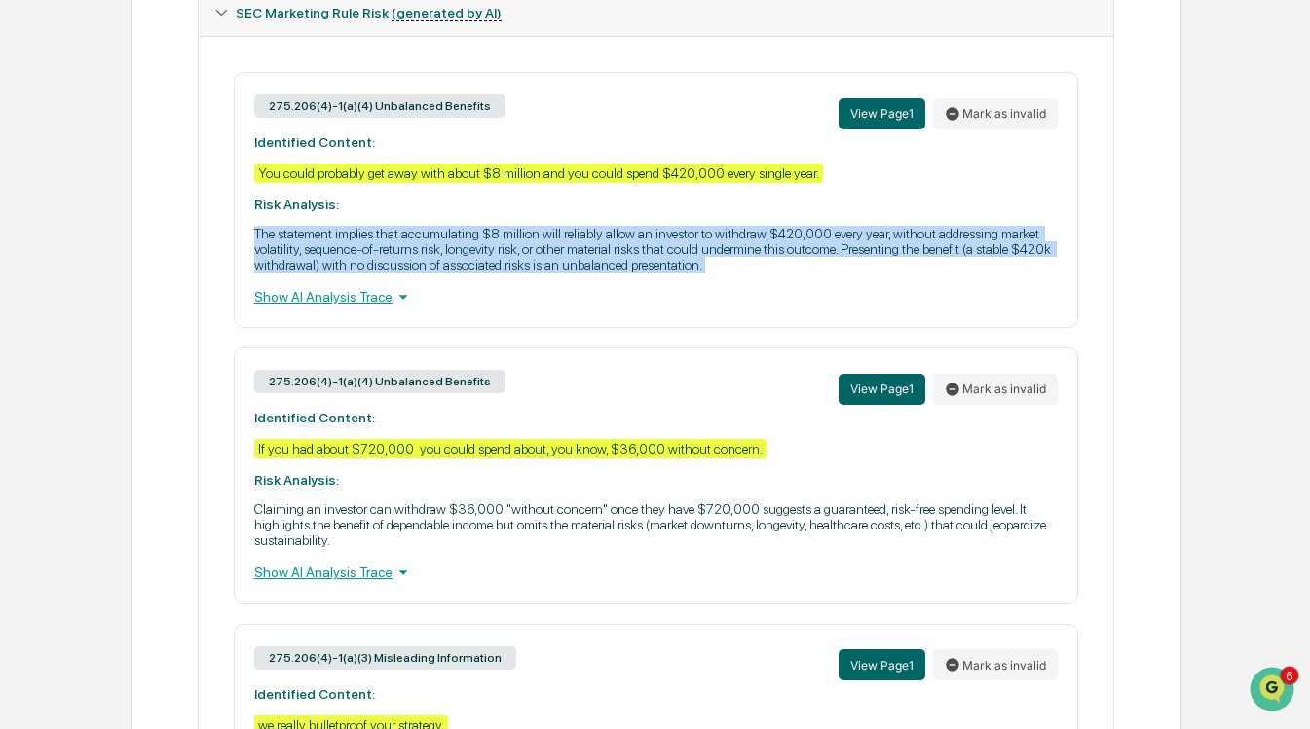
click at [707, 263] on p "The statement implies that accumulating $8 million will reliably allow an inves…" at bounding box center [656, 249] width 804 height 47
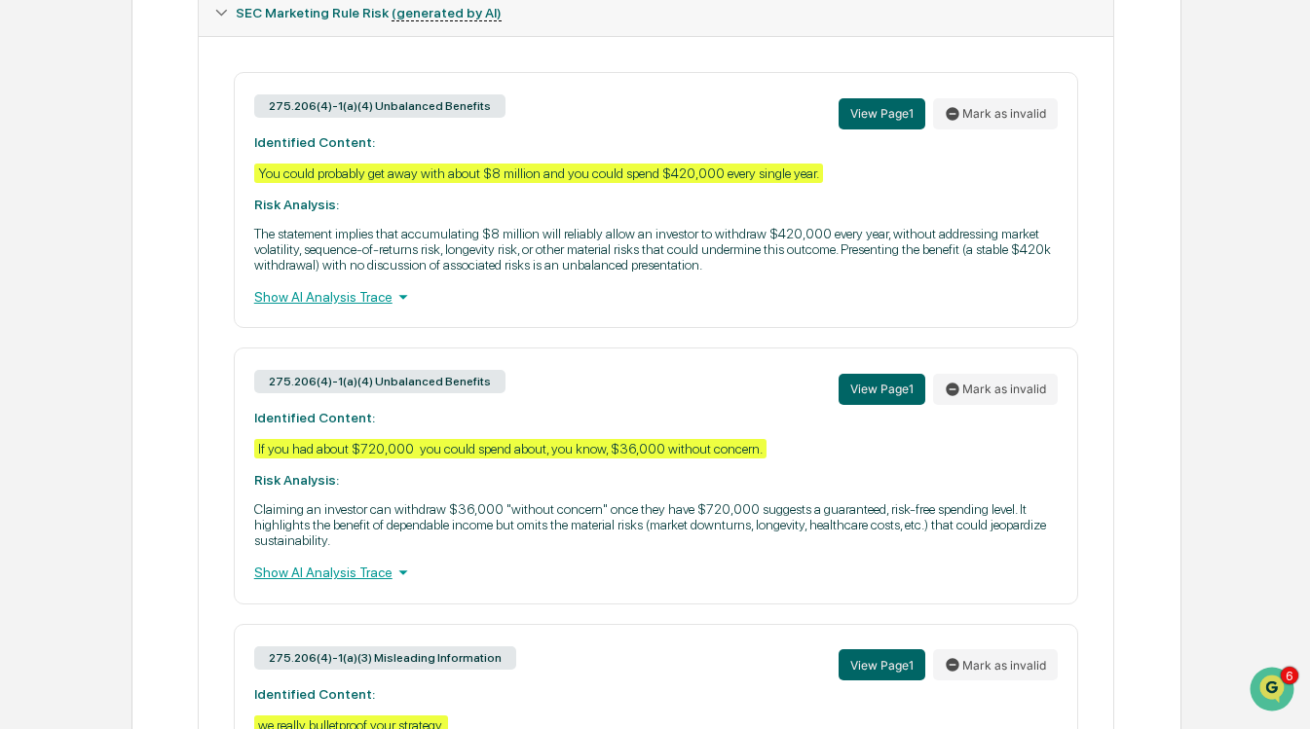
click at [691, 459] on div "If you had about $720,000 you could spend about, you know, $36,000 without conc…" at bounding box center [510, 448] width 512 height 19
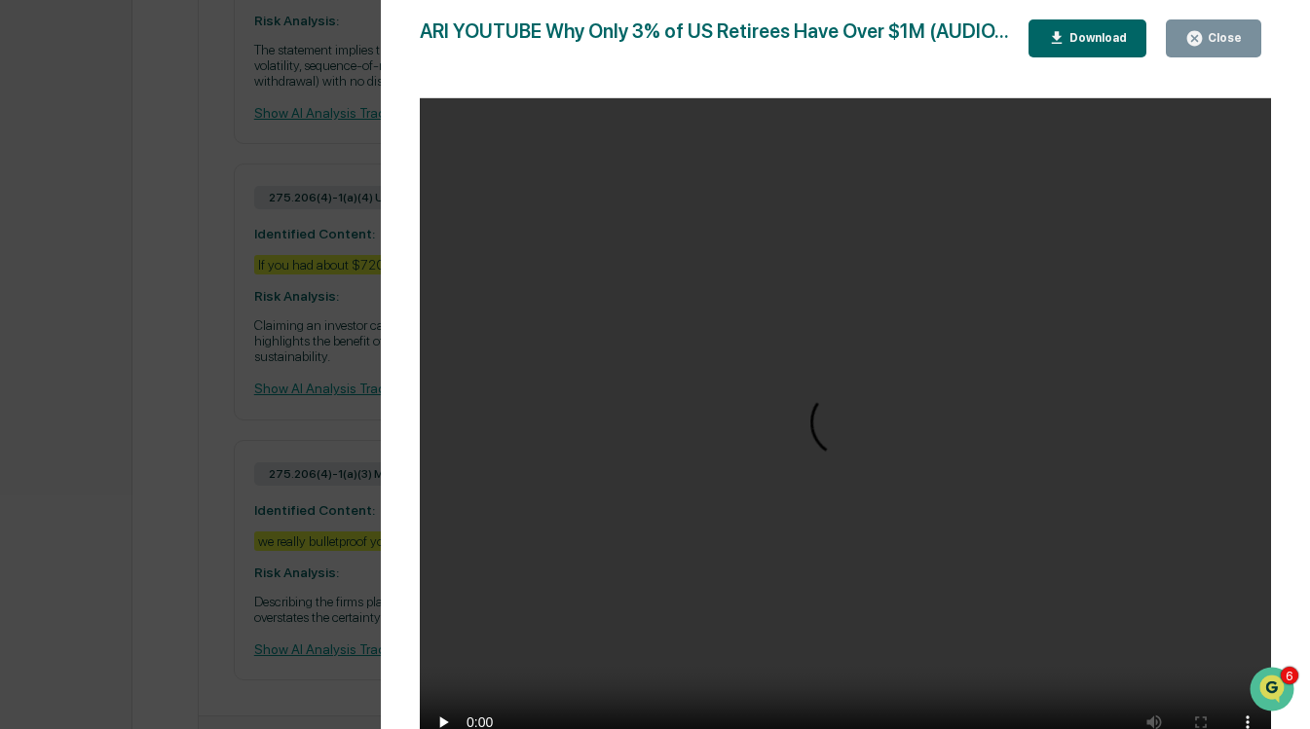
scroll to position [1190, 0]
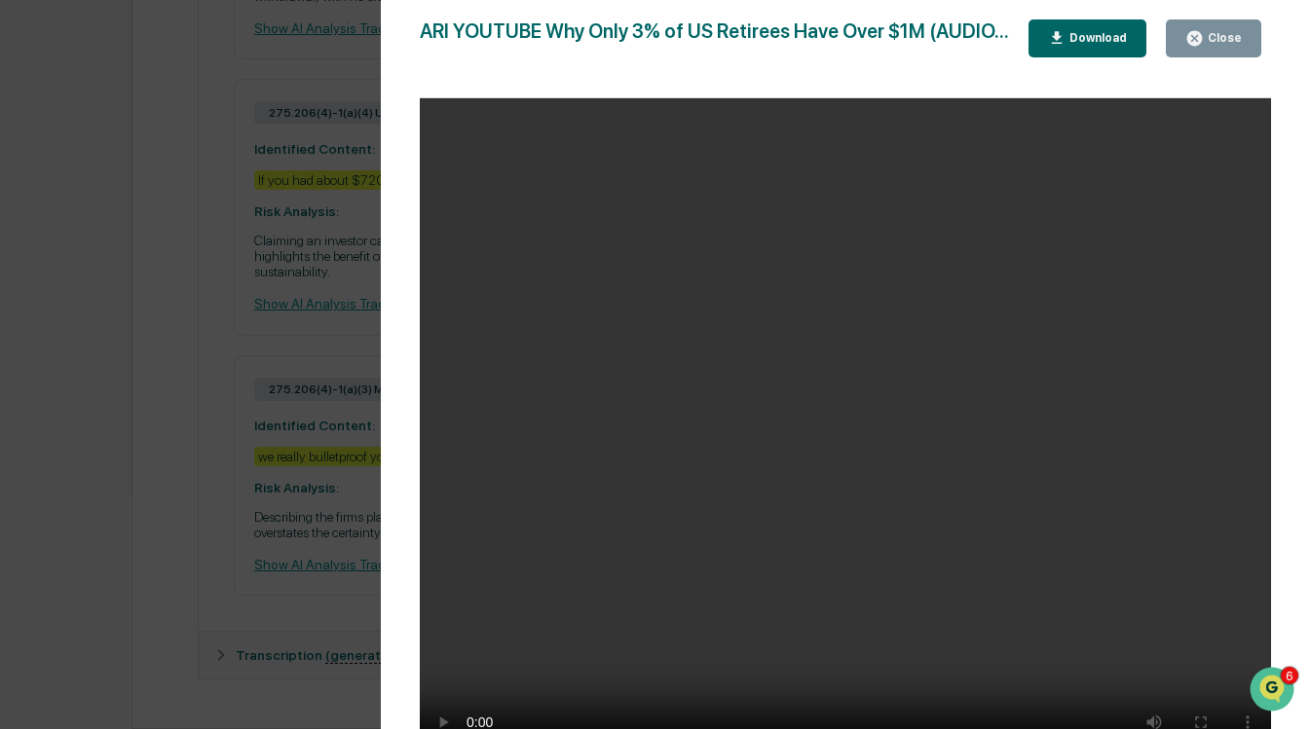
click at [1214, 24] on button "Close" at bounding box center [1212, 38] width 95 height 38
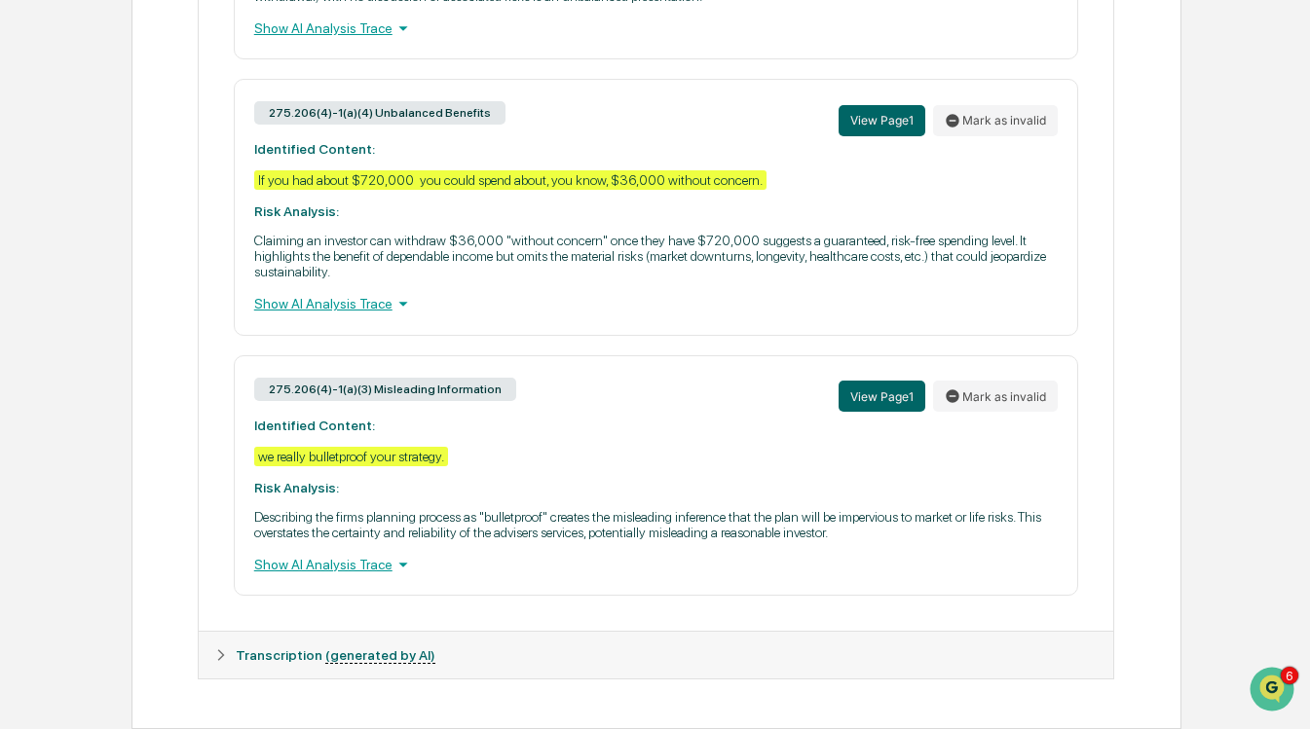
click at [374, 564] on div "Show AI Analysis Trace" at bounding box center [656, 564] width 804 height 21
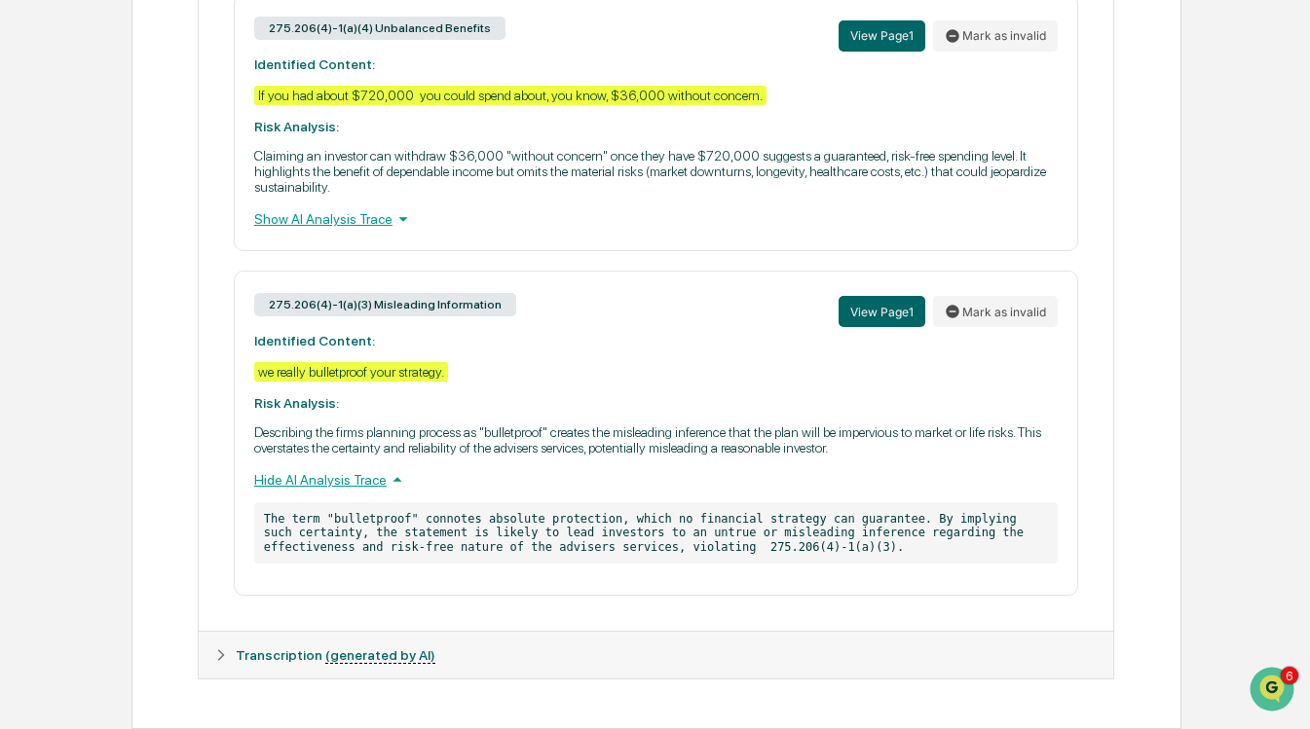
scroll to position [1274, 0]
drag, startPoint x: 255, startPoint y: 335, endPoint x: 550, endPoint y: 395, distance: 301.1
click at [550, 395] on div "275.206(4)-1(a)(3) Misleading Information View Page 1 Mark as invalid Identifie…" at bounding box center [656, 433] width 845 height 325
drag, startPoint x: 262, startPoint y: 369, endPoint x: 464, endPoint y: 380, distance: 202.8
click at [464, 380] on div "275.206(4)-1(a)(3) Misleading Information View Page 1 Mark as invalid Identifie…" at bounding box center [656, 433] width 845 height 325
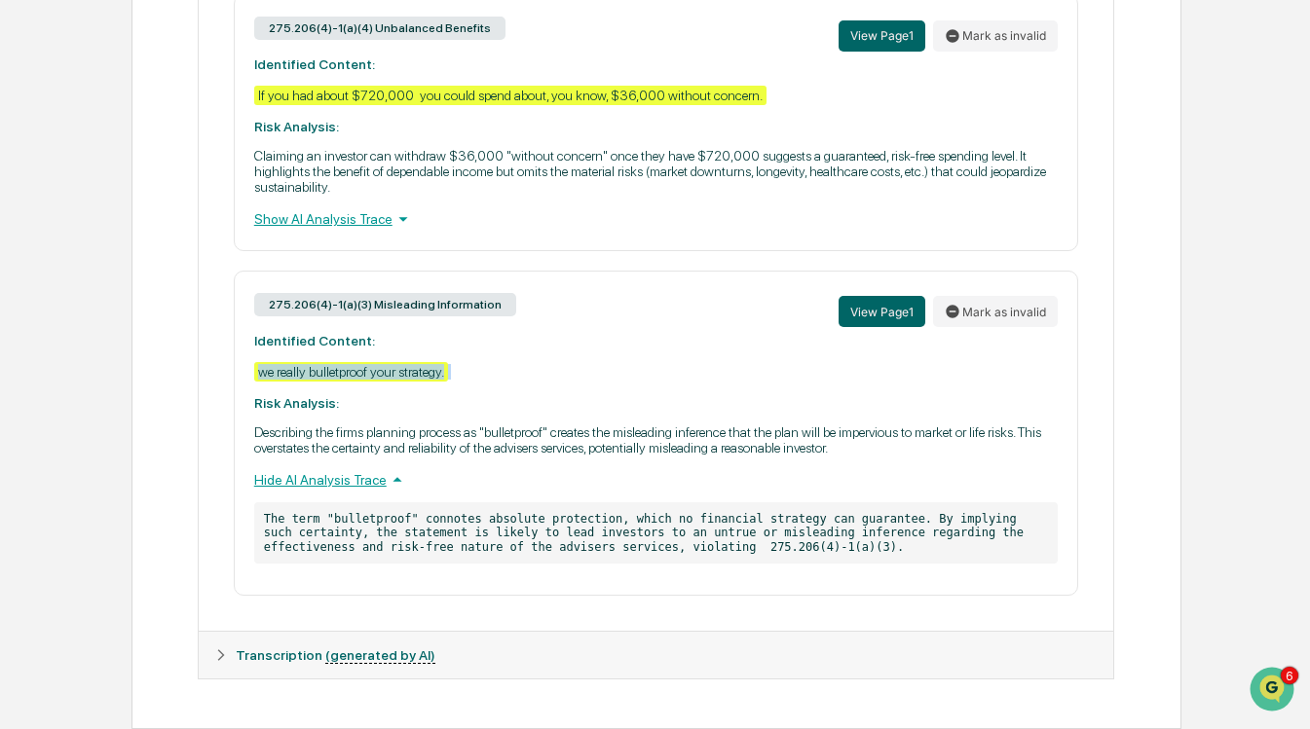
copy div "we really bulletproof your strategy."
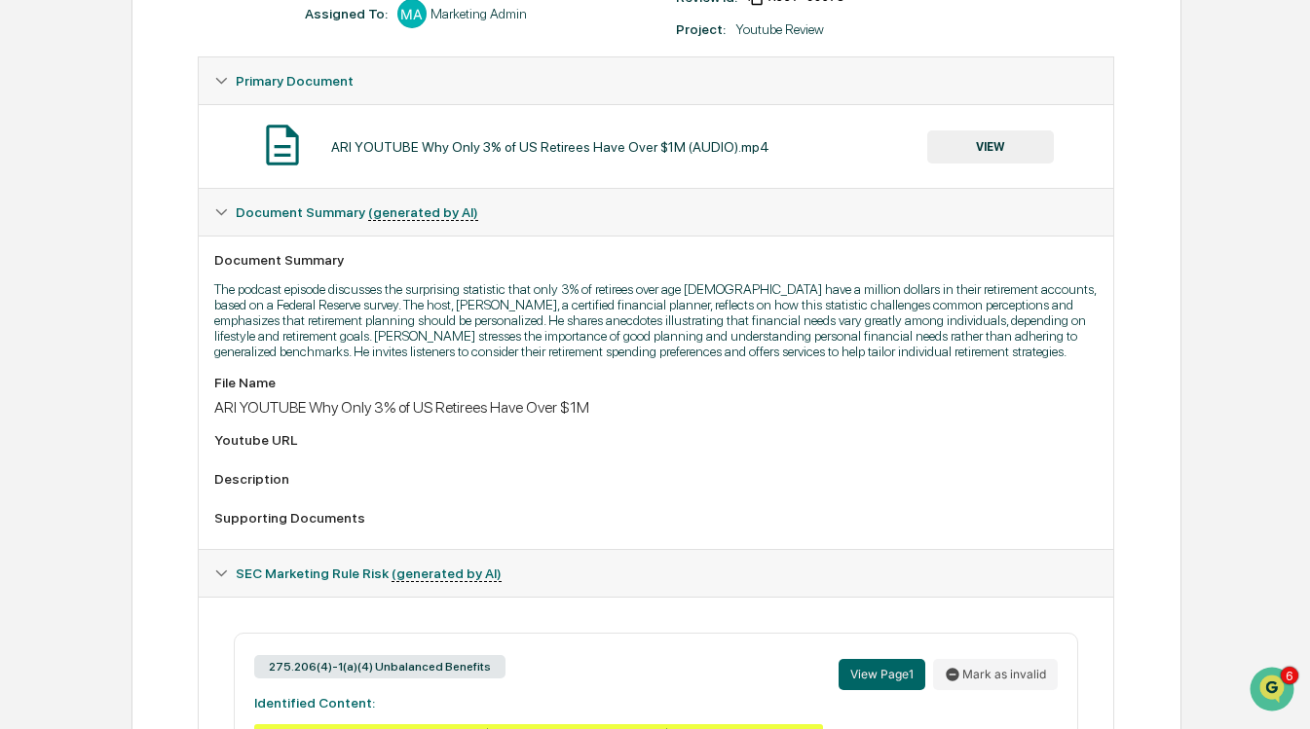
scroll to position [0, 0]
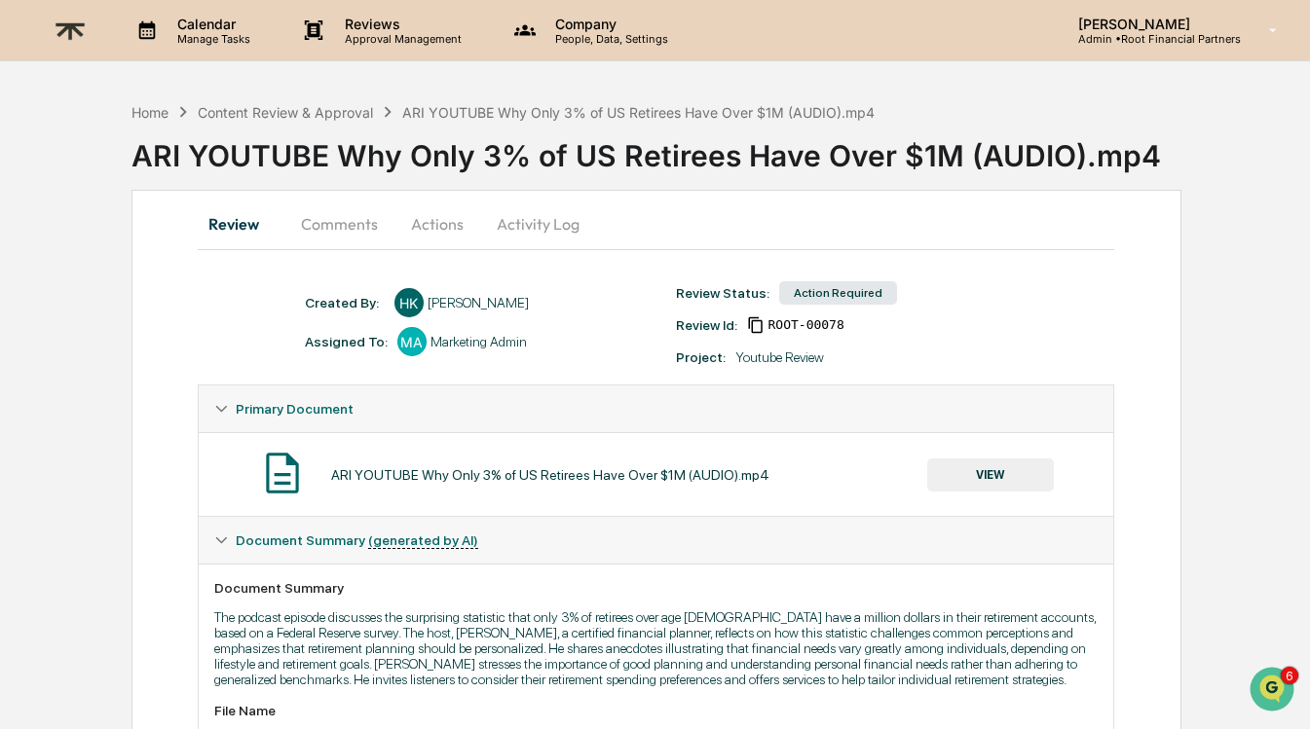
click at [340, 223] on button "Comments" at bounding box center [339, 224] width 108 height 47
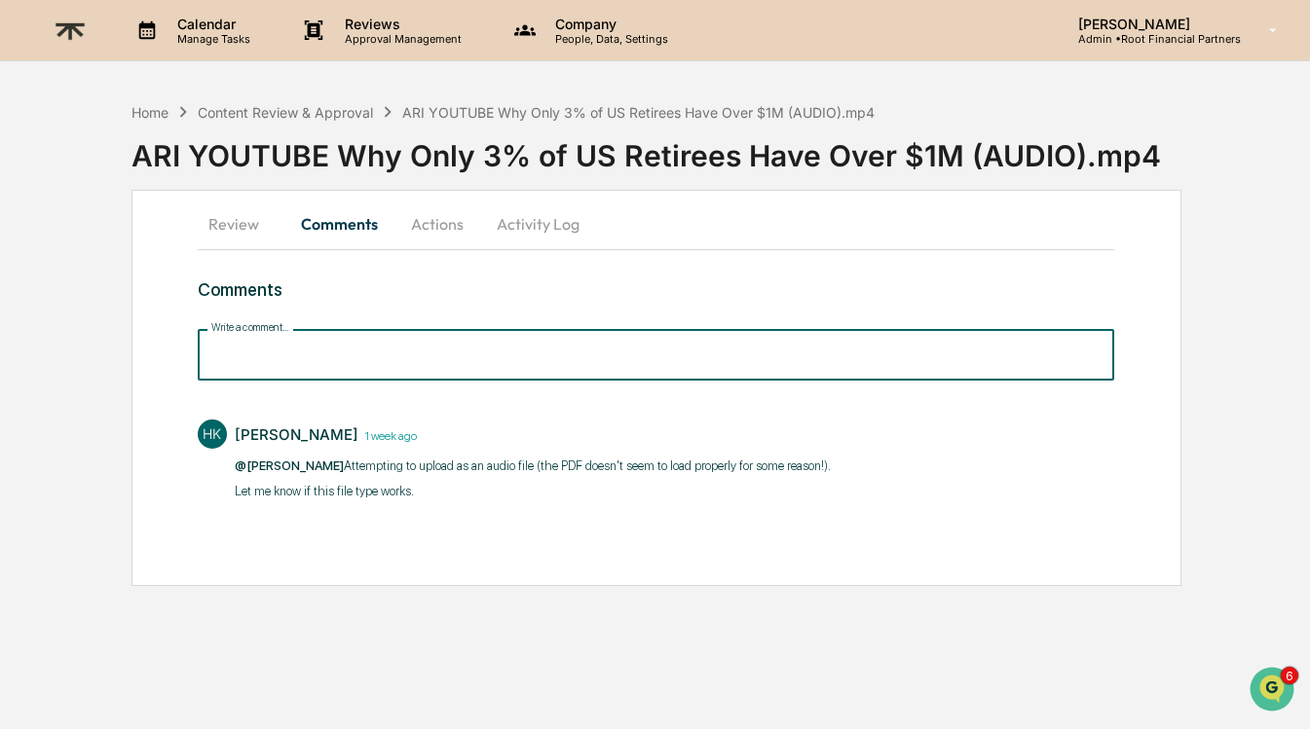
click at [309, 368] on input "Write a comment..." at bounding box center [656, 355] width 917 height 52
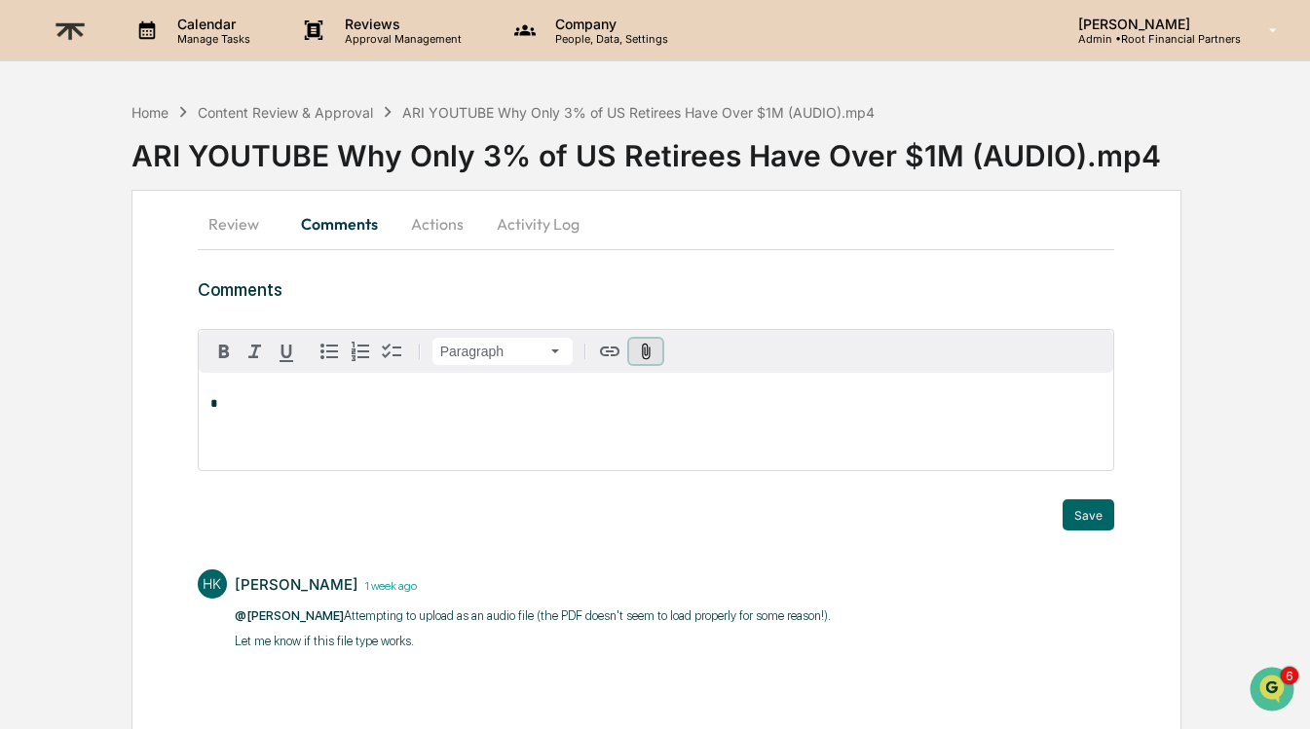
click at [645, 353] on icon "button" at bounding box center [646, 352] width 18 height 18
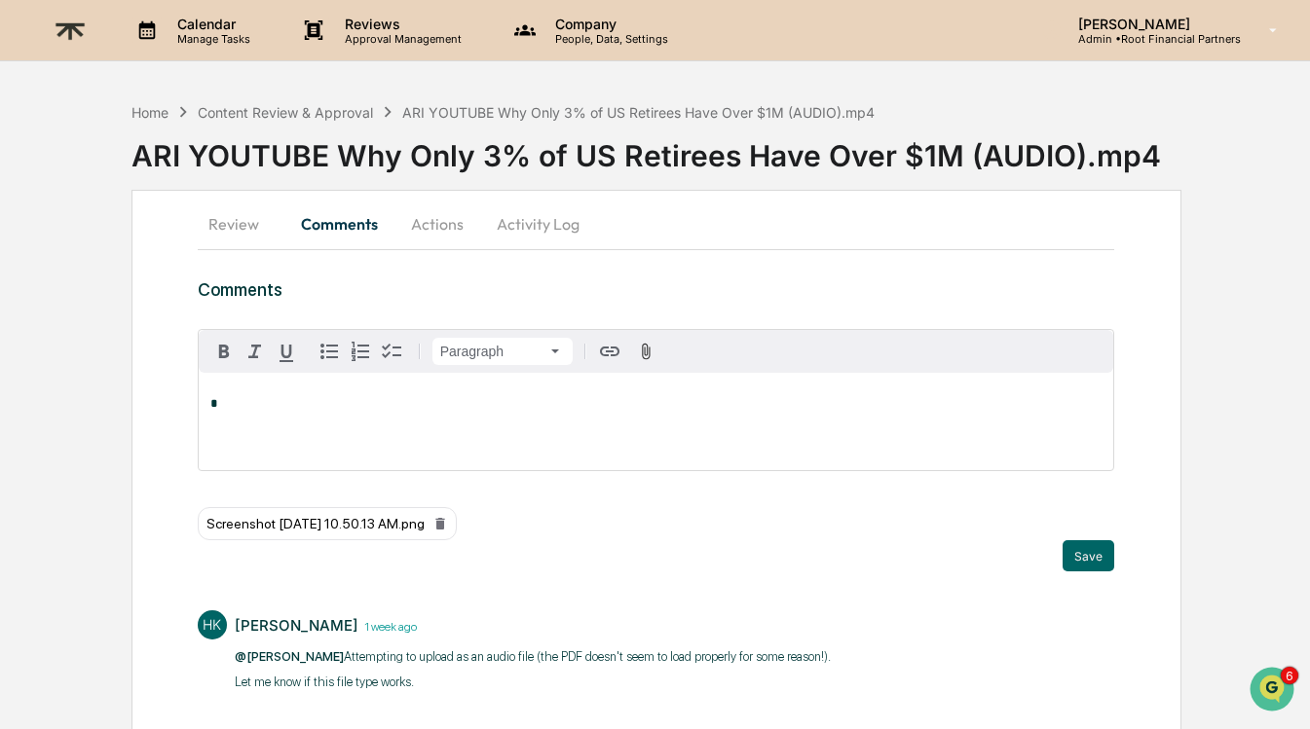
click at [410, 407] on p "*" at bounding box center [656, 404] width 892 height 14
click at [311, 486] on div "Hannah Kaufman" at bounding box center [274, 484] width 128 height 24
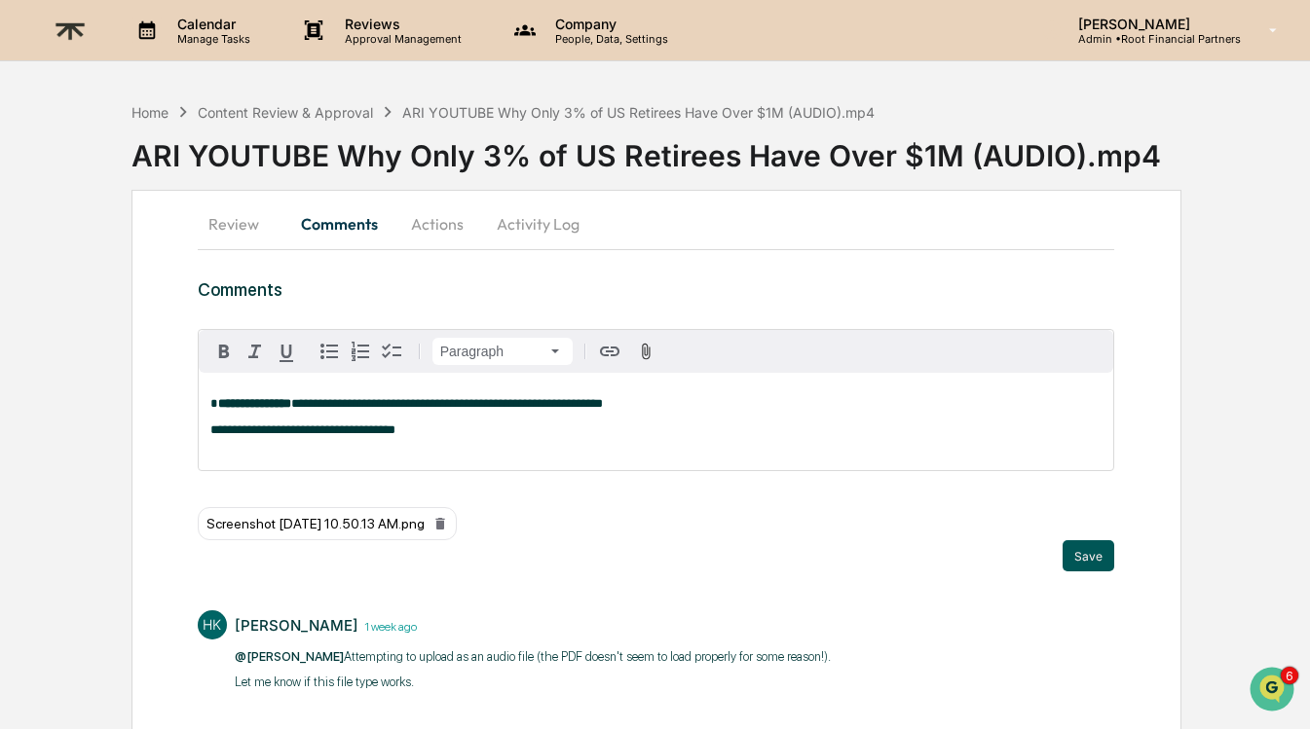
click at [1103, 550] on button "Save" at bounding box center [1088, 555] width 52 height 31
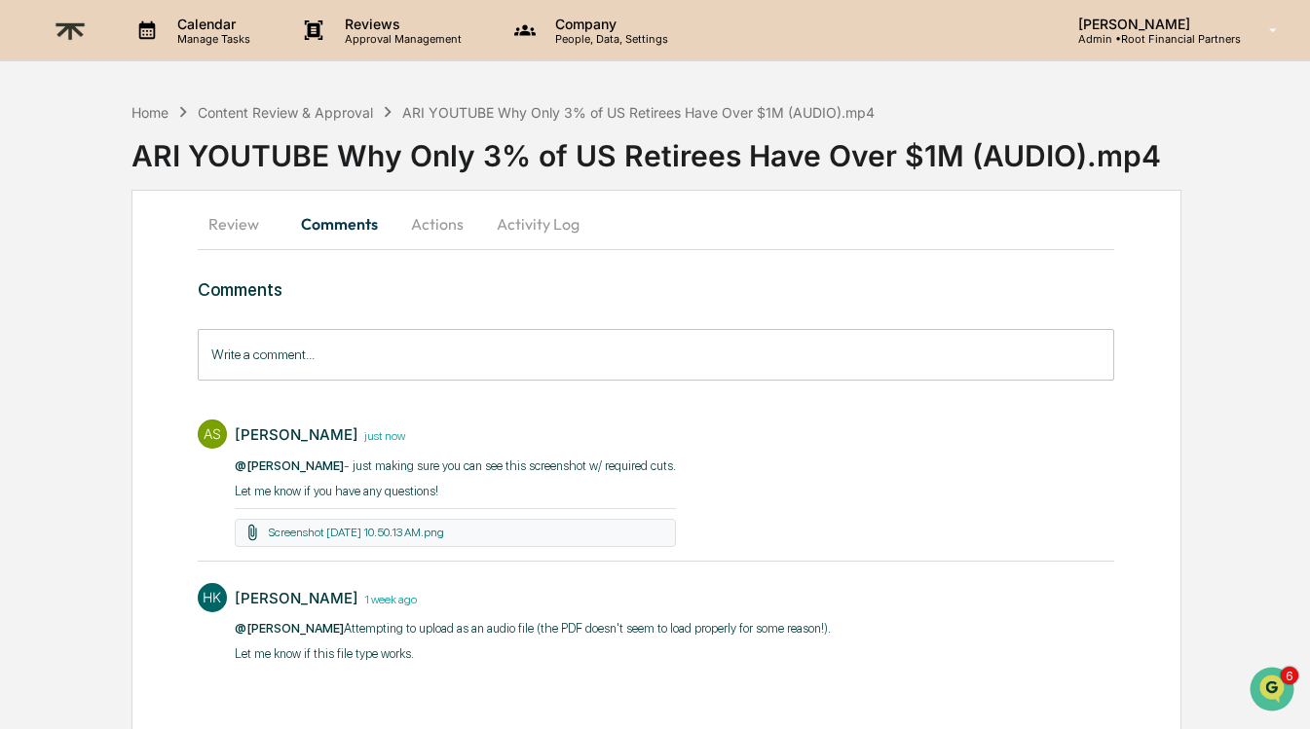
click at [426, 225] on button "Actions" at bounding box center [437, 224] width 88 height 47
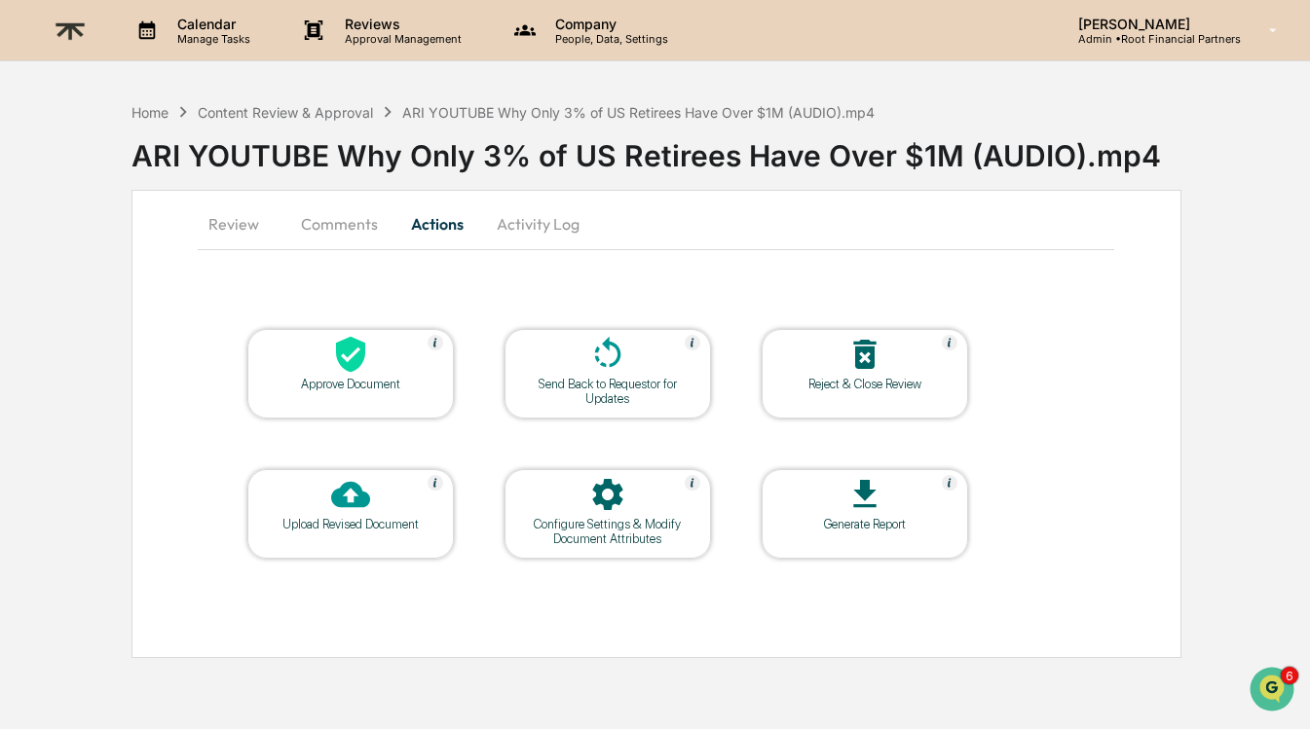
click at [647, 392] on div "Send Back to Requestor for Updates" at bounding box center [607, 391] width 175 height 29
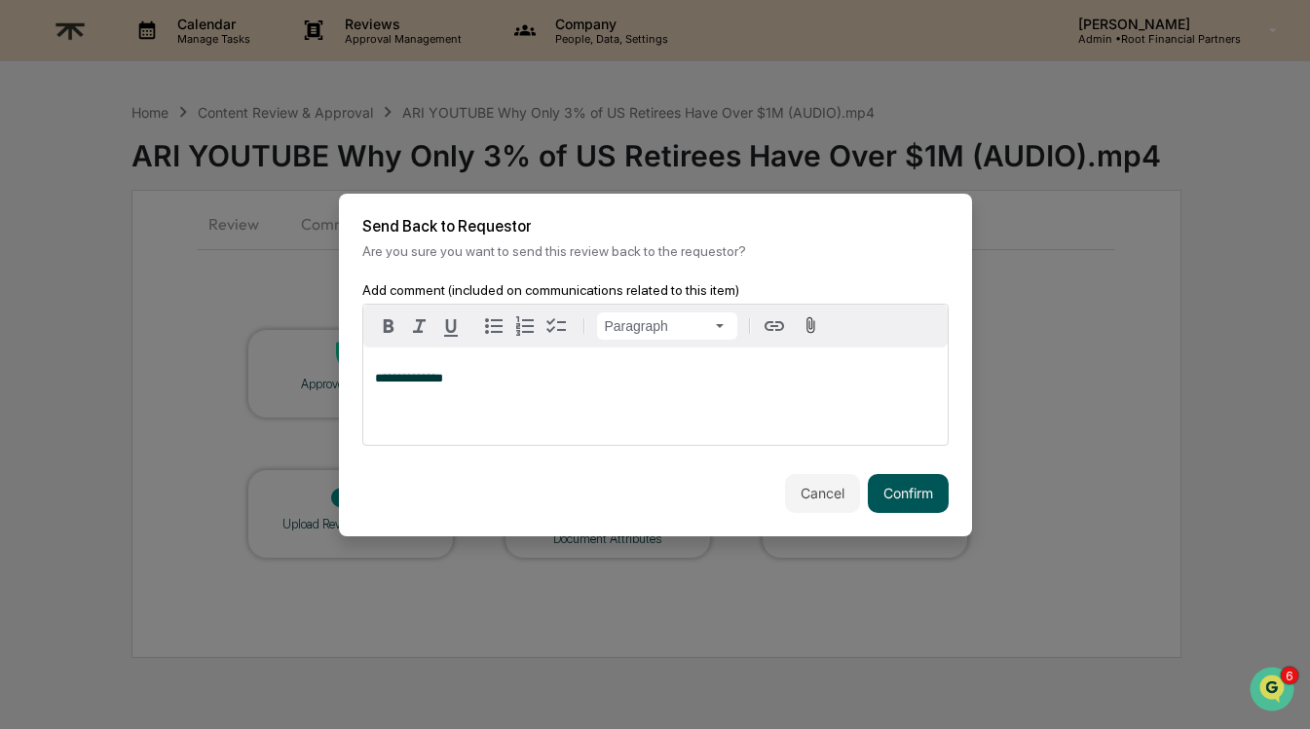
click at [925, 505] on button "Confirm" at bounding box center [908, 493] width 81 height 39
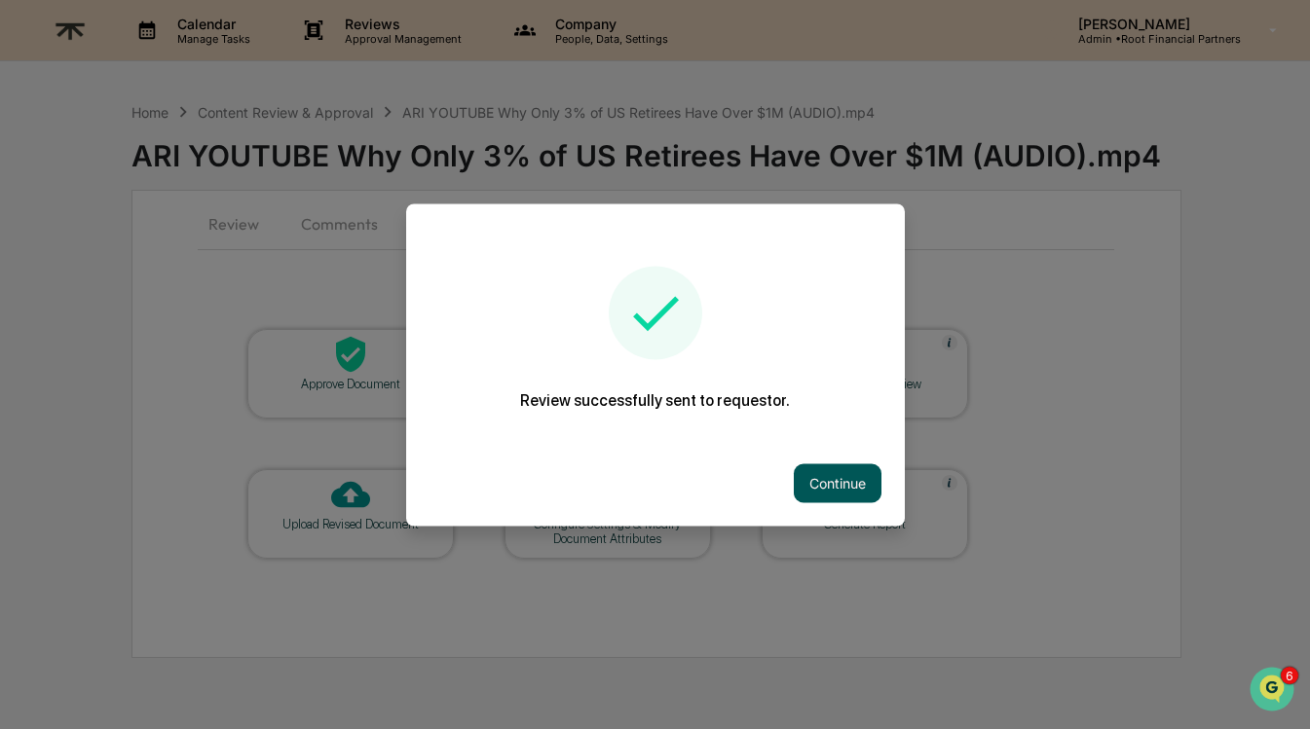
click at [835, 500] on button "Continue" at bounding box center [838, 482] width 88 height 39
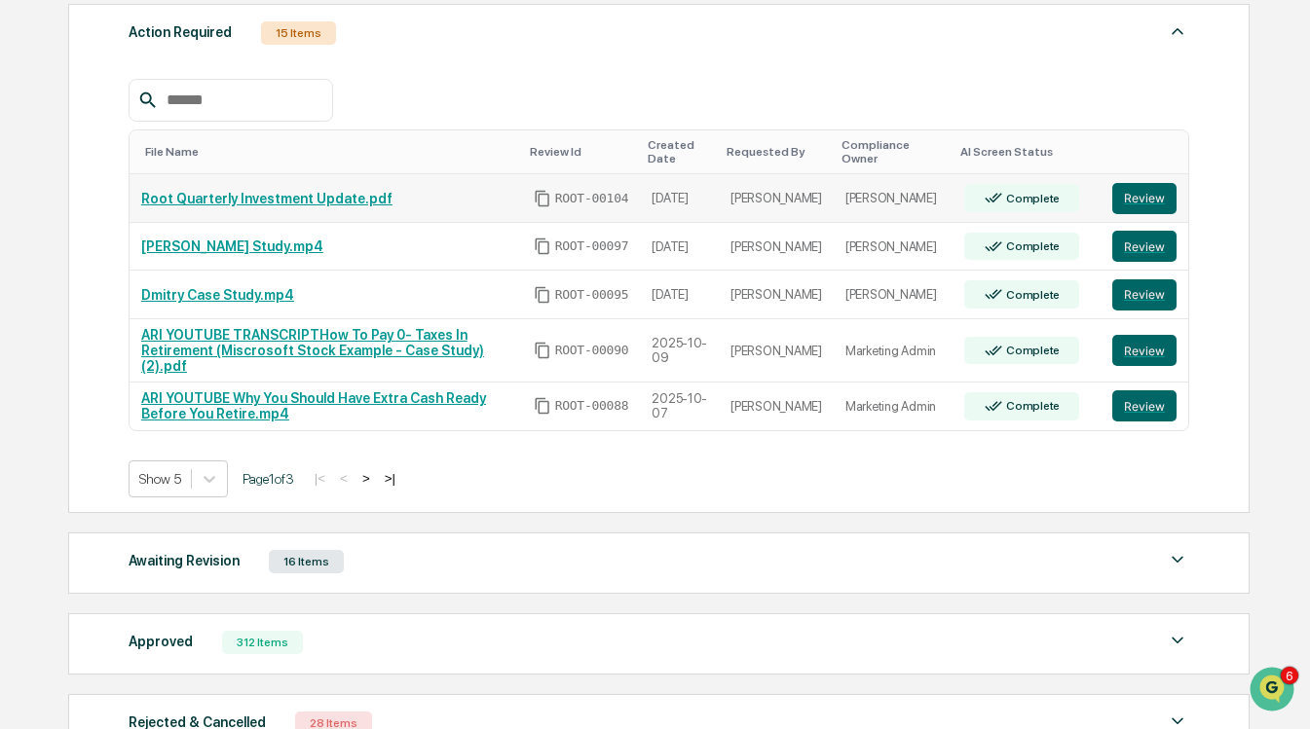
scroll to position [332, 0]
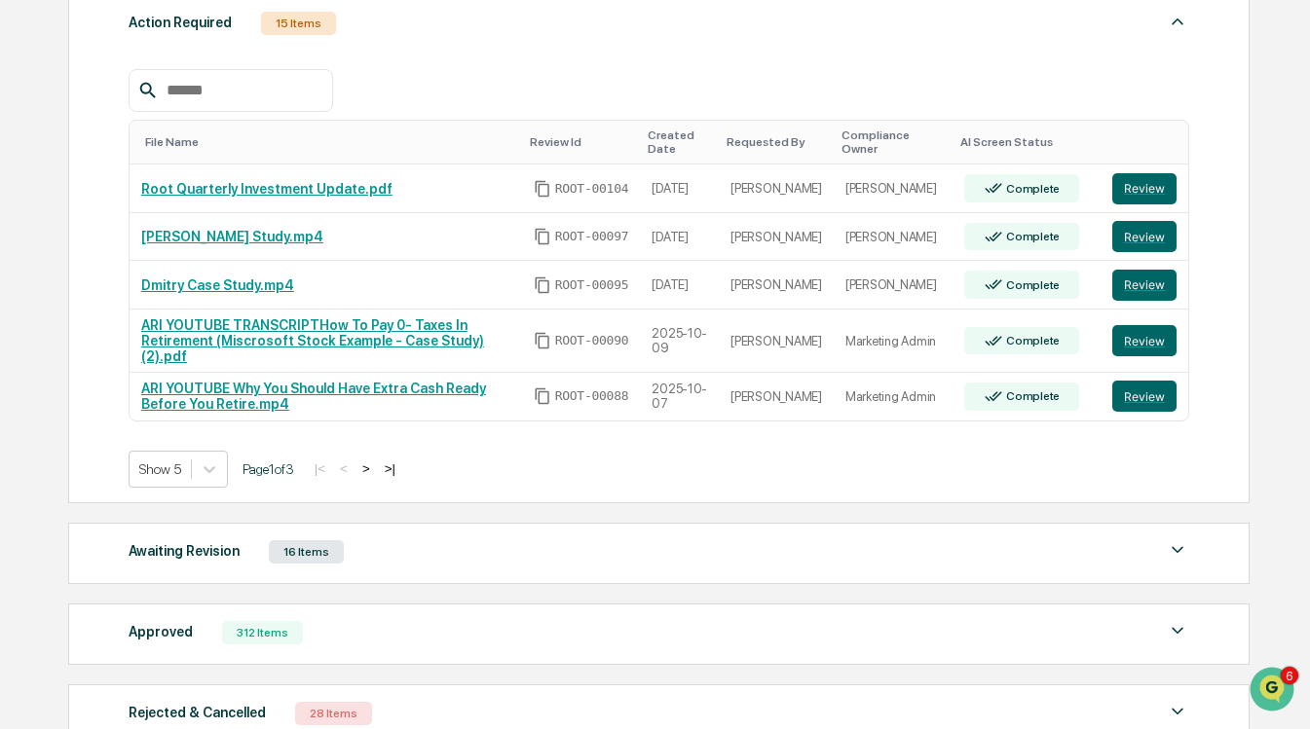
click at [377, 469] on div "|< < > >|" at bounding box center [355, 469] width 92 height 17
click at [376, 469] on button ">" at bounding box center [365, 469] width 19 height 17
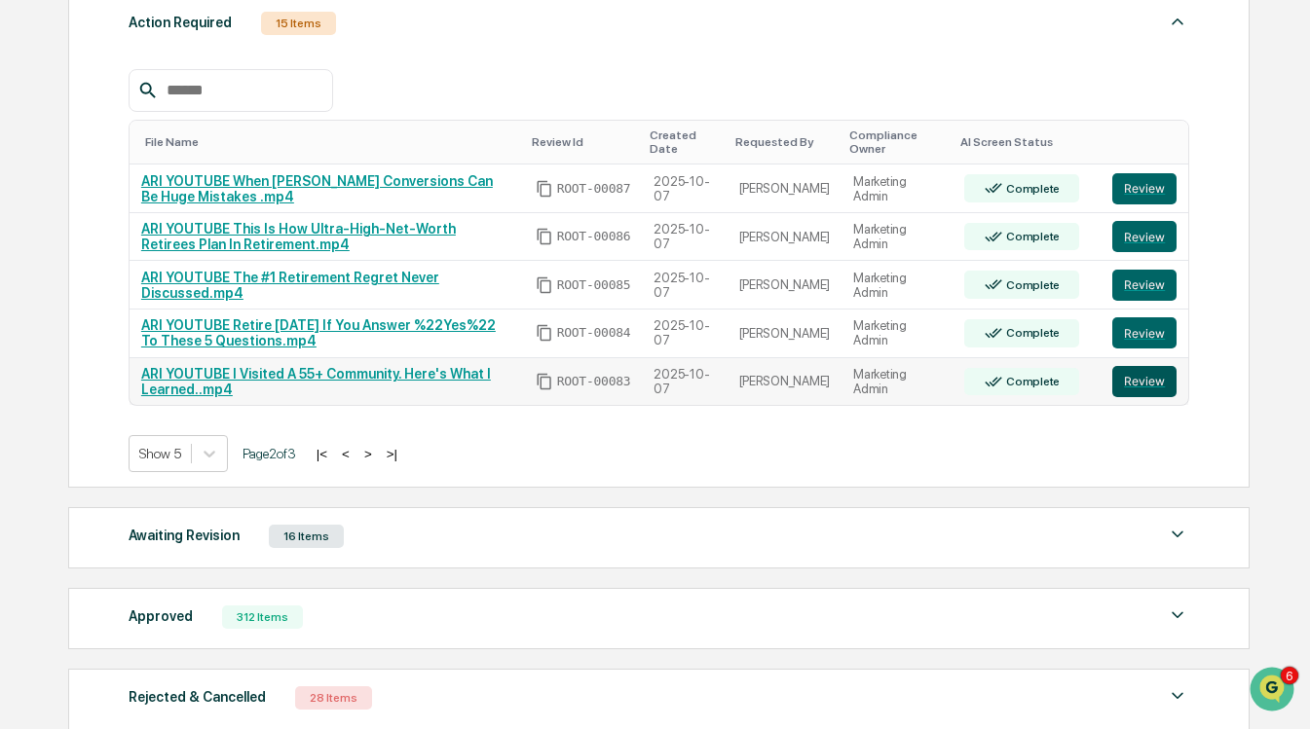
click at [1150, 368] on button "Review" at bounding box center [1144, 381] width 64 height 31
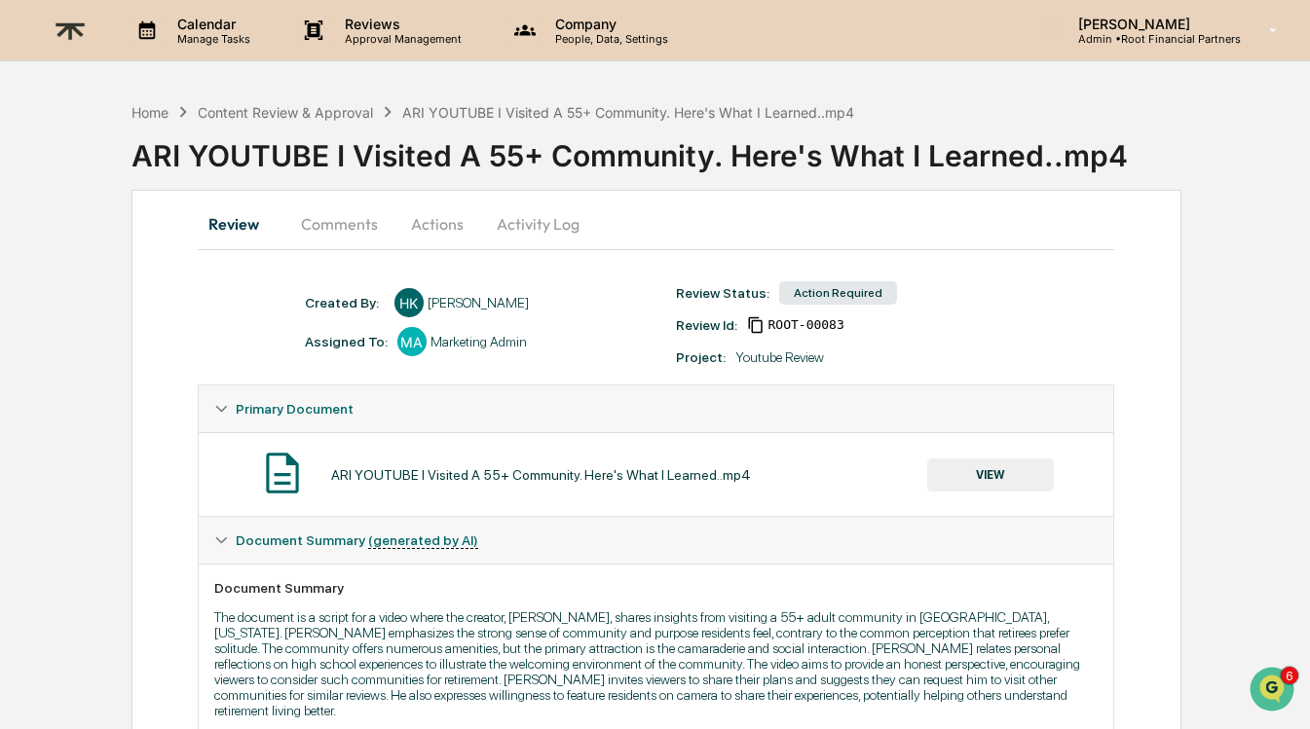
click at [438, 219] on button "Actions" at bounding box center [437, 224] width 88 height 47
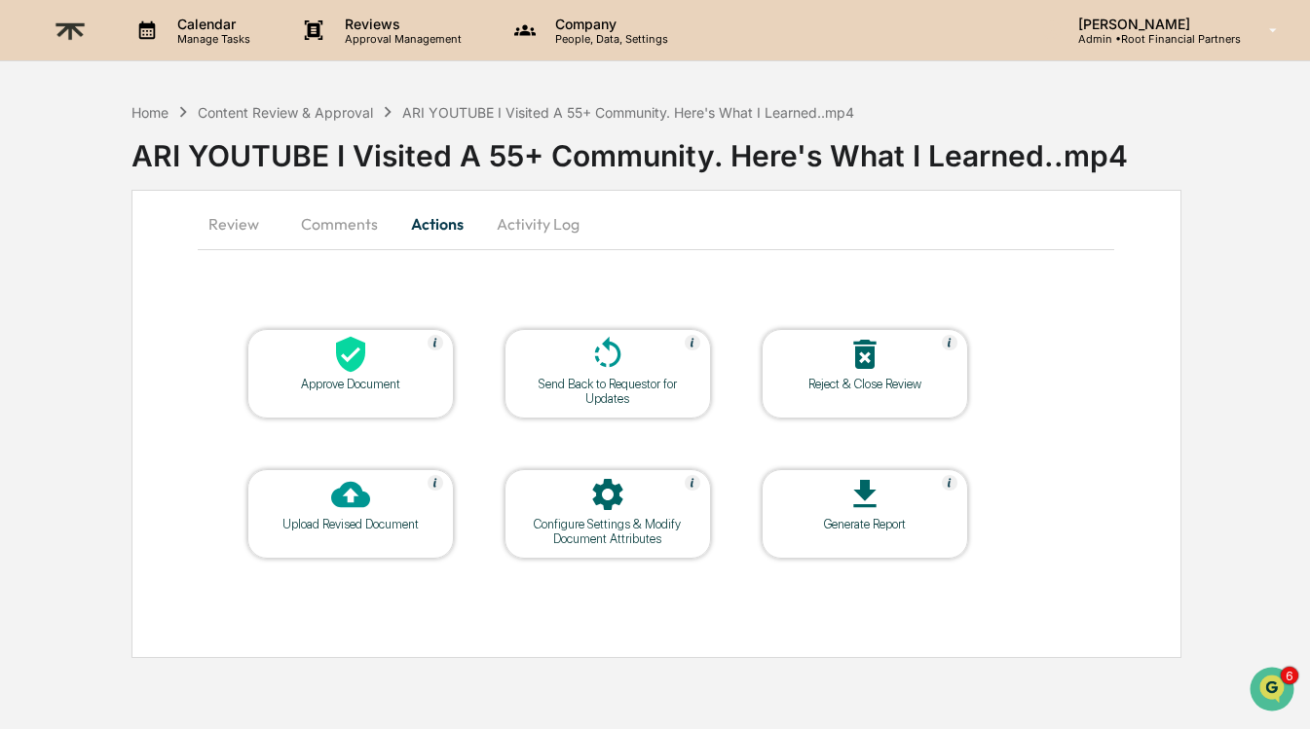
click at [372, 365] on div at bounding box center [350, 356] width 195 height 42
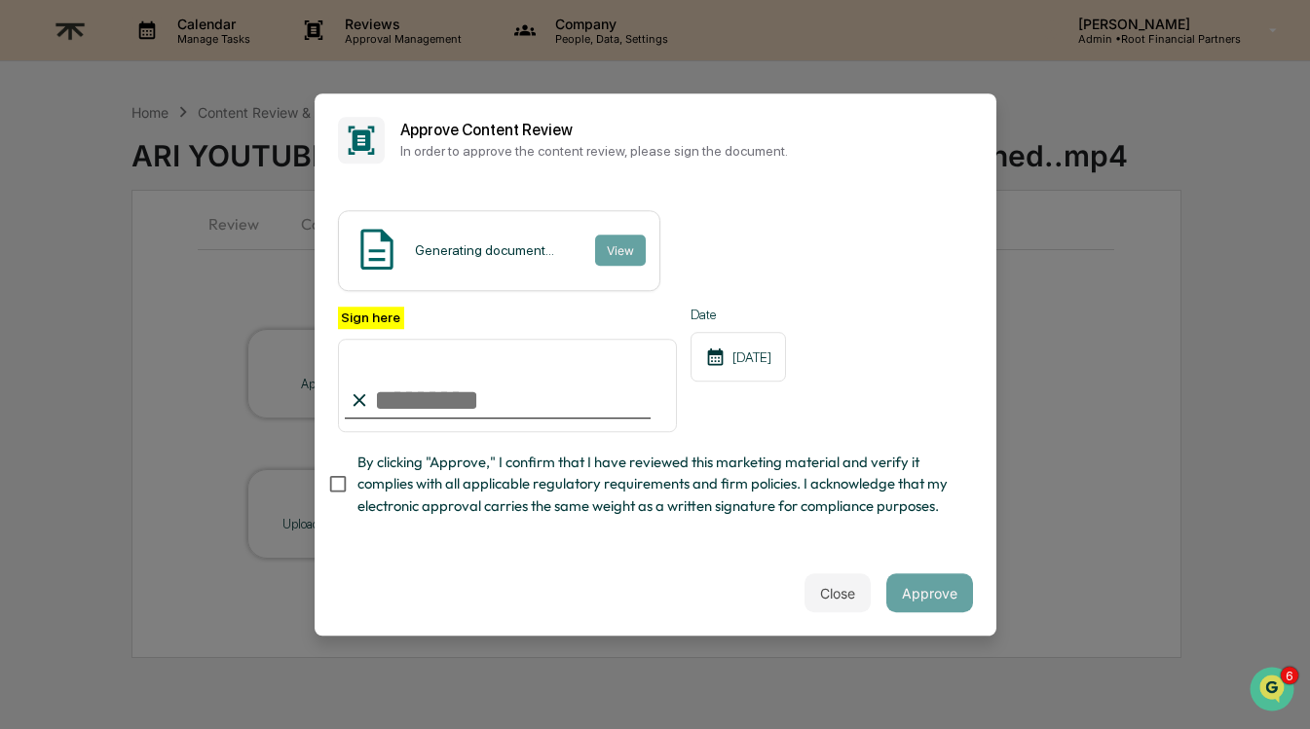
type input "**********"
click at [589, 494] on span "By clicking "Approve," I confirm that I have reviewed this marketing material a…" at bounding box center [657, 484] width 600 height 65
click at [645, 604] on div "Close Approve" at bounding box center [655, 593] width 682 height 86
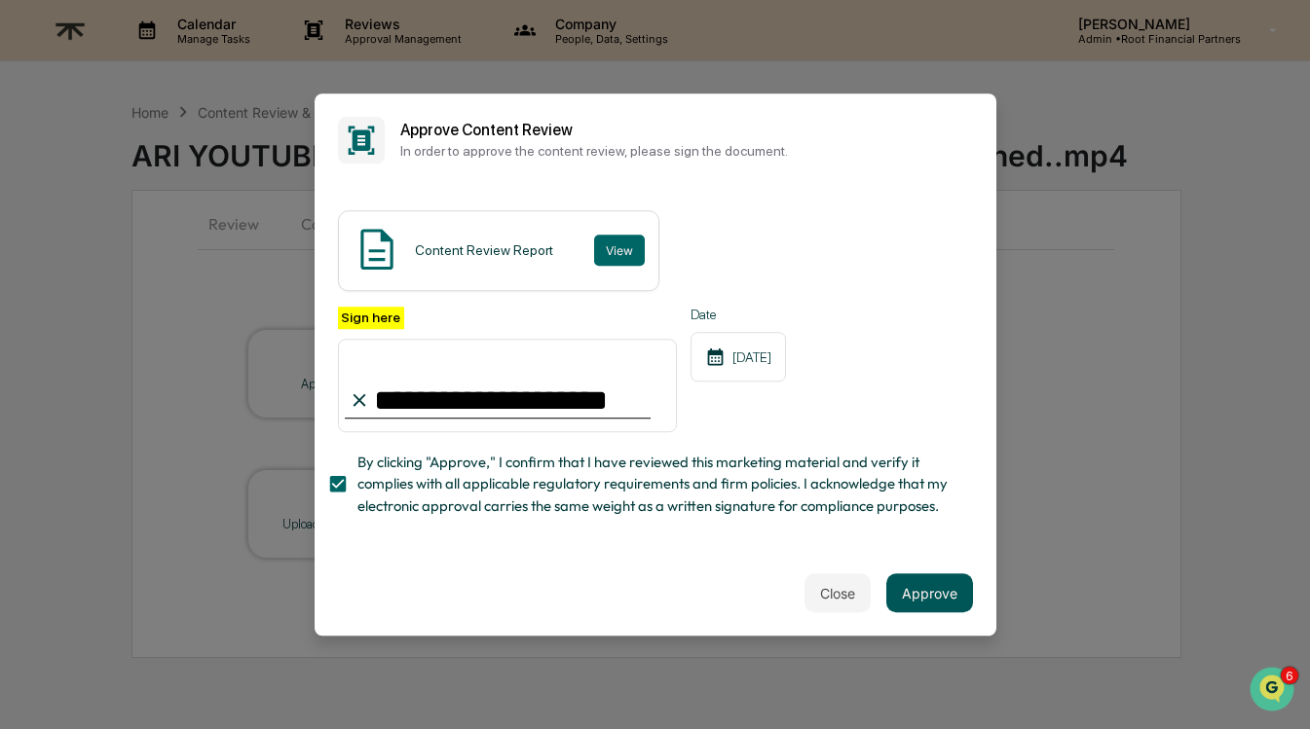
click at [941, 586] on button "Approve" at bounding box center [929, 592] width 87 height 39
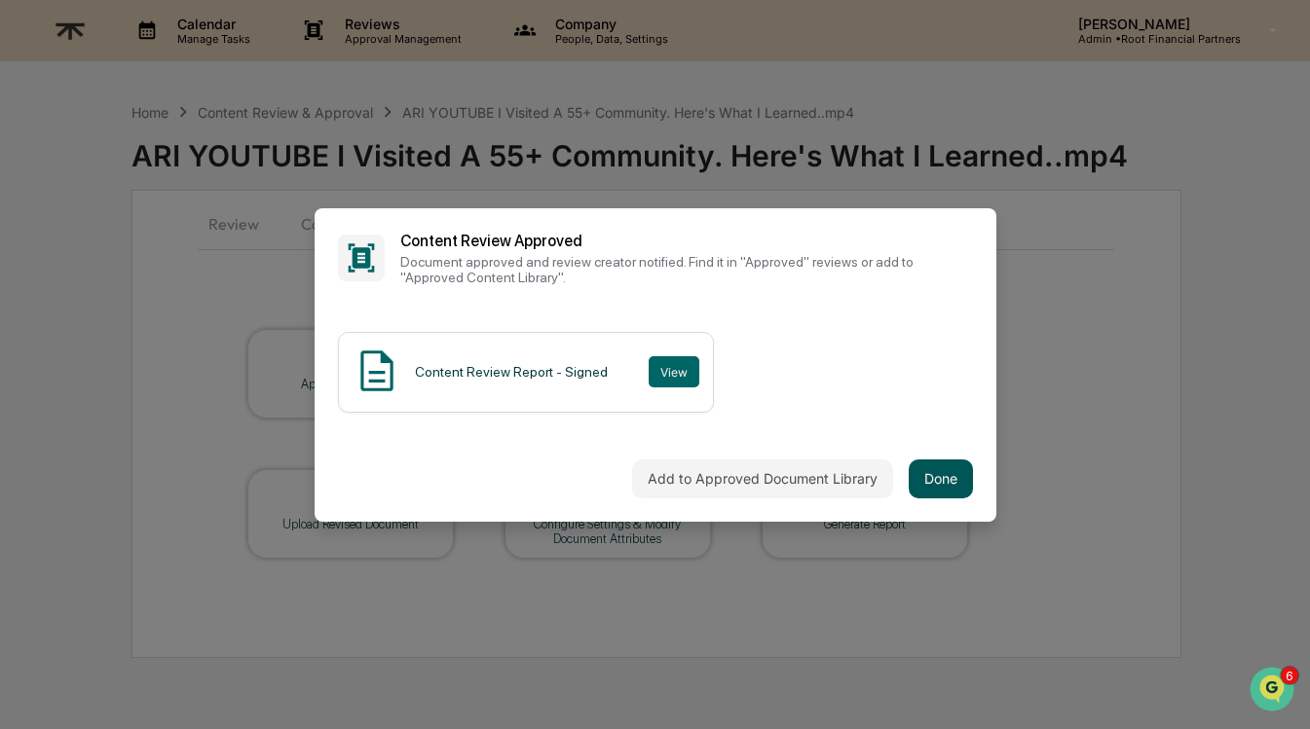
click at [934, 490] on button "Done" at bounding box center [940, 479] width 64 height 39
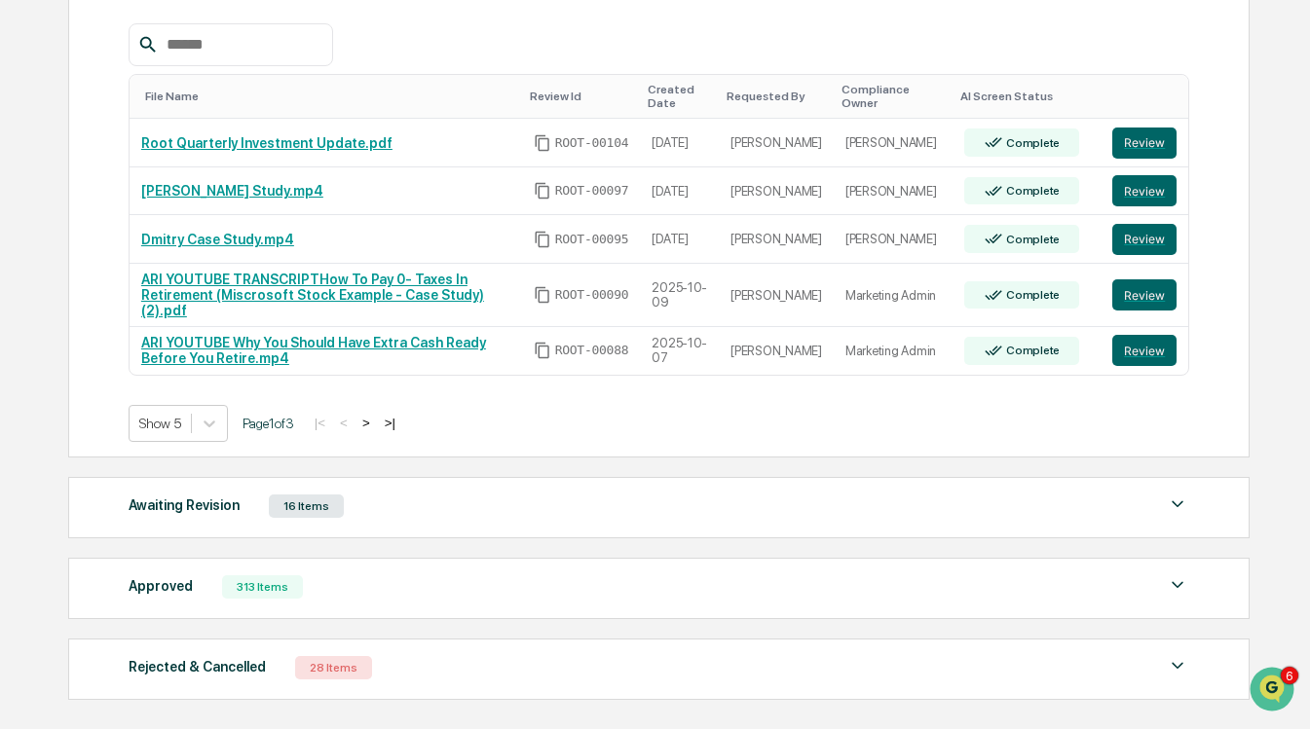
scroll to position [397, 0]
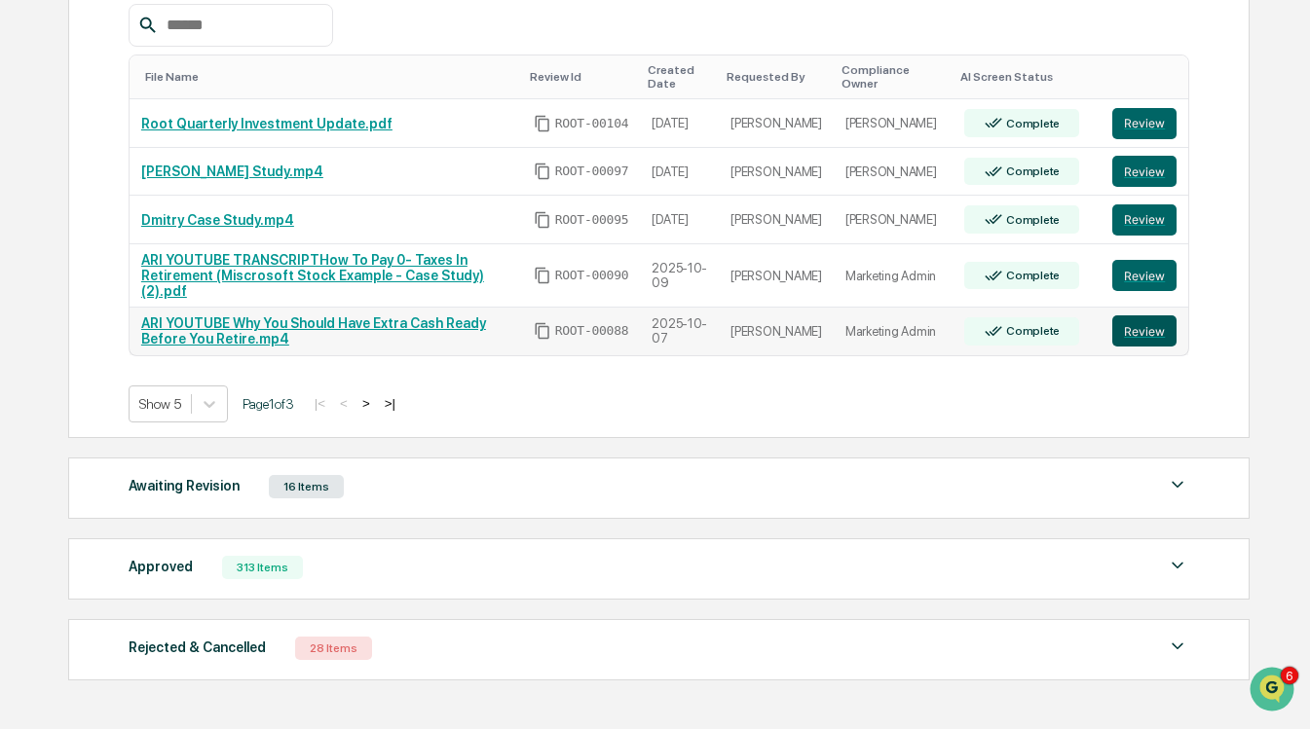
click at [1134, 326] on button "Review" at bounding box center [1144, 330] width 64 height 31
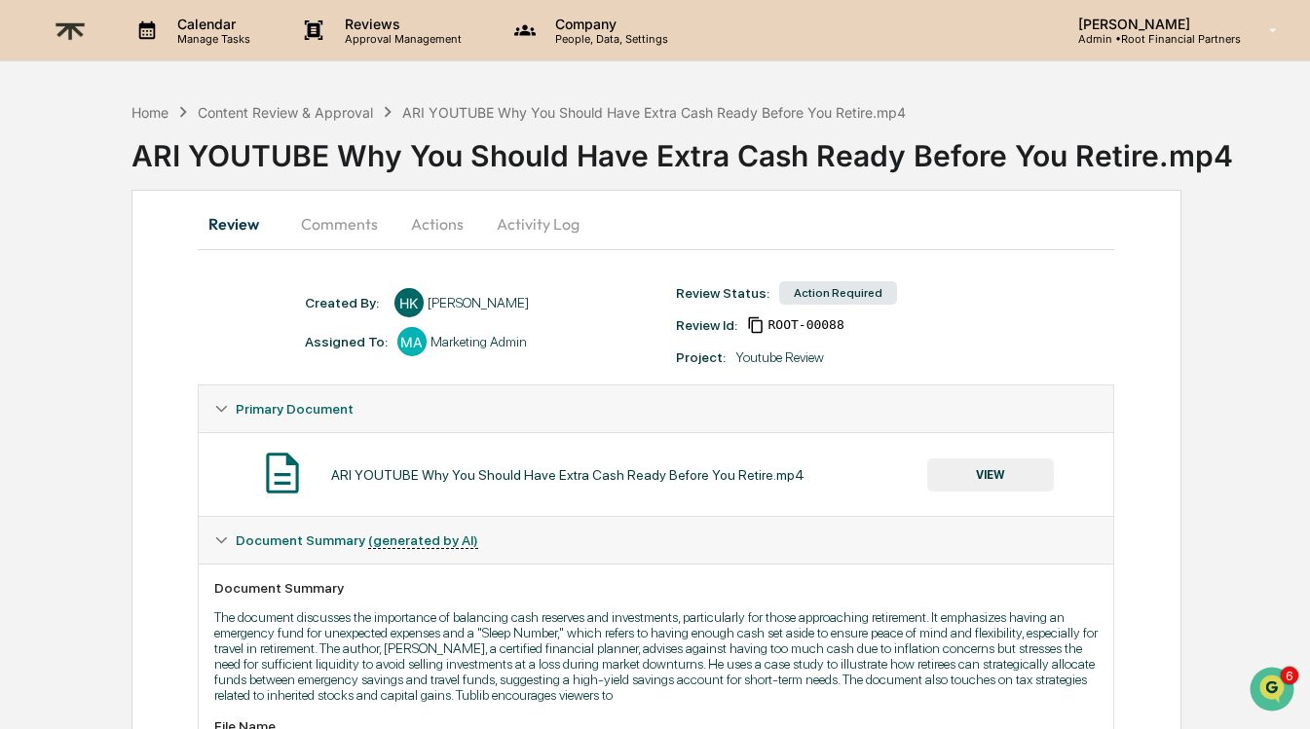
click at [336, 229] on button "Comments" at bounding box center [339, 224] width 108 height 47
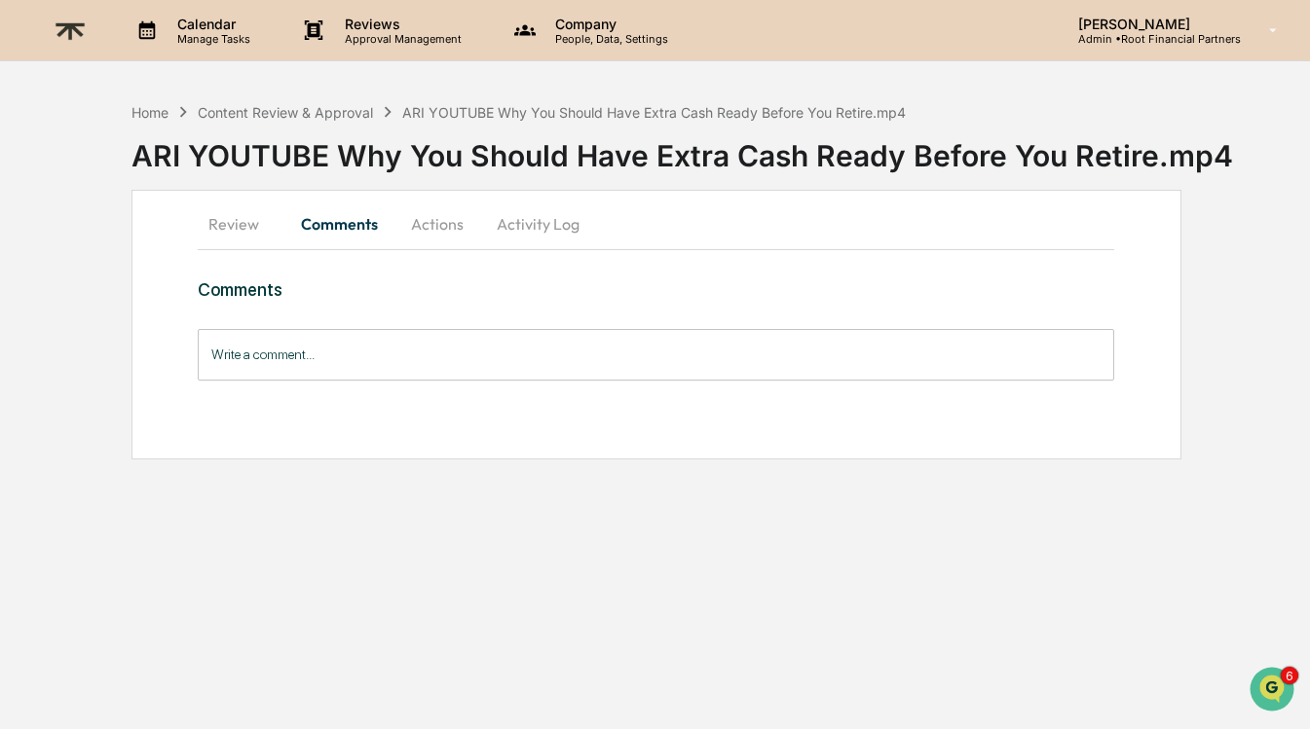
click at [307, 368] on input "Write a comment..." at bounding box center [656, 355] width 917 height 52
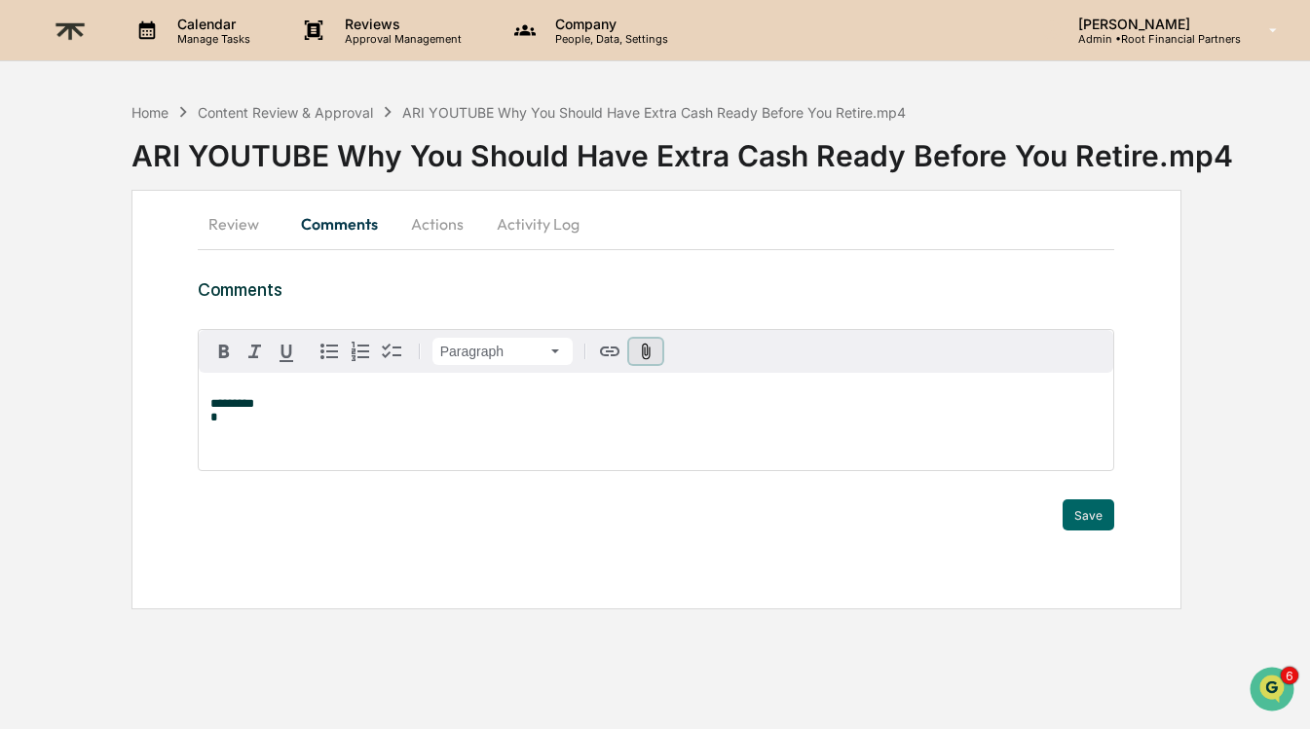
click at [646, 354] on icon "button" at bounding box center [646, 351] width 9 height 17
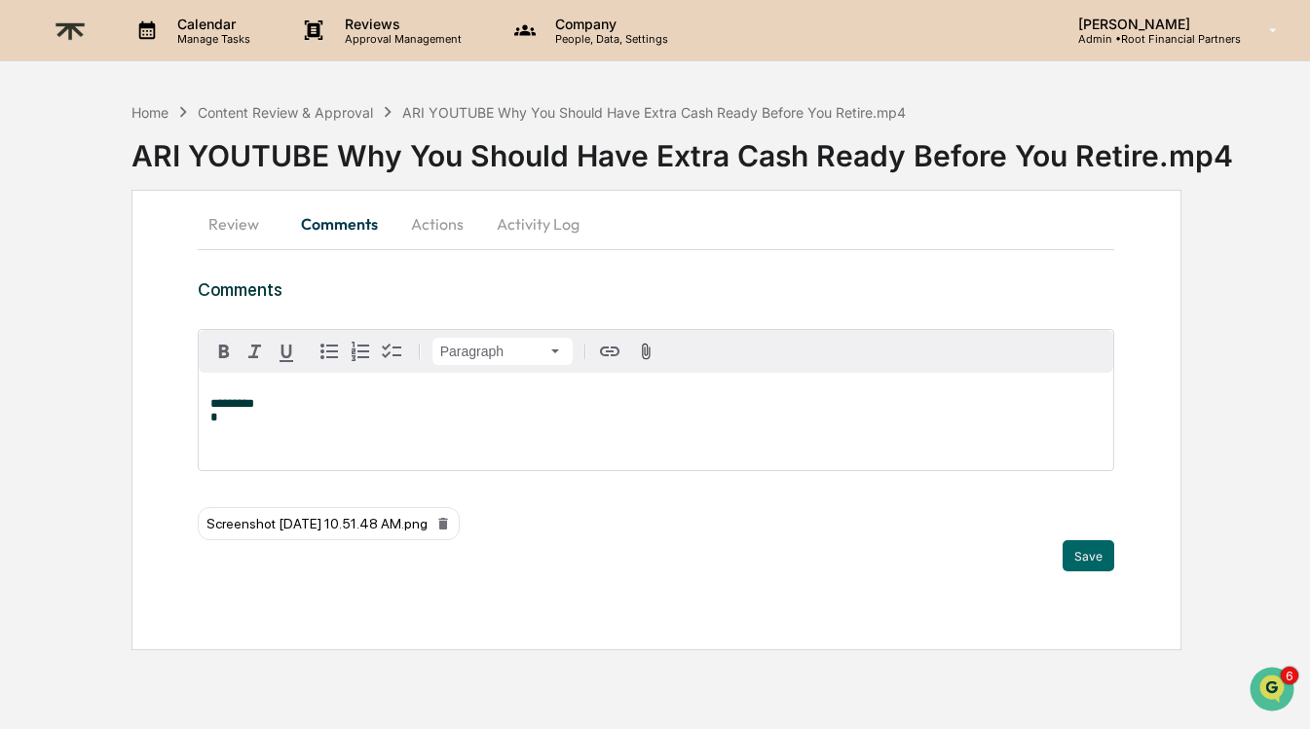
click at [357, 397] on p "********* *" at bounding box center [656, 410] width 892 height 27
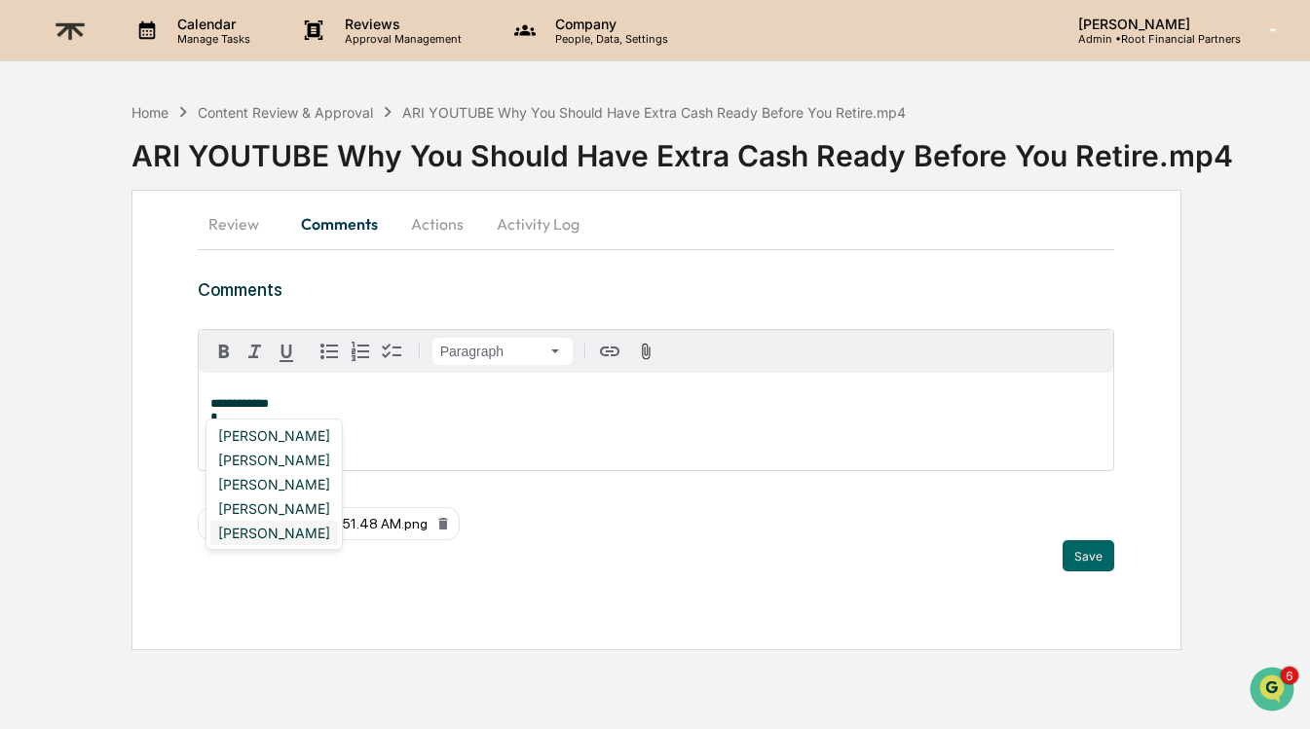
click at [291, 532] on div "[PERSON_NAME]" at bounding box center [274, 533] width 128 height 24
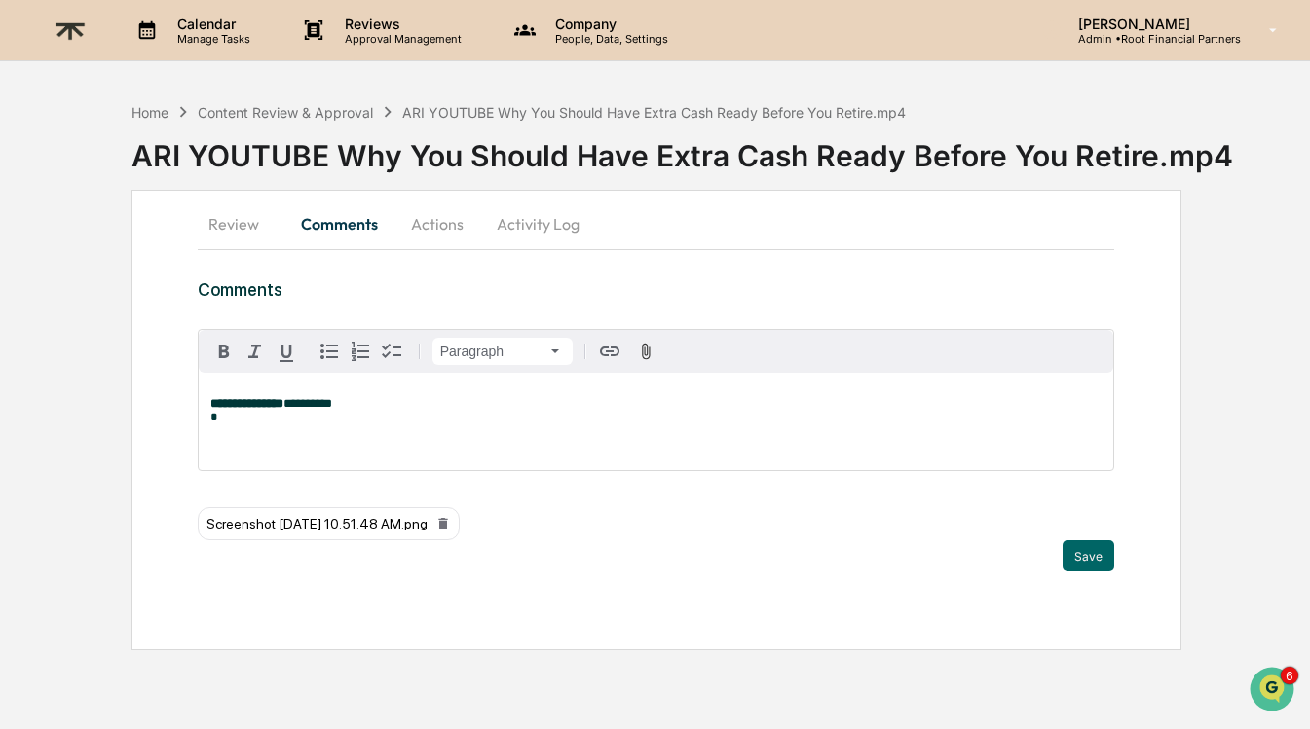
click at [1059, 542] on div "Save" at bounding box center [656, 555] width 917 height 31
click at [1092, 549] on button "Save" at bounding box center [1088, 555] width 52 height 31
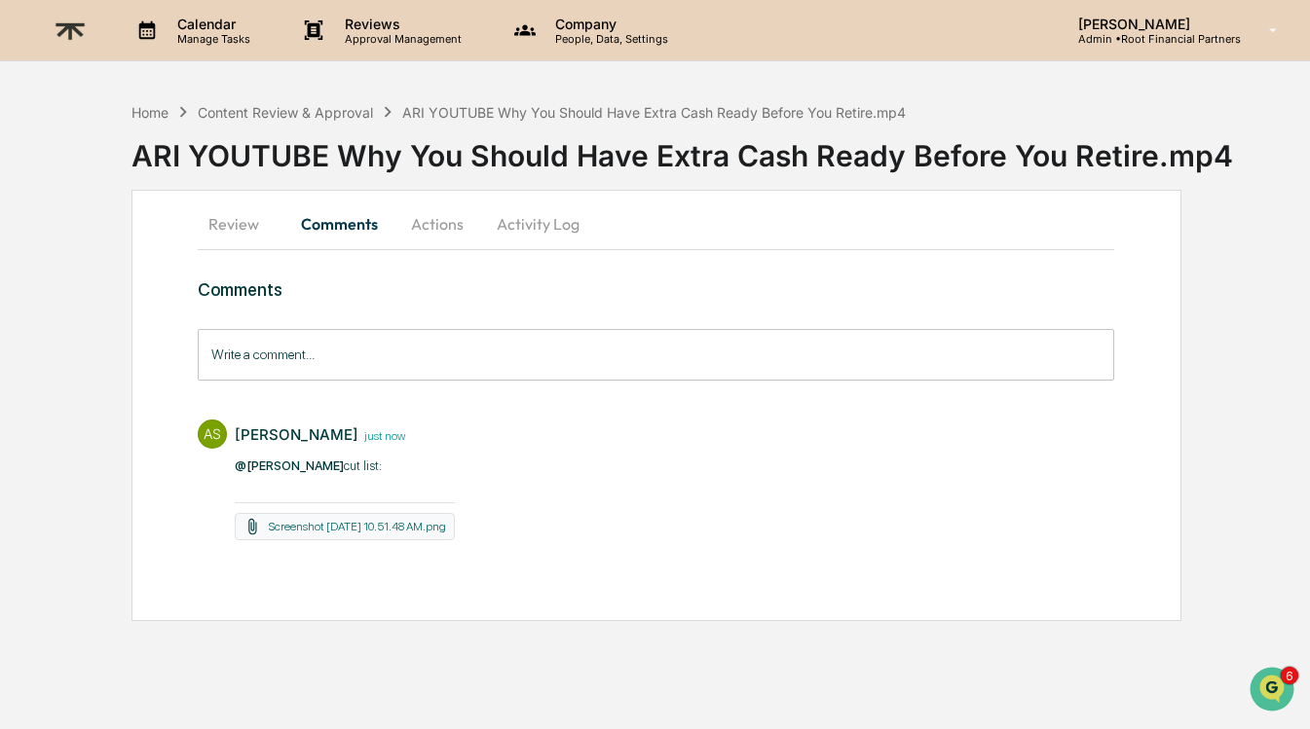
click at [437, 215] on button "Actions" at bounding box center [437, 224] width 88 height 47
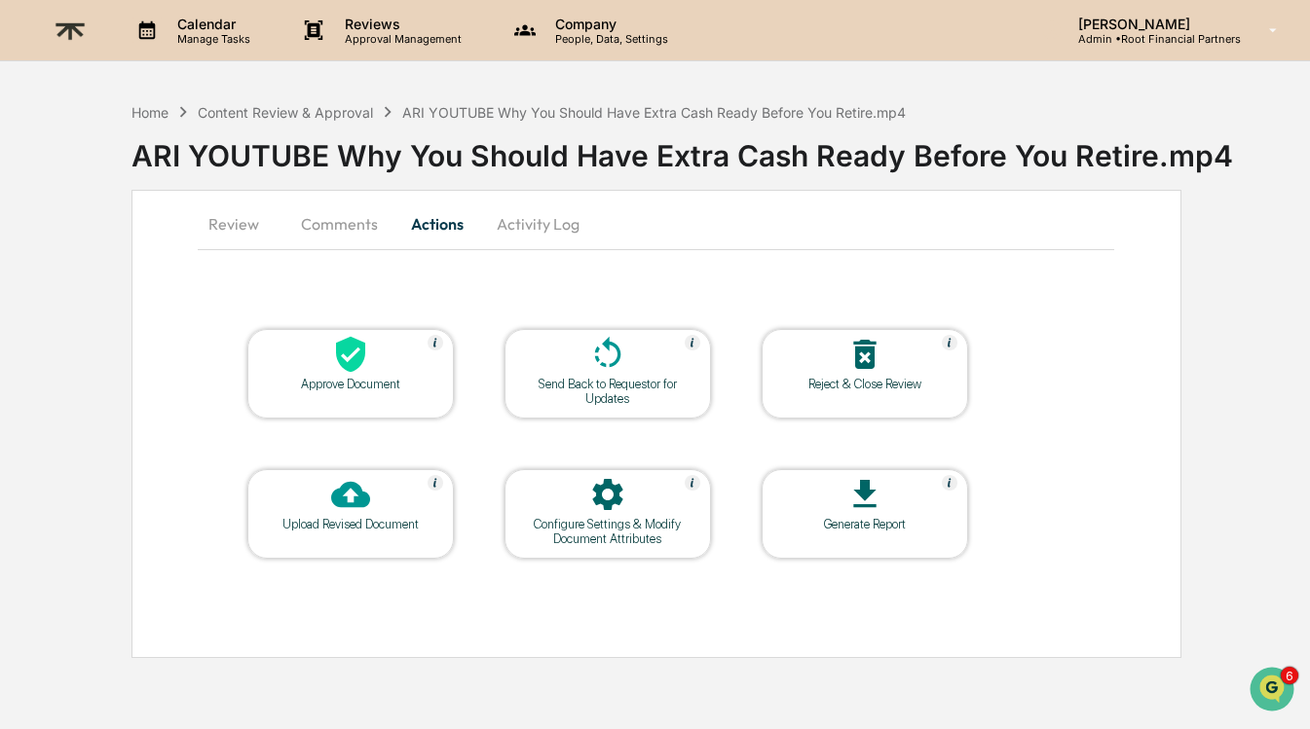
click at [593, 357] on icon at bounding box center [607, 354] width 39 height 39
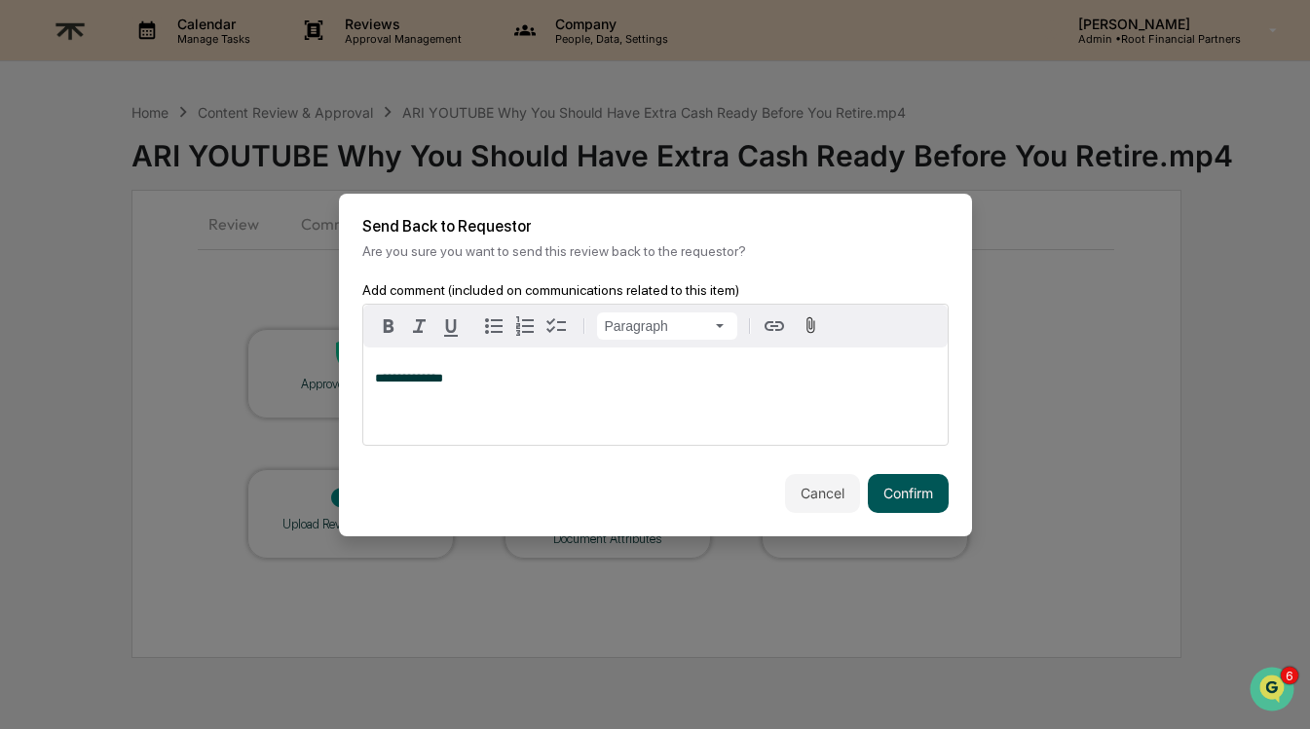
click at [932, 488] on button "Confirm" at bounding box center [908, 493] width 81 height 39
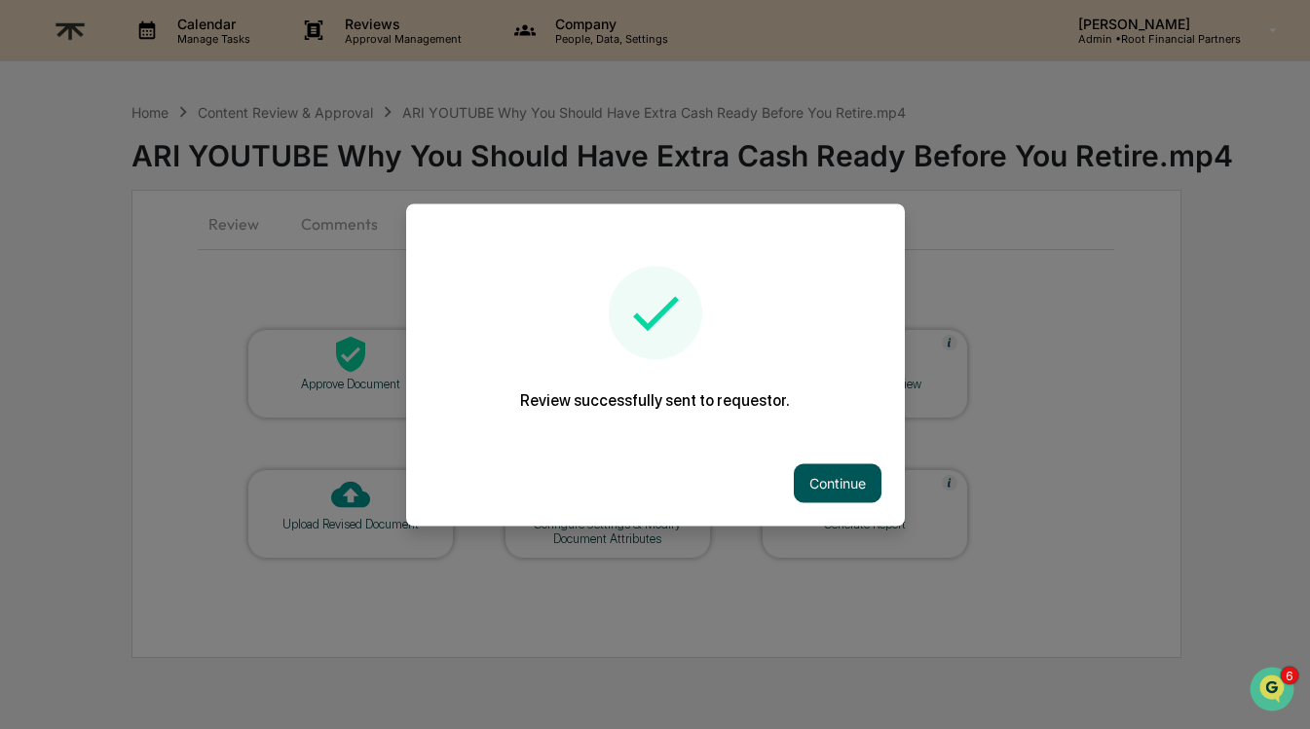
click at [816, 479] on button "Continue" at bounding box center [838, 482] width 88 height 39
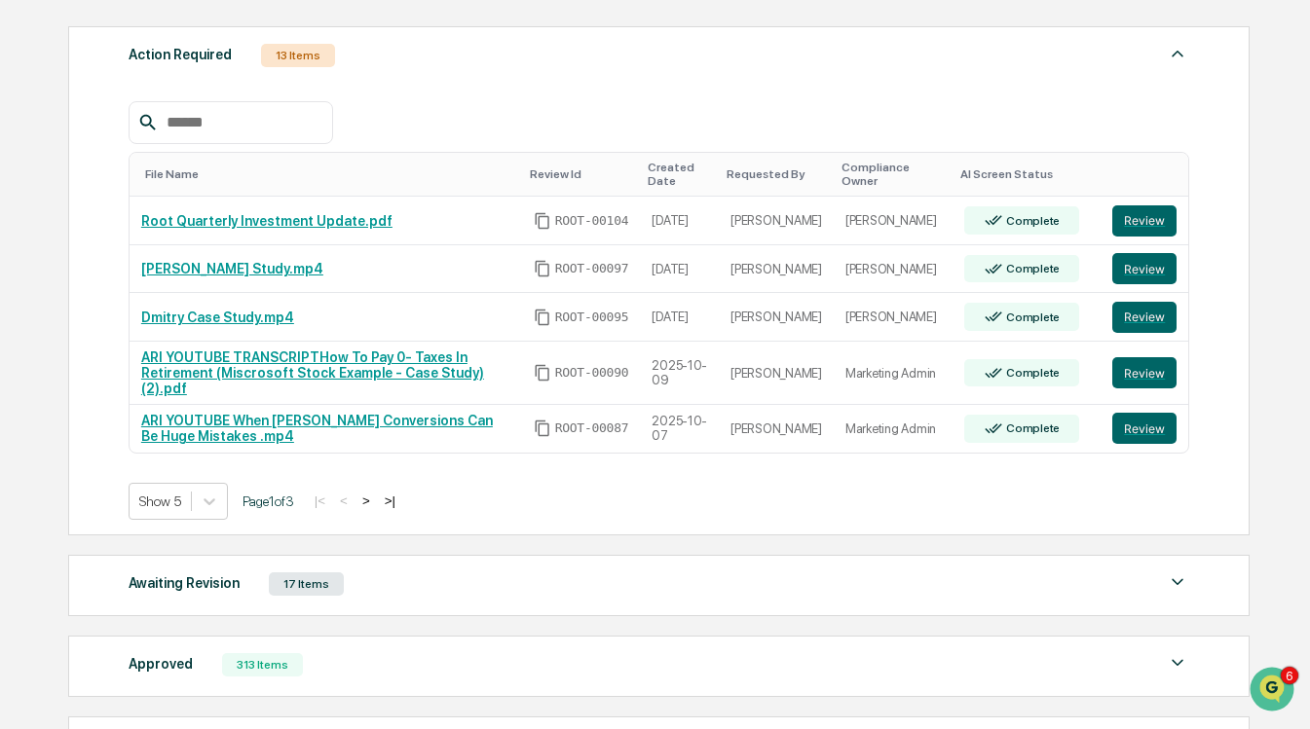
scroll to position [308, 0]
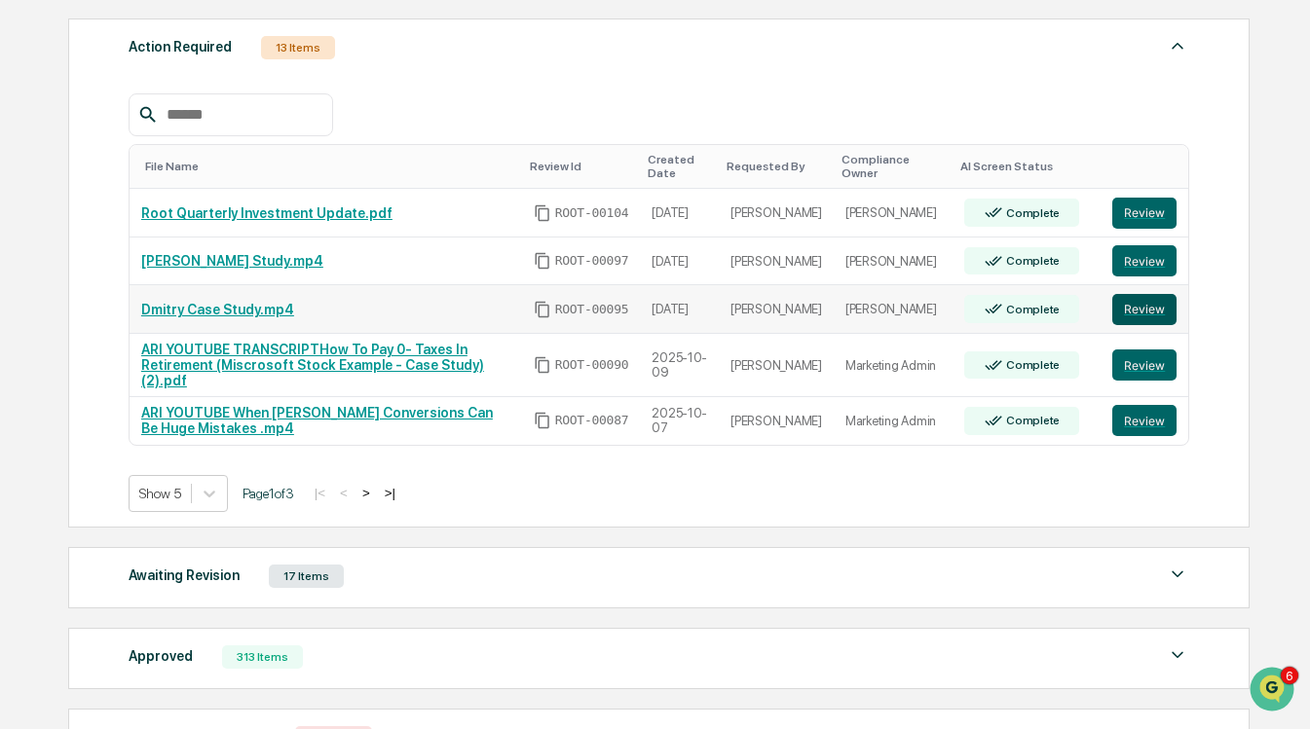
click at [1149, 305] on button "Review" at bounding box center [1144, 309] width 64 height 31
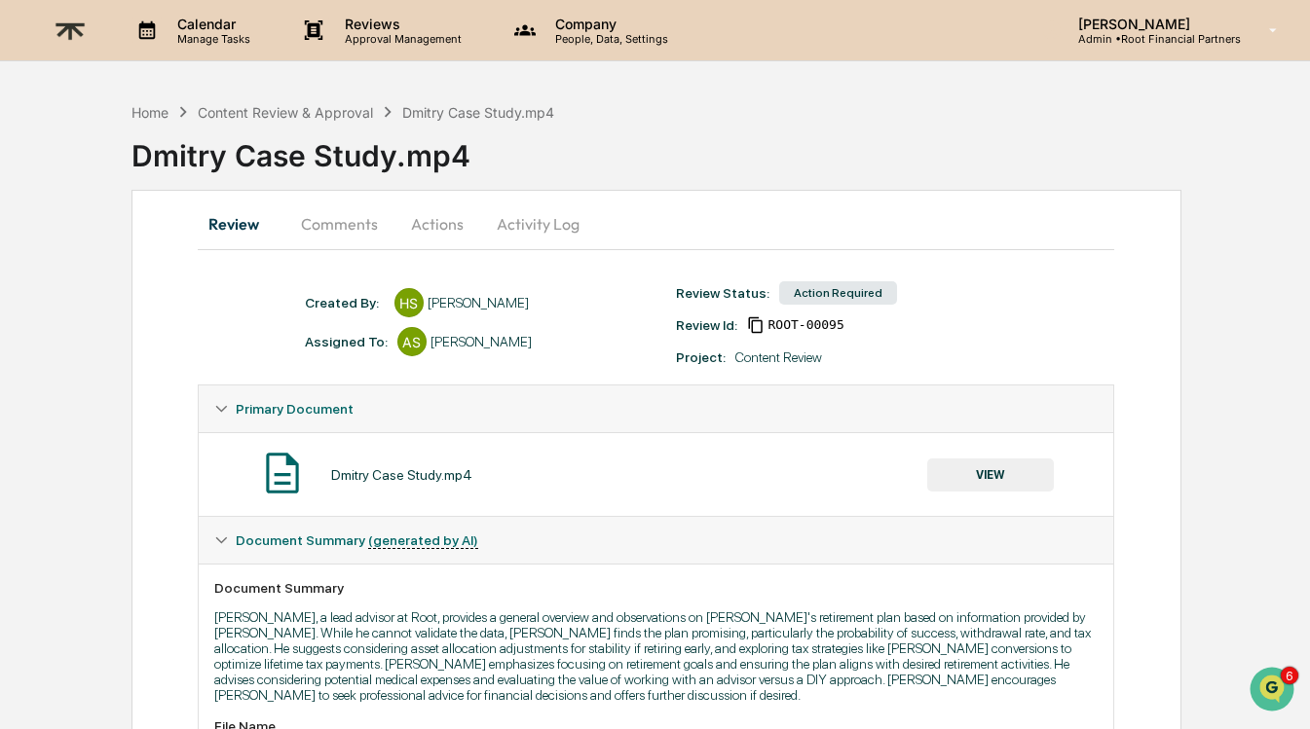
click at [428, 219] on button "Actions" at bounding box center [437, 224] width 88 height 47
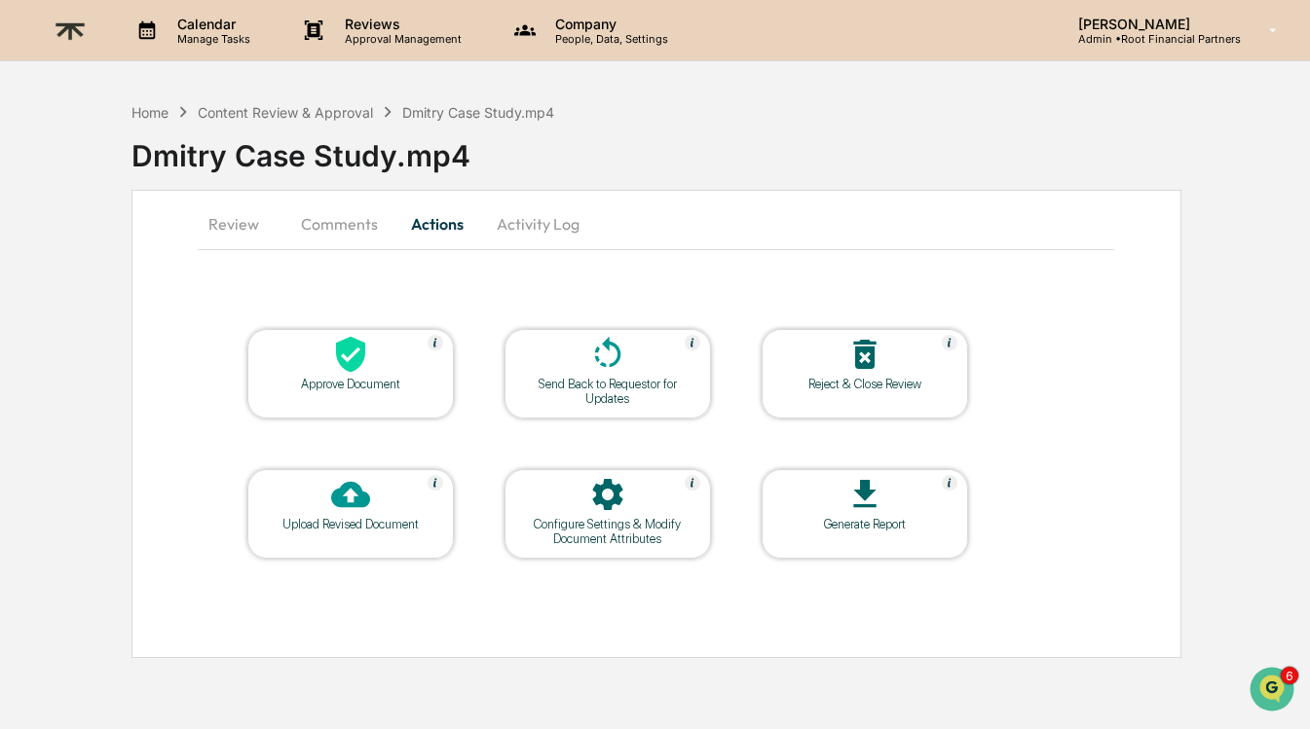
click at [337, 401] on div "Approve Document" at bounding box center [350, 374] width 206 height 90
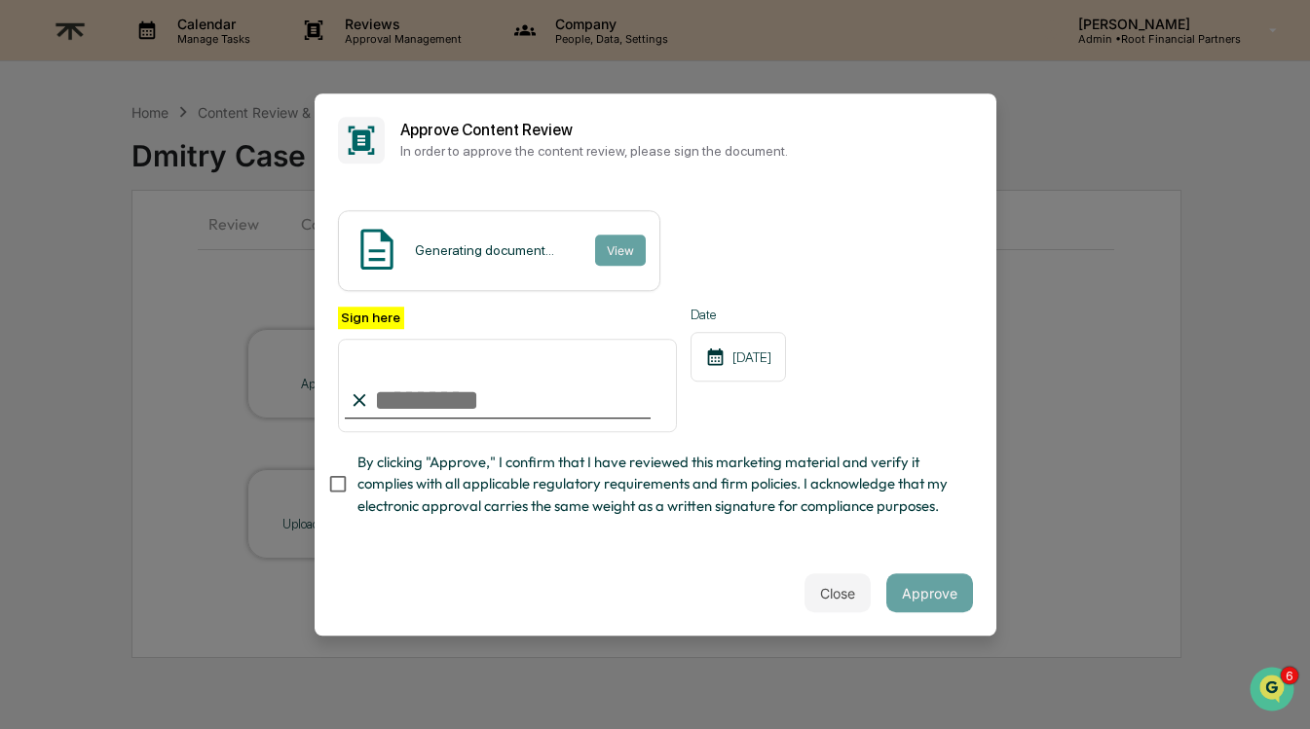
type input "**********"
click at [631, 494] on span "By clicking "Approve," I confirm that I have reviewed this marketing material a…" at bounding box center [657, 484] width 600 height 65
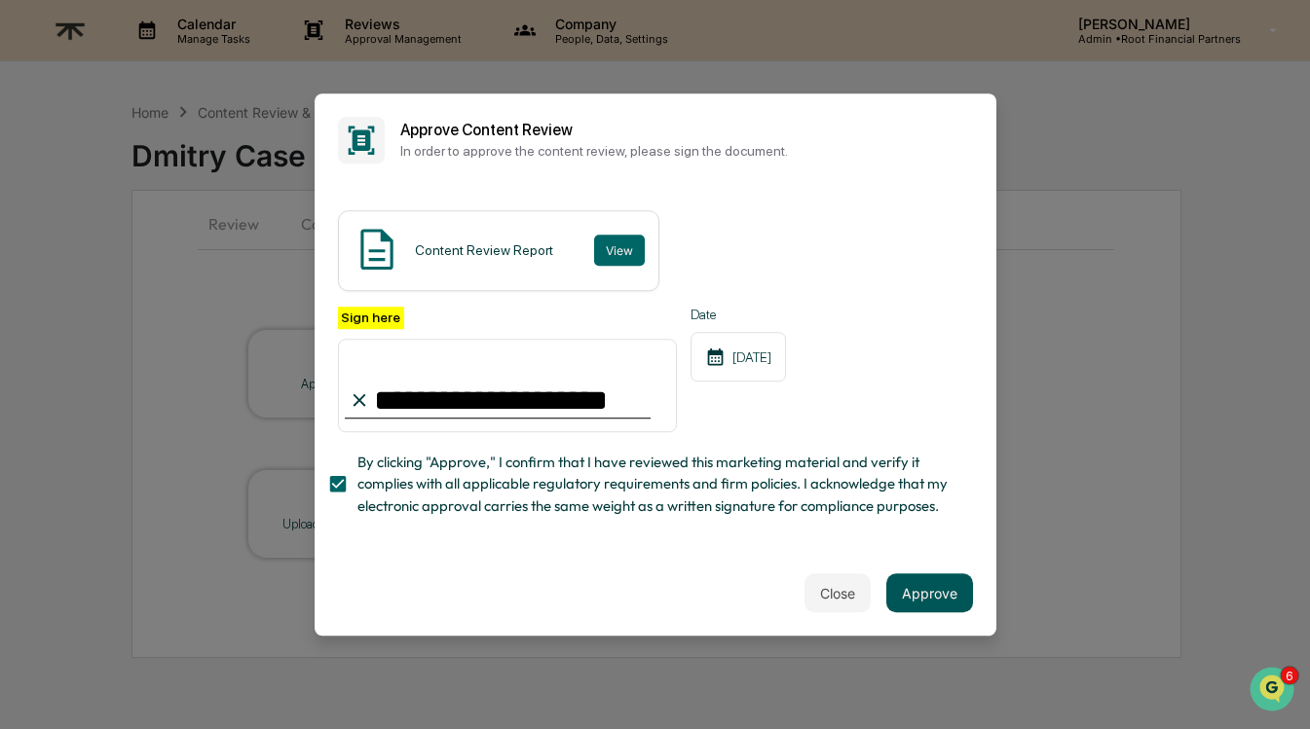
click at [932, 593] on button "Approve" at bounding box center [929, 592] width 87 height 39
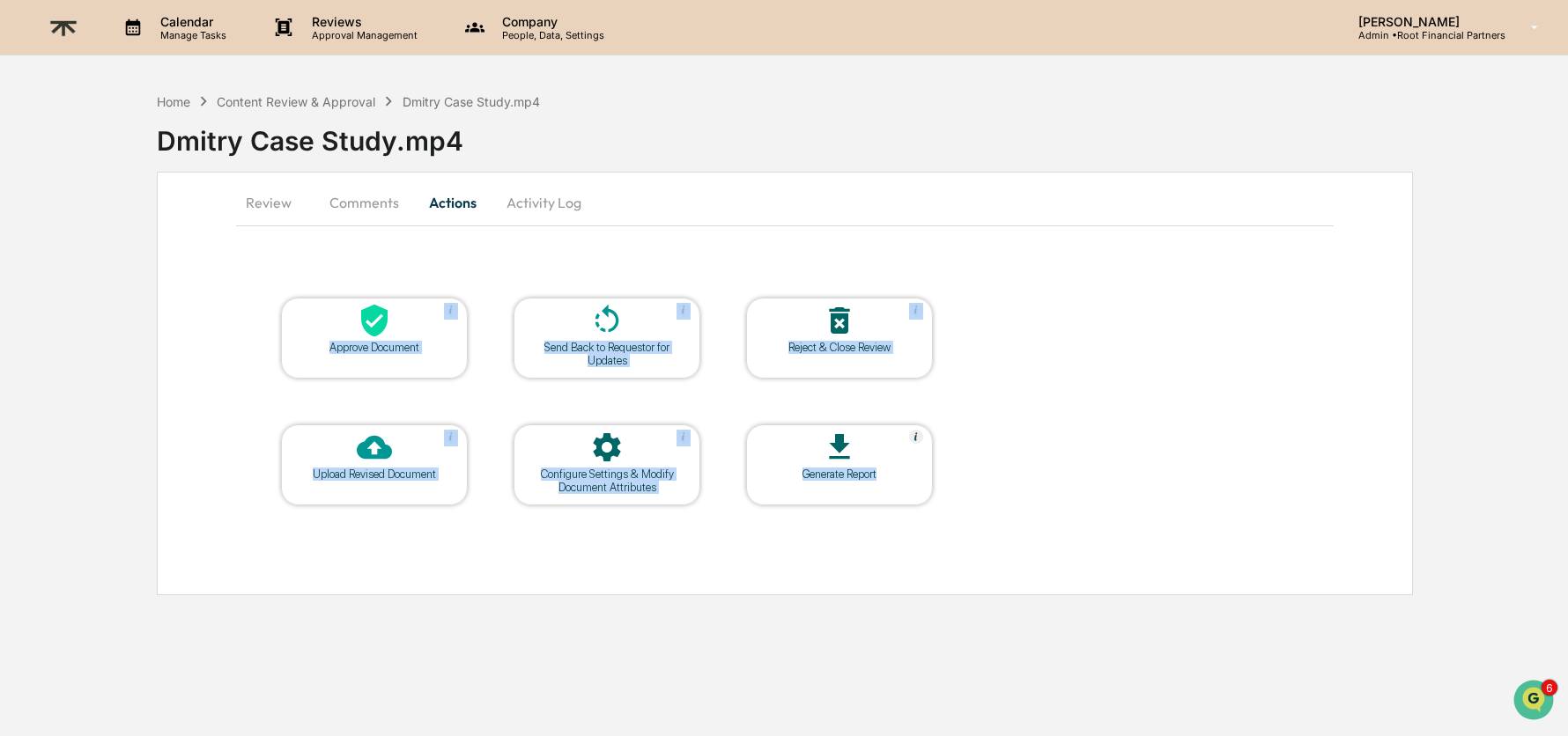
drag, startPoint x: 833, startPoint y: 527, endPoint x: 1128, endPoint y: 313, distance: 364.4
click at [1123, 312] on div "Approve Document Send Back to Requestor for Updates Reject & Close Review Uploa…" at bounding box center [784, 401] width 1098 height 297
click at [377, 191] on button "Comments" at bounding box center [365, 203] width 98 height 42
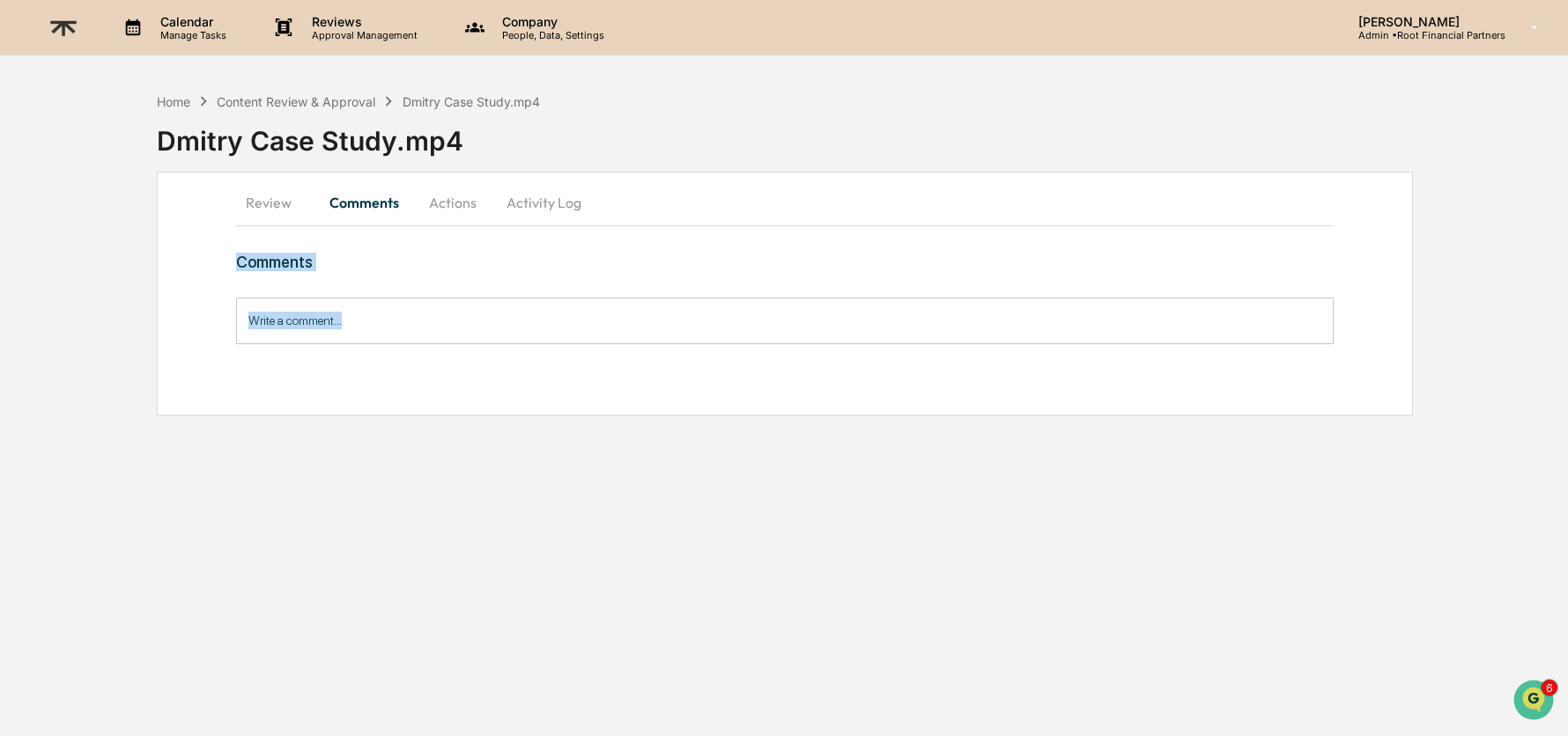
click at [451, 210] on button "Actions" at bounding box center [453, 203] width 80 height 42
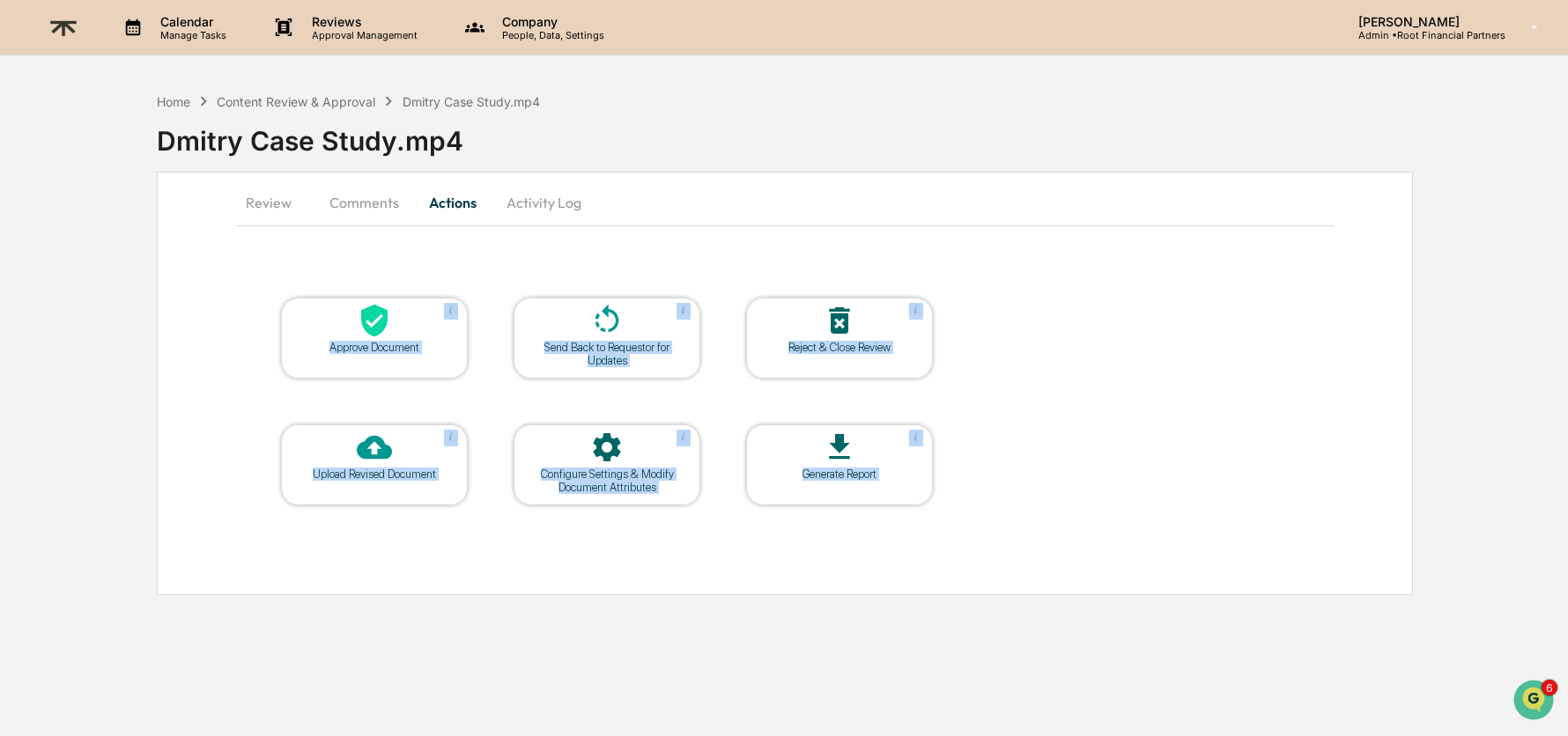
click at [341, 341] on div "Approve Document" at bounding box center [374, 347] width 158 height 14
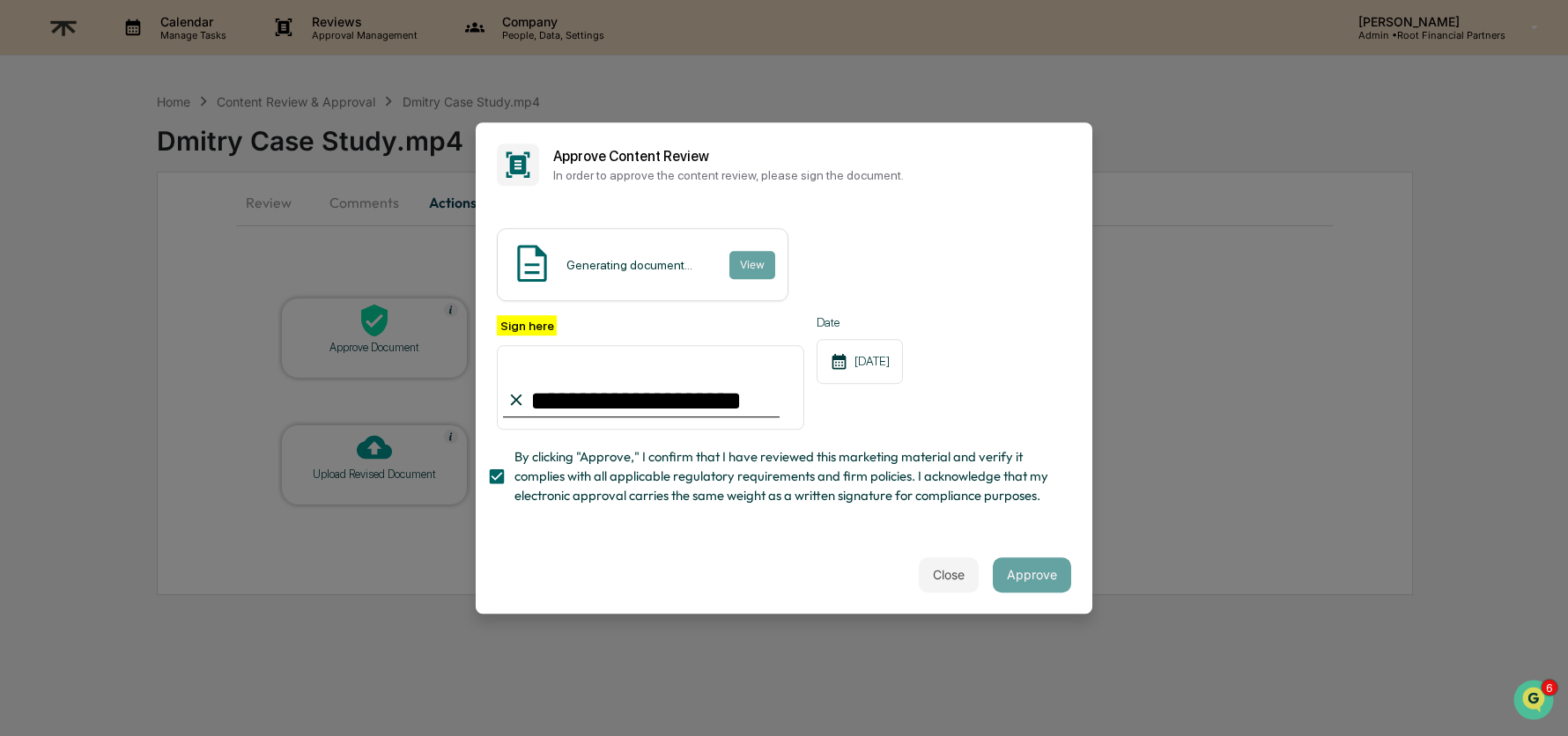
click at [632, 478] on span "By clicking "Approve," I confirm that I have reviewed this marketing material a…" at bounding box center [786, 477] width 543 height 59
click at [763, 457] on span "By clicking "Approve," I confirm that I have reviewed this marketing material a…" at bounding box center [786, 477] width 543 height 59
click at [1015, 567] on button "Approve" at bounding box center [1031, 574] width 79 height 35
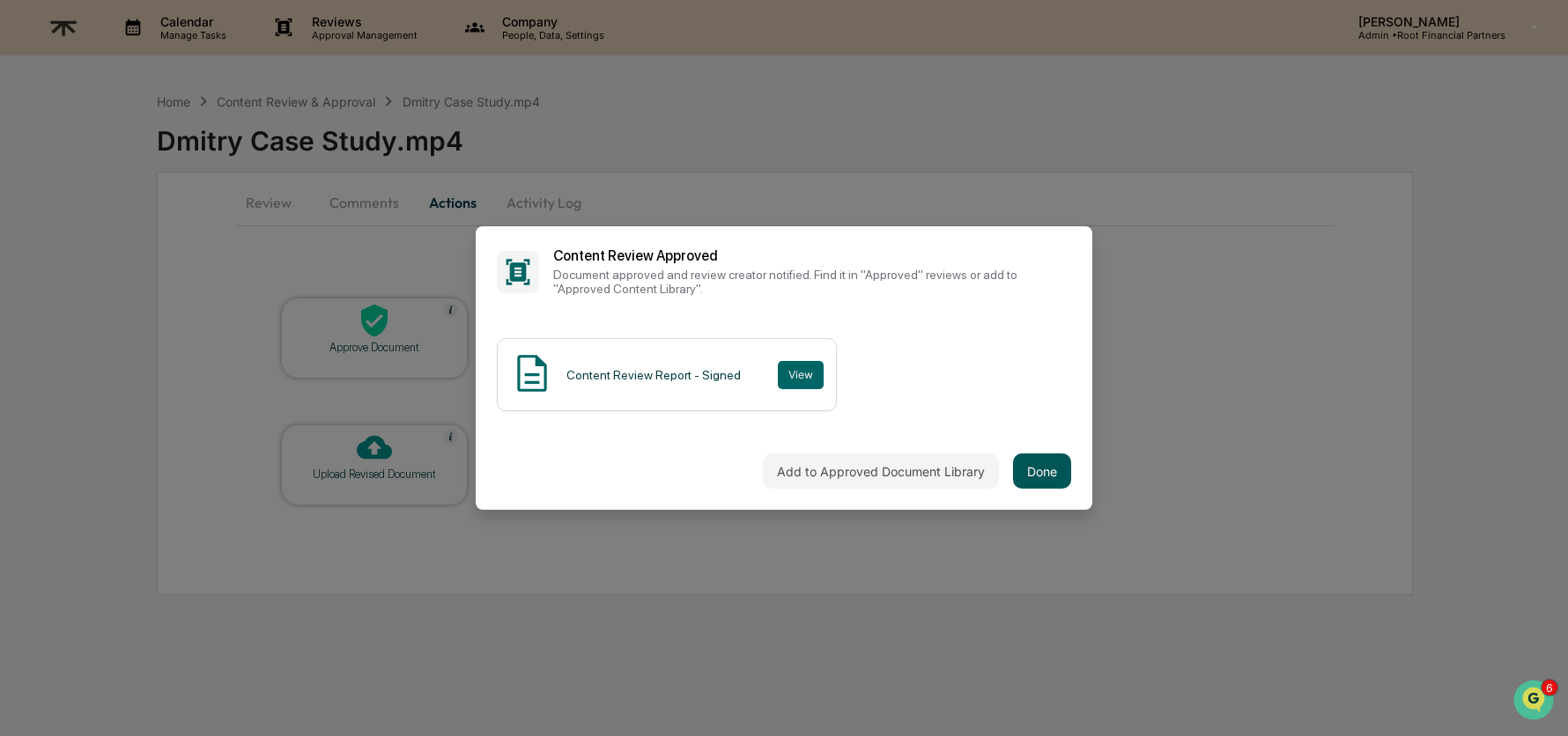
click at [1041, 453] on button "Done" at bounding box center [1042, 470] width 58 height 35
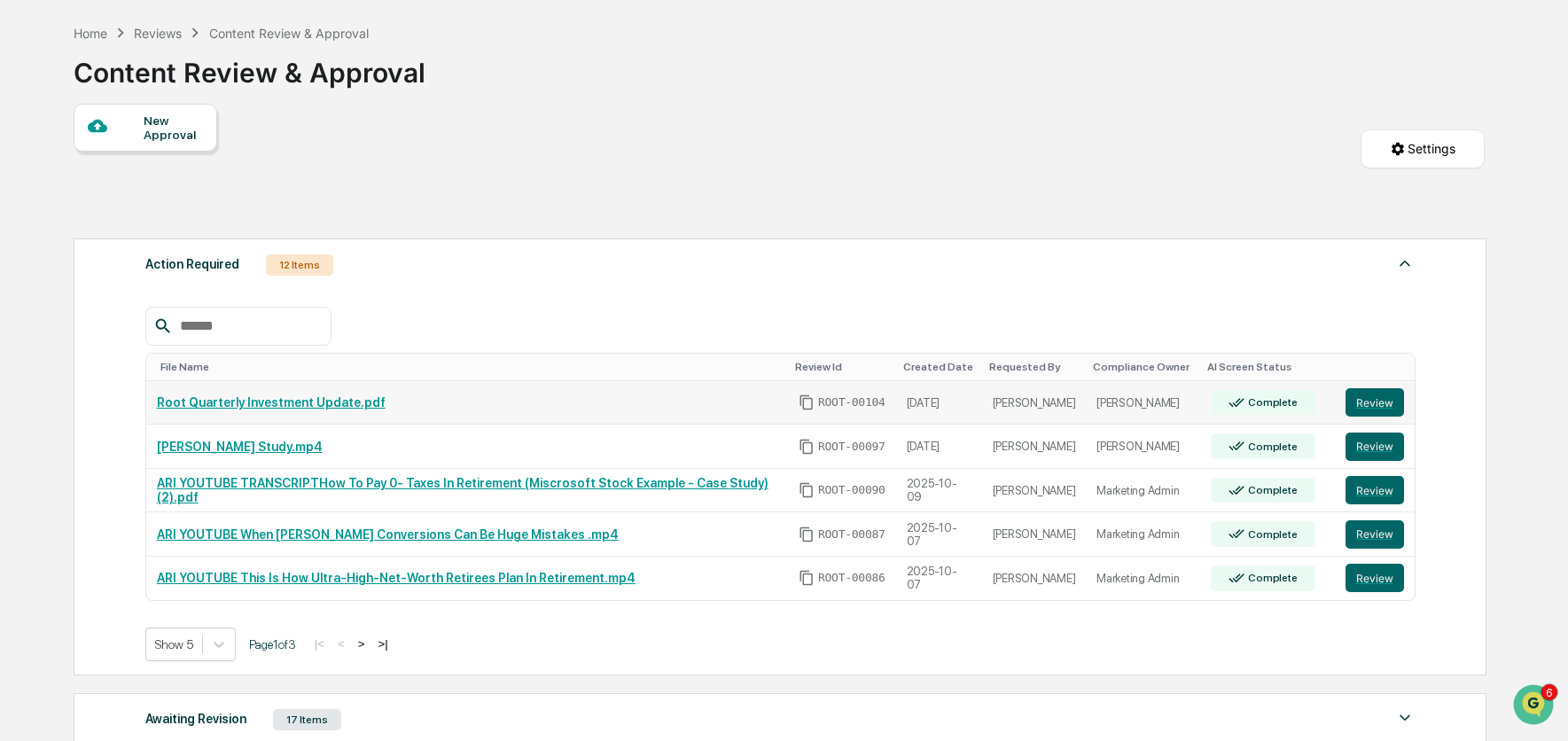
scroll to position [335, 0]
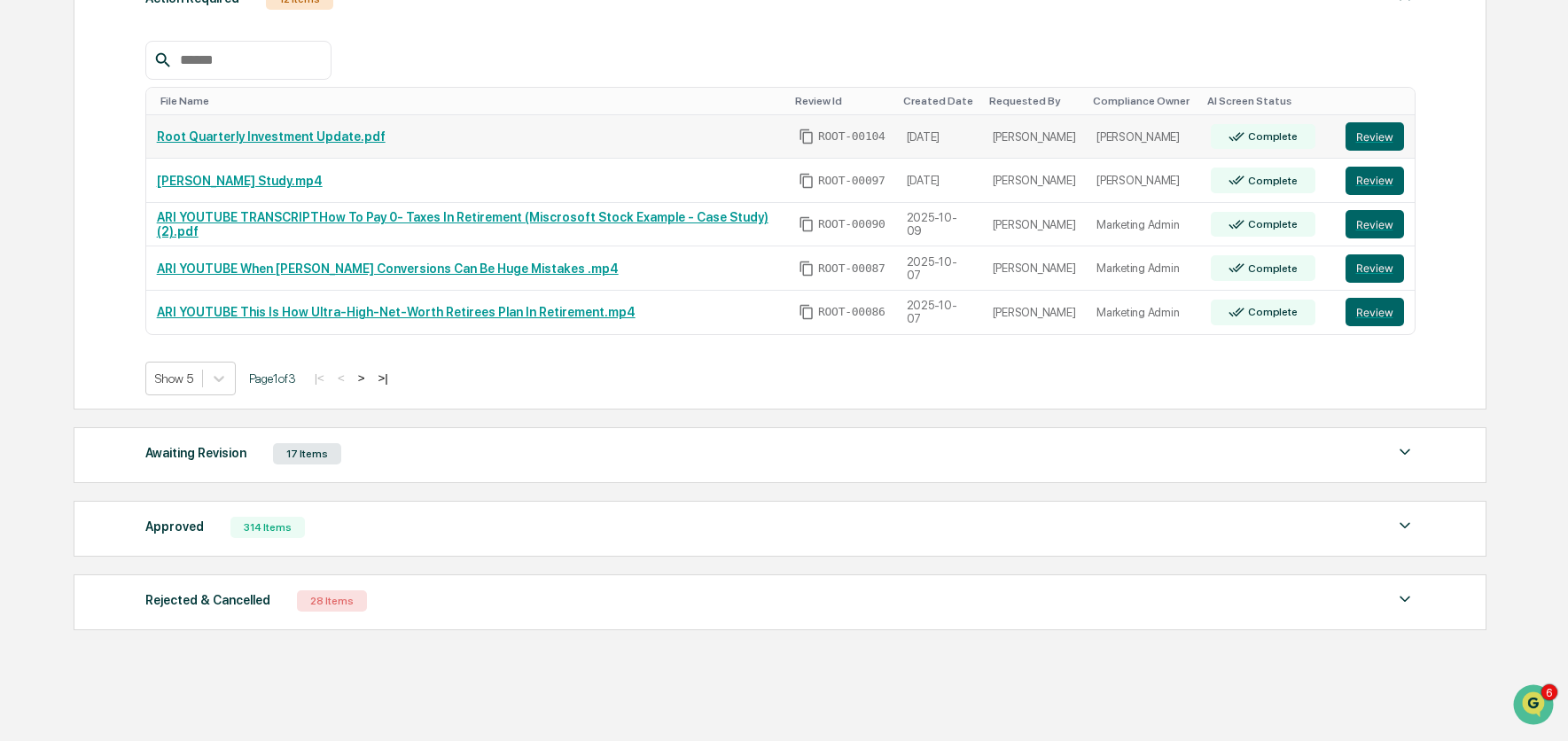
click at [341, 136] on link "Root Quarterly Investment Update.pdf" at bounding box center [270, 137] width 229 height 15
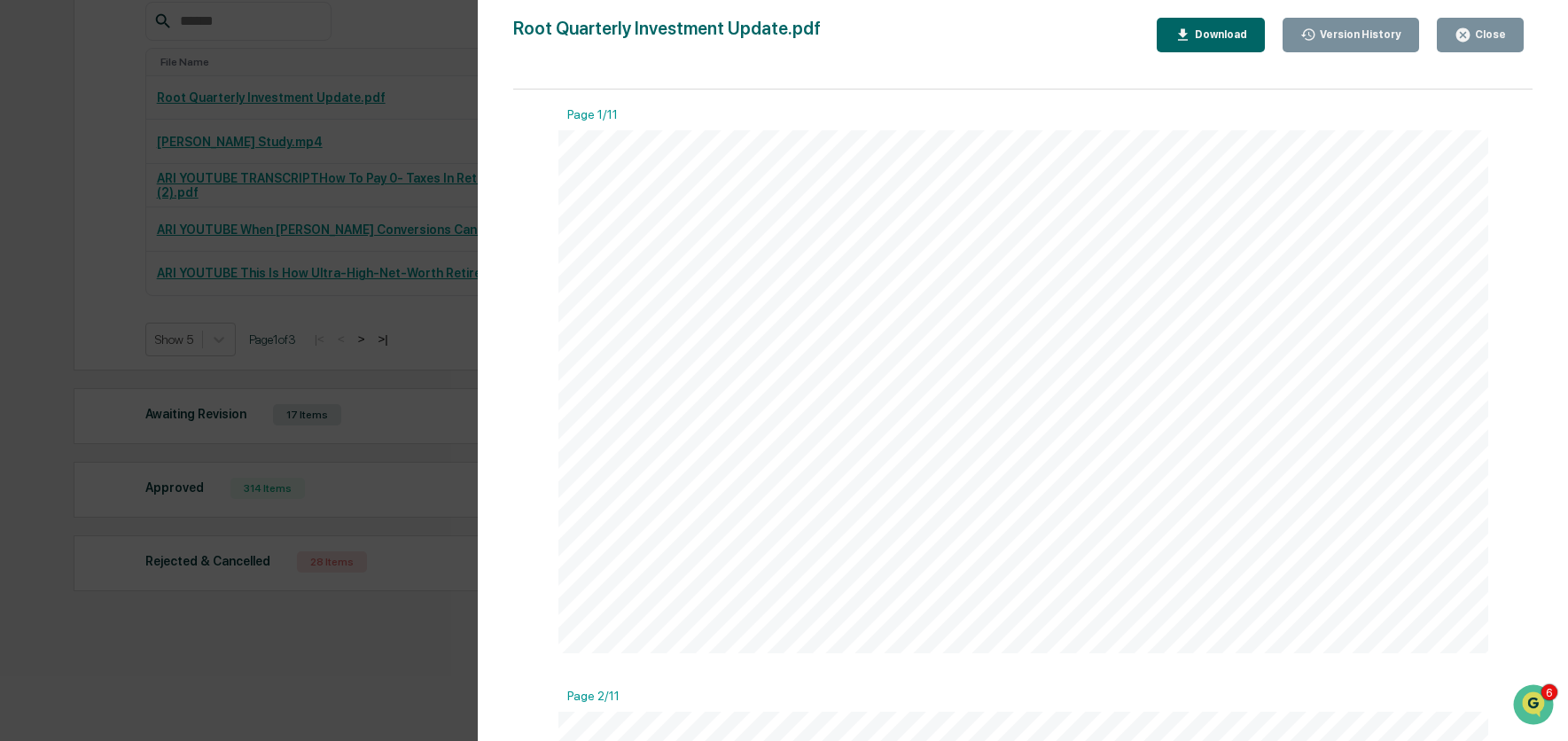
scroll to position [515, 0]
click at [1192, 45] on button "Close" at bounding box center [1480, 35] width 87 height 35
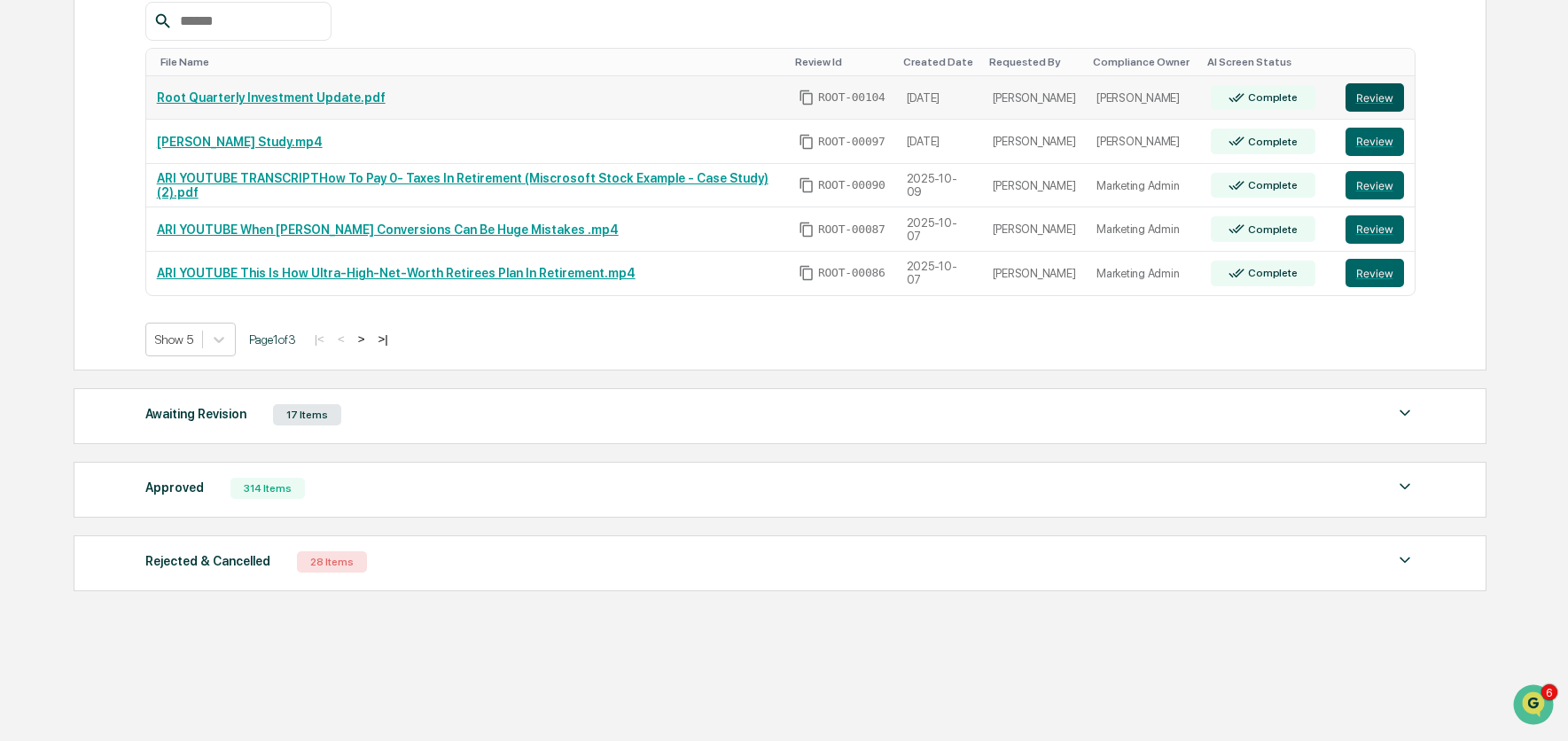
click at [1192, 85] on button "Review" at bounding box center [1375, 97] width 58 height 28
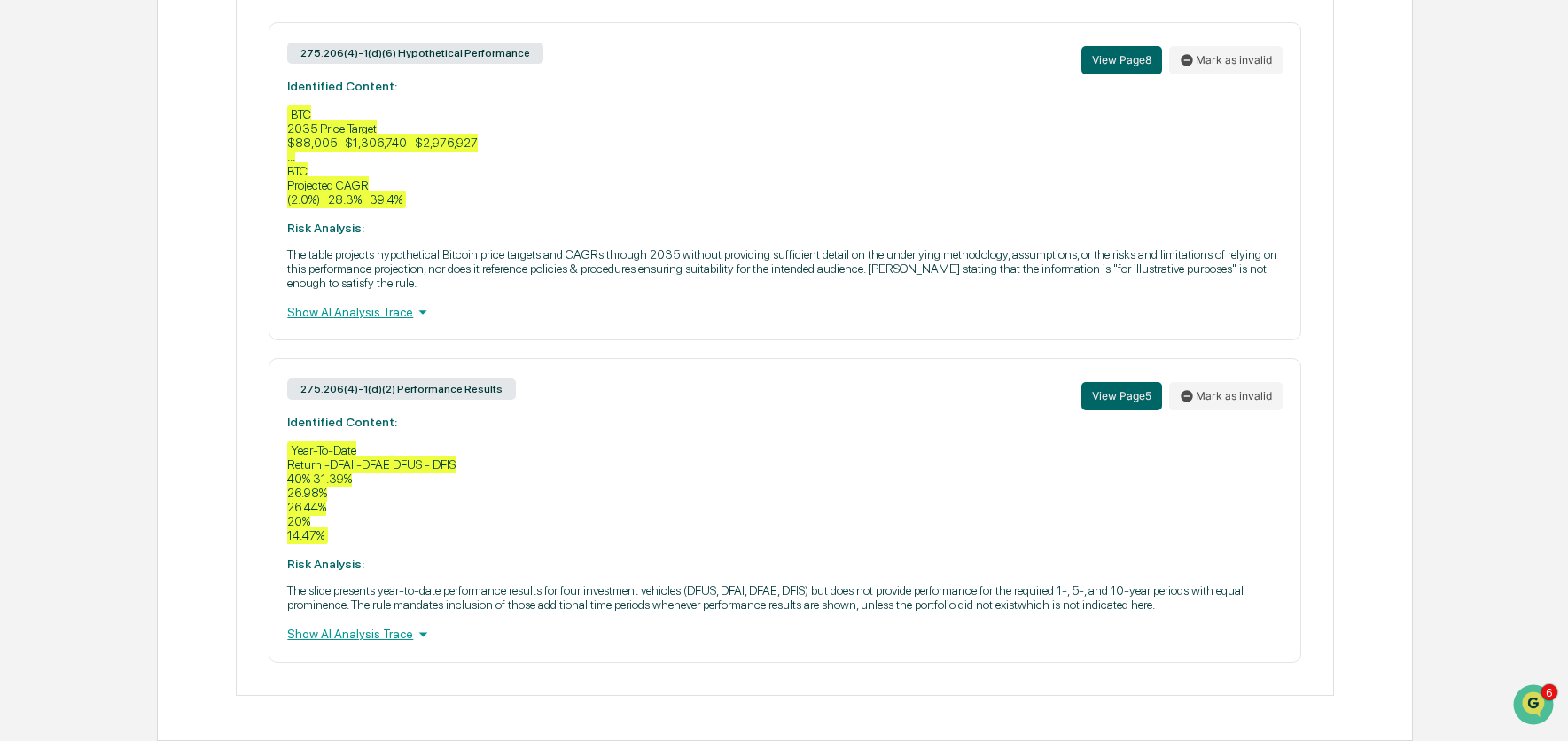
scroll to position [938, 0]
click at [379, 302] on div "Show AI Analysis Trace" at bounding box center [784, 311] width 994 height 19
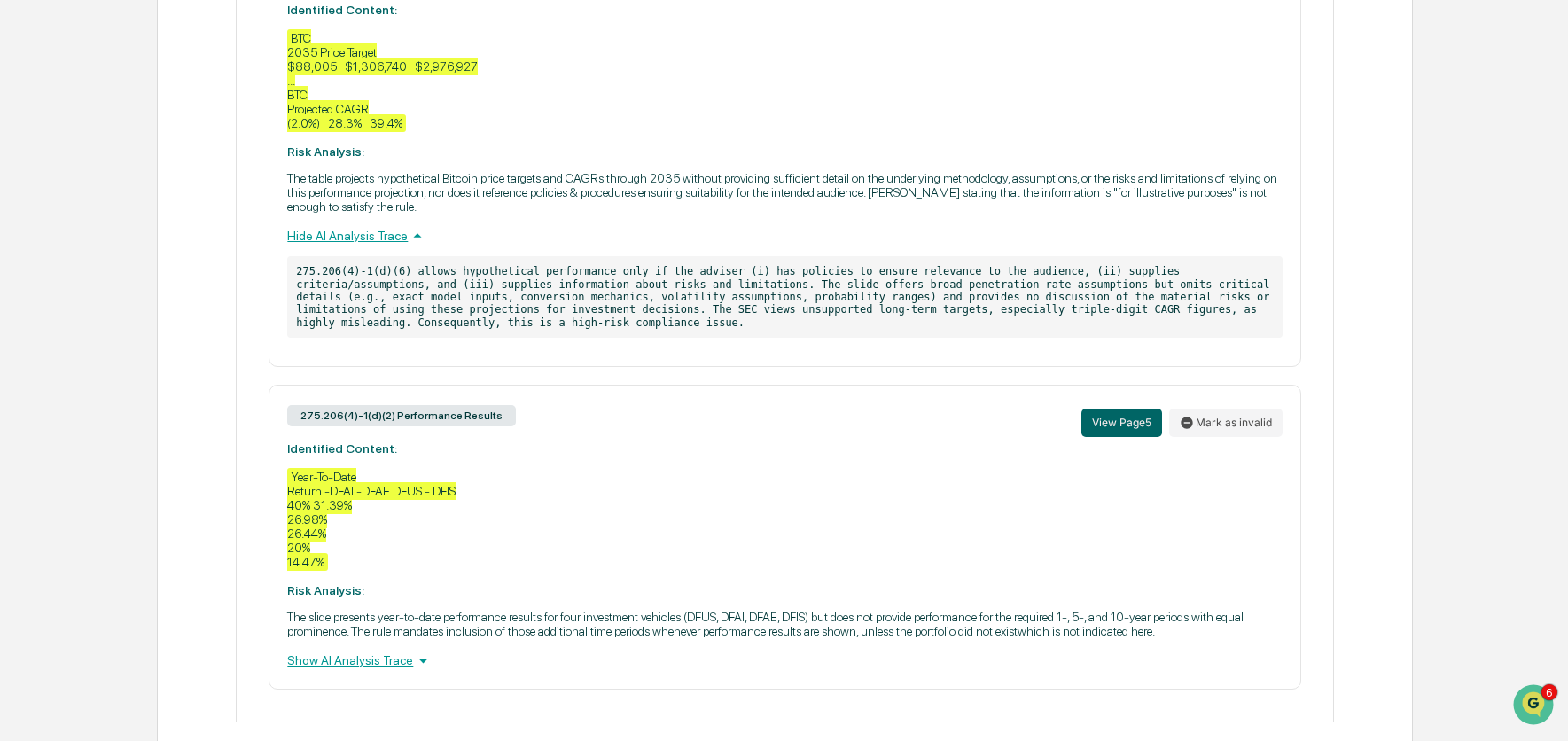
scroll to position [959, 0]
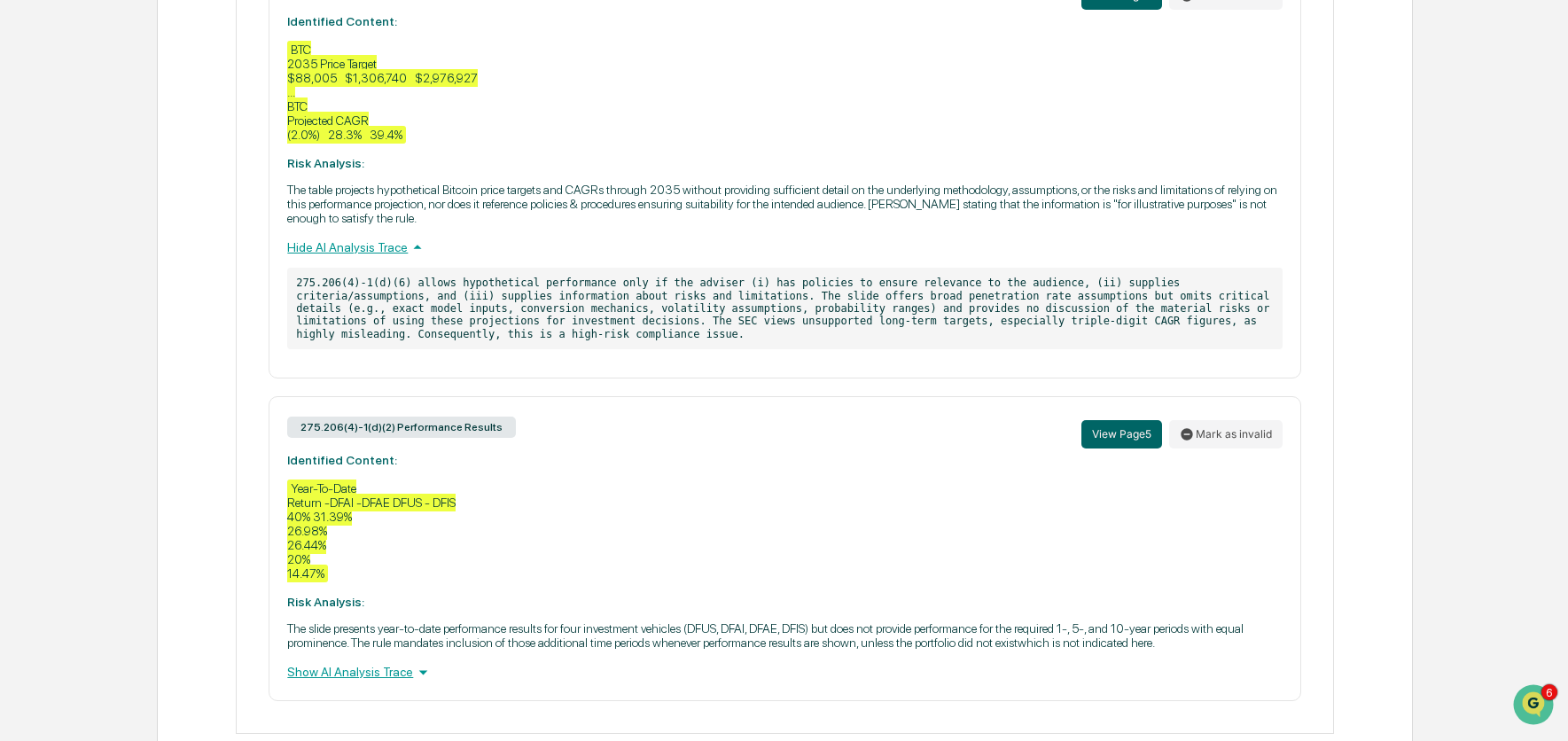
click at [383, 682] on div "Show AI Analysis Trace" at bounding box center [784, 671] width 994 height 19
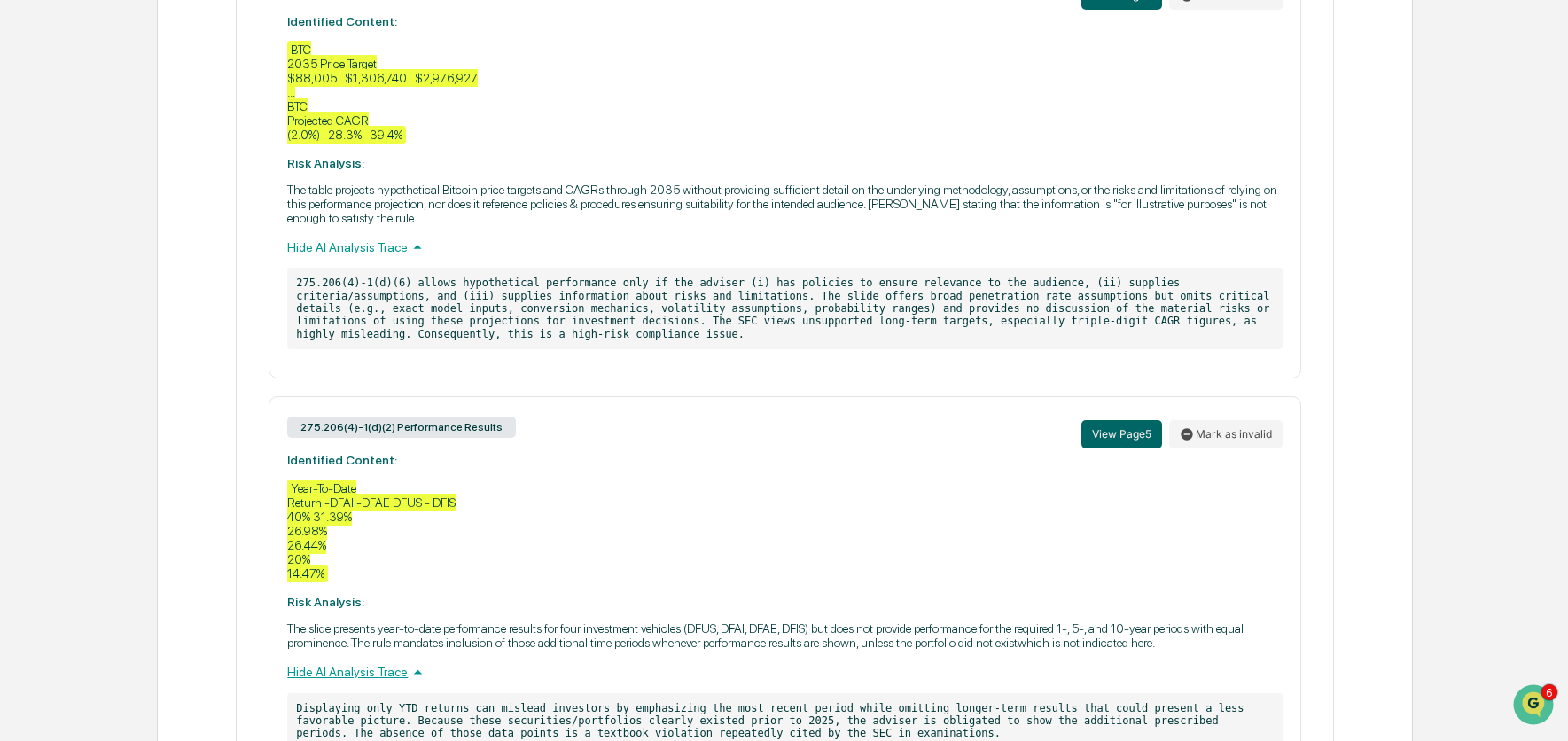
scroll to position [1136, 0]
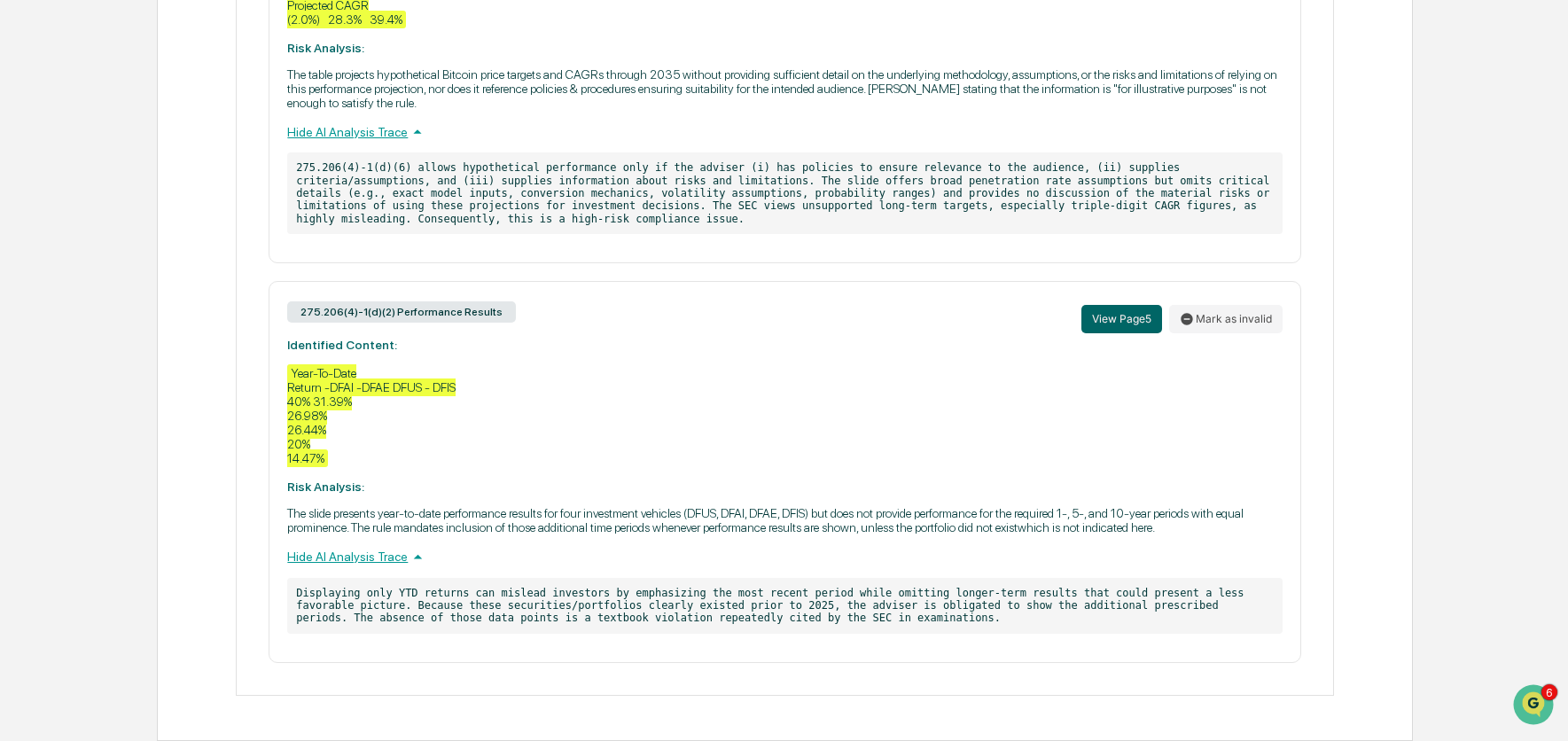
click at [635, 402] on div "275.206(4)-1(d)(2) Performance Results View Page 5 Mark as invalid Identified C…" at bounding box center [784, 472] width 1032 height 381
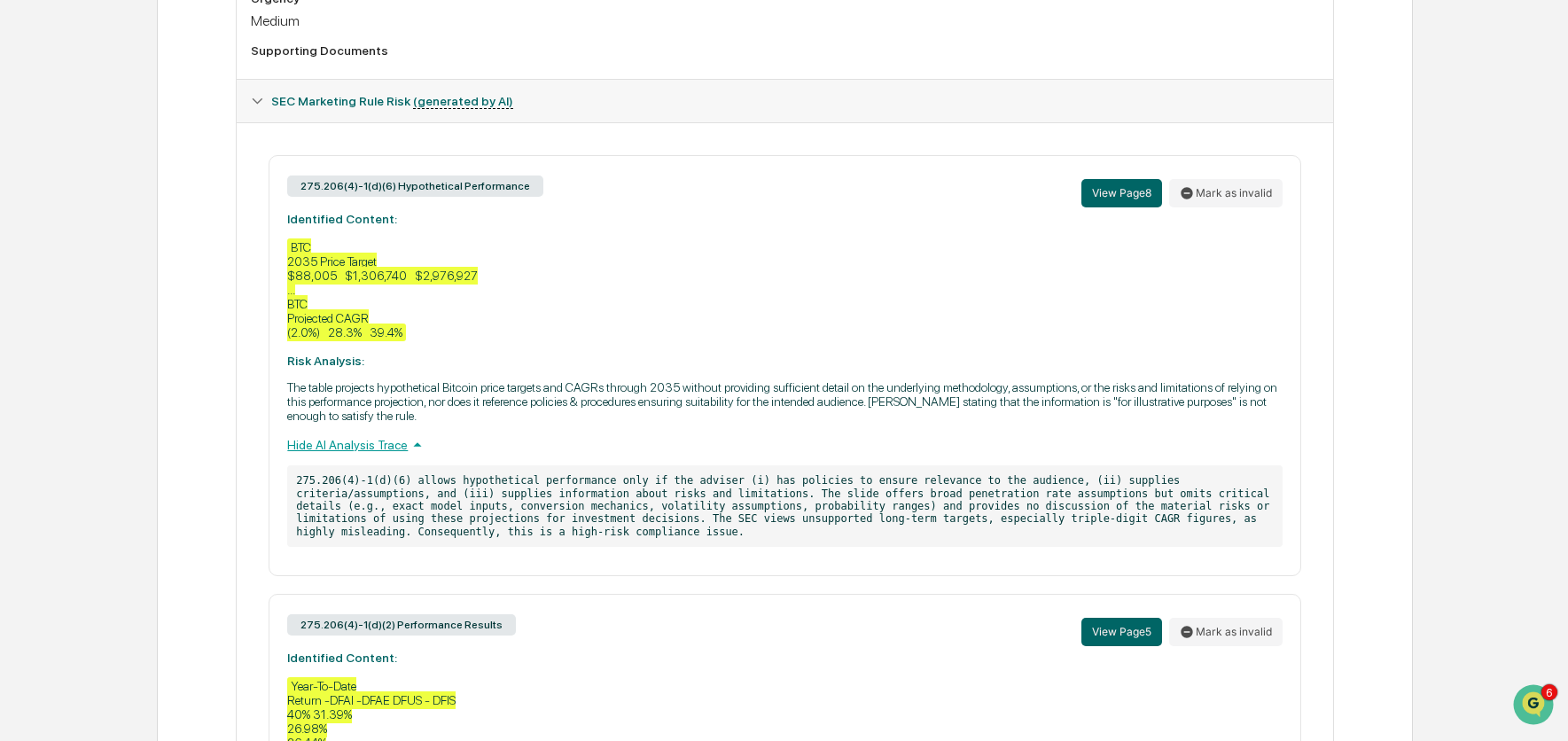
scroll to position [0, 0]
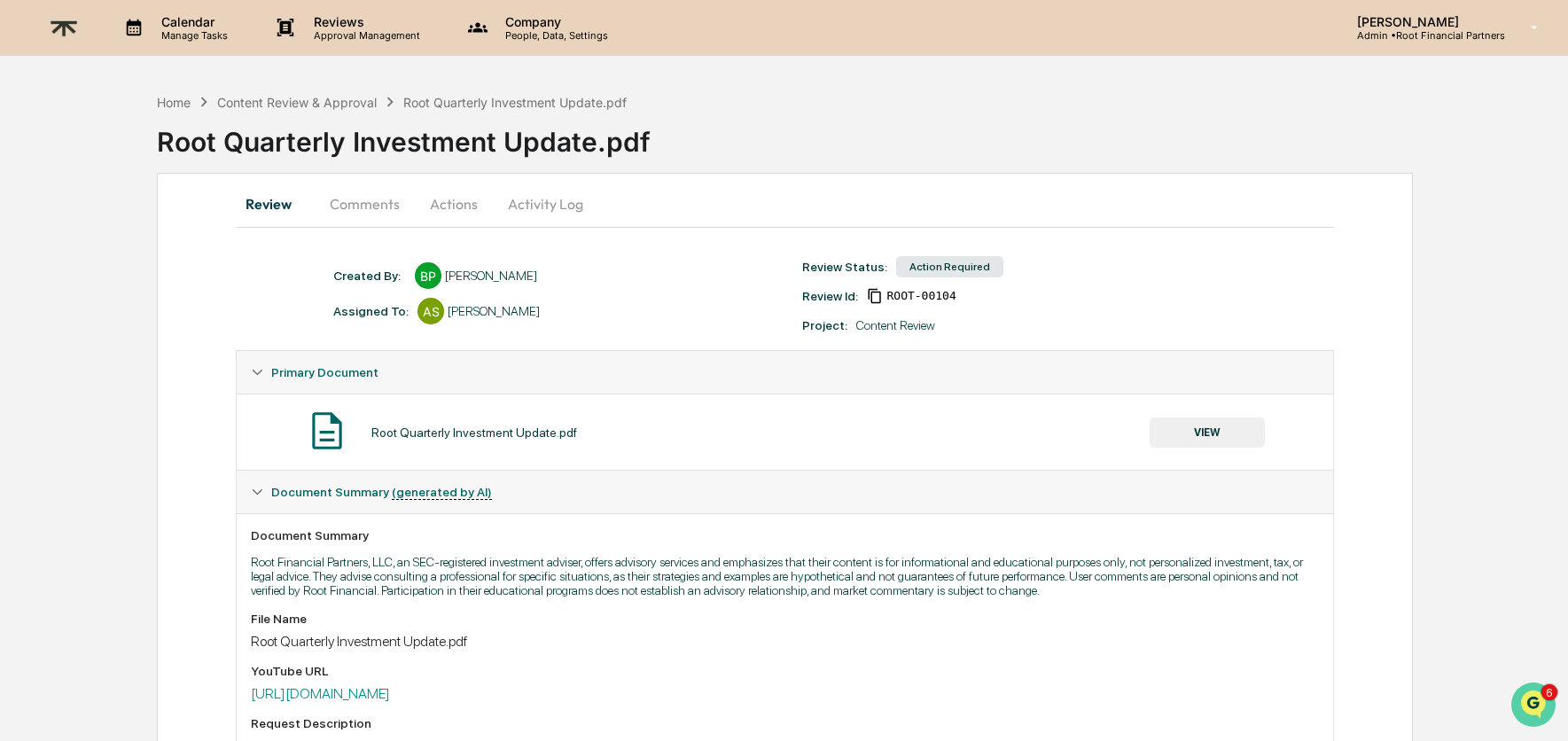
click at [1534, 699] on img "Open customer support" at bounding box center [1533, 705] width 45 height 36
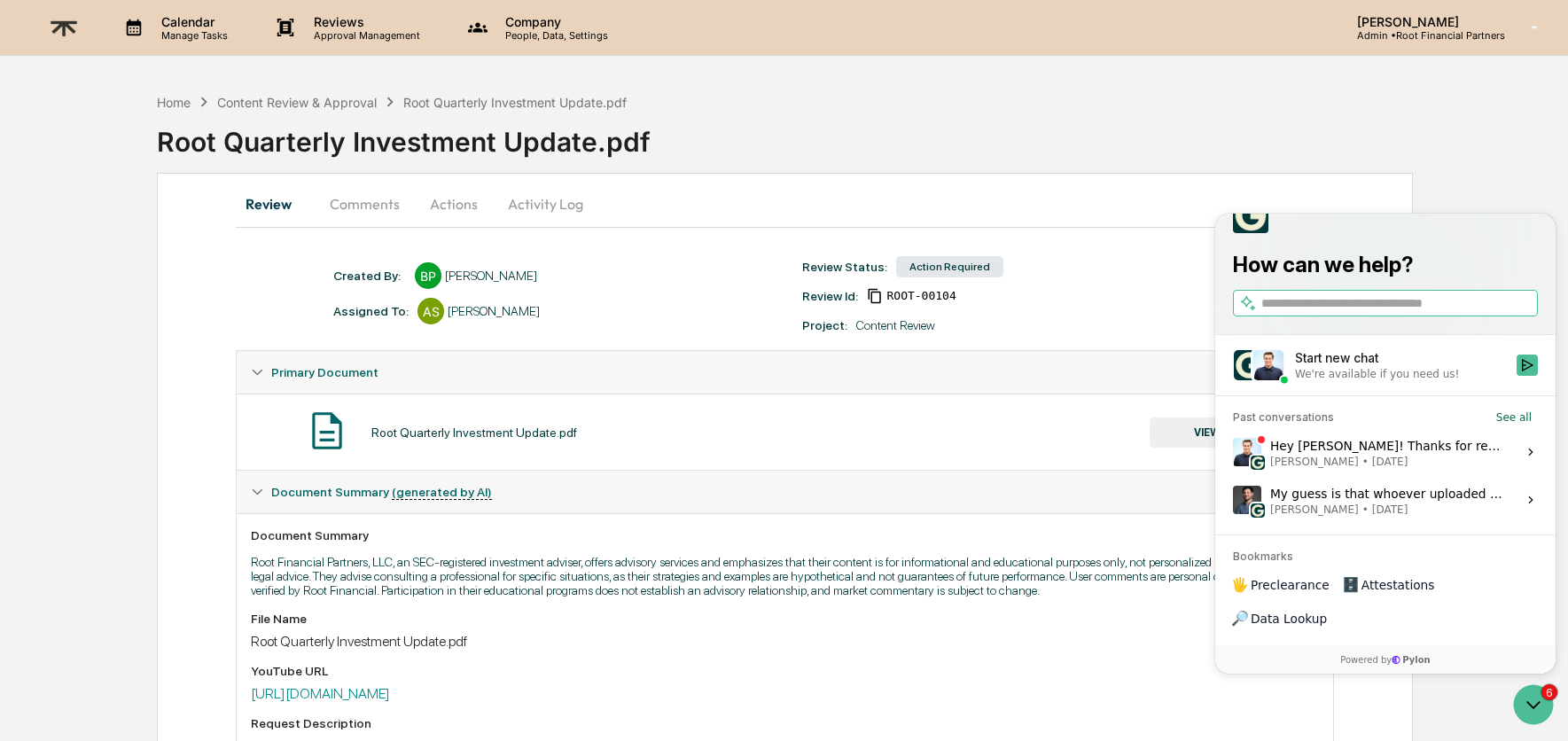
click at [1402, 469] on div "Hey [PERSON_NAME]! Thanks for reaching out. Makes total sense, I think that’d b…" at bounding box center [1388, 452] width 236 height 34
click at [1233, 453] on button "View issue" at bounding box center [1232, 452] width 1 height 1
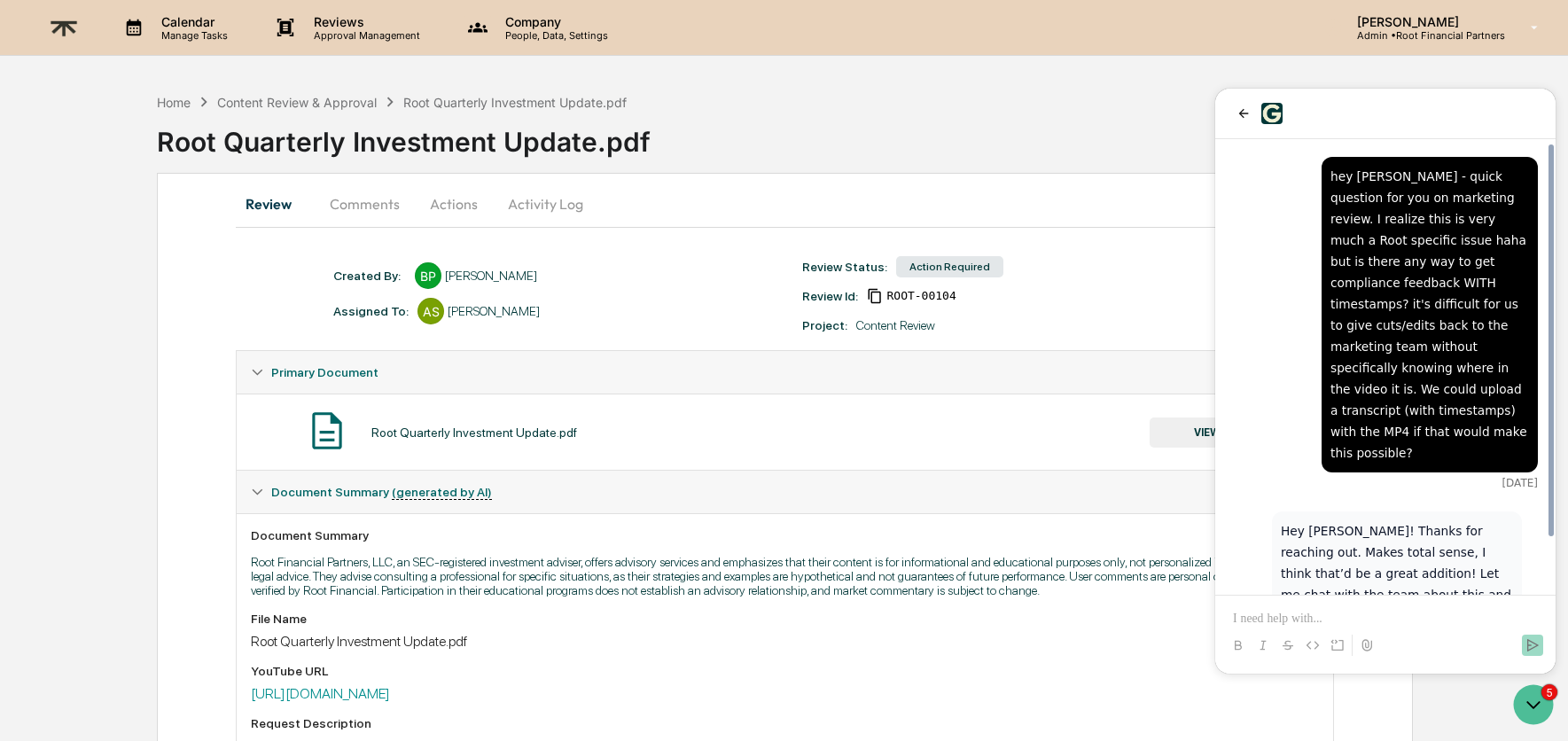
scroll to position [62, 0]
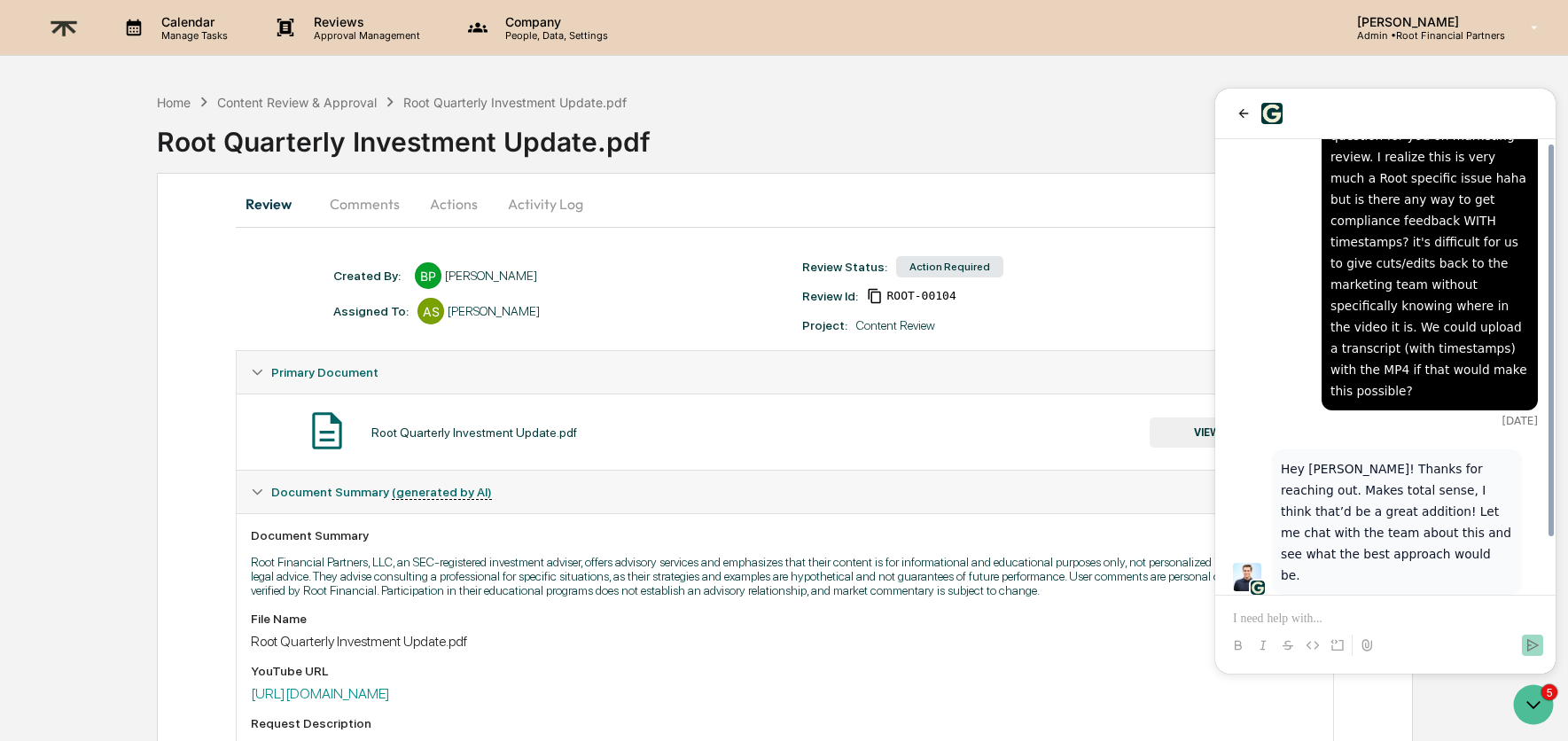
click at [1379, 625] on p at bounding box center [1385, 618] width 305 height 17
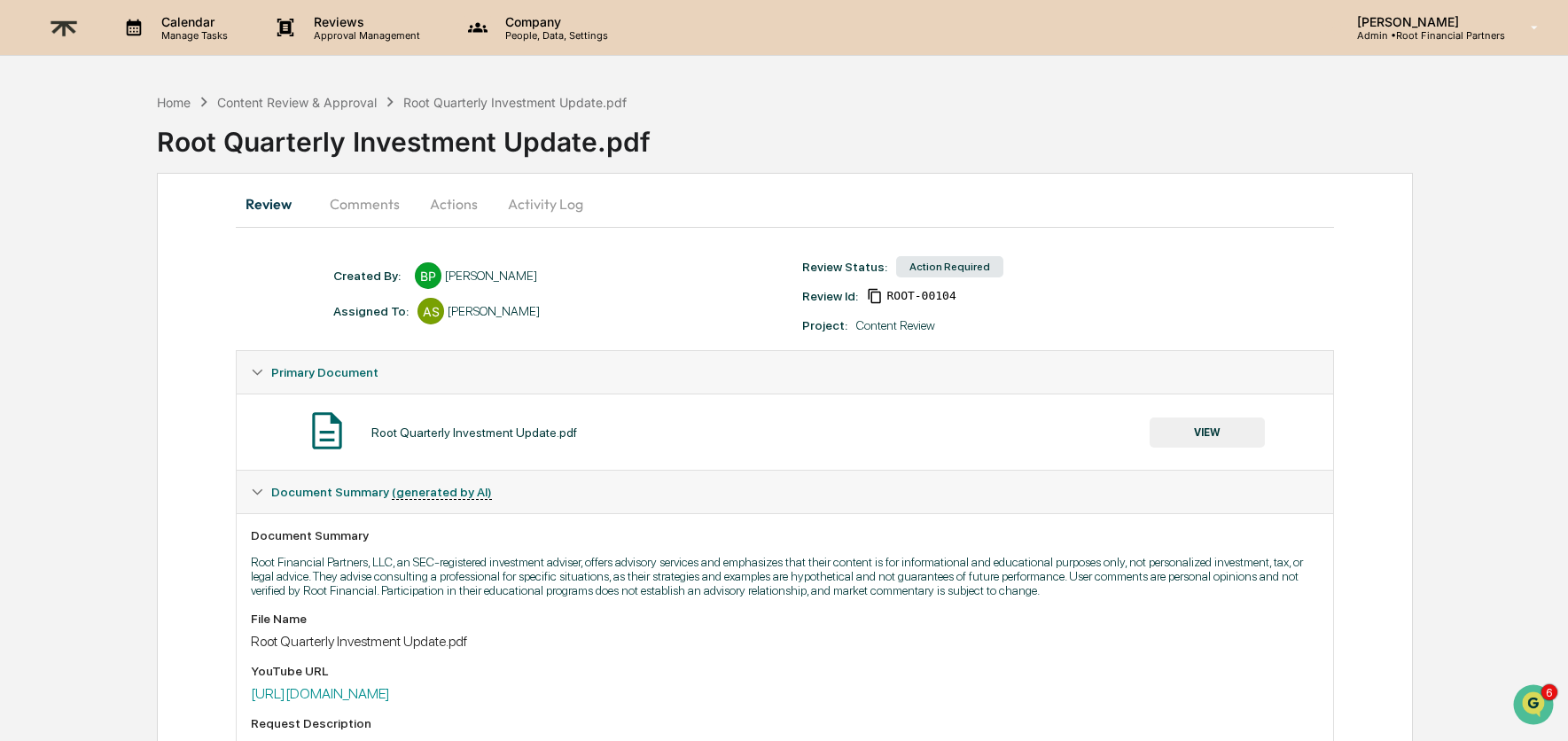
click at [1539, 708] on icon "Open customer support" at bounding box center [1533, 726] width 45 height 45
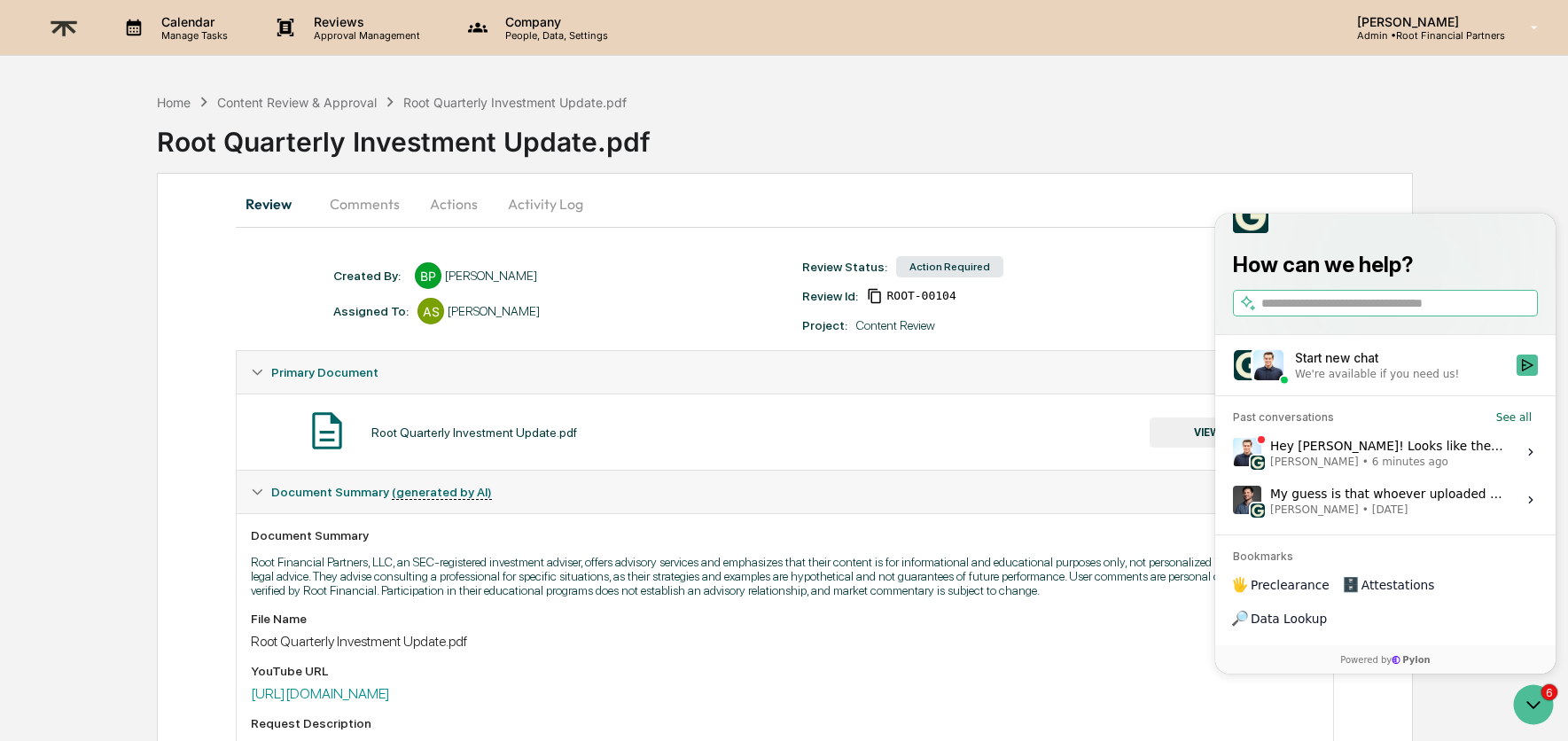
click at [1397, 469] on div "Hey [PERSON_NAME]! Looks like the AI feedback was only available to admins, but…" at bounding box center [1388, 452] width 236 height 34
click at [1233, 453] on button "View issue" at bounding box center [1232, 452] width 1 height 1
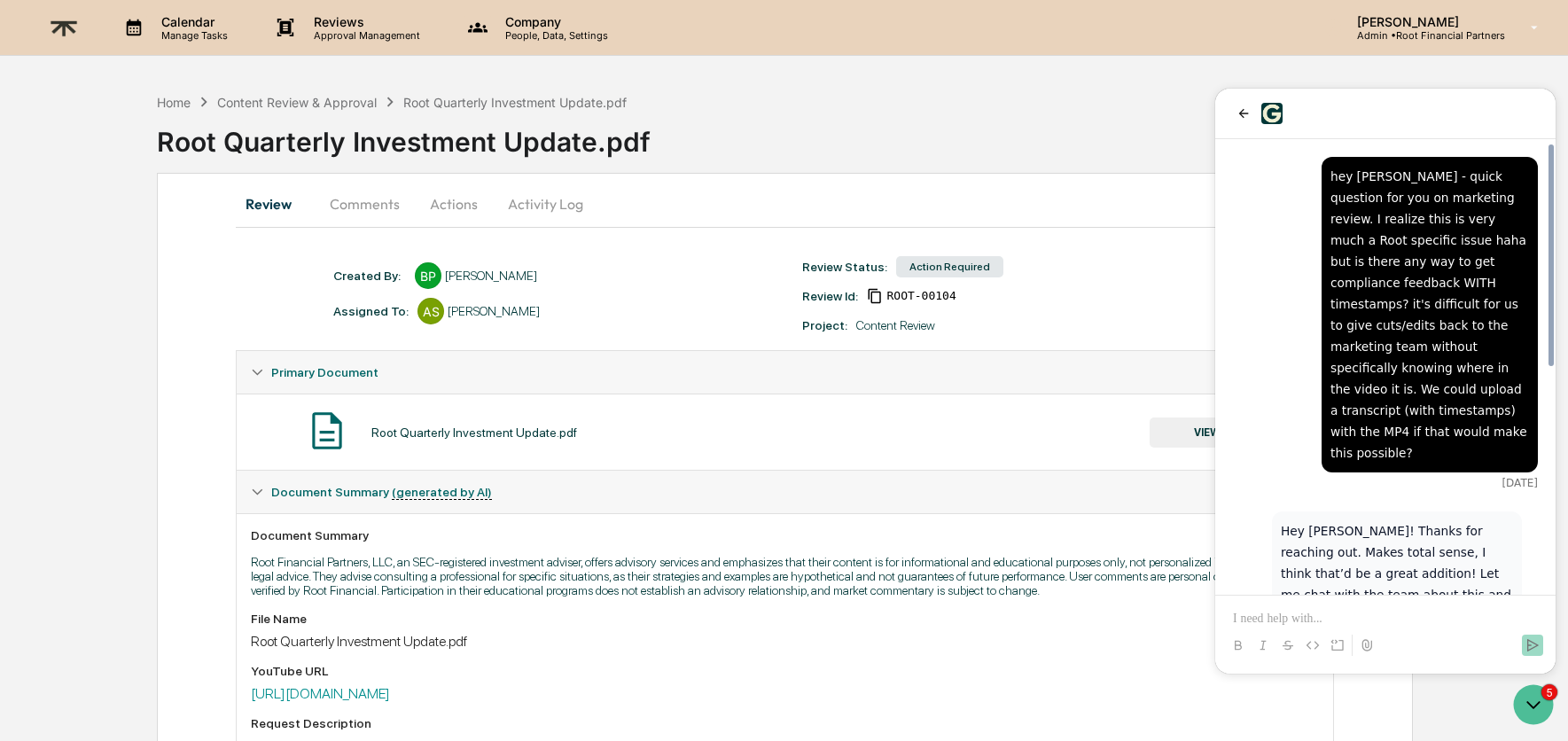
scroll to position [459, 0]
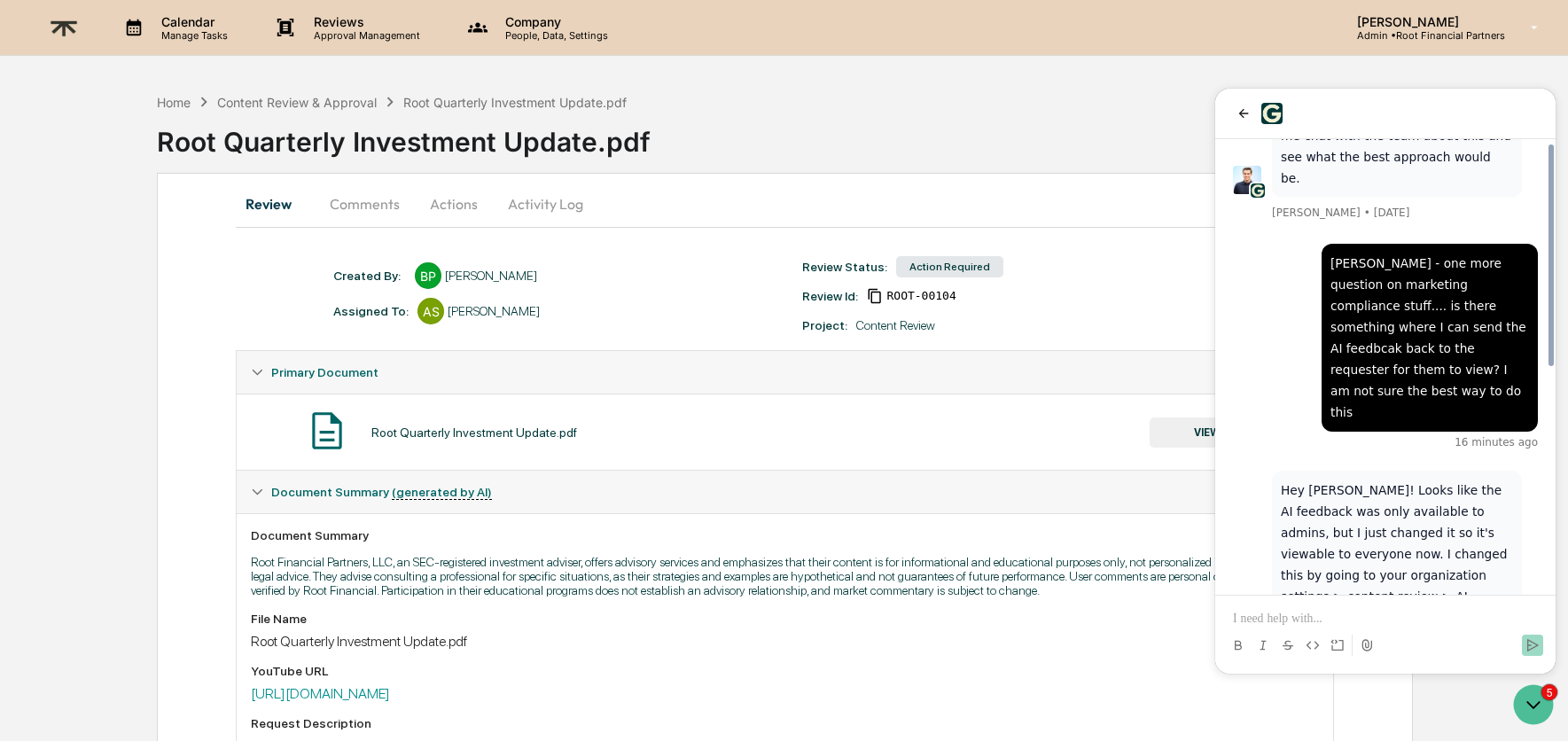
click at [1378, 614] on p at bounding box center [1385, 618] width 305 height 17
